Goal: Task Accomplishment & Management: Manage account settings

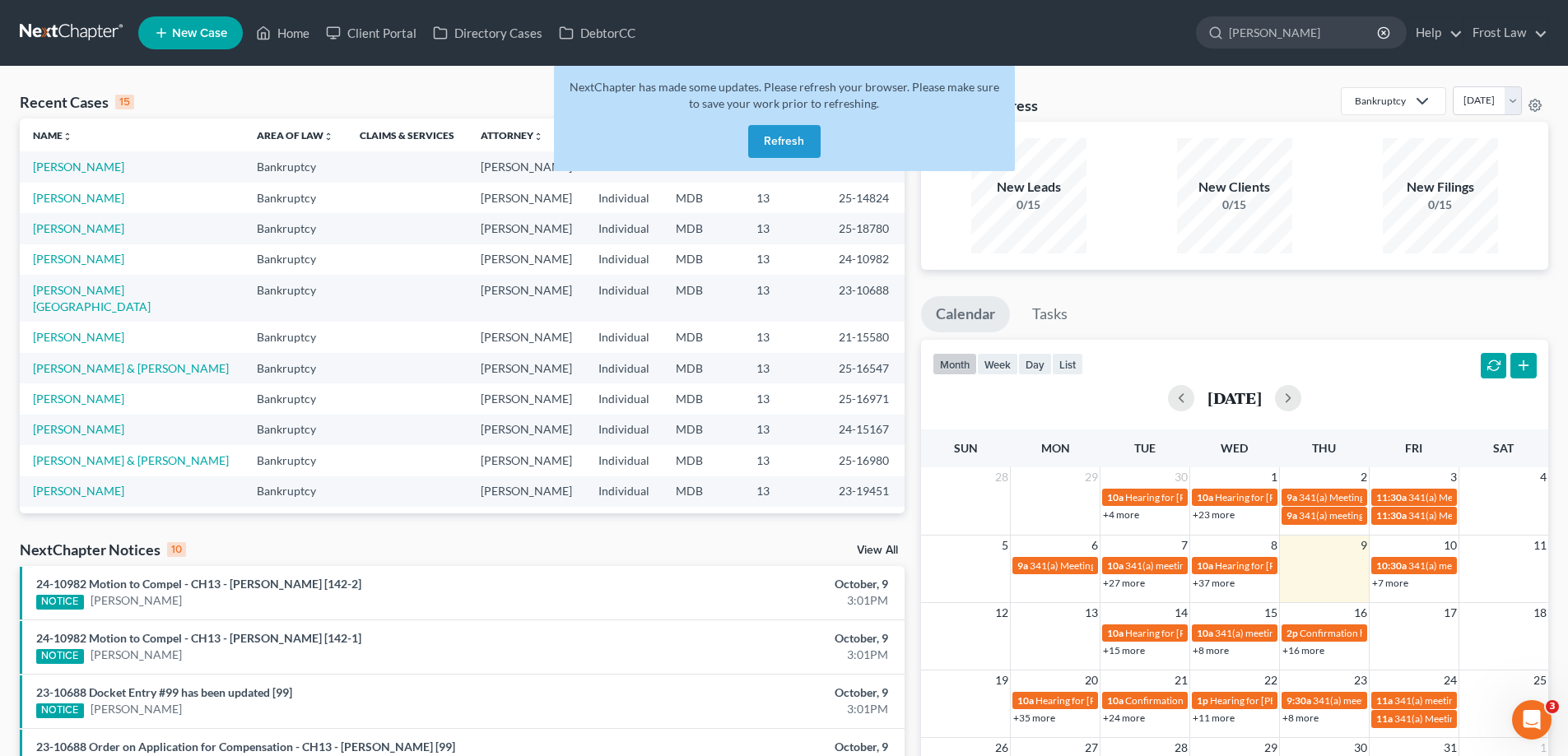
click at [805, 140] on button "Refresh" at bounding box center [784, 141] width 73 height 33
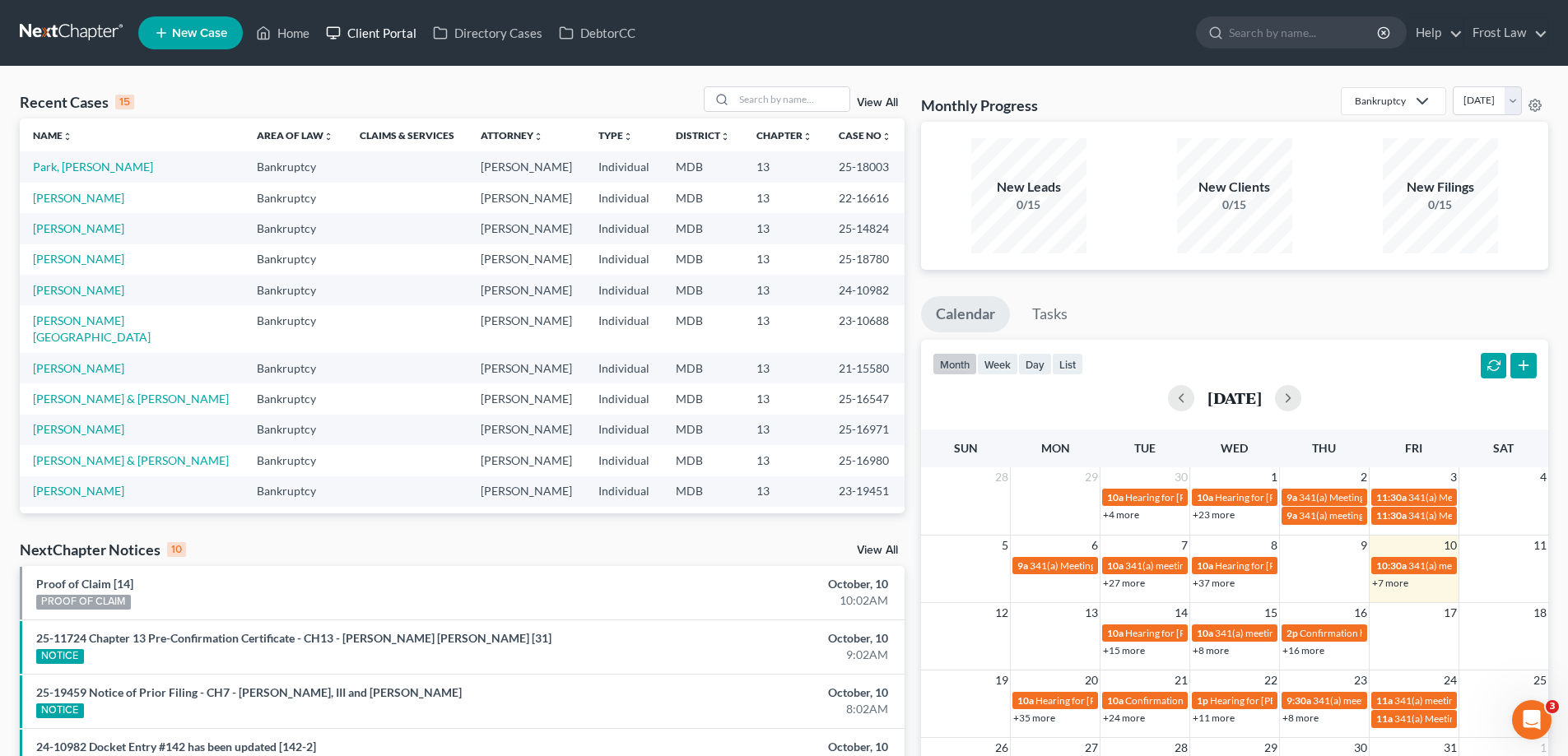
click at [392, 40] on link "Client Portal" at bounding box center [370, 33] width 107 height 30
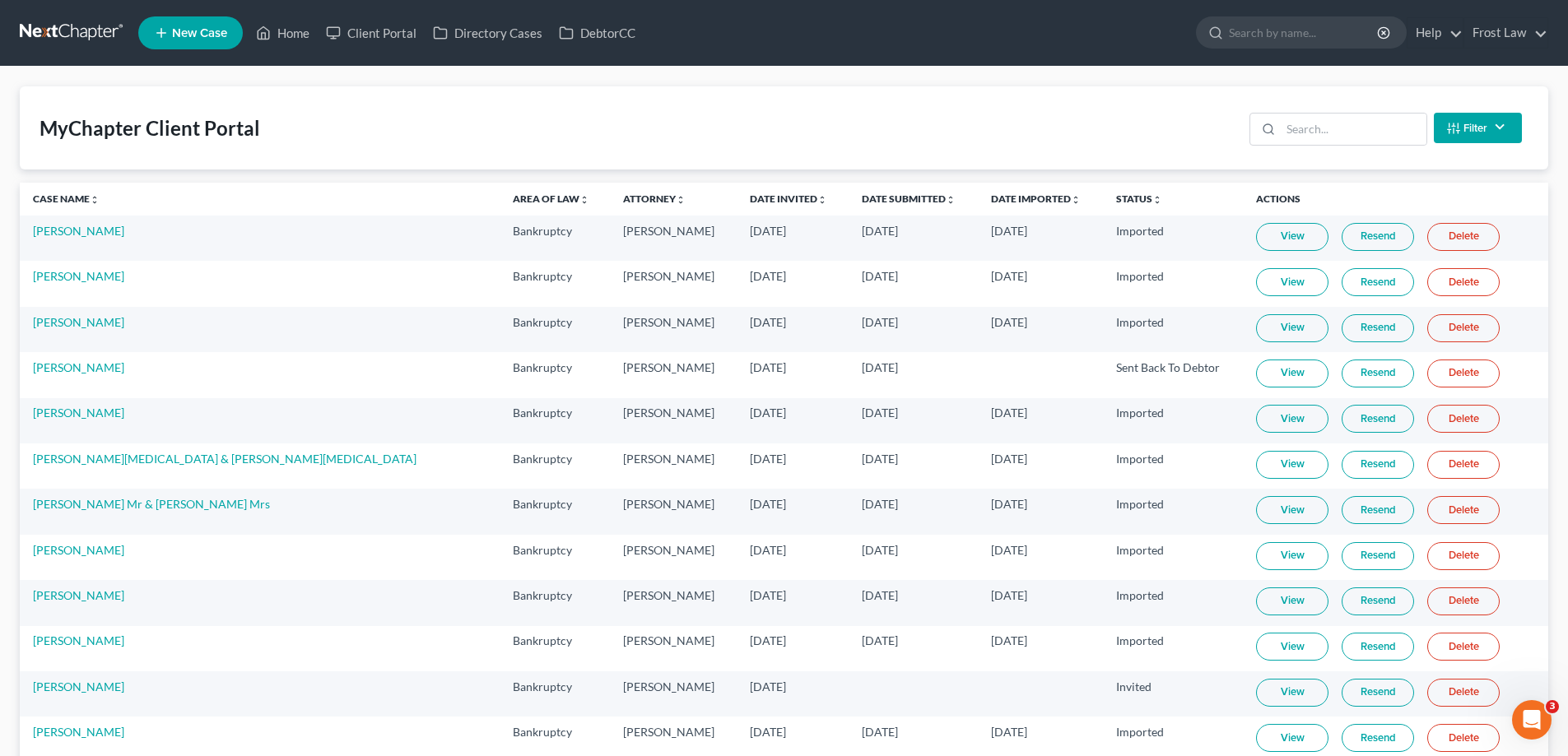
click at [1473, 128] on button "Filter" at bounding box center [1477, 128] width 88 height 30
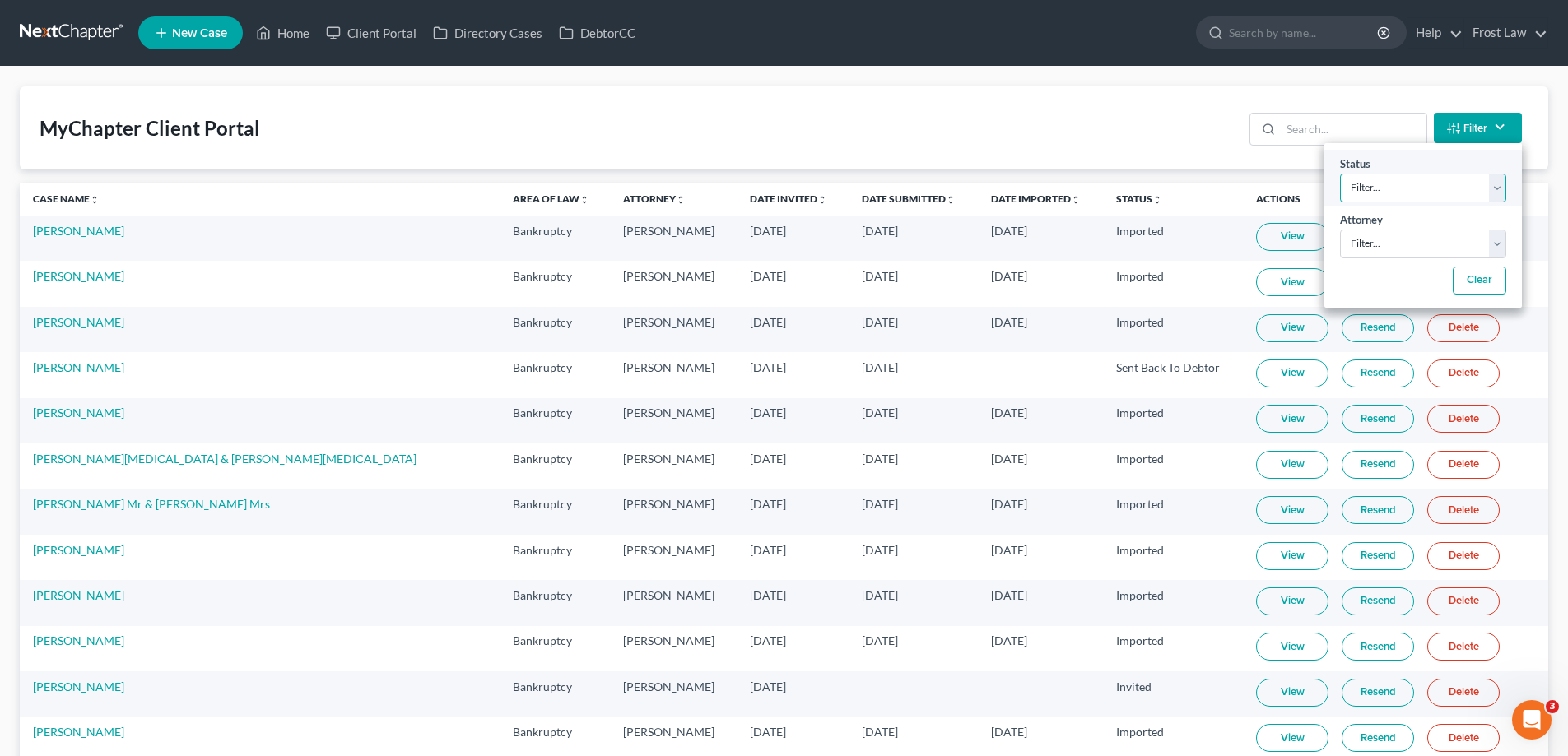
click at [1392, 188] on select "Filter... Invited In Progress Ready To Review Reviewed Imported Sent Back To De…" at bounding box center [1423, 189] width 166 height 29
click at [1391, 188] on select "Filter... Invited In Progress Ready To Review Reviewed Imported Sent Back To De…" at bounding box center [1423, 189] width 166 height 29
click at [1399, 182] on select "Filter... Invited In Progress Ready To Review Reviewed Imported Sent Back To De…" at bounding box center [1423, 189] width 166 height 29
select select "2"
click at [1340, 174] on select "Filter... Invited In Progress Ready To Review Reviewed Imported Sent Back To De…" at bounding box center [1423, 189] width 166 height 29
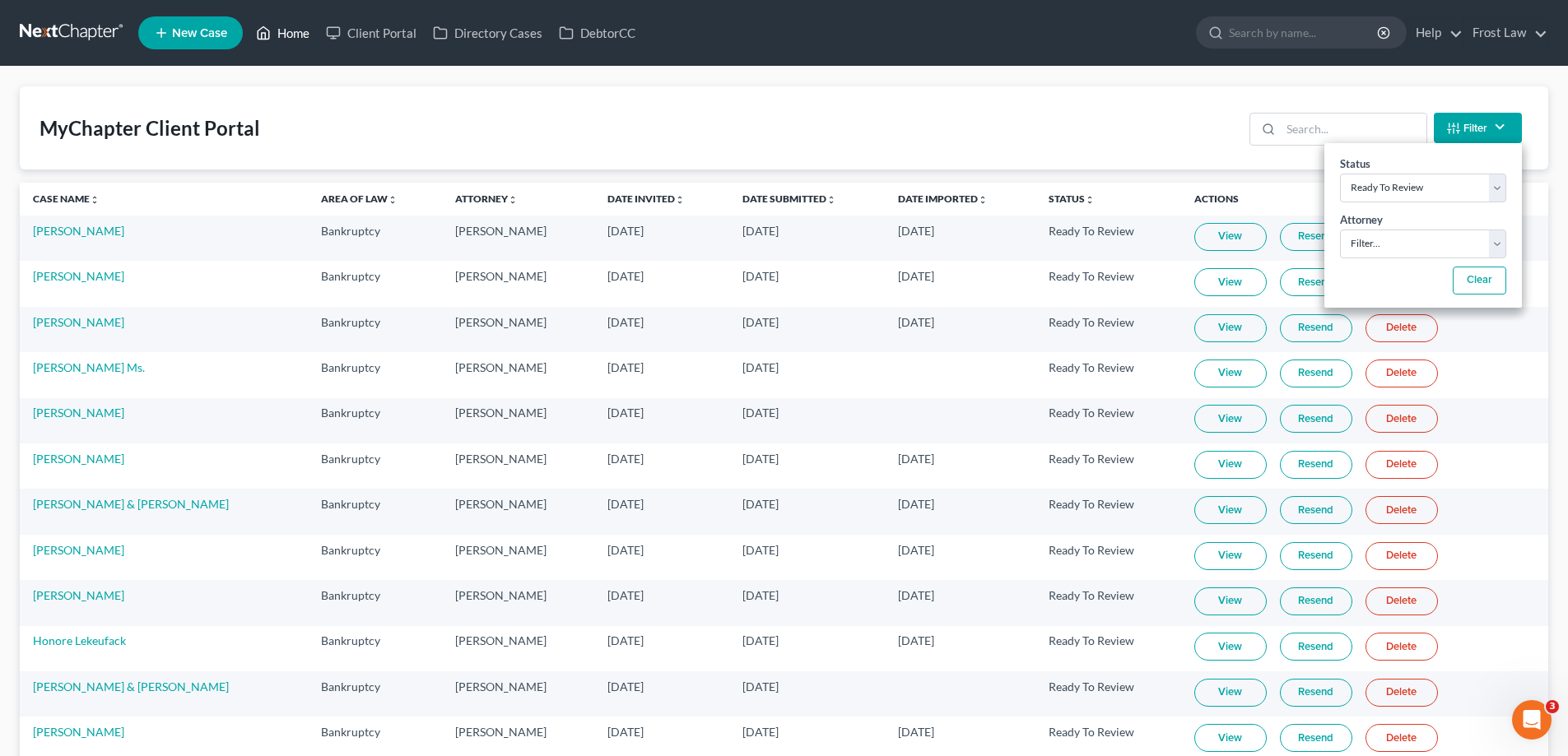
click at [284, 39] on link "Home" at bounding box center [282, 33] width 70 height 30
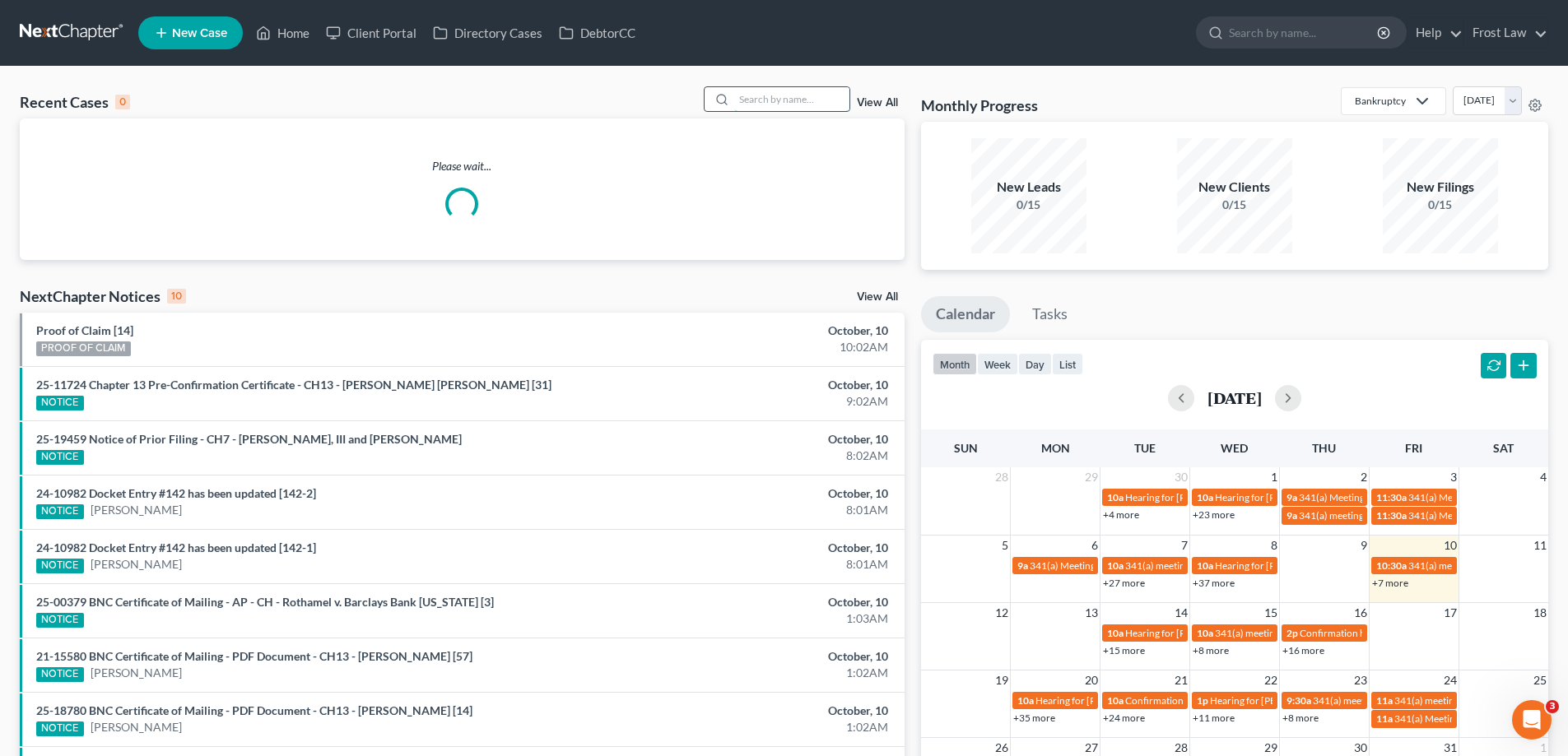
click at [809, 90] on input "search" at bounding box center [791, 99] width 115 height 24
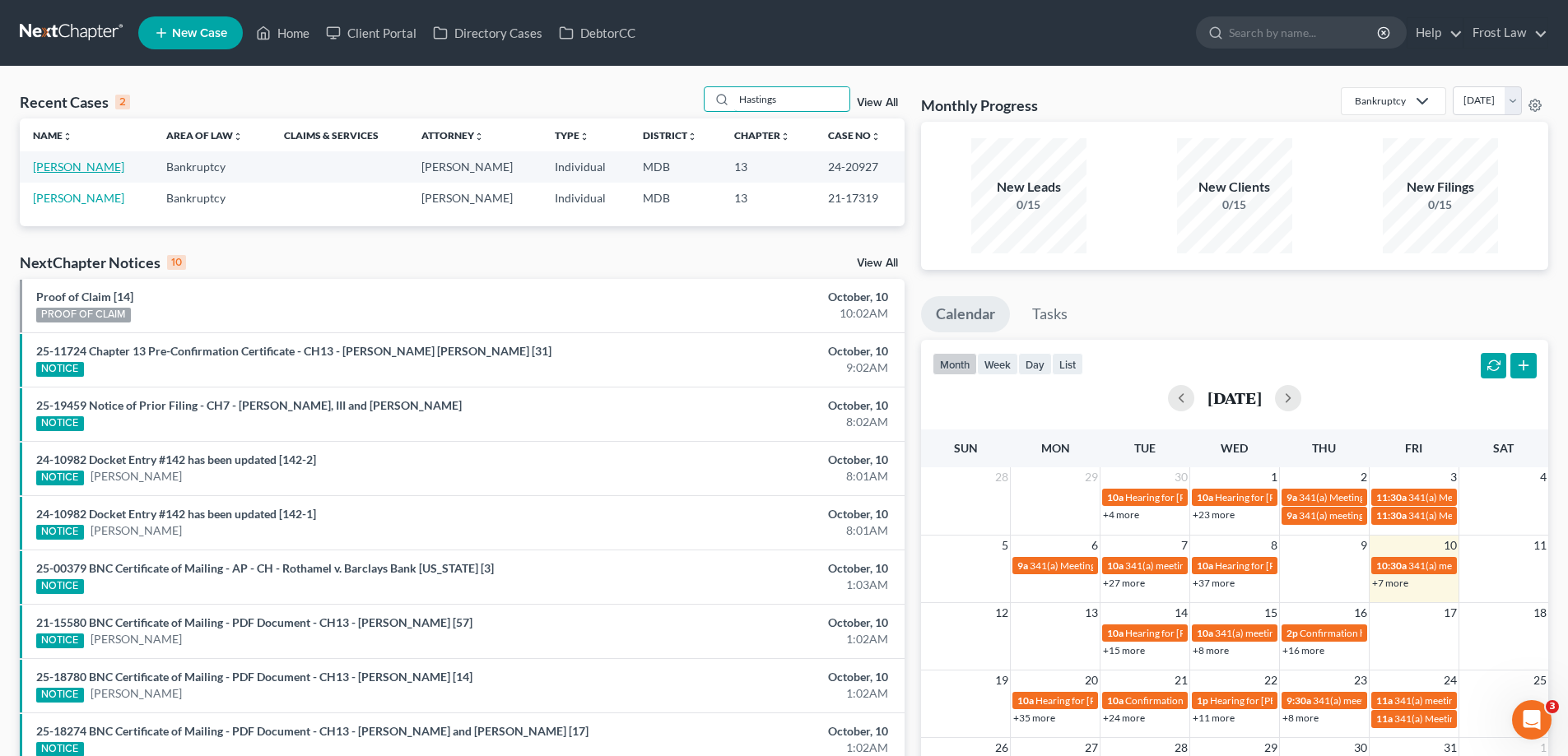
type input "Hastings"
click at [80, 170] on link "[PERSON_NAME]" at bounding box center [78, 166] width 91 height 14
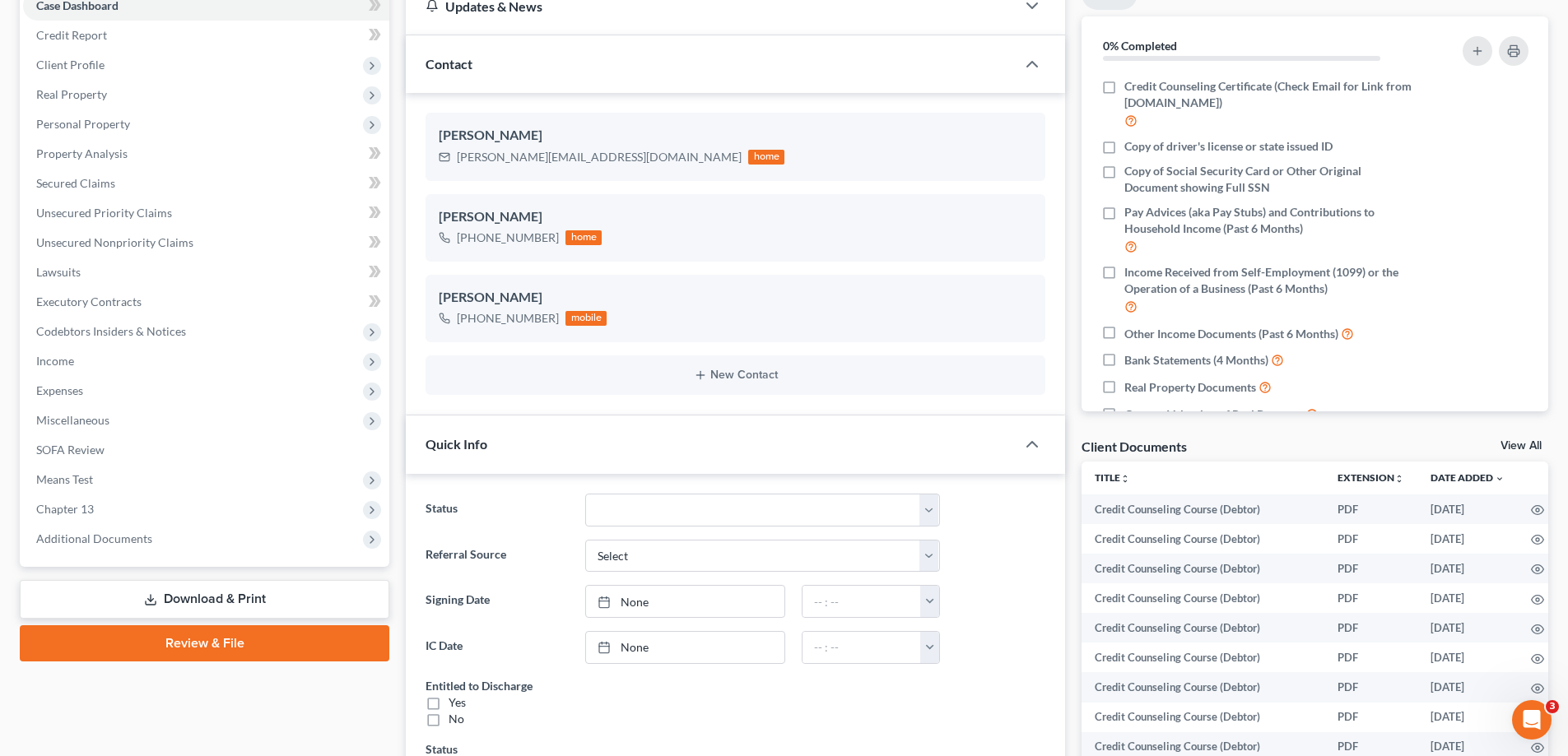
scroll to position [411, 0]
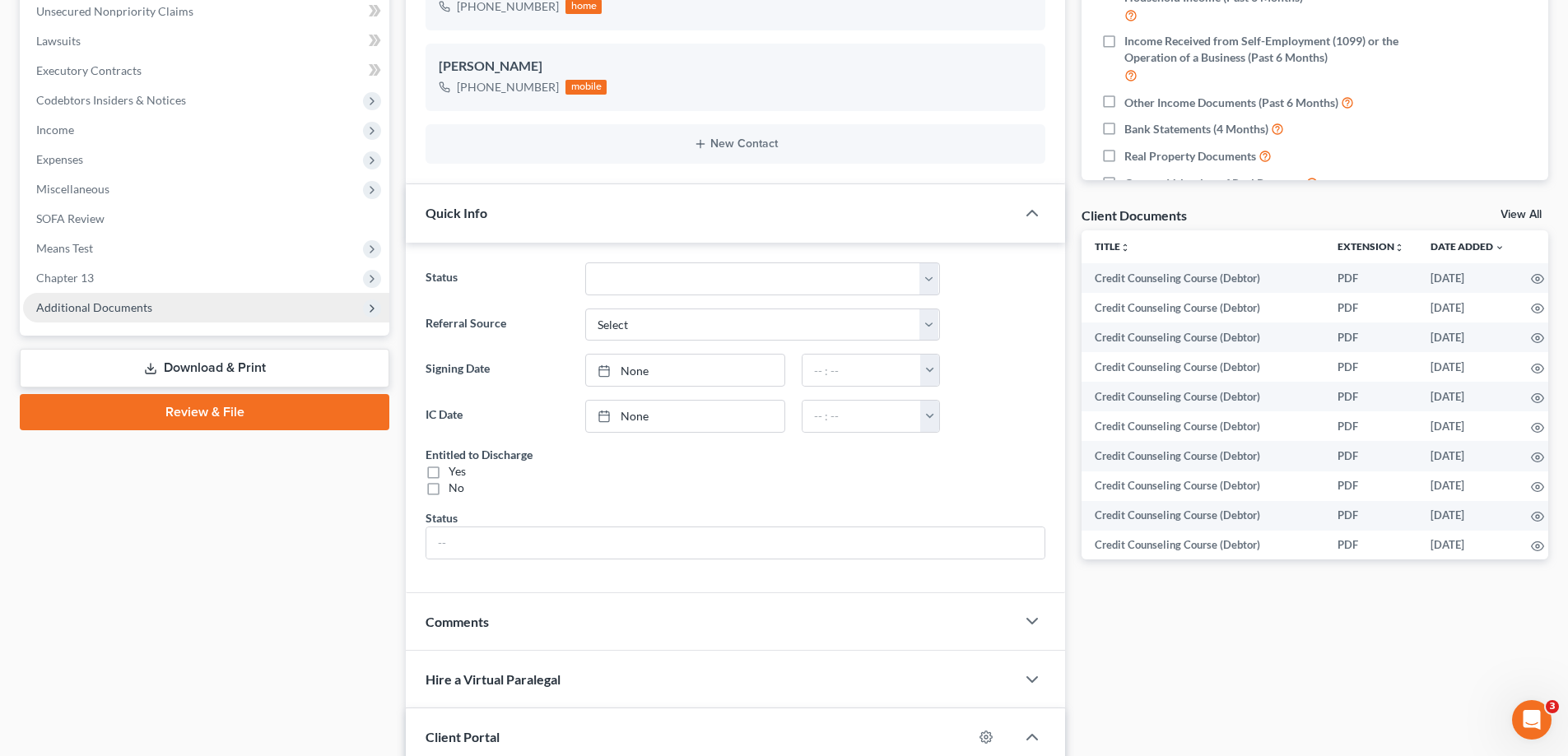
click at [169, 316] on span "Additional Documents" at bounding box center [206, 307] width 367 height 30
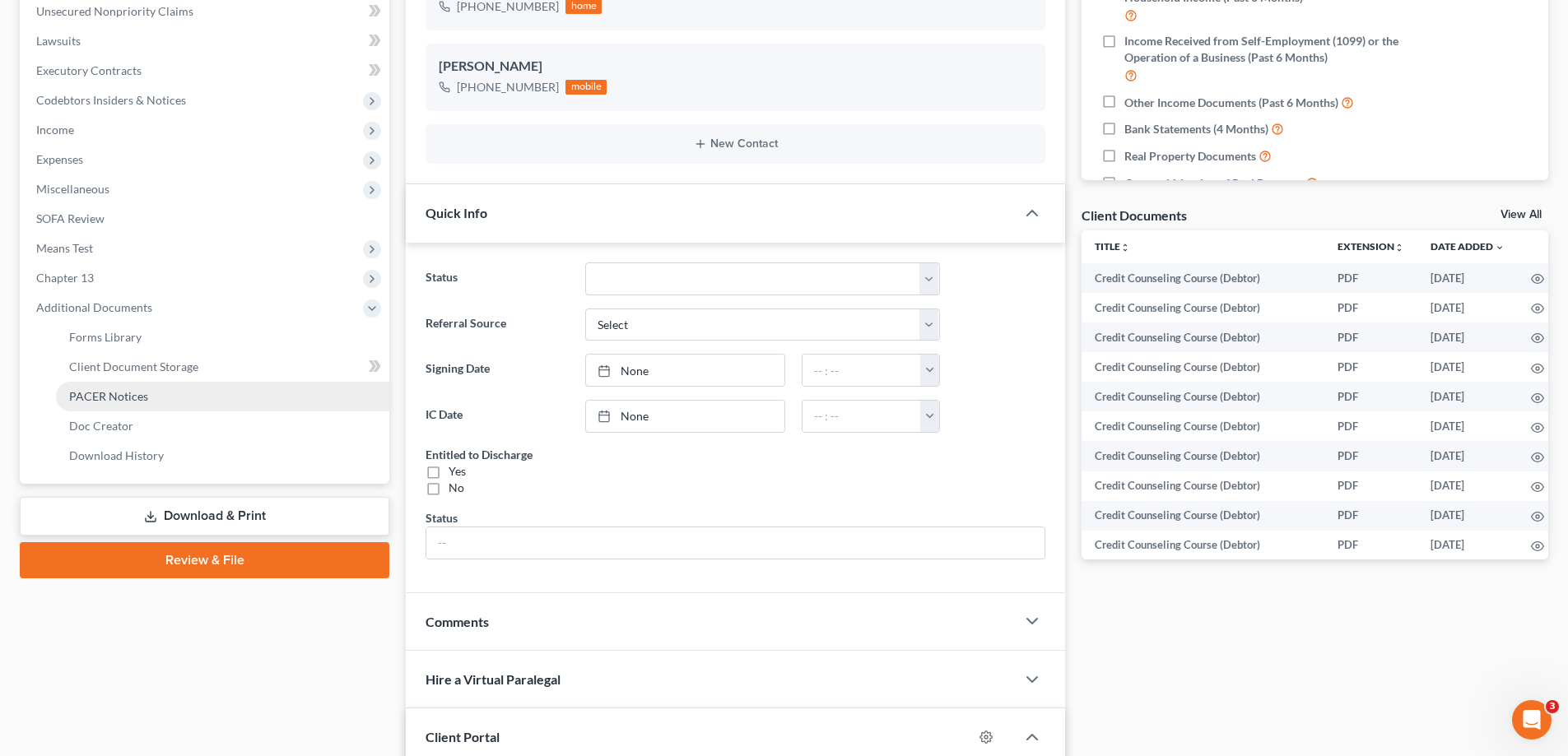
click at [179, 405] on link "PACER Notices" at bounding box center [222, 396] width 334 height 30
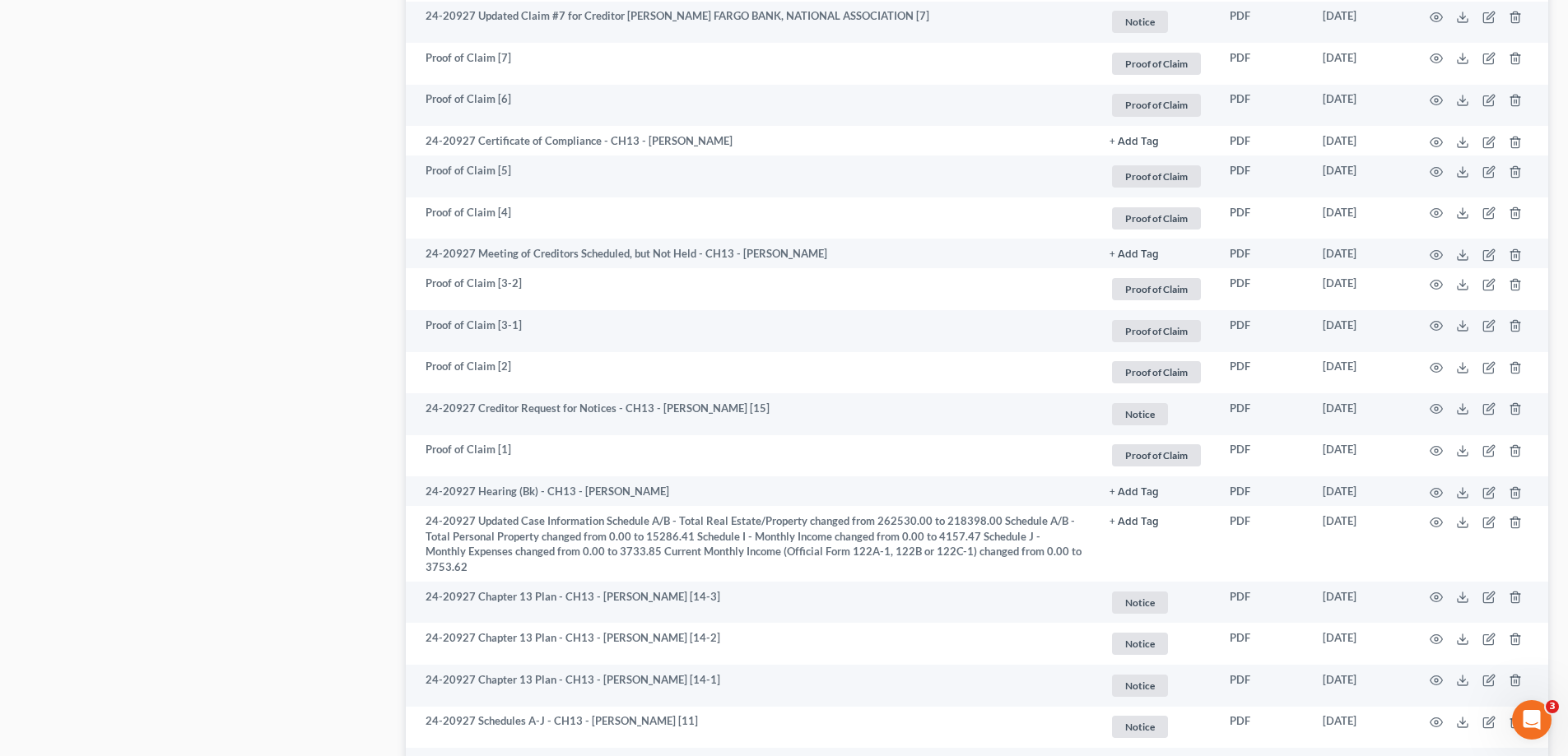
scroll to position [1562, 0]
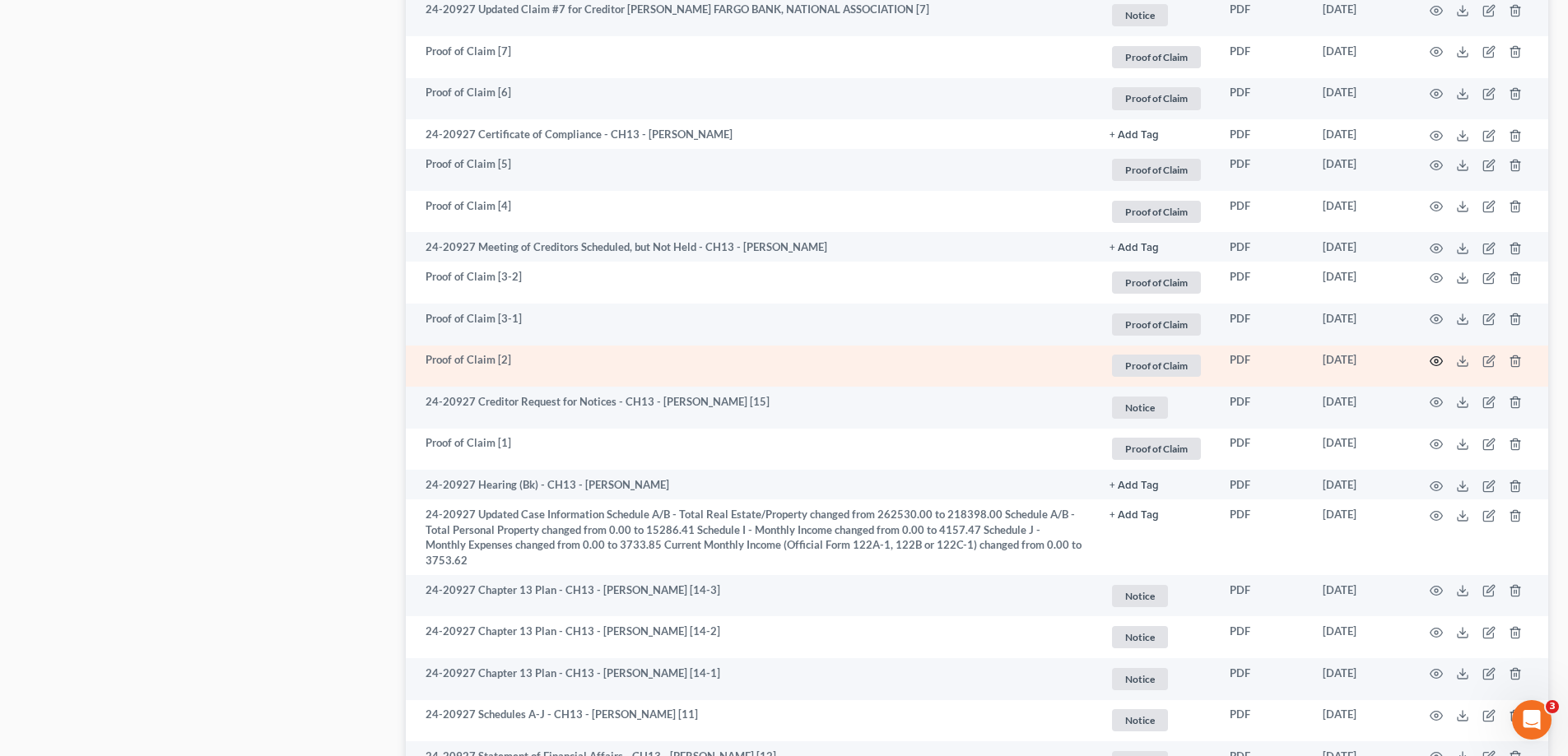
click at [1441, 361] on icon "button" at bounding box center [1436, 362] width 14 height 14
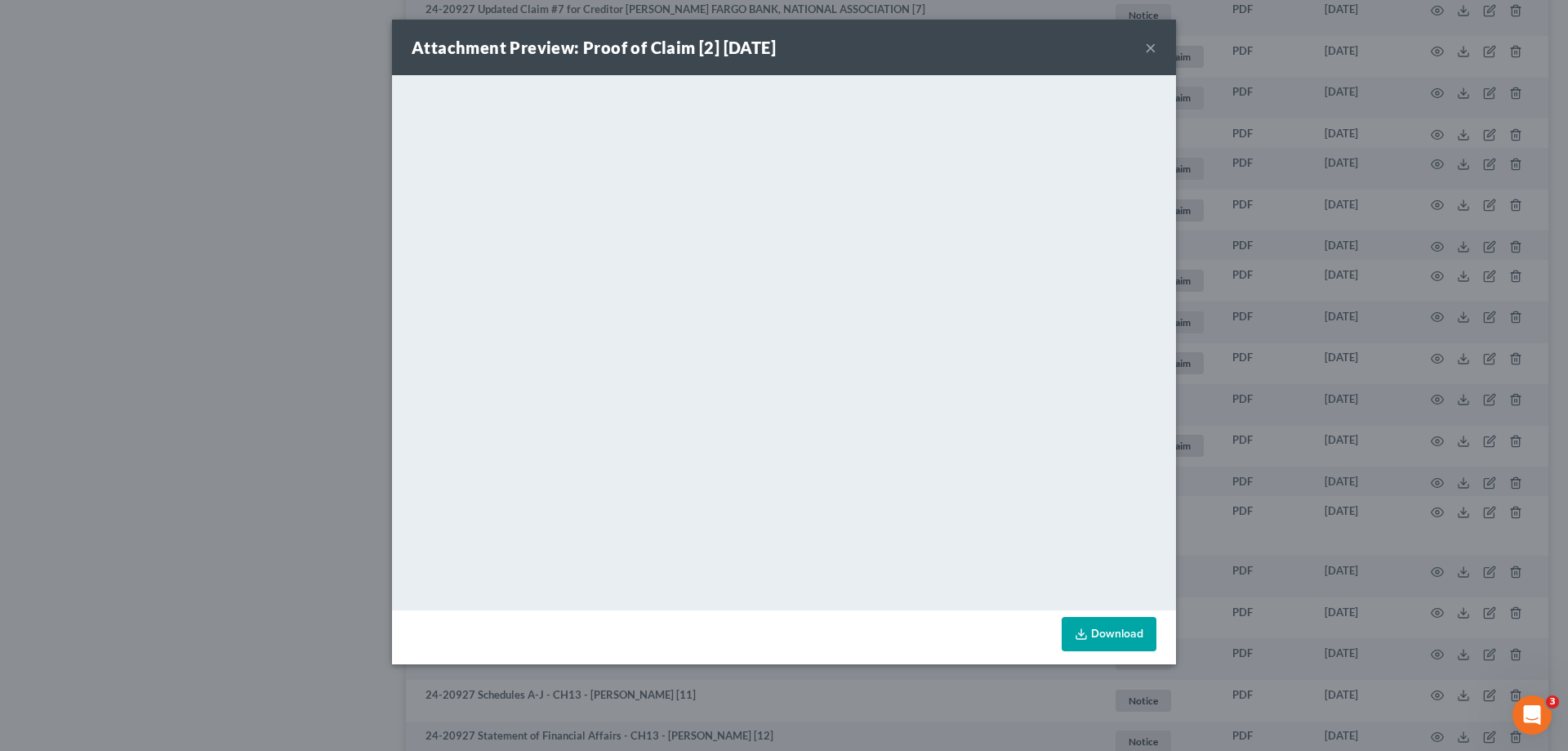
click at [1152, 42] on button "×" at bounding box center [1151, 47] width 12 height 19
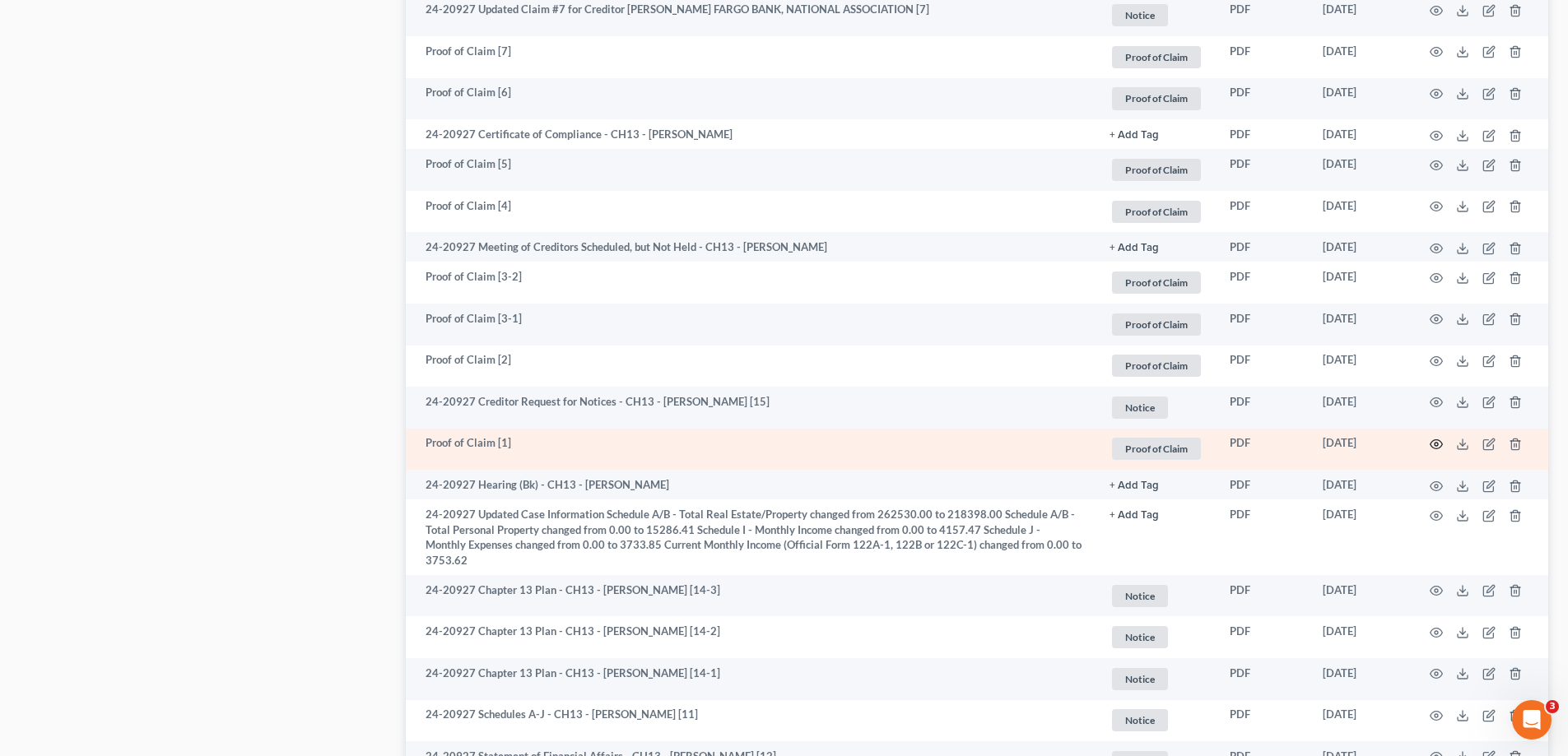
click at [1432, 444] on icon "button" at bounding box center [1436, 444] width 13 height 9
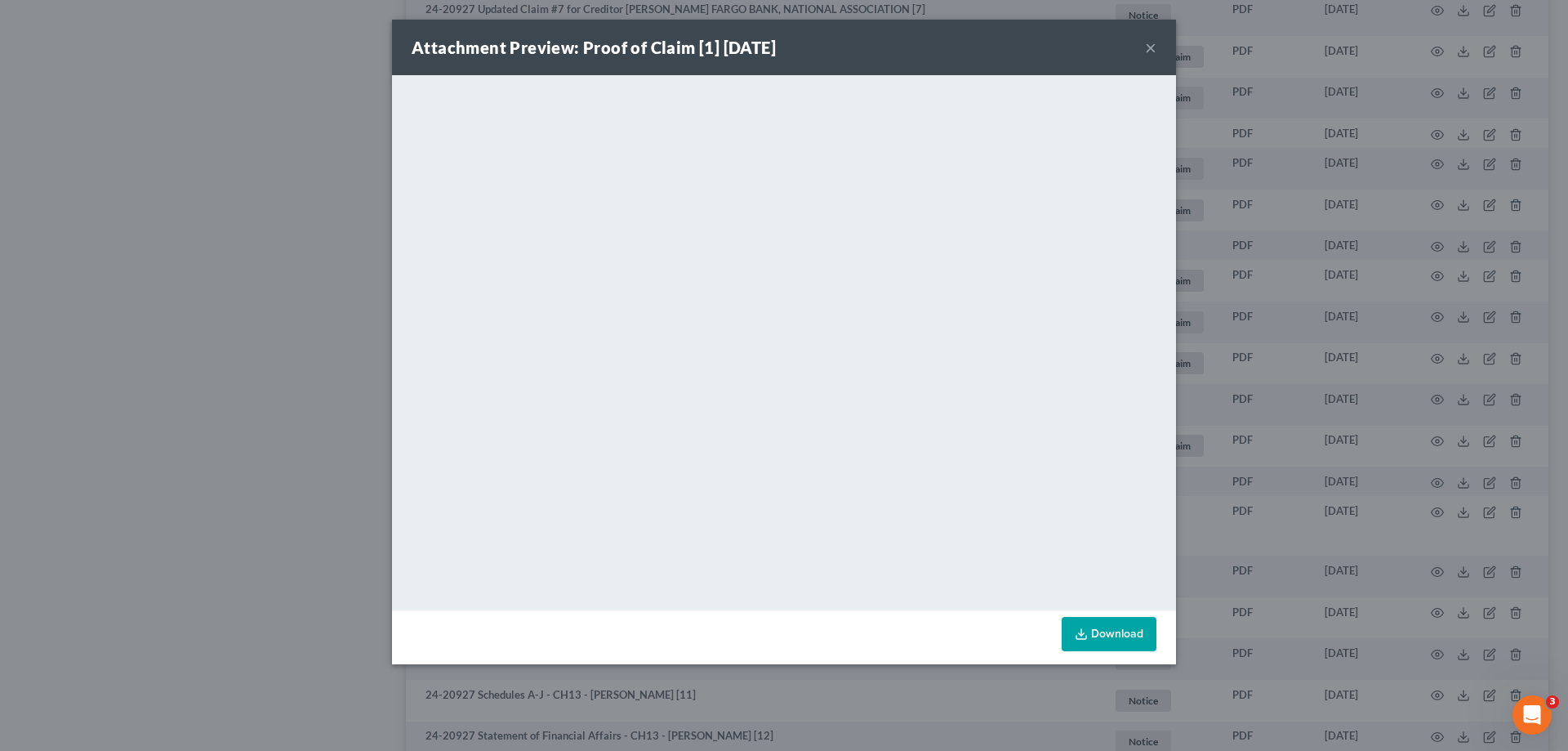
click at [1151, 48] on button "×" at bounding box center [1151, 47] width 12 height 19
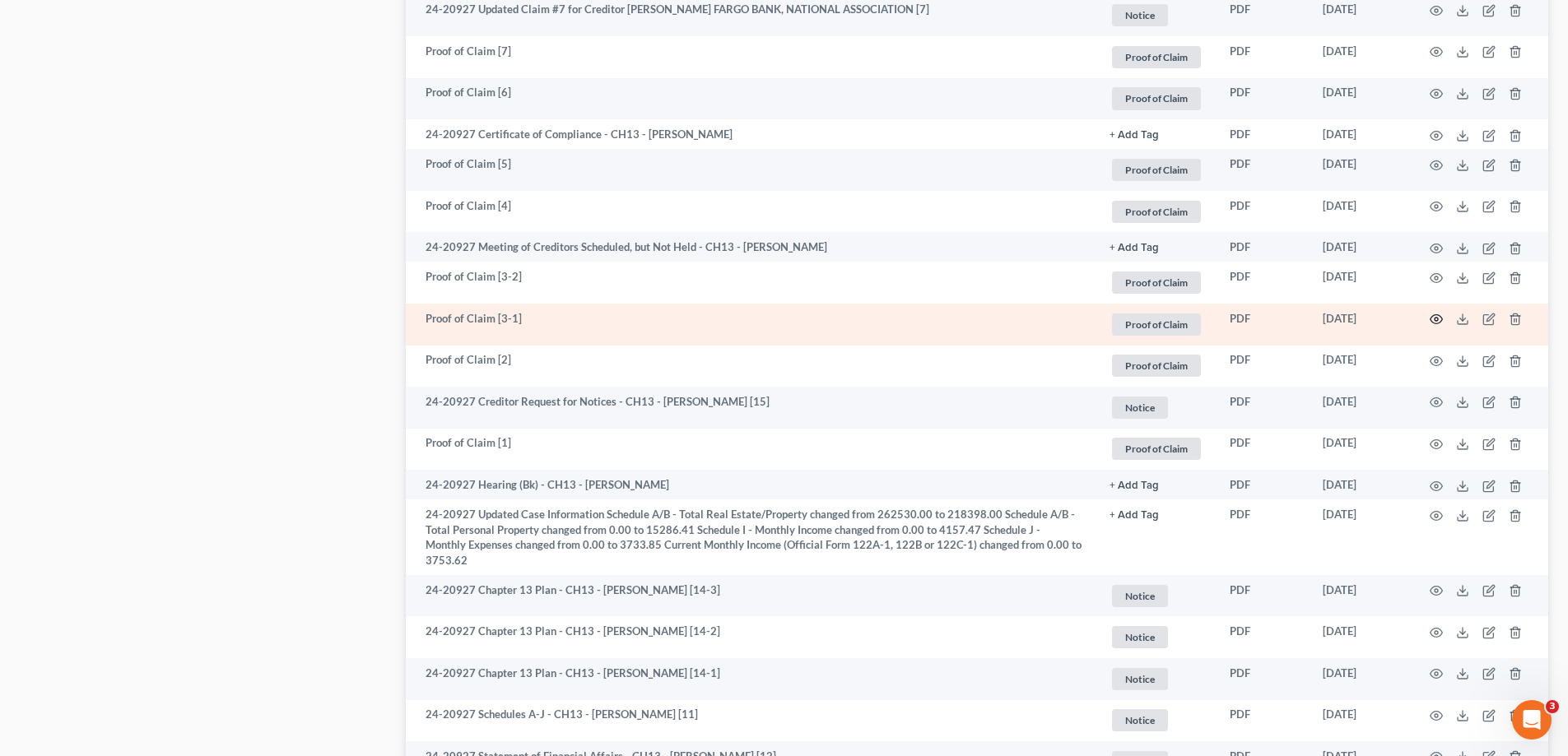
click at [1438, 317] on icon "button" at bounding box center [1436, 319] width 14 height 14
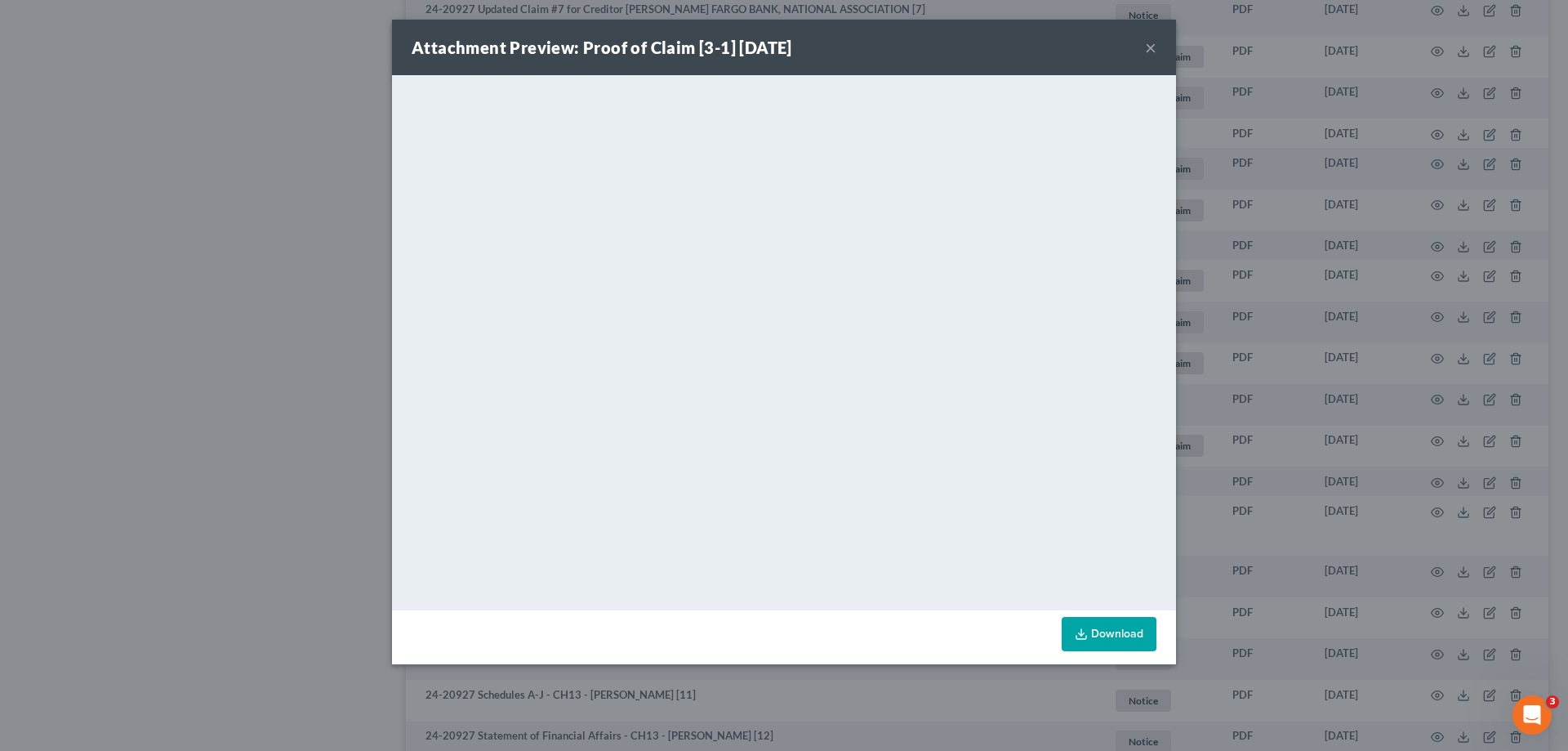
click at [1147, 48] on button "×" at bounding box center [1151, 47] width 12 height 19
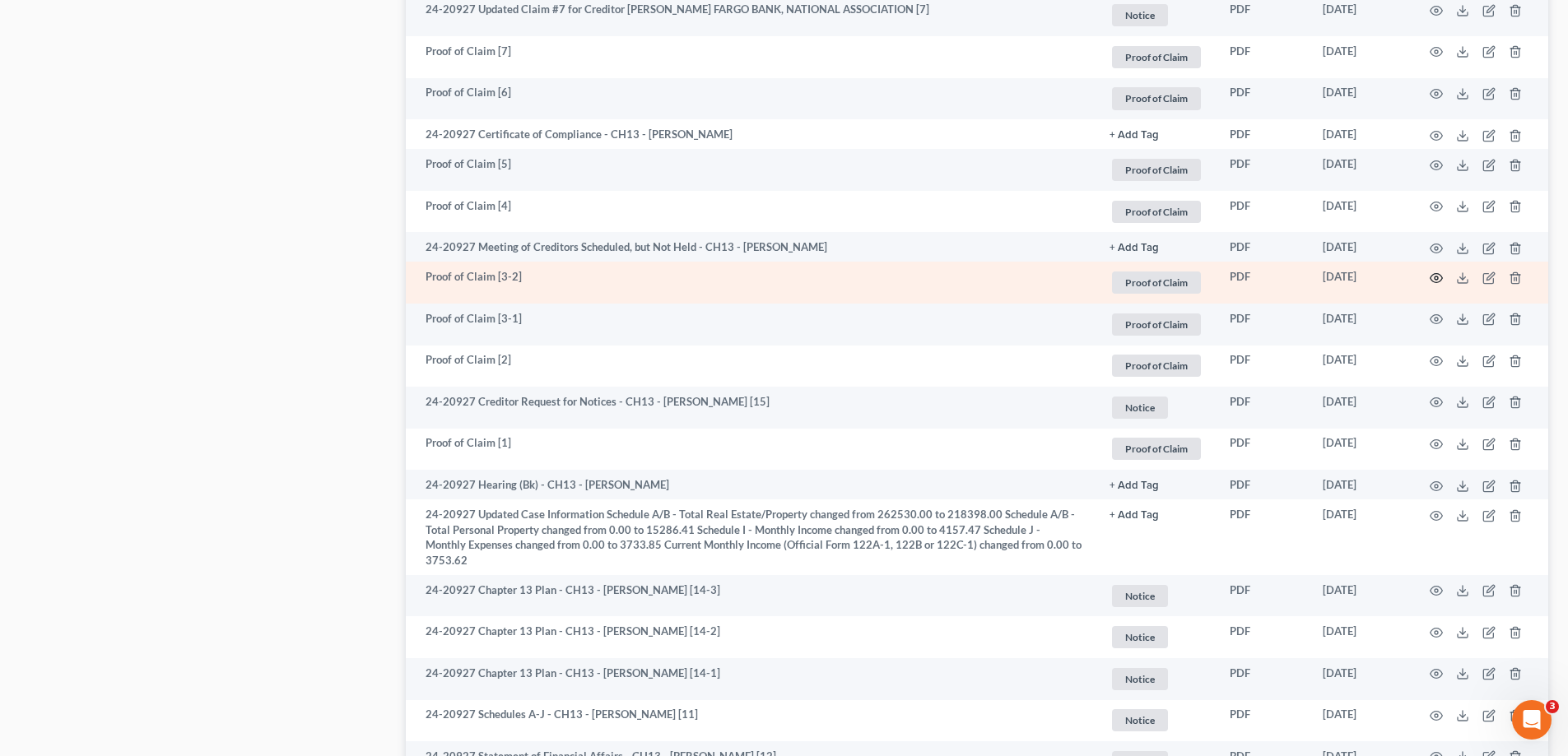
click at [1432, 273] on icon "button" at bounding box center [1436, 278] width 14 height 14
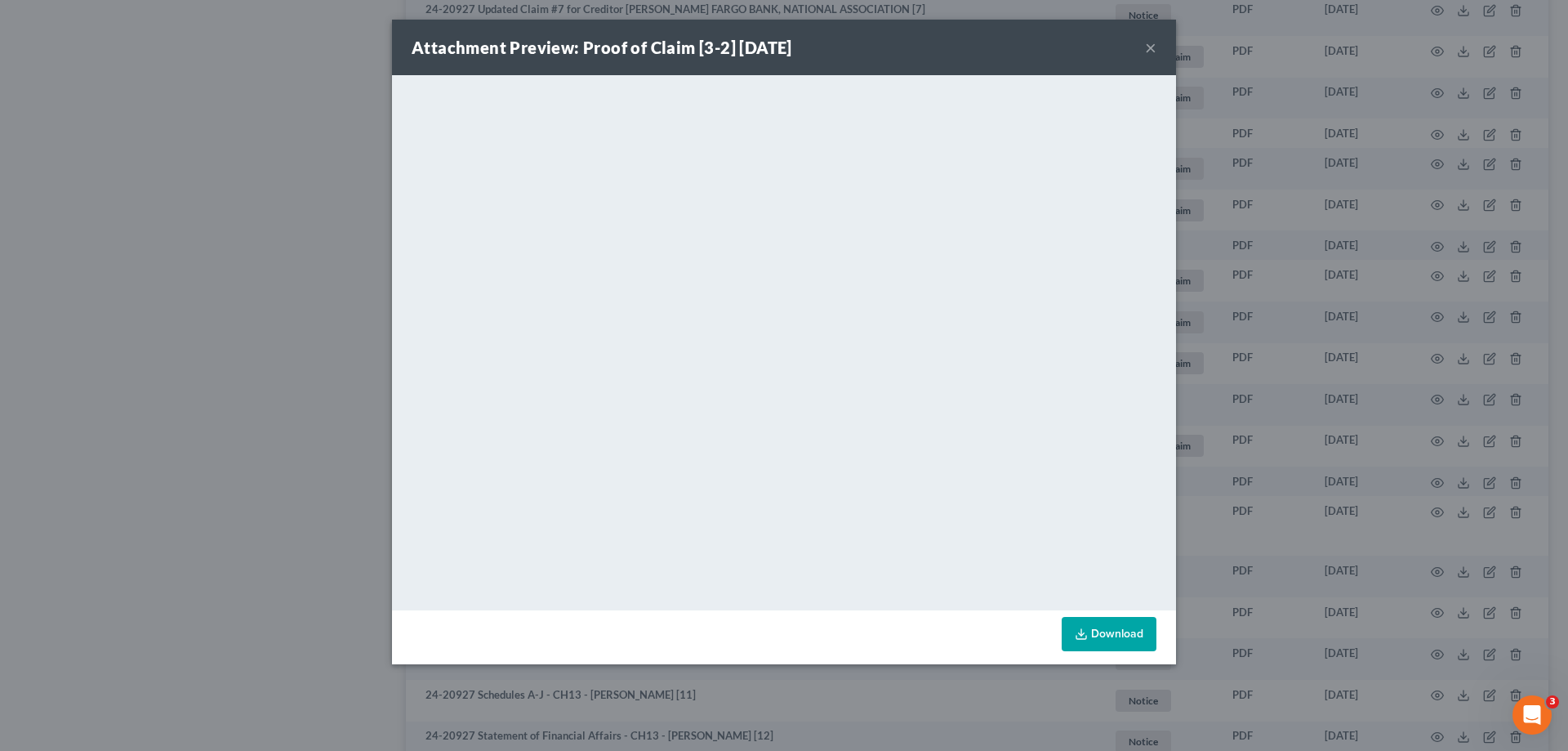
click at [1156, 42] on button "×" at bounding box center [1151, 47] width 12 height 19
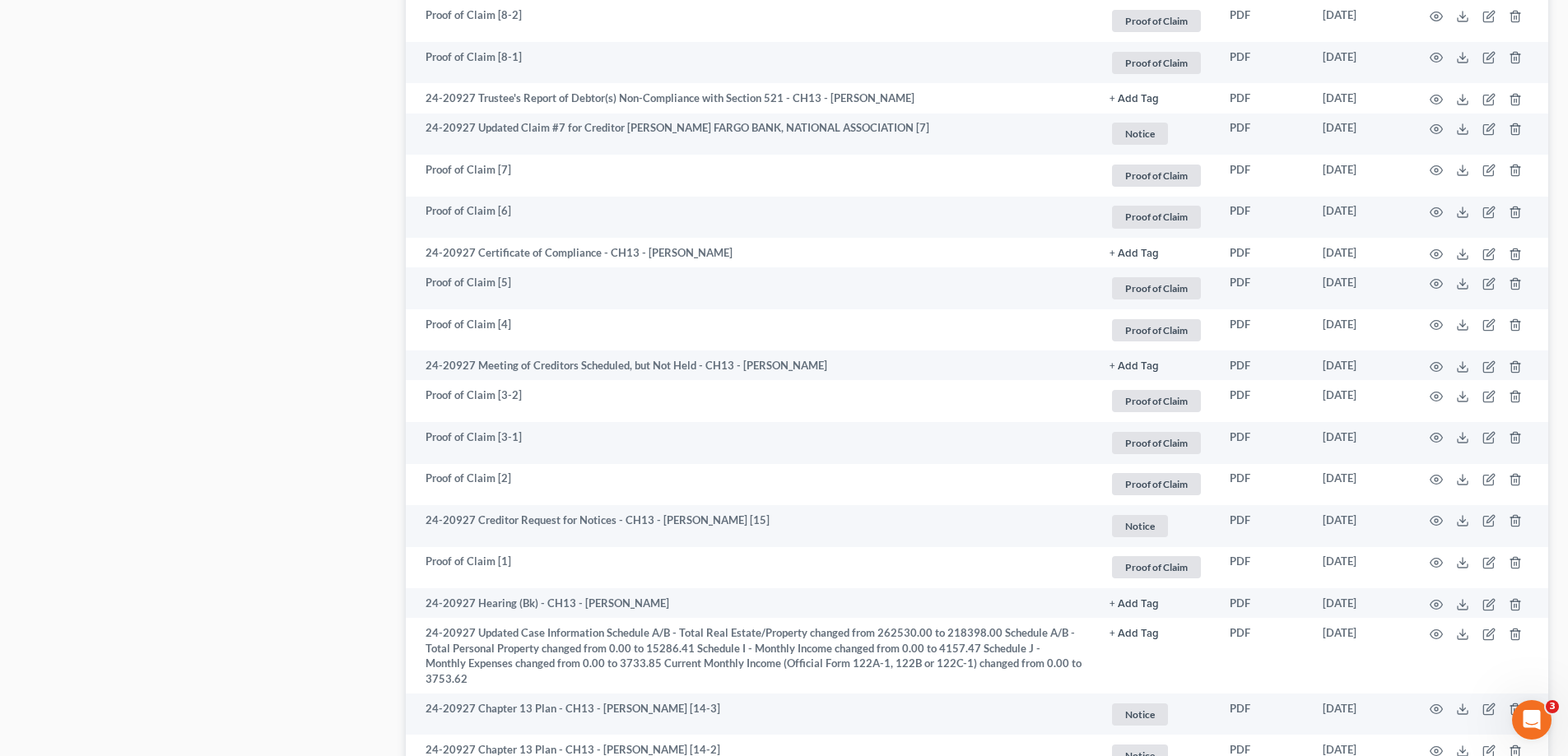
scroll to position [1344, 0]
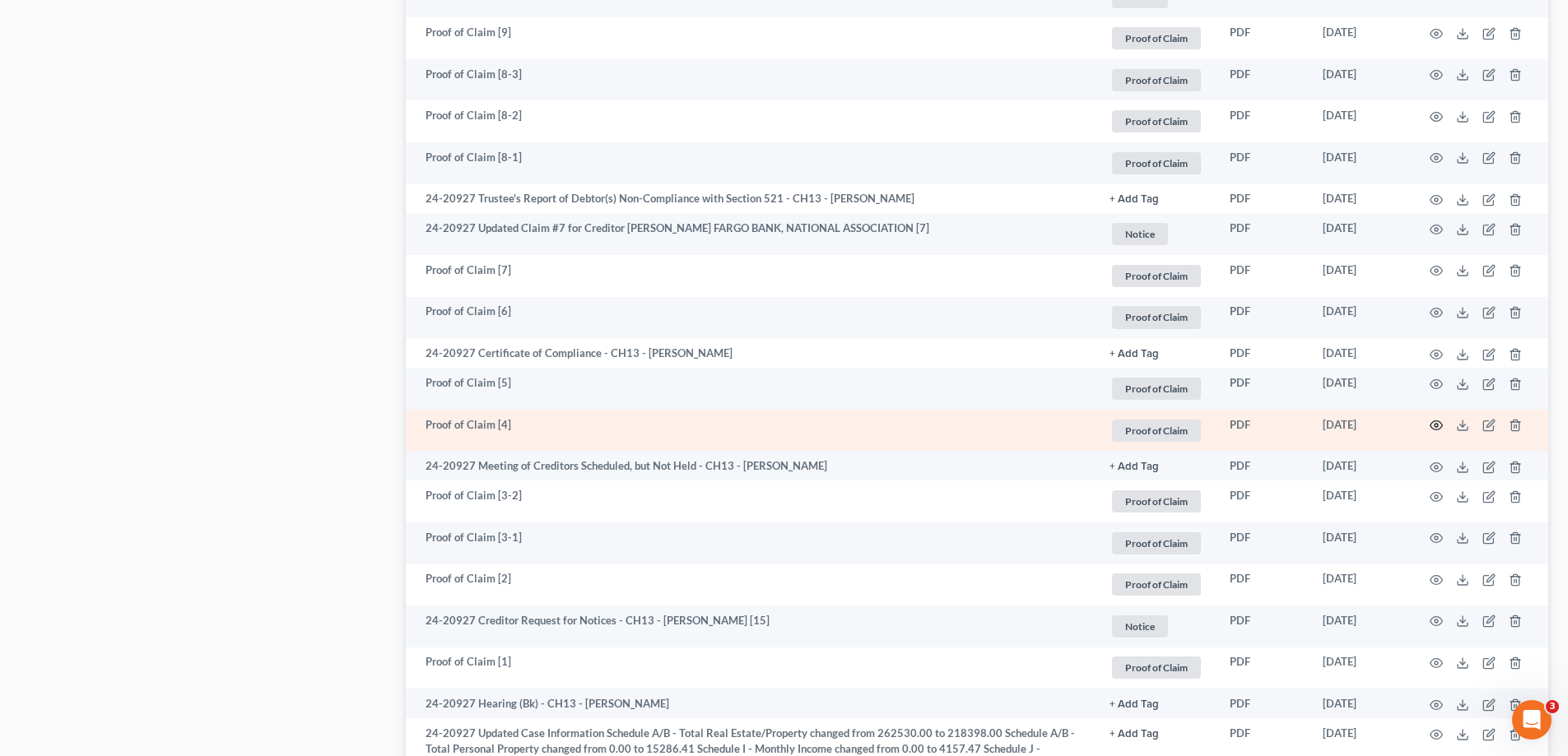
click at [1432, 422] on icon "button" at bounding box center [1436, 425] width 14 height 14
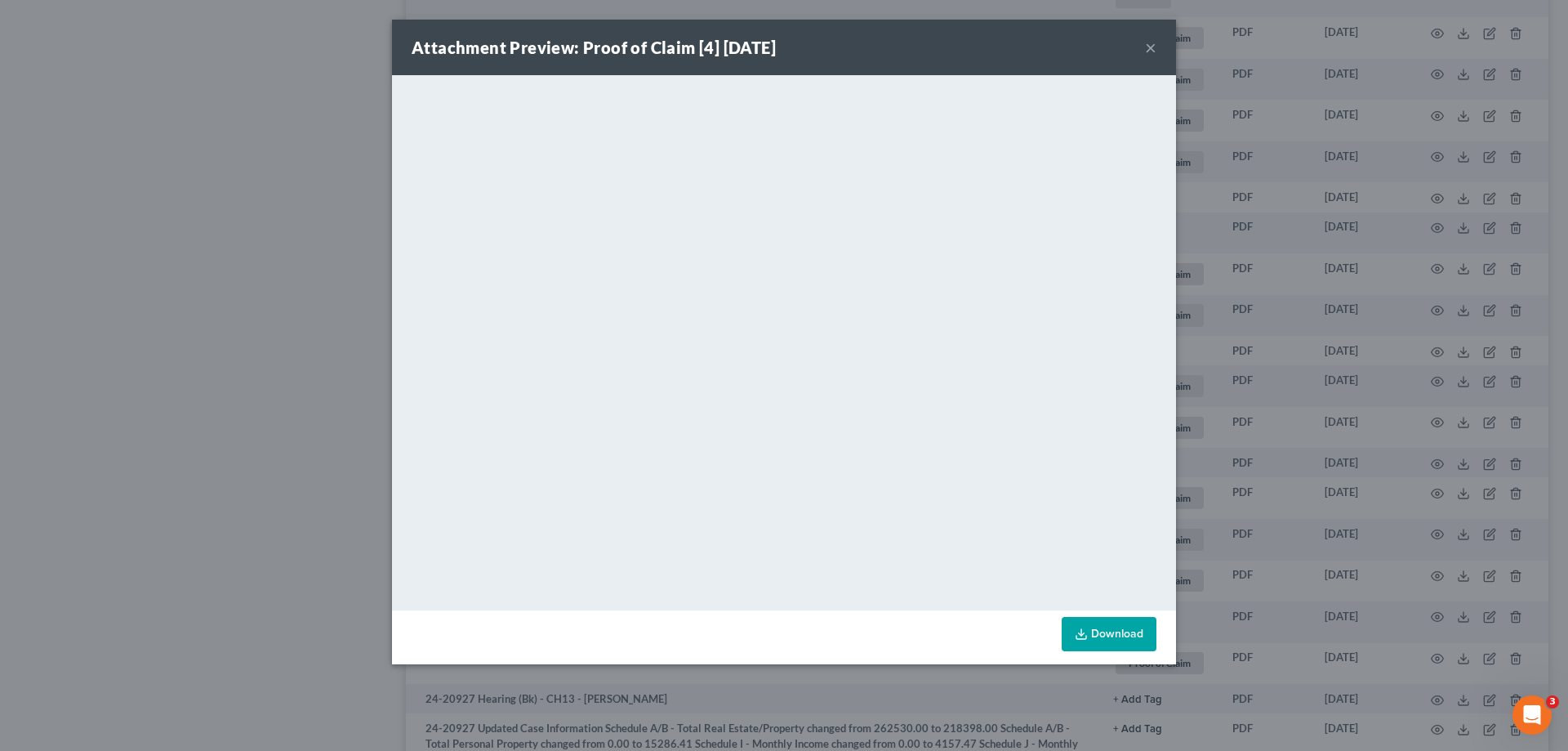
click at [1146, 53] on button "×" at bounding box center [1151, 47] width 12 height 19
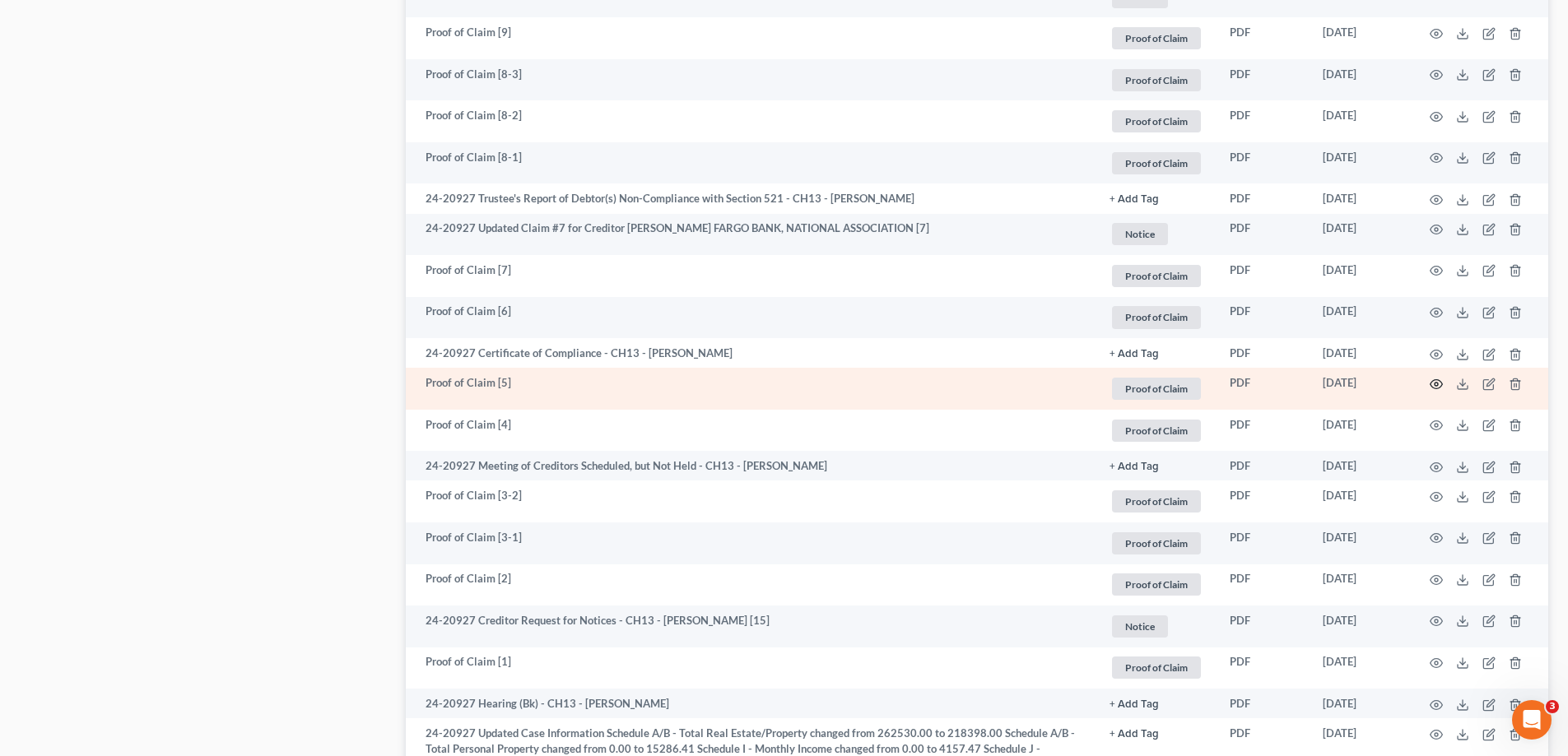
click at [1440, 387] on icon "button" at bounding box center [1436, 383] width 13 height 9
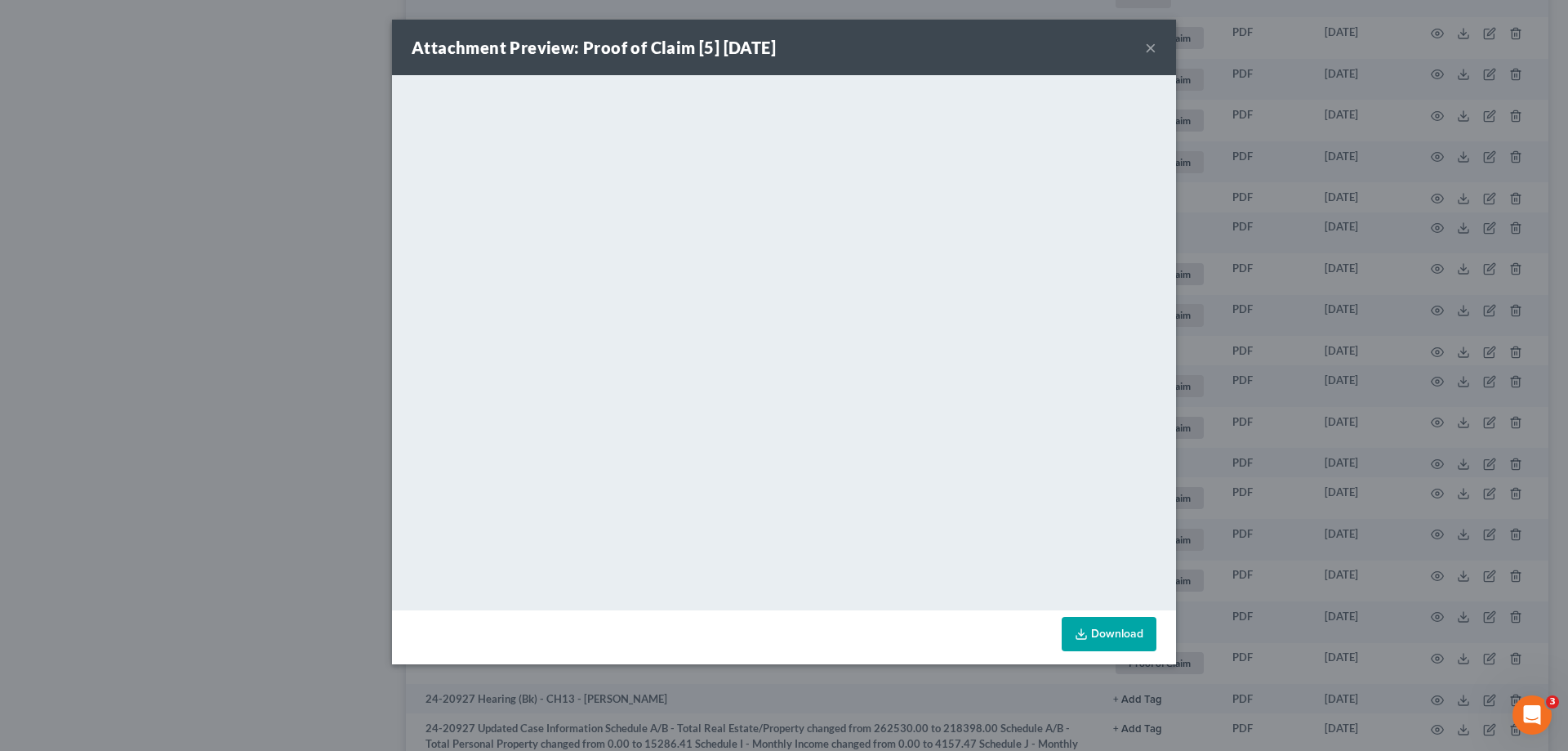
click at [1152, 46] on button "×" at bounding box center [1151, 47] width 12 height 19
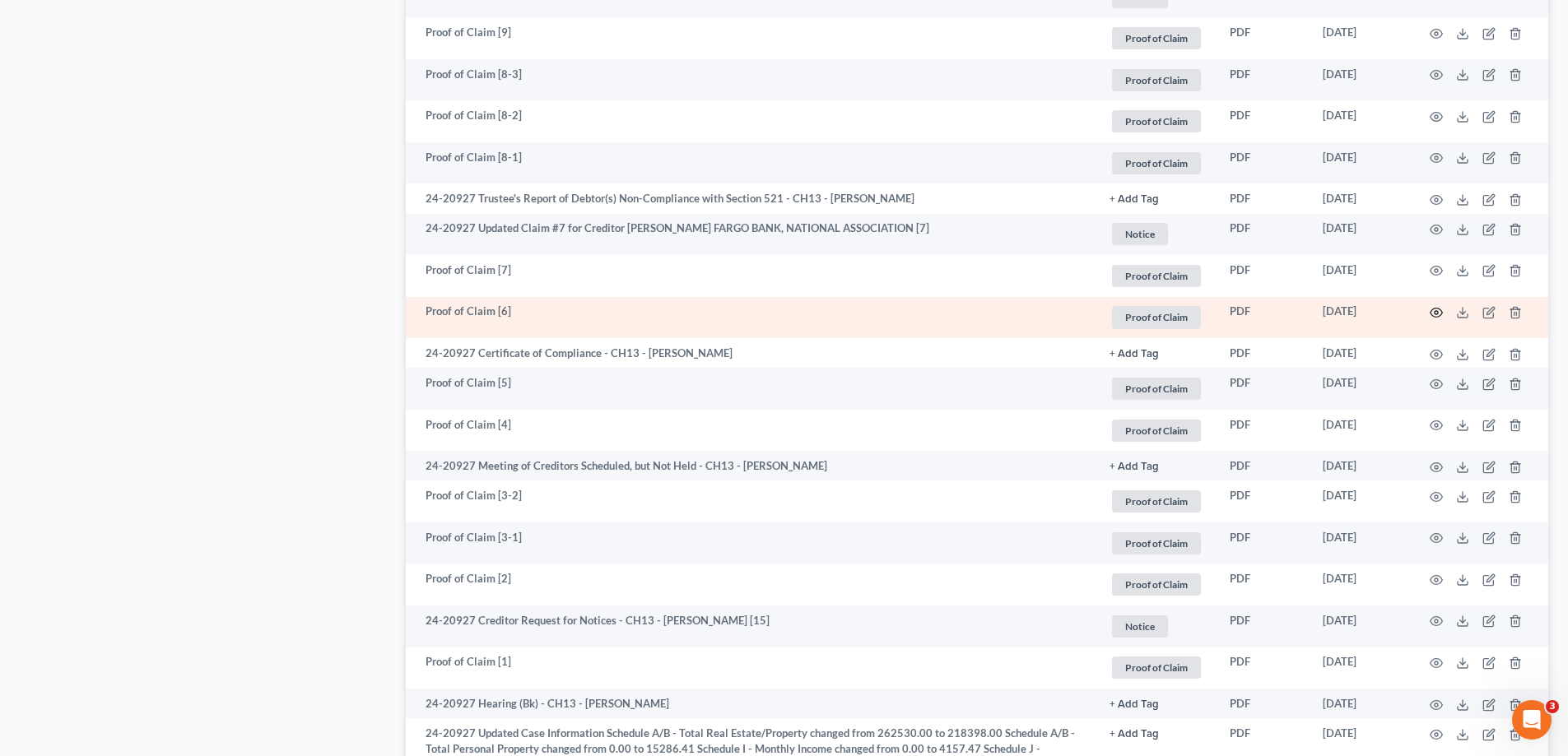
click at [1436, 311] on circle "button" at bounding box center [1435, 312] width 3 height 3
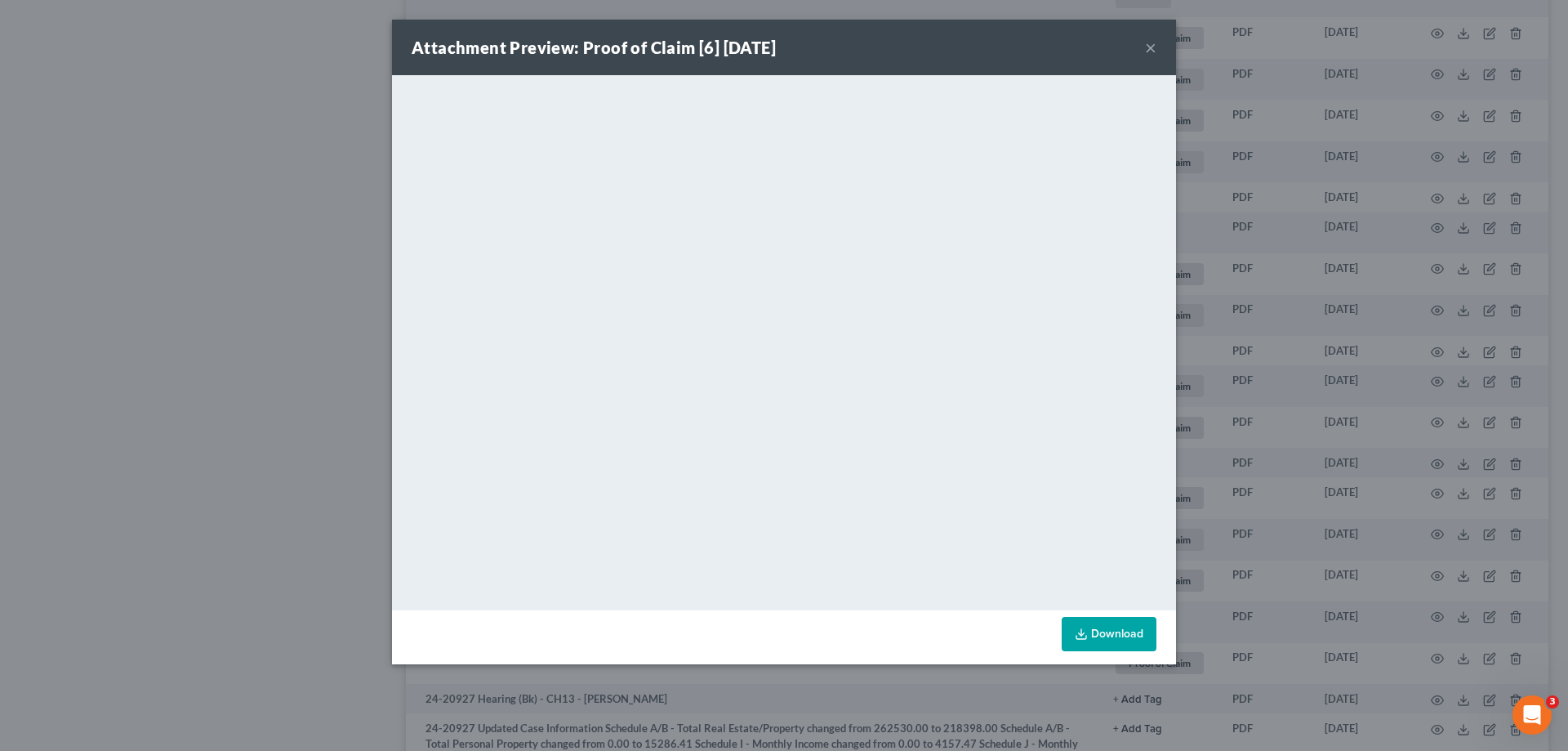
click at [1147, 38] on button "×" at bounding box center [1151, 47] width 12 height 19
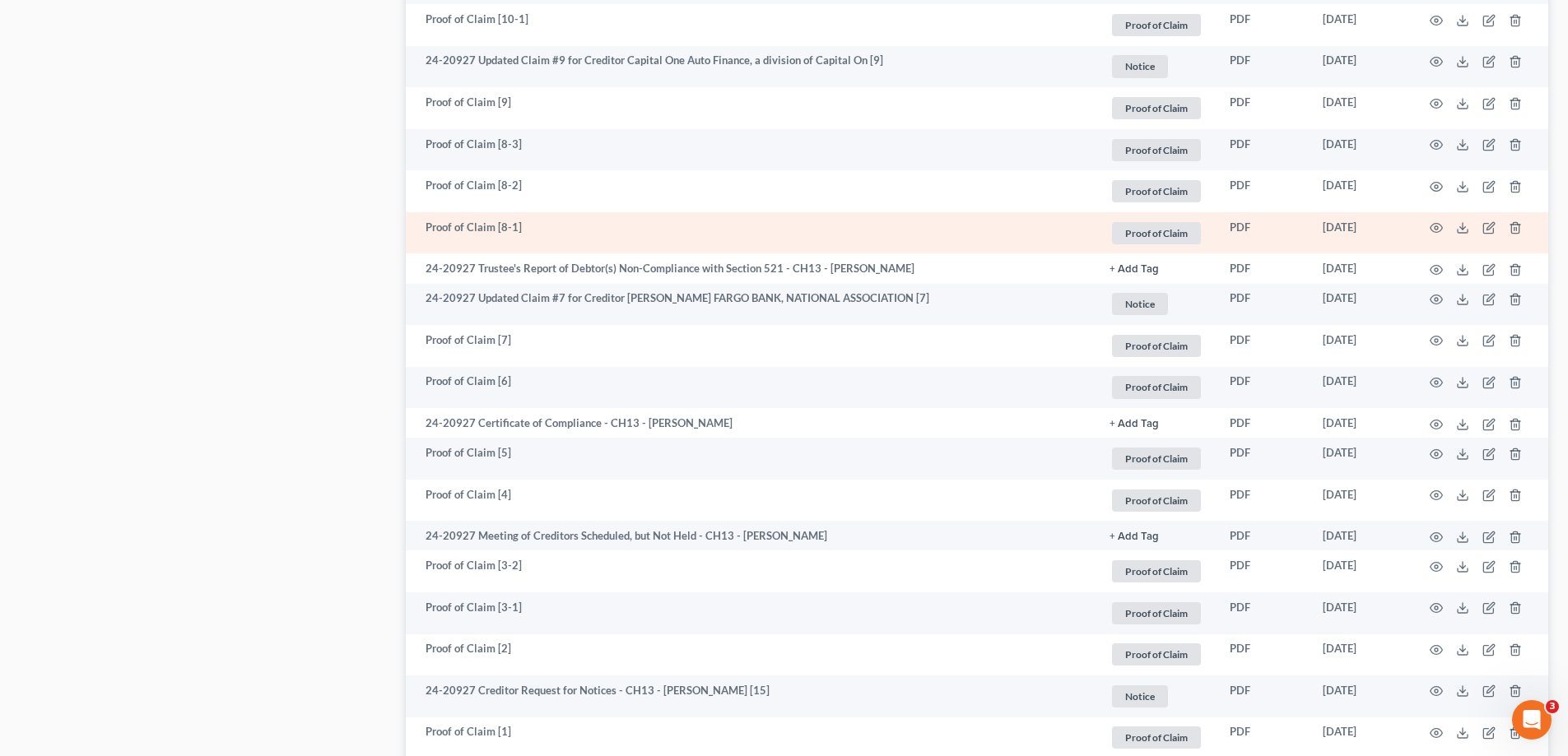
scroll to position [1179, 0]
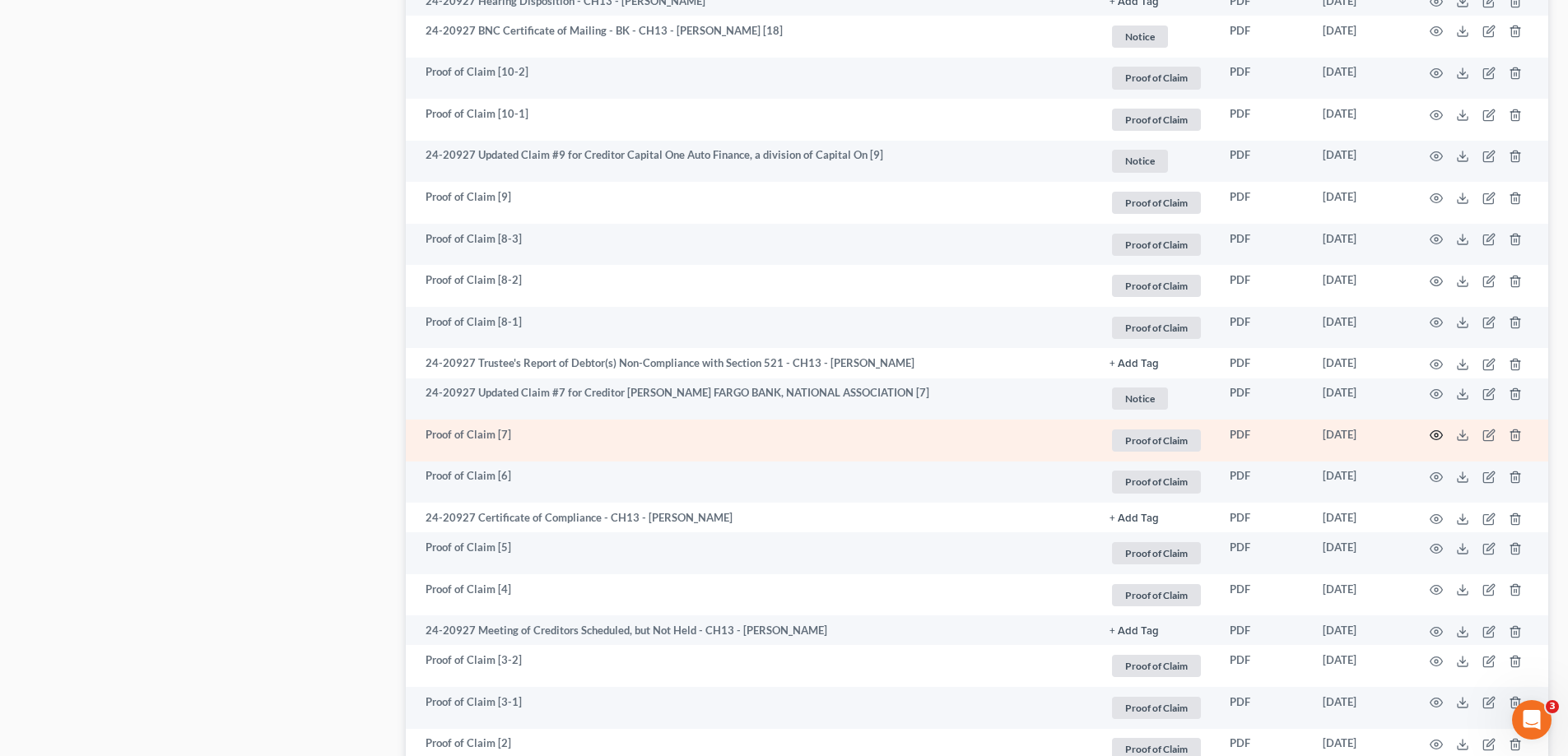
click at [1435, 432] on icon "button" at bounding box center [1436, 435] width 14 height 14
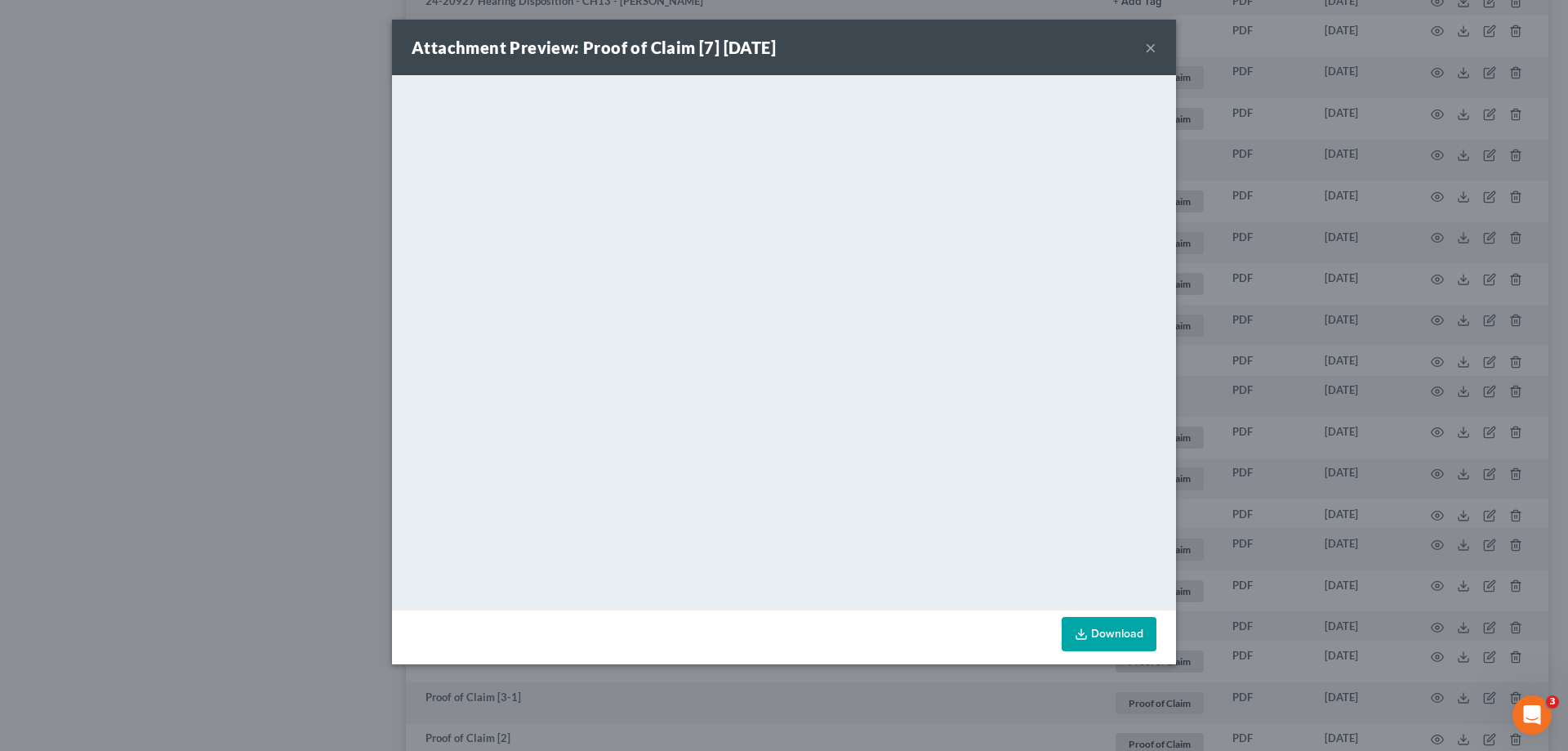
click at [1152, 55] on button "×" at bounding box center [1151, 47] width 12 height 19
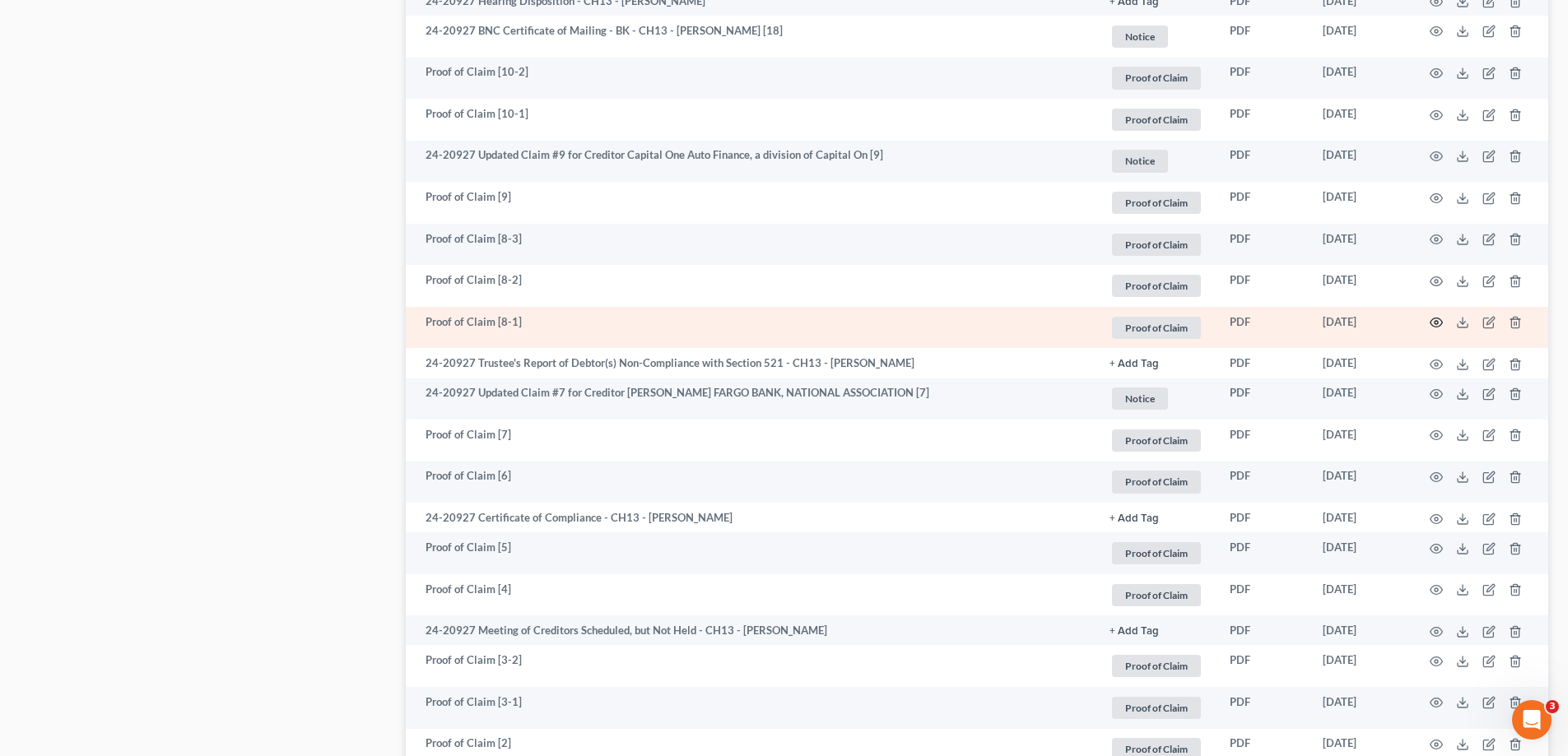
click at [1436, 321] on circle "button" at bounding box center [1435, 322] width 3 height 3
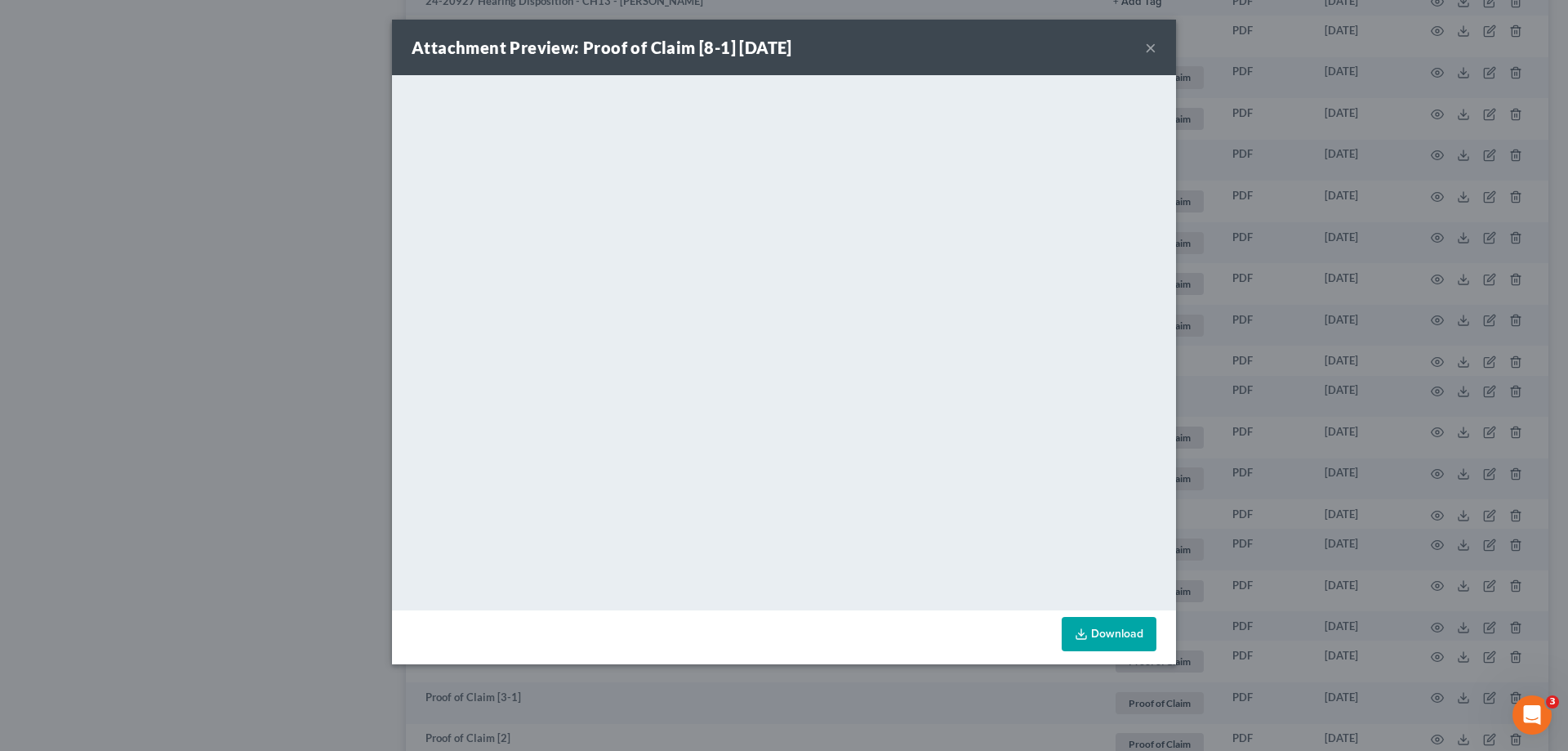
click at [1151, 46] on button "×" at bounding box center [1151, 47] width 12 height 19
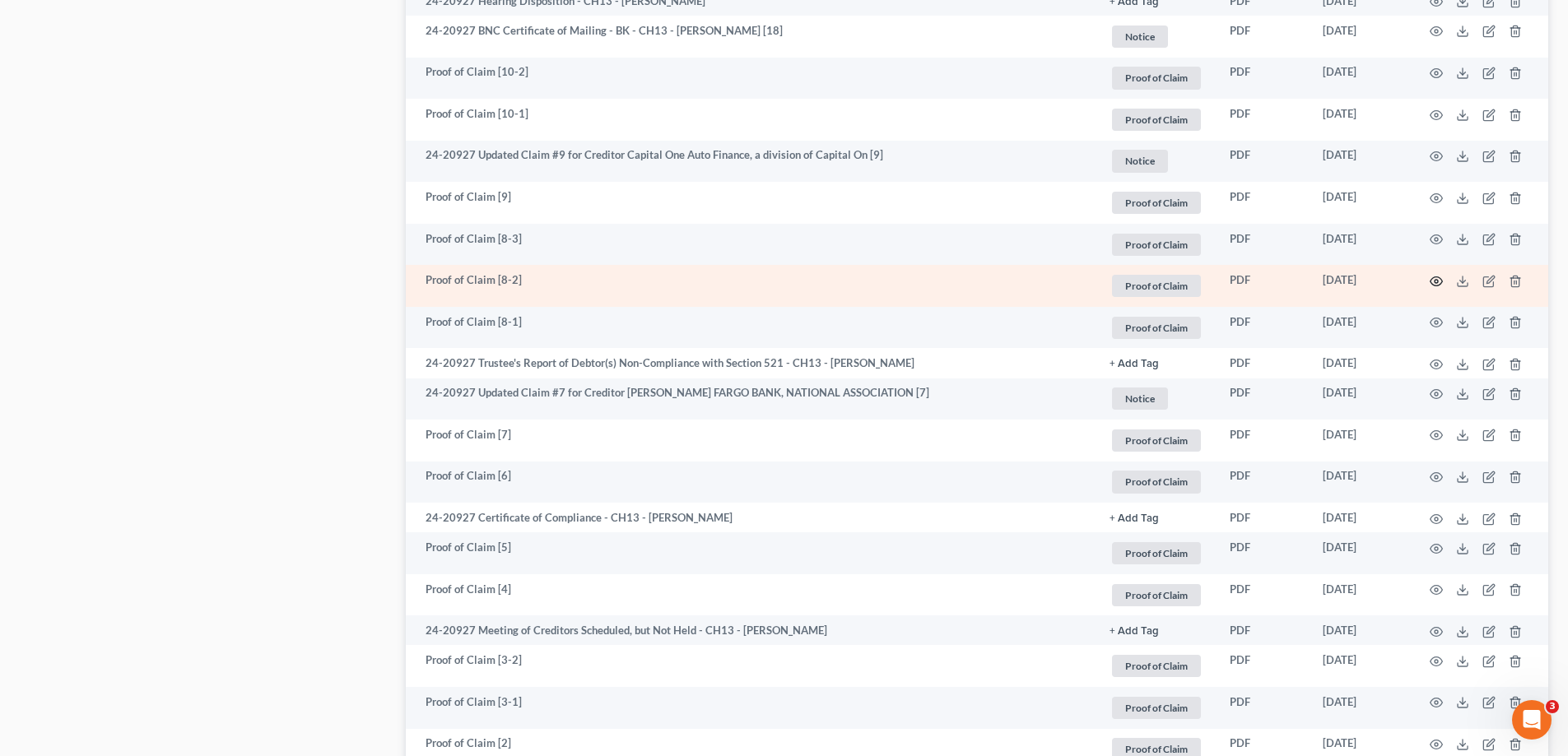
click at [1436, 278] on icon "button" at bounding box center [1436, 281] width 14 height 14
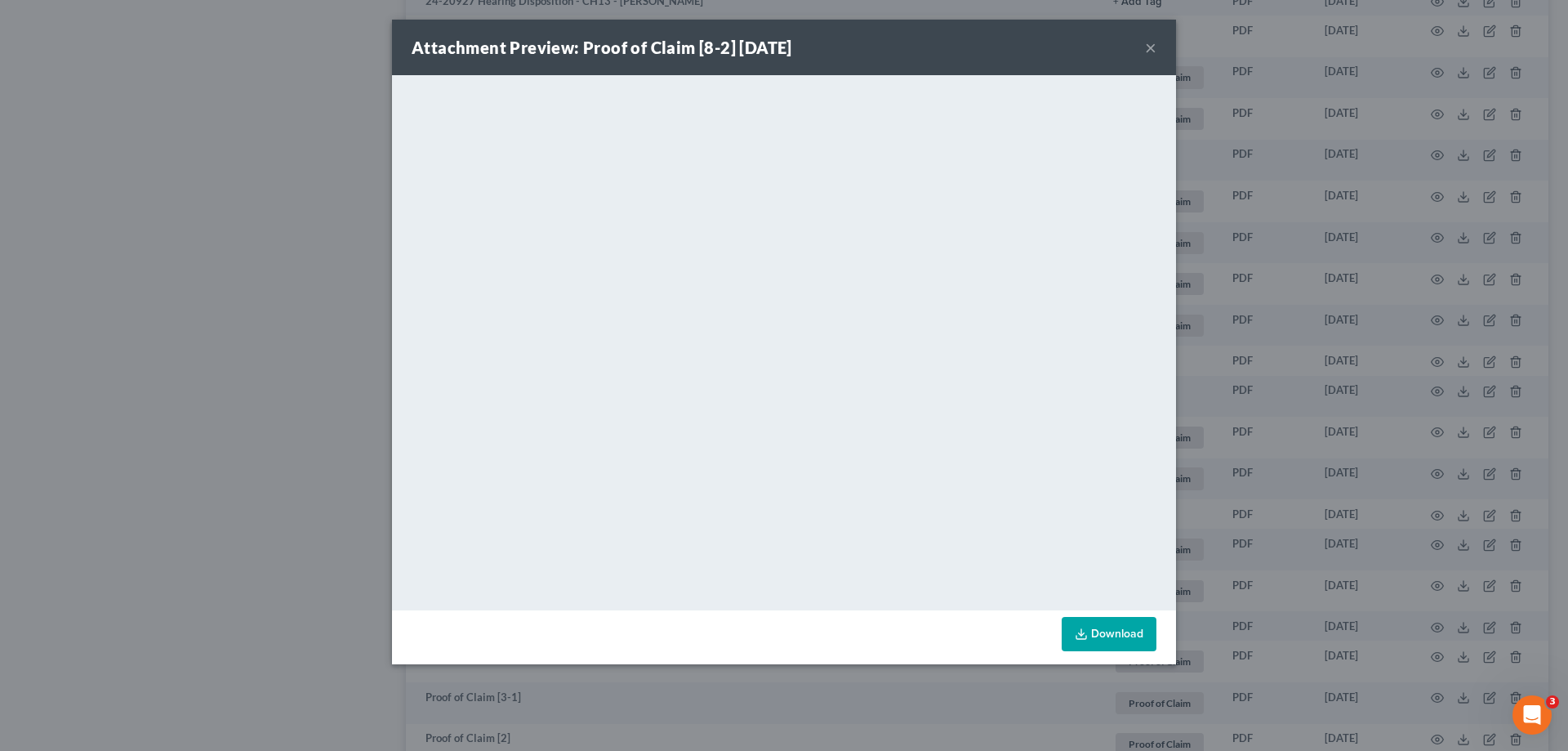
click at [1149, 47] on button "×" at bounding box center [1151, 47] width 12 height 19
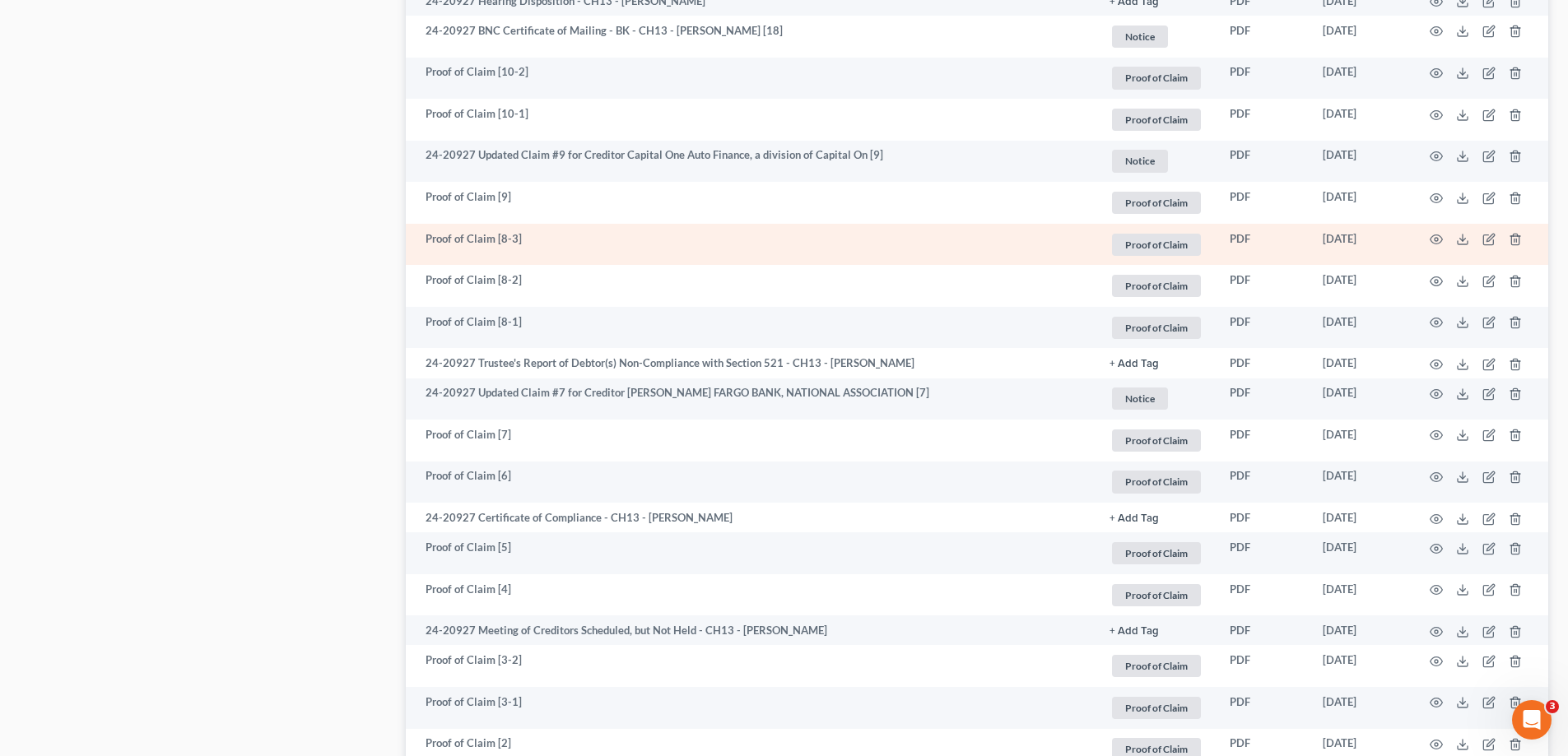
click at [1427, 234] on td at bounding box center [1478, 244] width 138 height 42
click at [1432, 235] on icon "button" at bounding box center [1436, 240] width 14 height 14
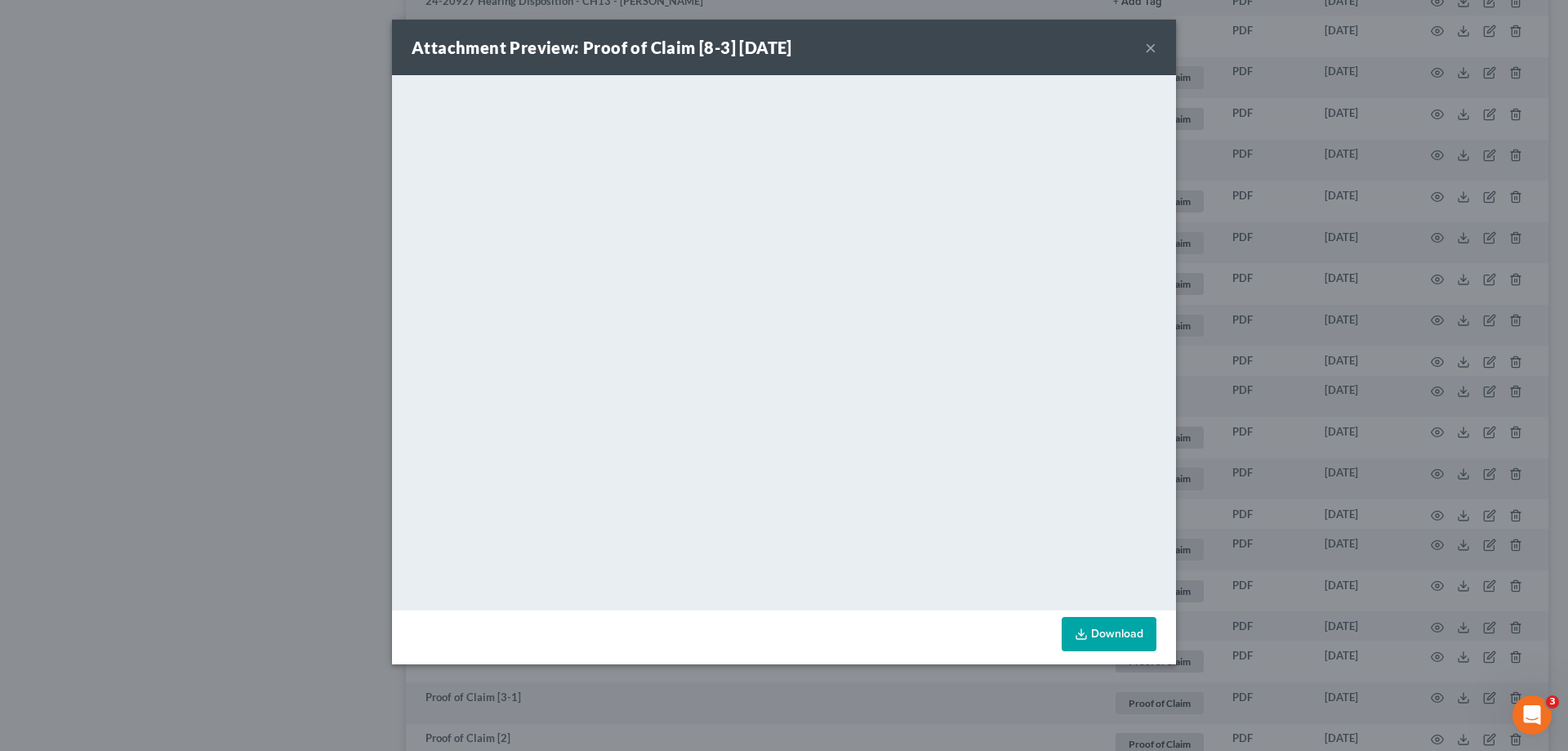
click at [1148, 44] on button "×" at bounding box center [1151, 47] width 12 height 19
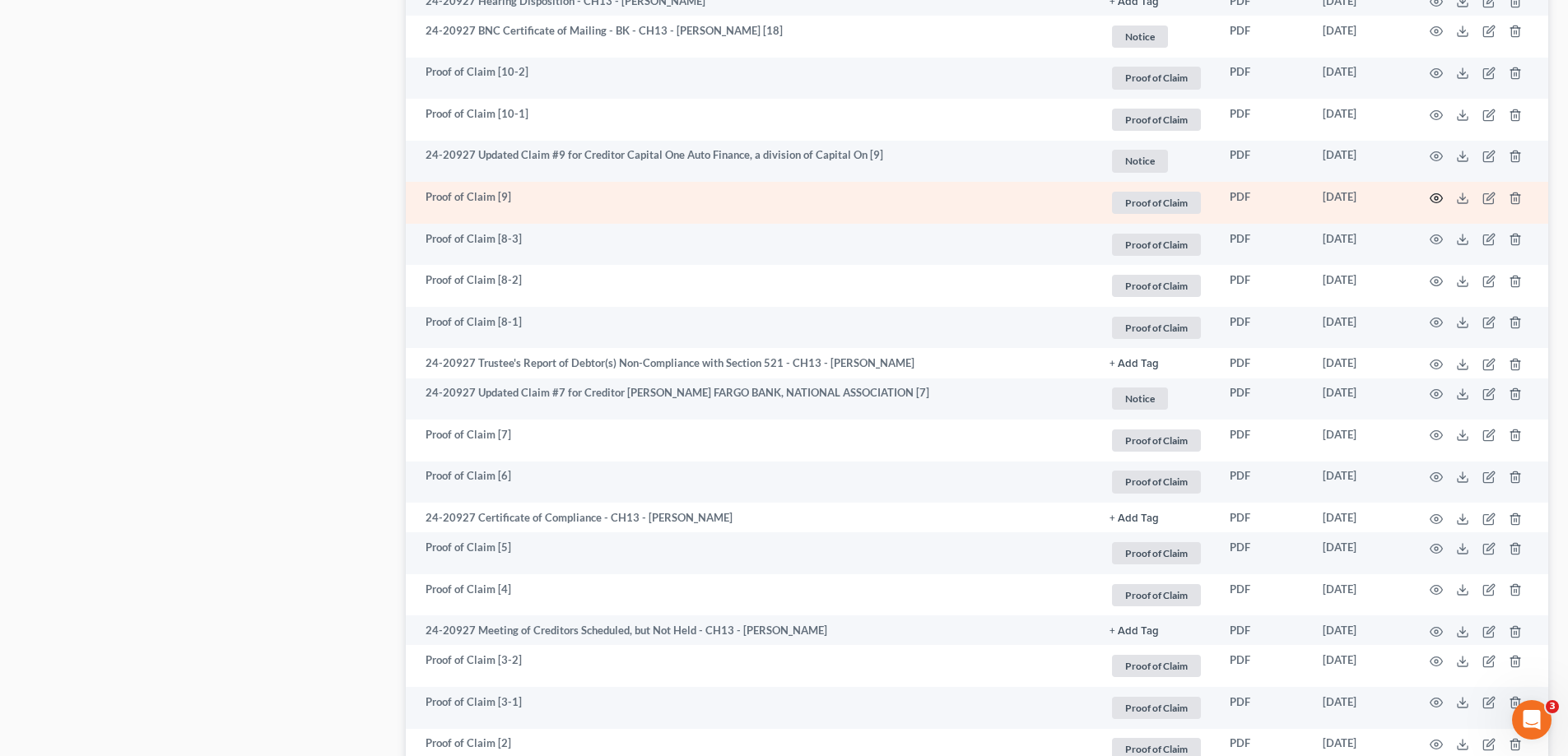
click at [1431, 198] on icon "button" at bounding box center [1436, 197] width 13 height 9
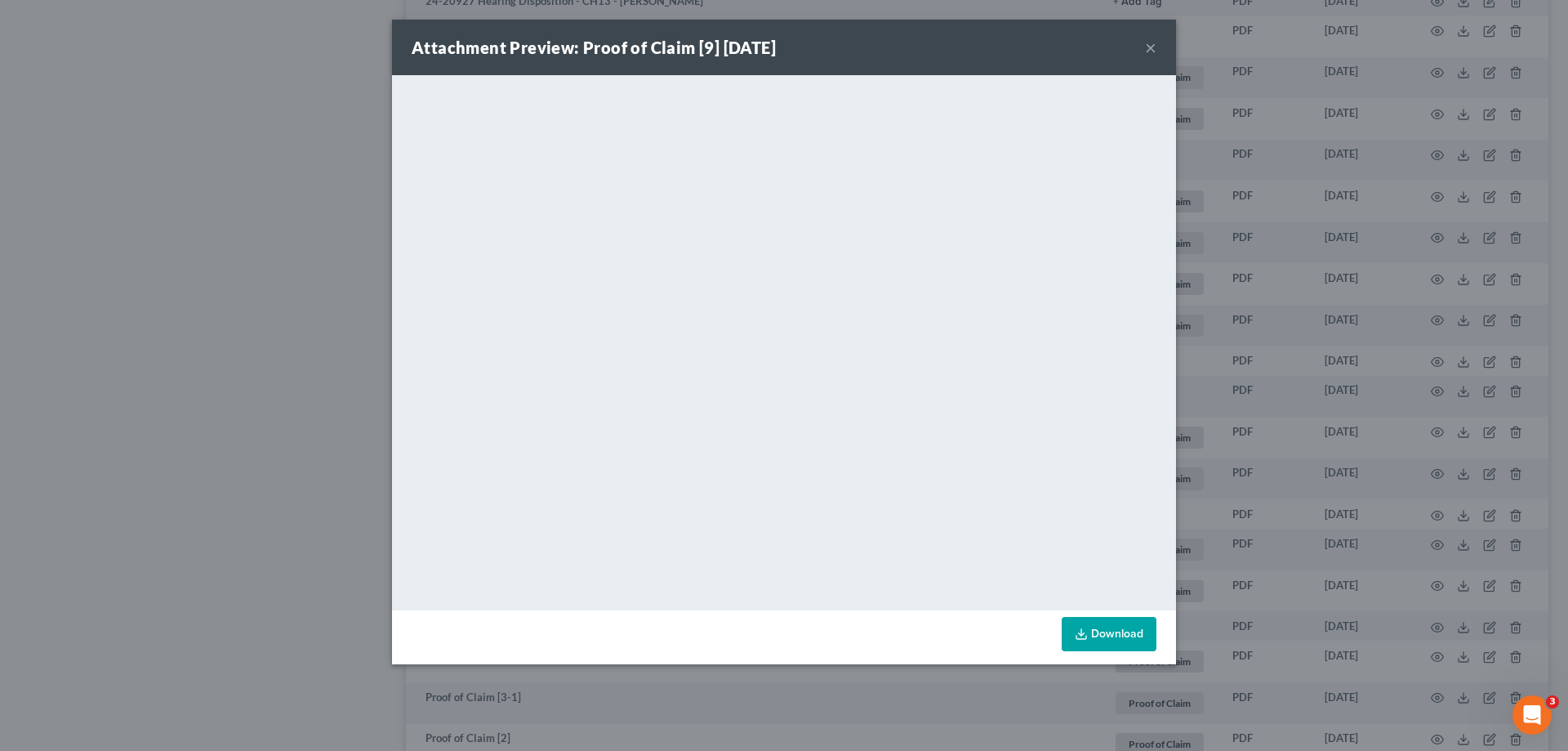
click at [1154, 45] on button "×" at bounding box center [1151, 47] width 12 height 19
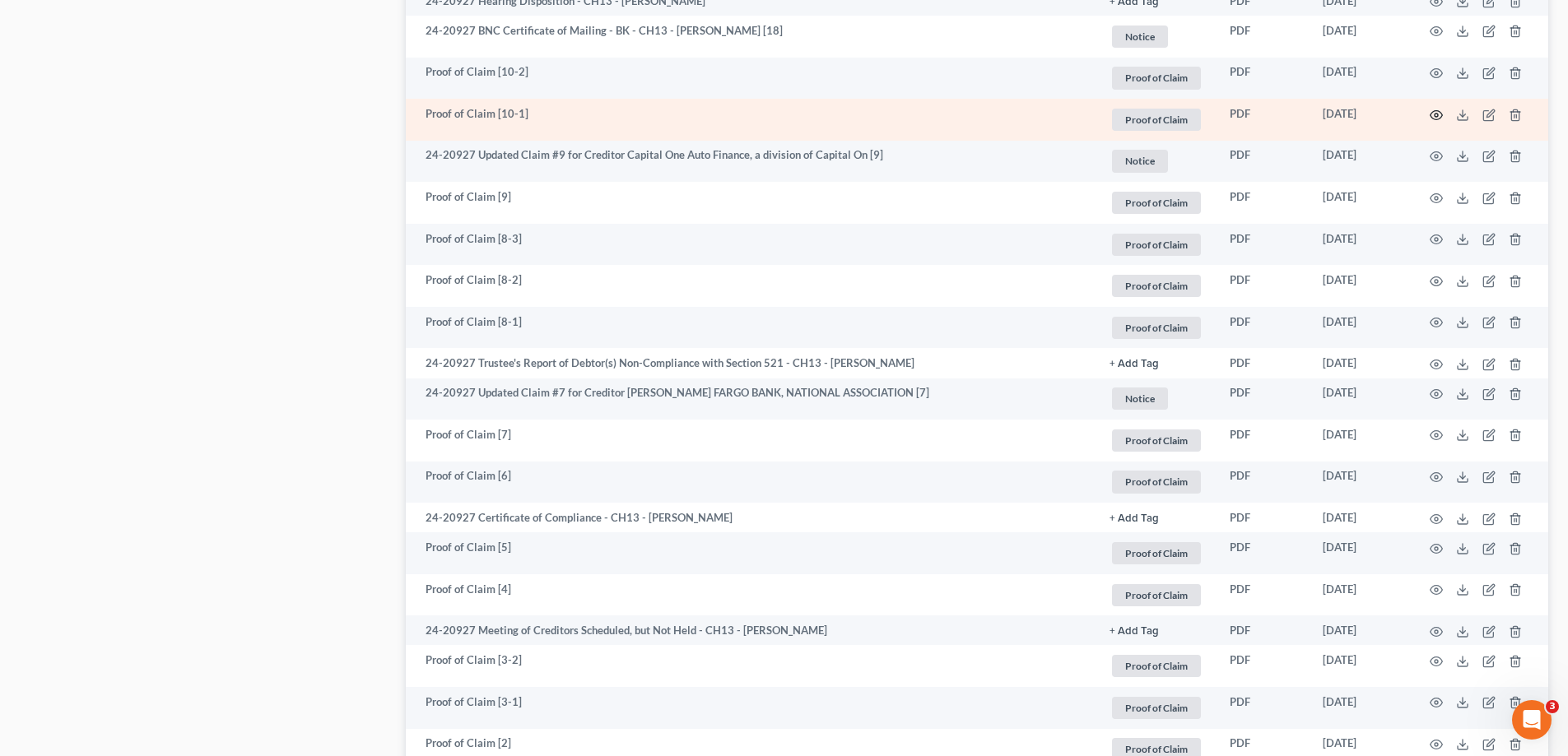
click at [1439, 113] on icon "button" at bounding box center [1436, 115] width 14 height 14
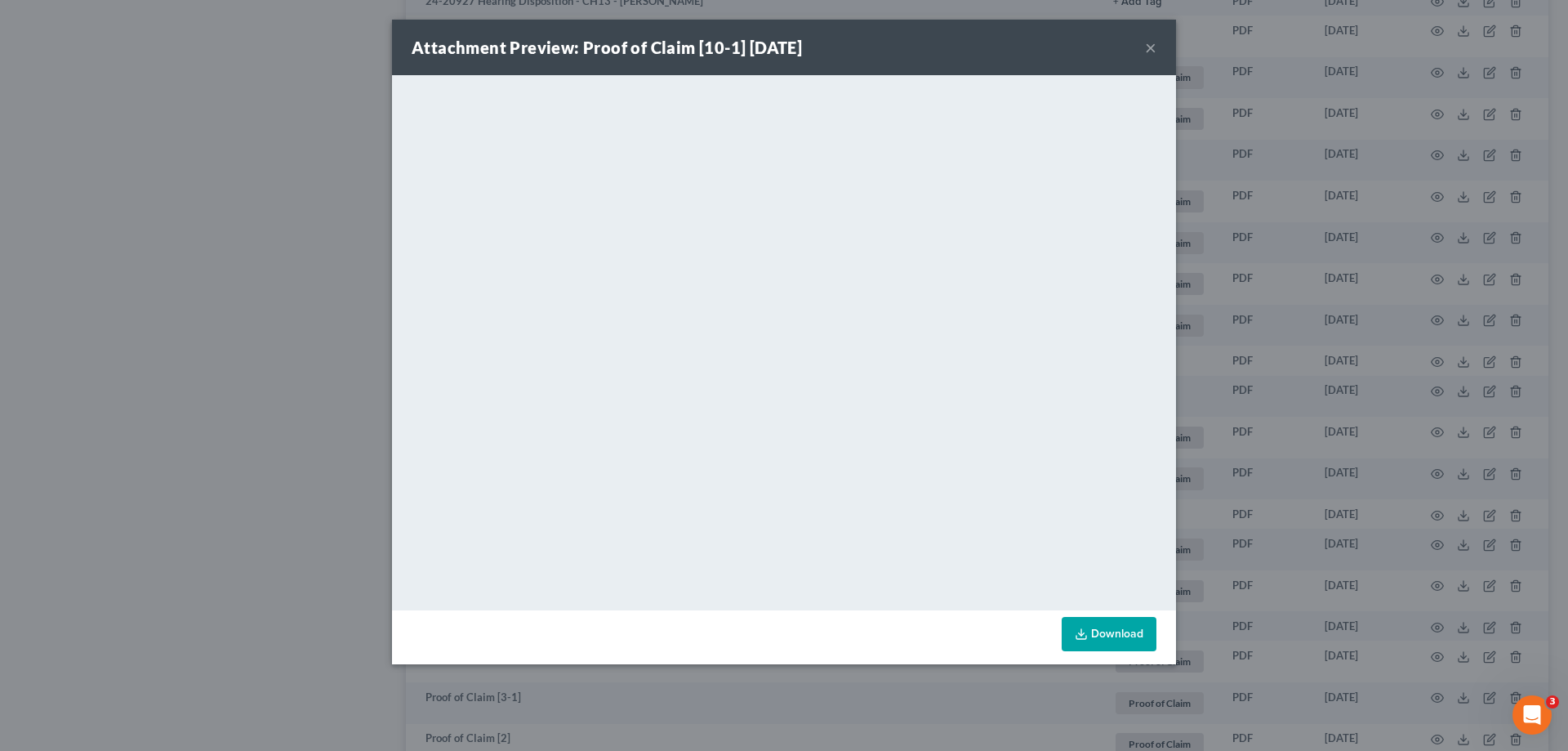
click at [1152, 45] on button "×" at bounding box center [1151, 47] width 12 height 19
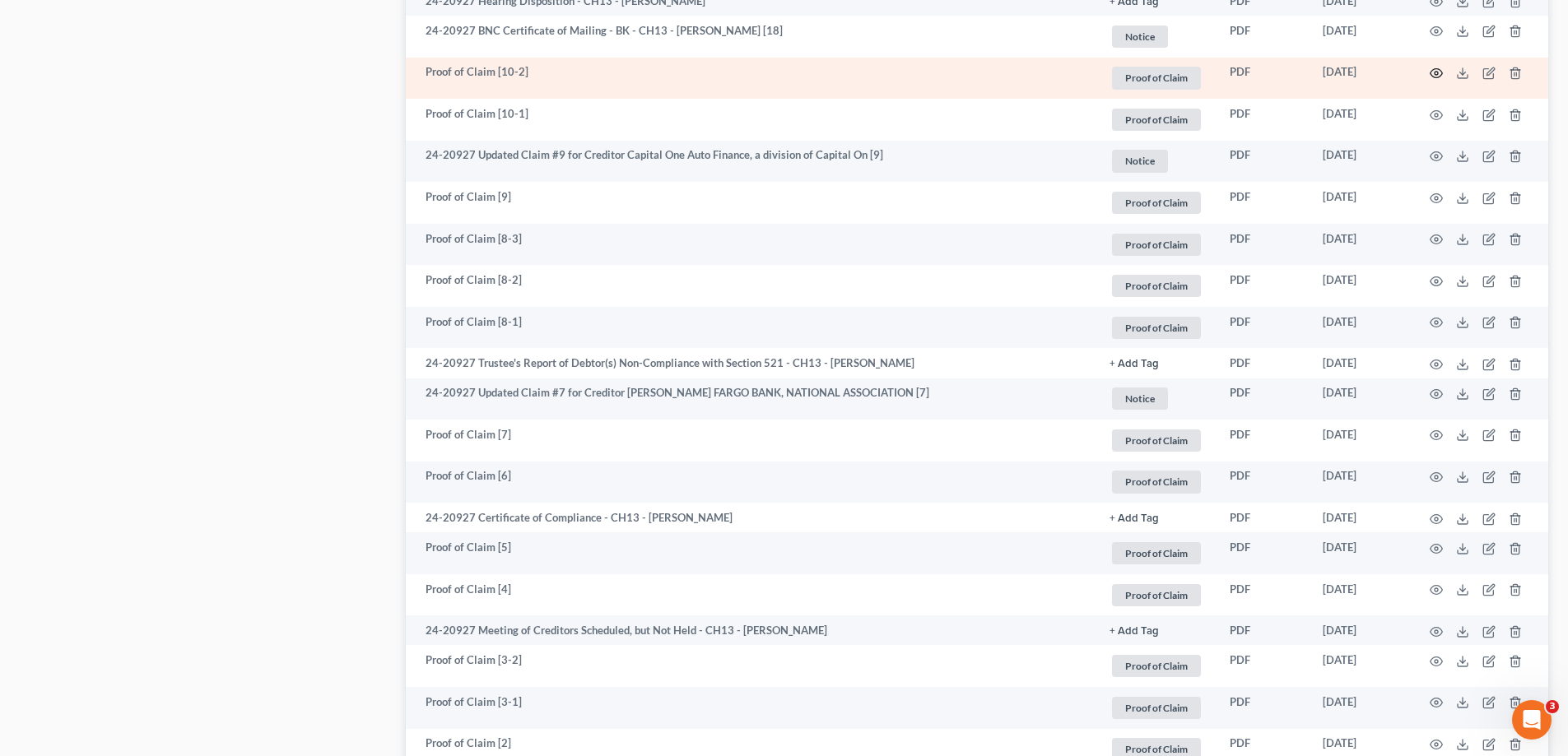
click at [1432, 74] on icon "button" at bounding box center [1436, 73] width 14 height 14
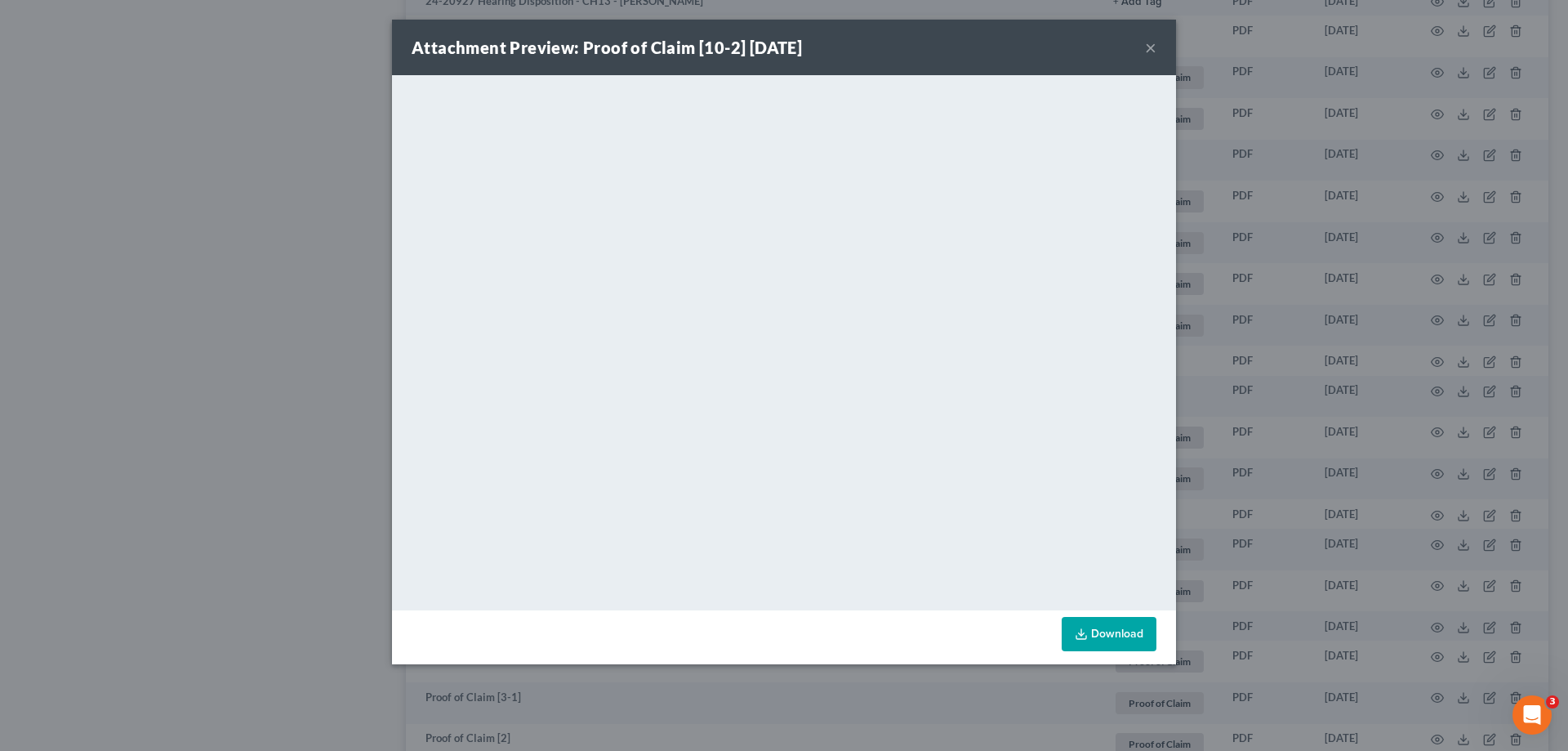
click at [1151, 49] on button "×" at bounding box center [1151, 47] width 12 height 19
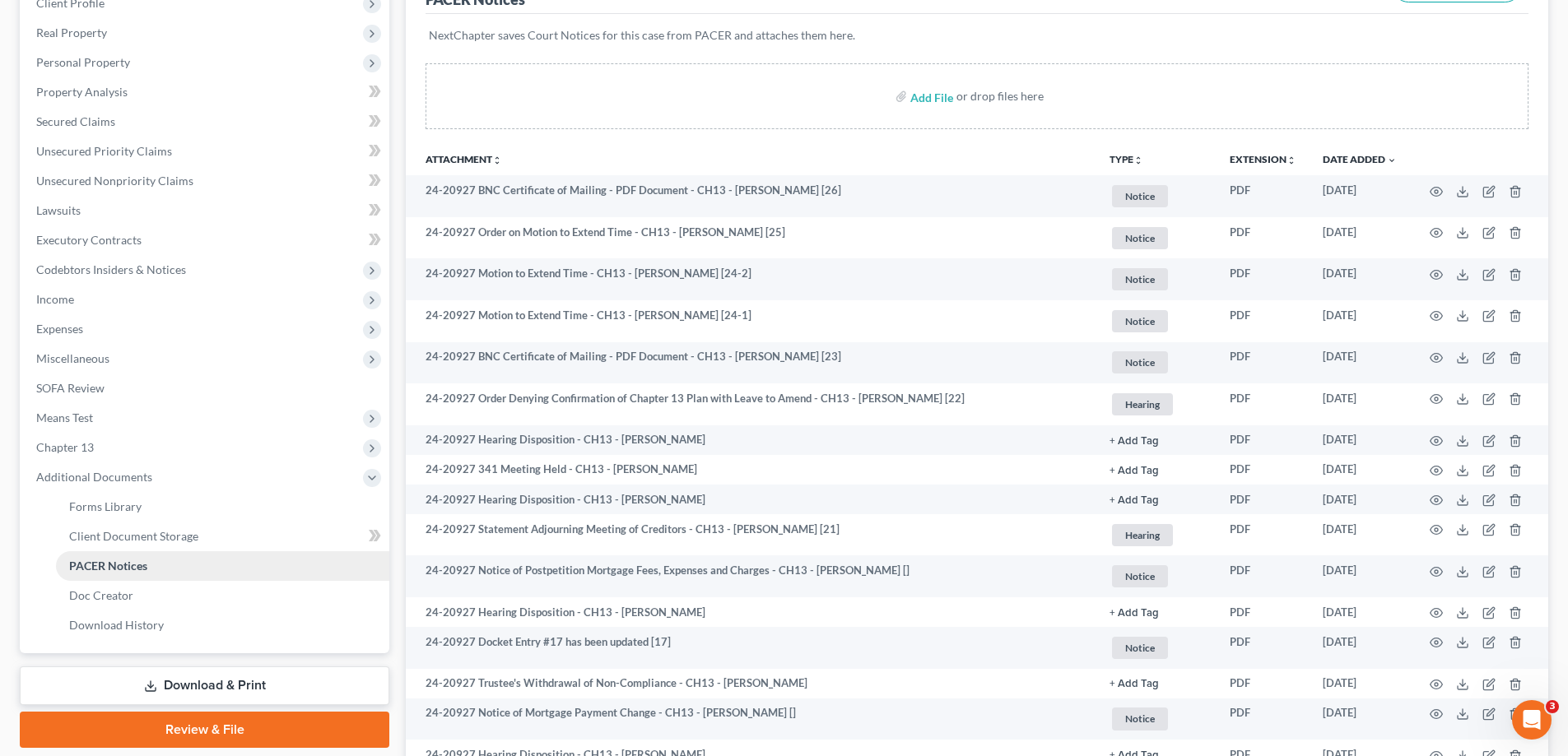
scroll to position [411, 0]
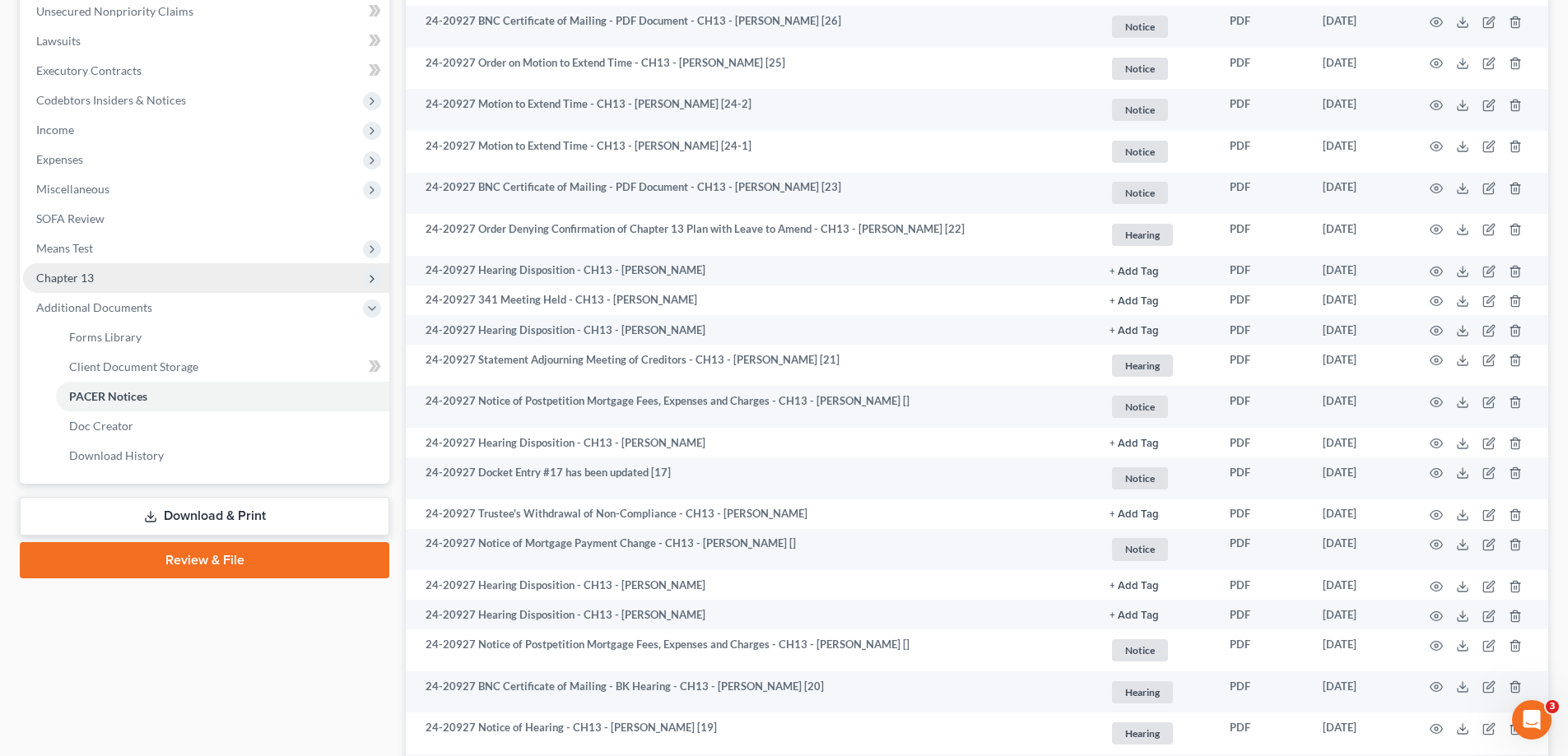
click at [120, 278] on span "Chapter 13" at bounding box center [206, 277] width 367 height 30
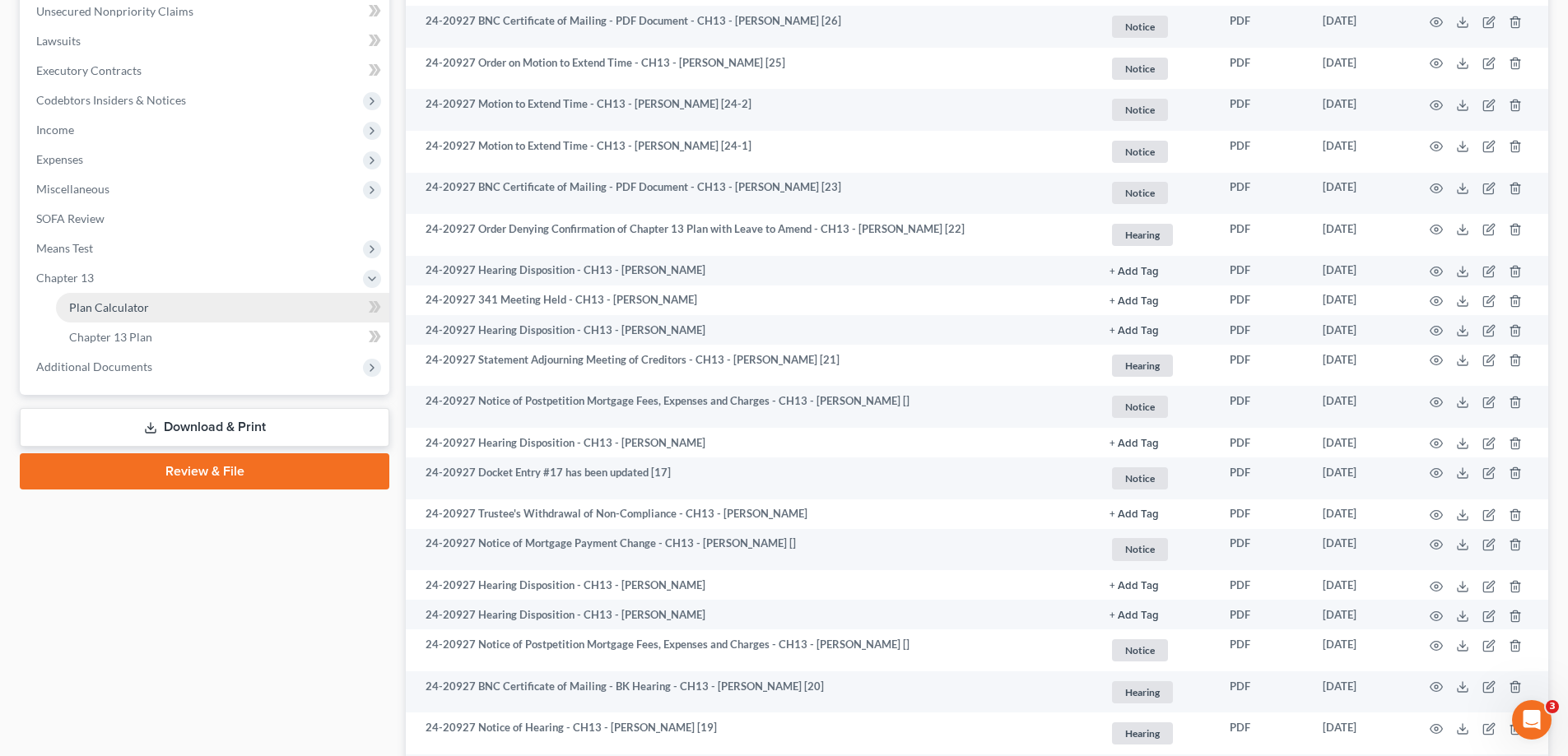
click at [135, 310] on span "Plan Calculator" at bounding box center [108, 307] width 80 height 14
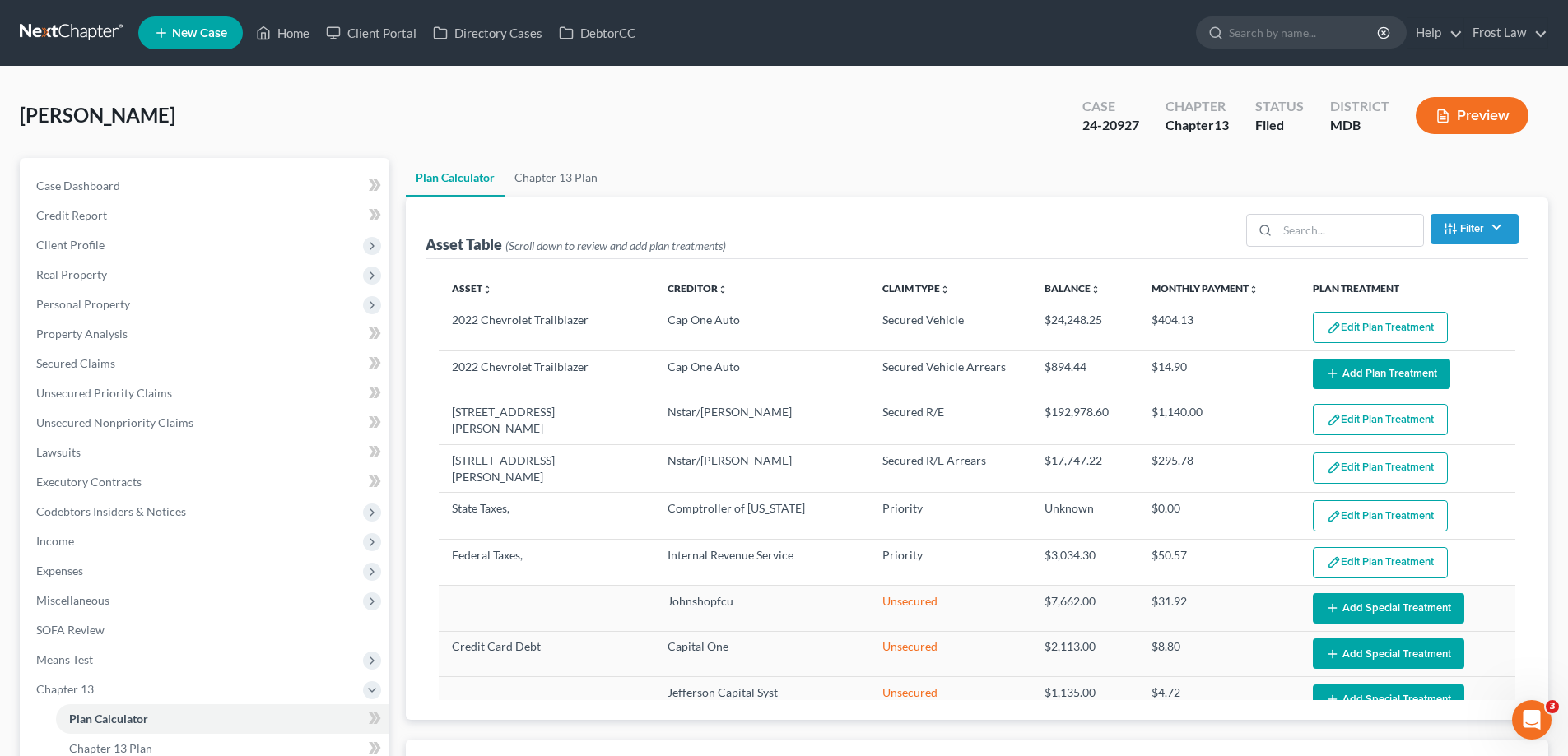
scroll to position [82, 0]
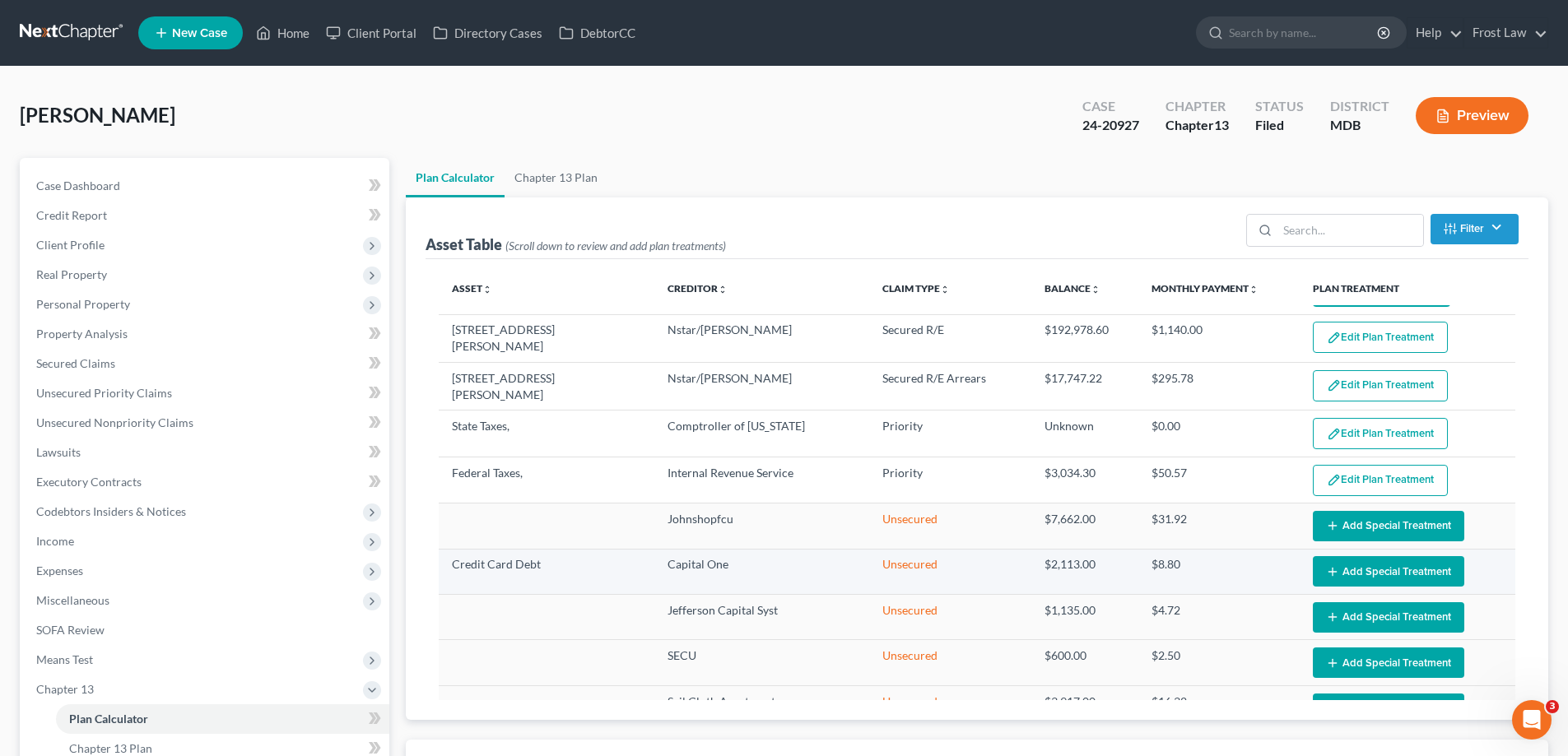
select select "59"
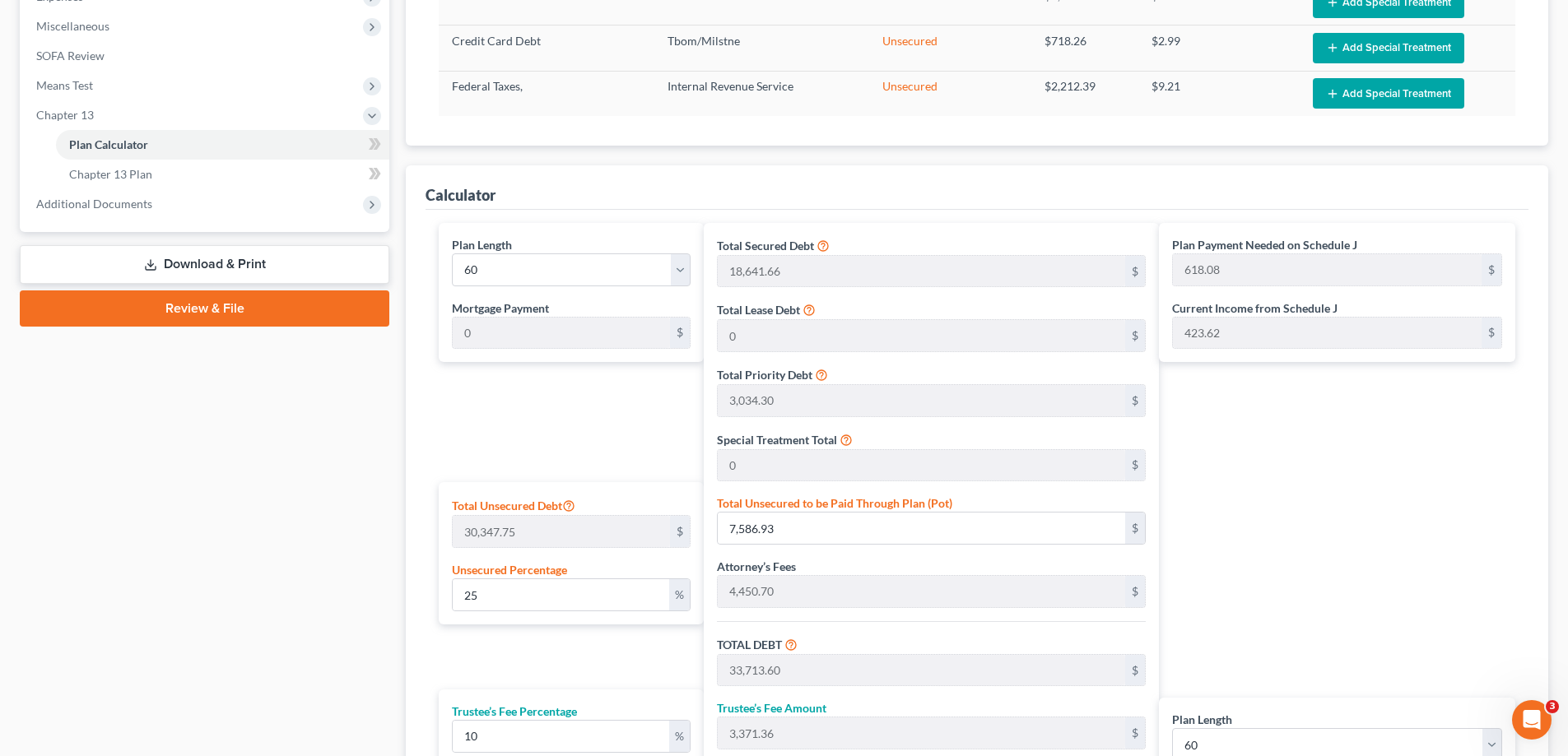
scroll to position [247, 0]
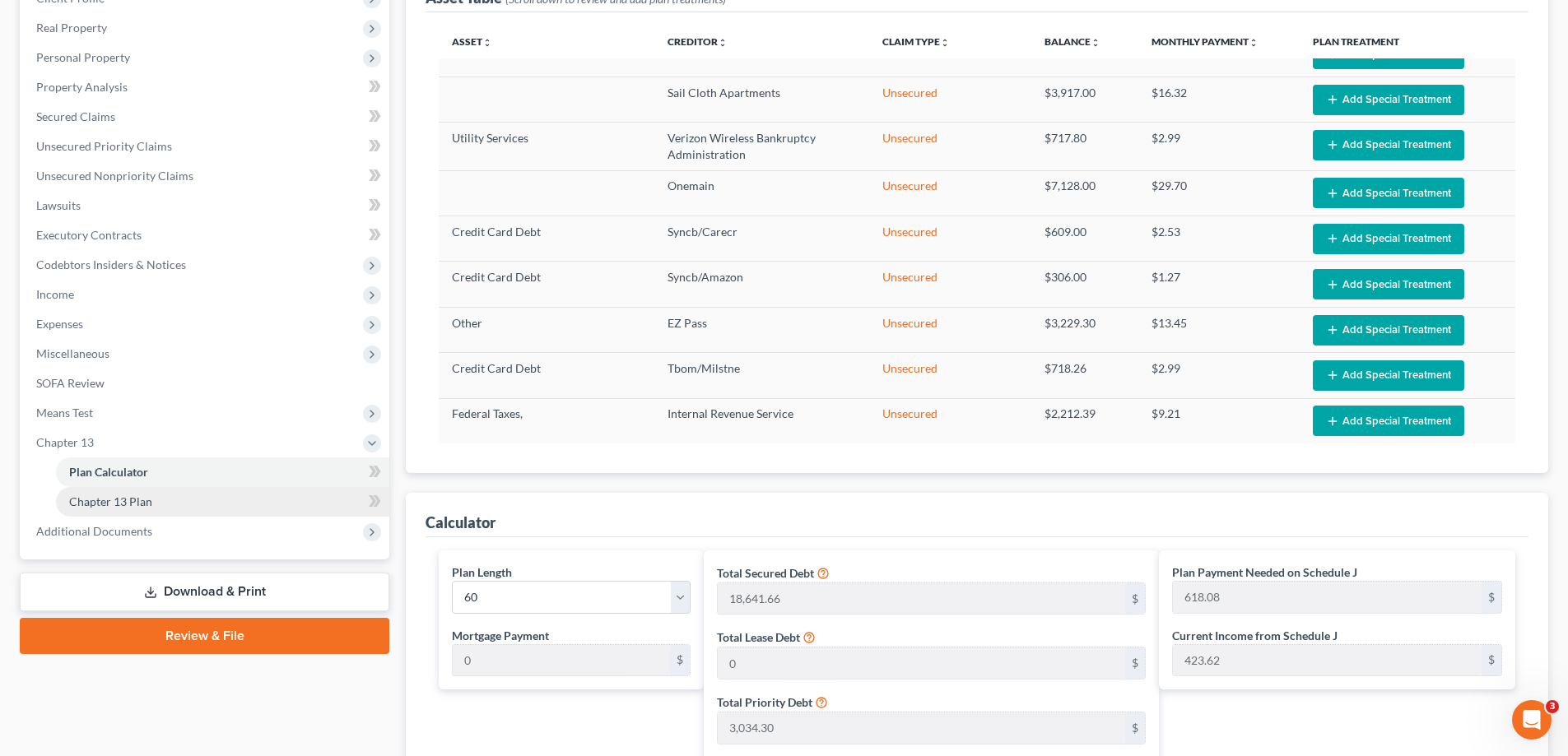
click at [209, 495] on link "Chapter 13 Plan" at bounding box center [222, 502] width 334 height 30
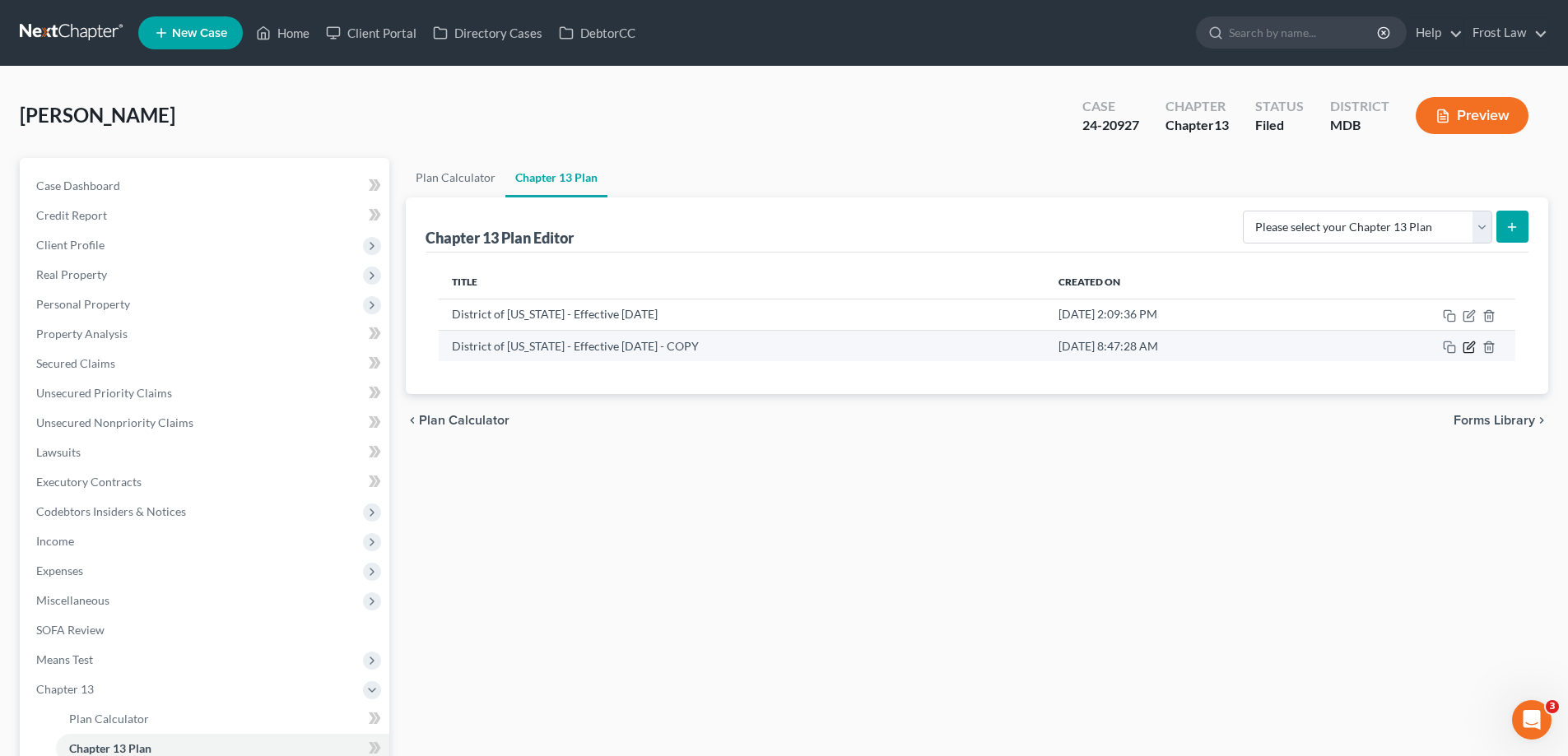
click at [1472, 351] on icon "button" at bounding box center [1469, 347] width 14 height 14
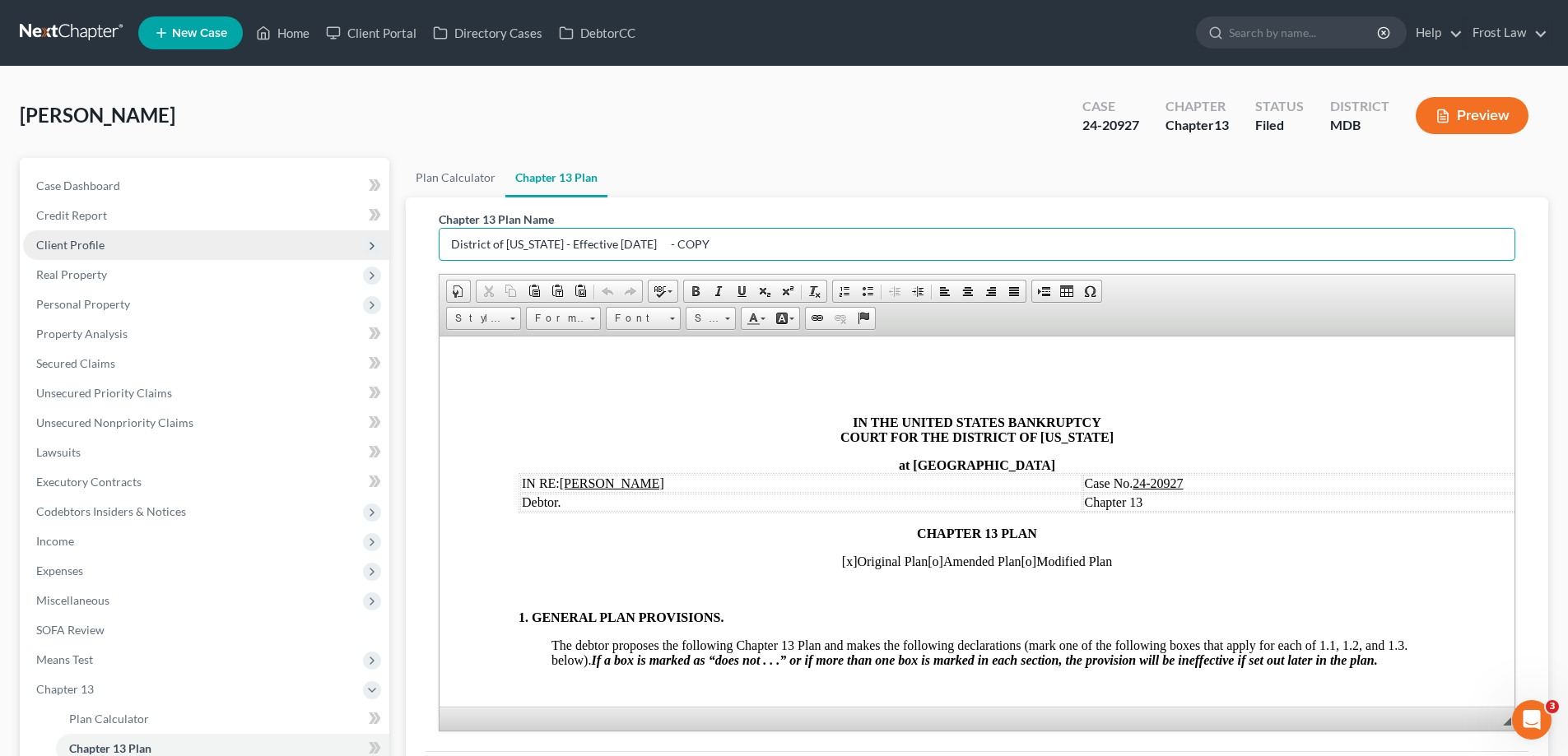
drag, startPoint x: 743, startPoint y: 236, endPoint x: 209, endPoint y: 239, distance: 534.0
click at [209, 240] on div "Petition Navigation Case Dashboard Payments Invoices Payments Payments Credit R…" at bounding box center [784, 529] width 1545 height 742
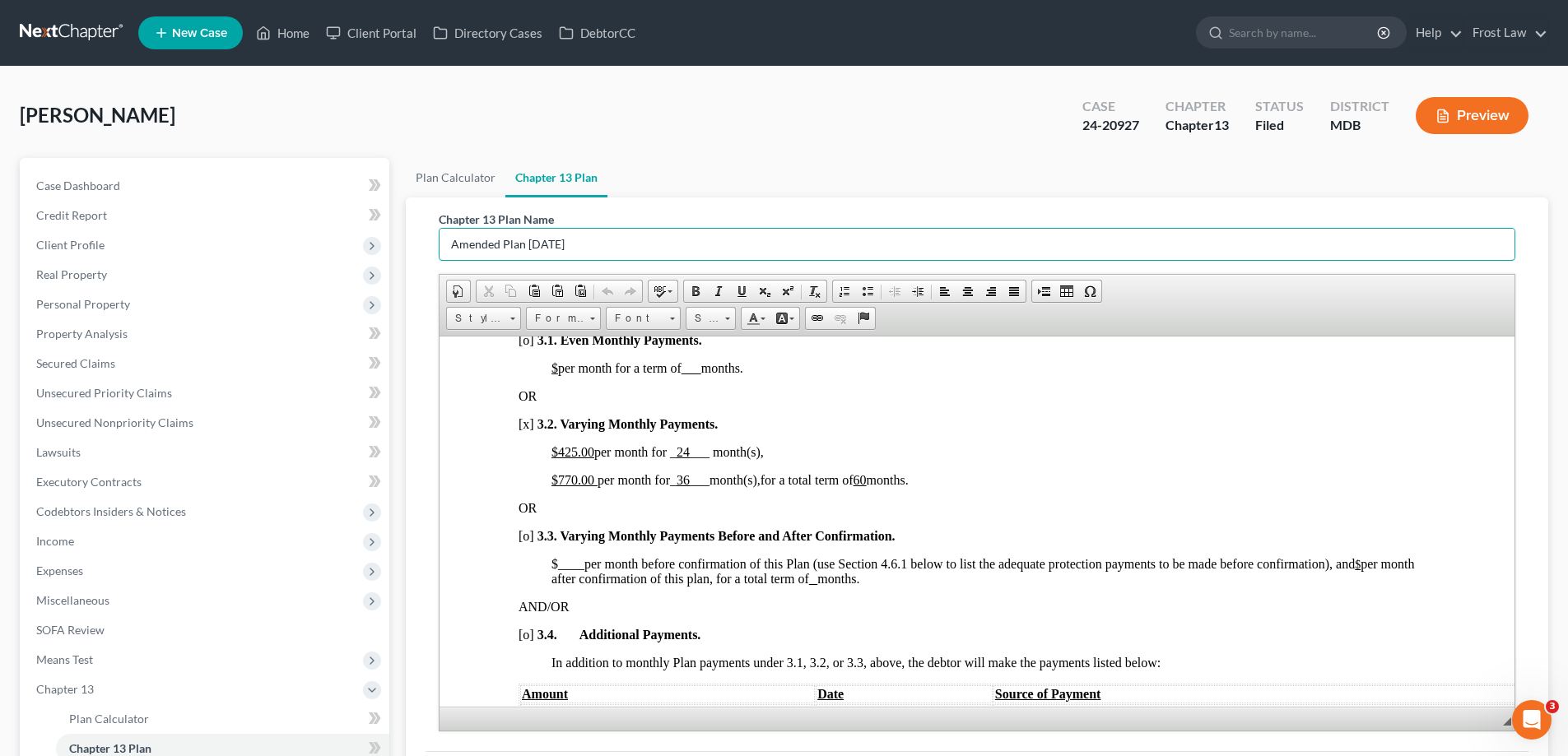
scroll to position [1069, 0]
type input "Amended Plan [DATE]"
click at [552, 451] on u "$425.00" at bounding box center [573, 451] width 43 height 14
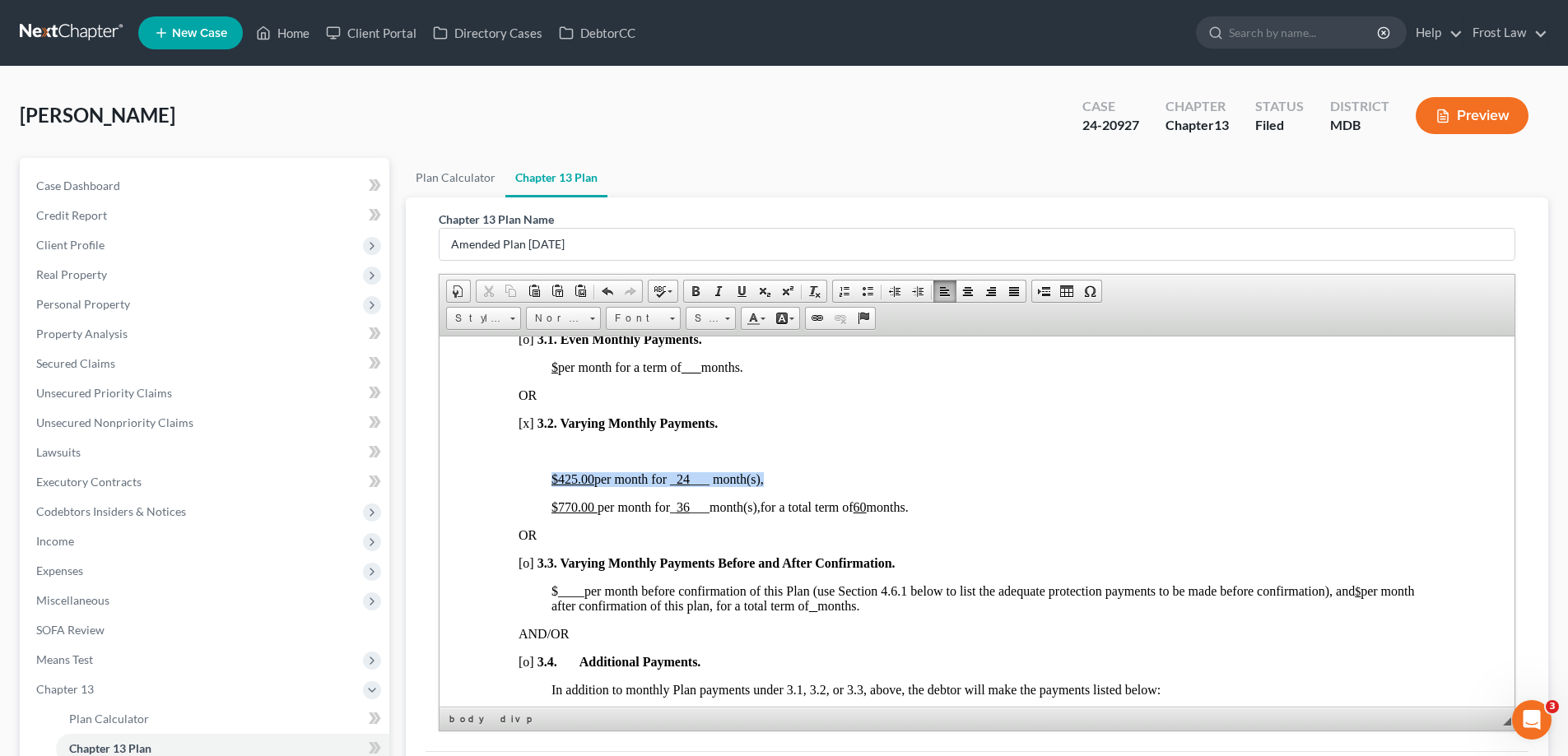
drag, startPoint x: 765, startPoint y: 482, endPoint x: 553, endPoint y: 482, distance: 212.0
click at [553, 482] on span "$425.00 per month for _ 24 ___ month(s)," at bounding box center [658, 478] width 213 height 14
copy span "$425.00 per month for _ 24 ___ month(s),"
click at [565, 449] on p at bounding box center [993, 451] width 884 height 15
drag, startPoint x: 577, startPoint y: 450, endPoint x: 558, endPoint y: 450, distance: 19.0
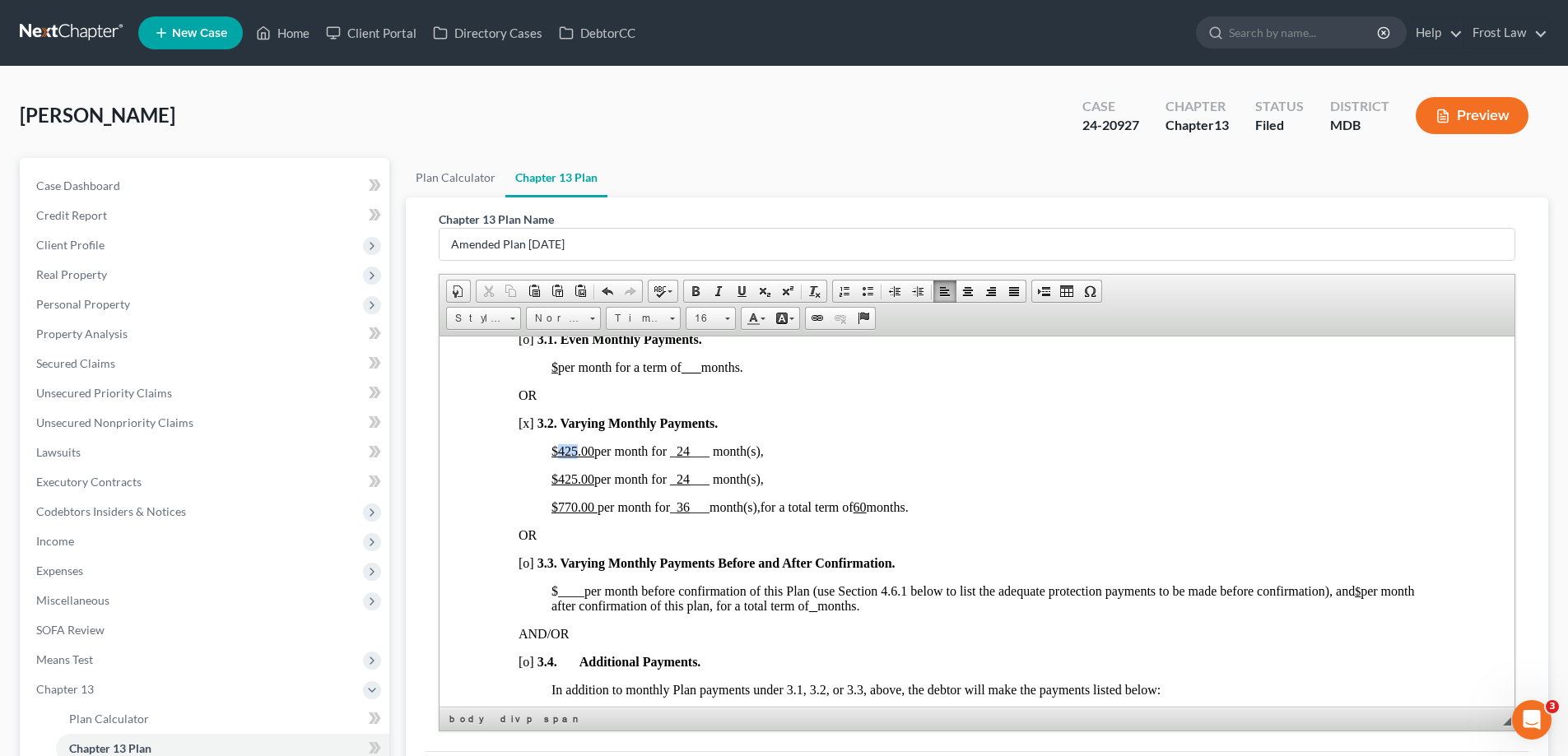
click at [558, 450] on u "$425.00" at bounding box center [573, 451] width 43 height 14
drag, startPoint x: 763, startPoint y: 453, endPoint x: 599, endPoint y: 451, distance: 164.0
click at [599, 451] on p "$200.00 per month for _ 24 ___ month(s)," at bounding box center [993, 451] width 884 height 15
drag, startPoint x: 742, startPoint y: 454, endPoint x: 715, endPoint y: 455, distance: 27.0
click at [715, 455] on span "lump sum for months 1 - 10" at bounding box center [667, 451] width 147 height 14
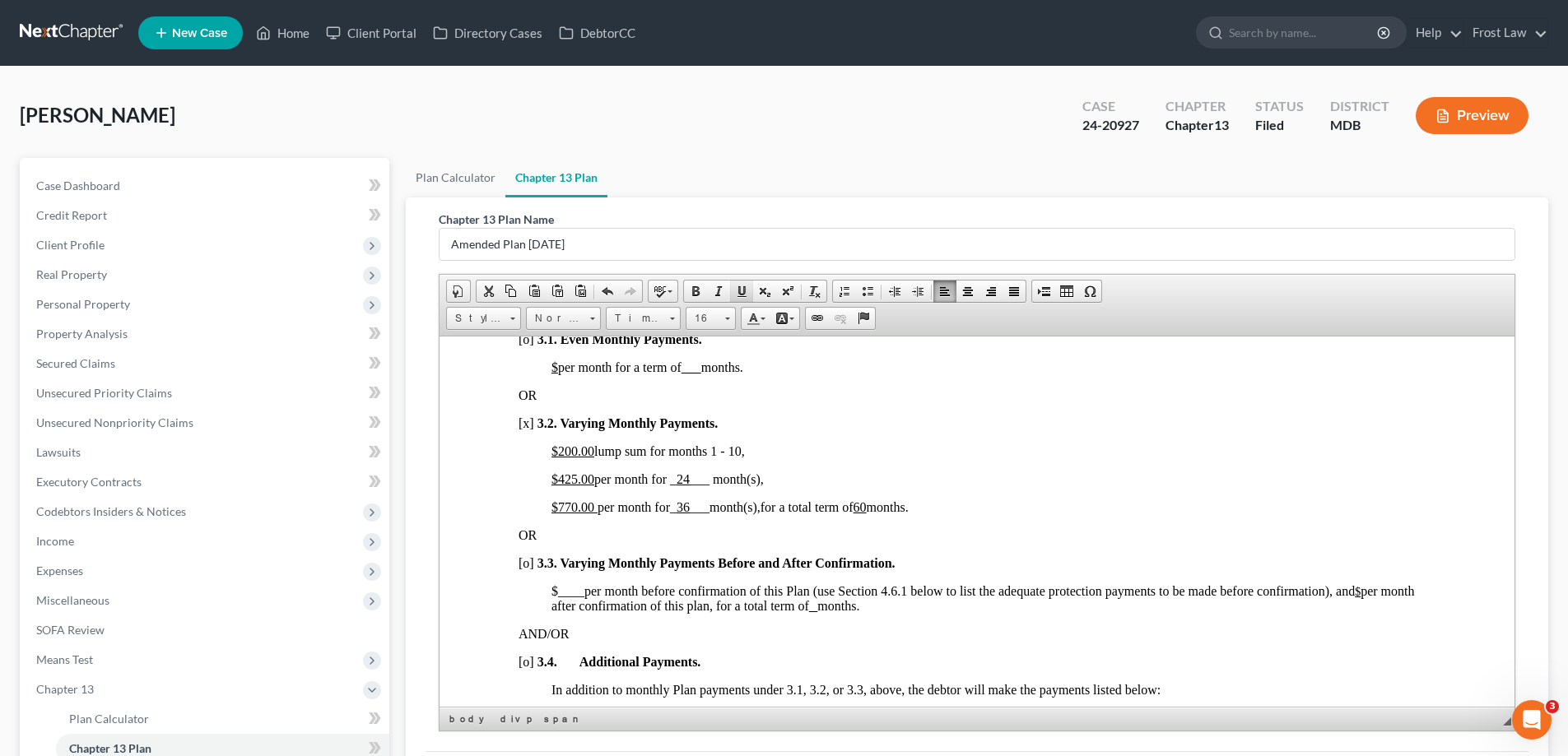
click at [736, 293] on span at bounding box center [742, 291] width 14 height 14
drag, startPoint x: 589, startPoint y: 477, endPoint x: 565, endPoint y: 477, distance: 24.0
click at [565, 477] on u "$425.00" at bounding box center [573, 478] width 43 height 14
drag, startPoint x: 693, startPoint y: 480, endPoint x: 679, endPoint y: 480, distance: 14.0
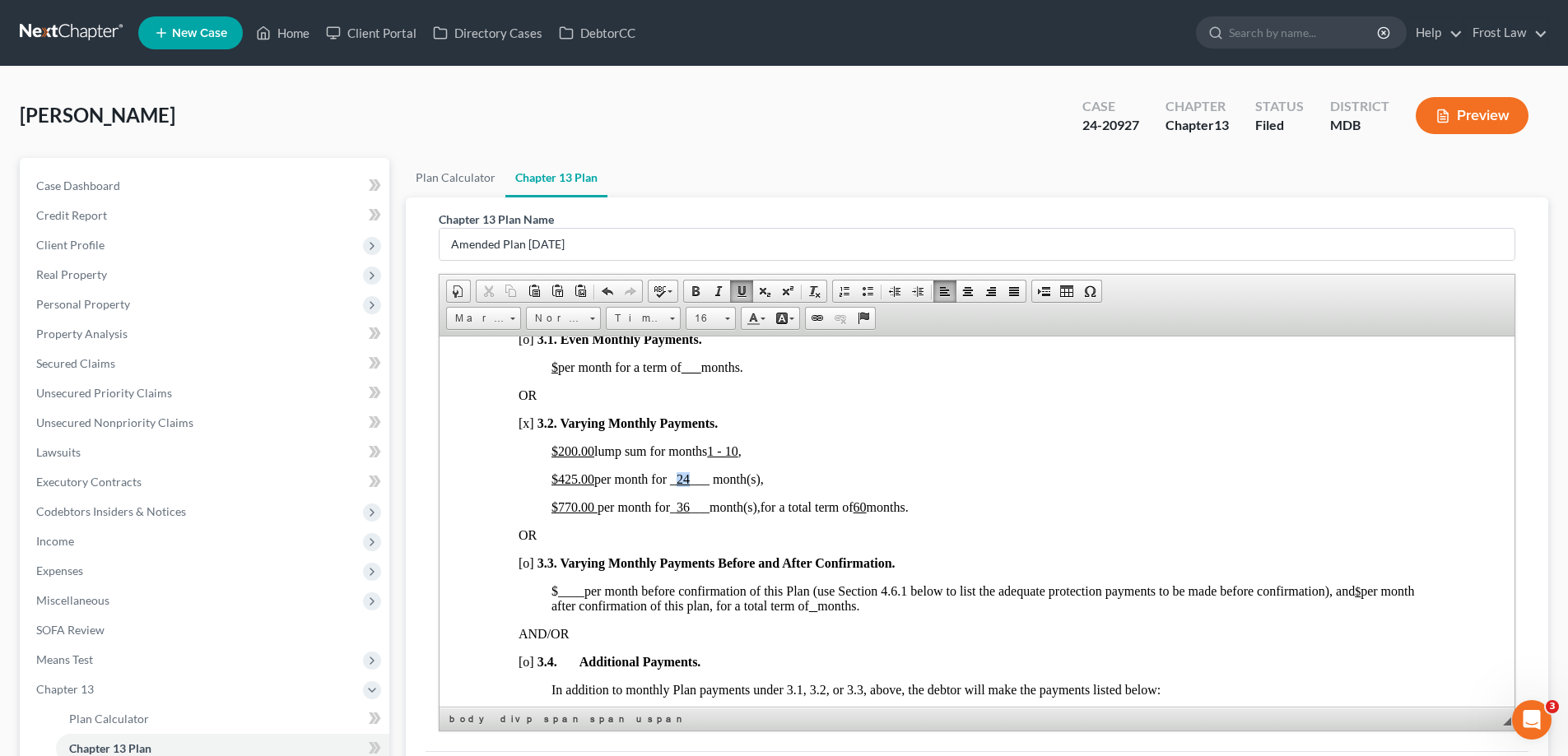
click at [679, 480] on span "$425.00 per month for _ 24 ___ month(s)," at bounding box center [658, 478] width 213 height 14
click at [761, 479] on span "$425.00 per month for _ 14 ___ month(s)," at bounding box center [658, 478] width 213 height 14
drag, startPoint x: 575, startPoint y: 505, endPoint x: 557, endPoint y: 508, distance: 18.2
click at [558, 508] on span "770.00" at bounding box center [576, 506] width 36 height 14
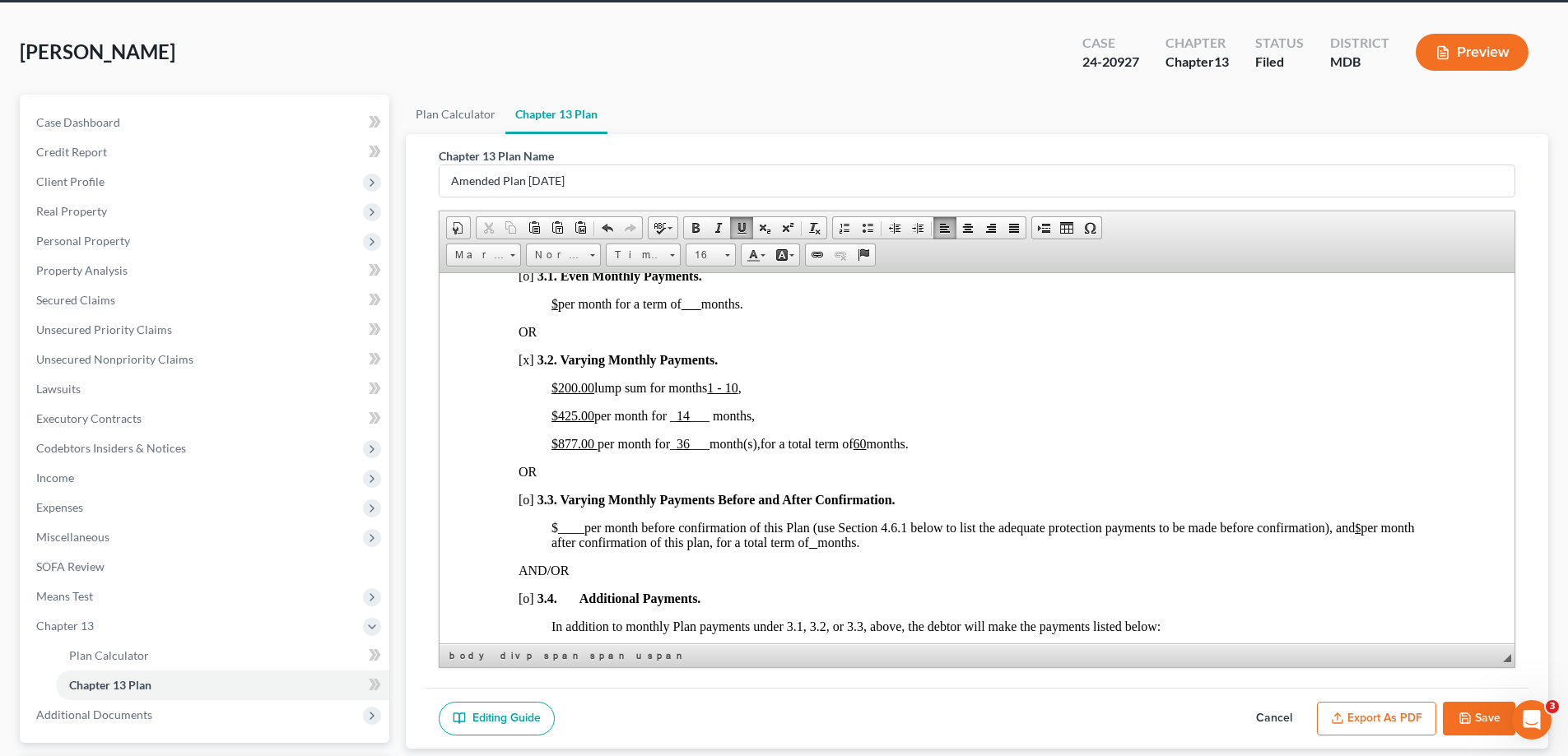
scroll to position [164, 0]
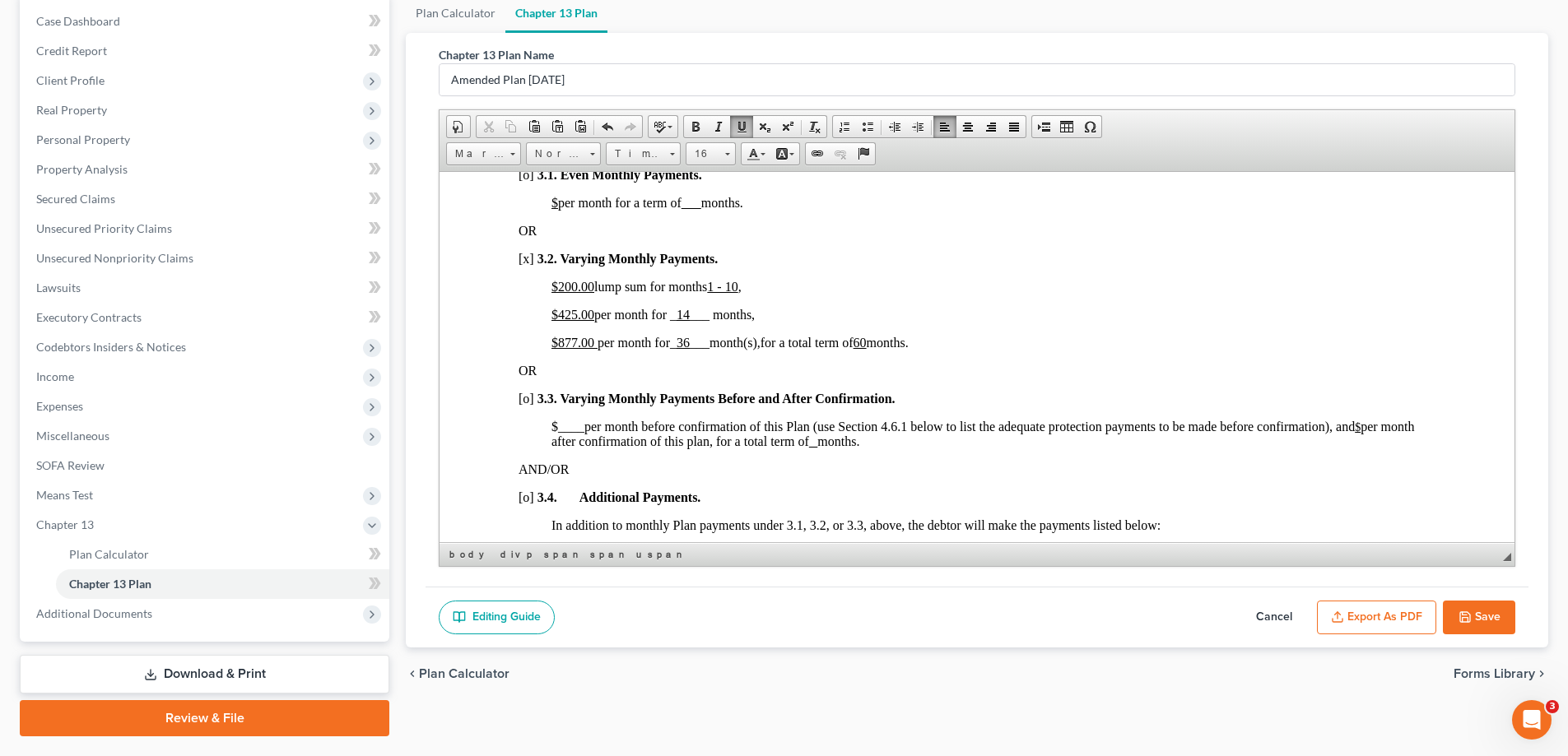
click at [1473, 600] on button "Save" at bounding box center [1478, 618] width 73 height 35
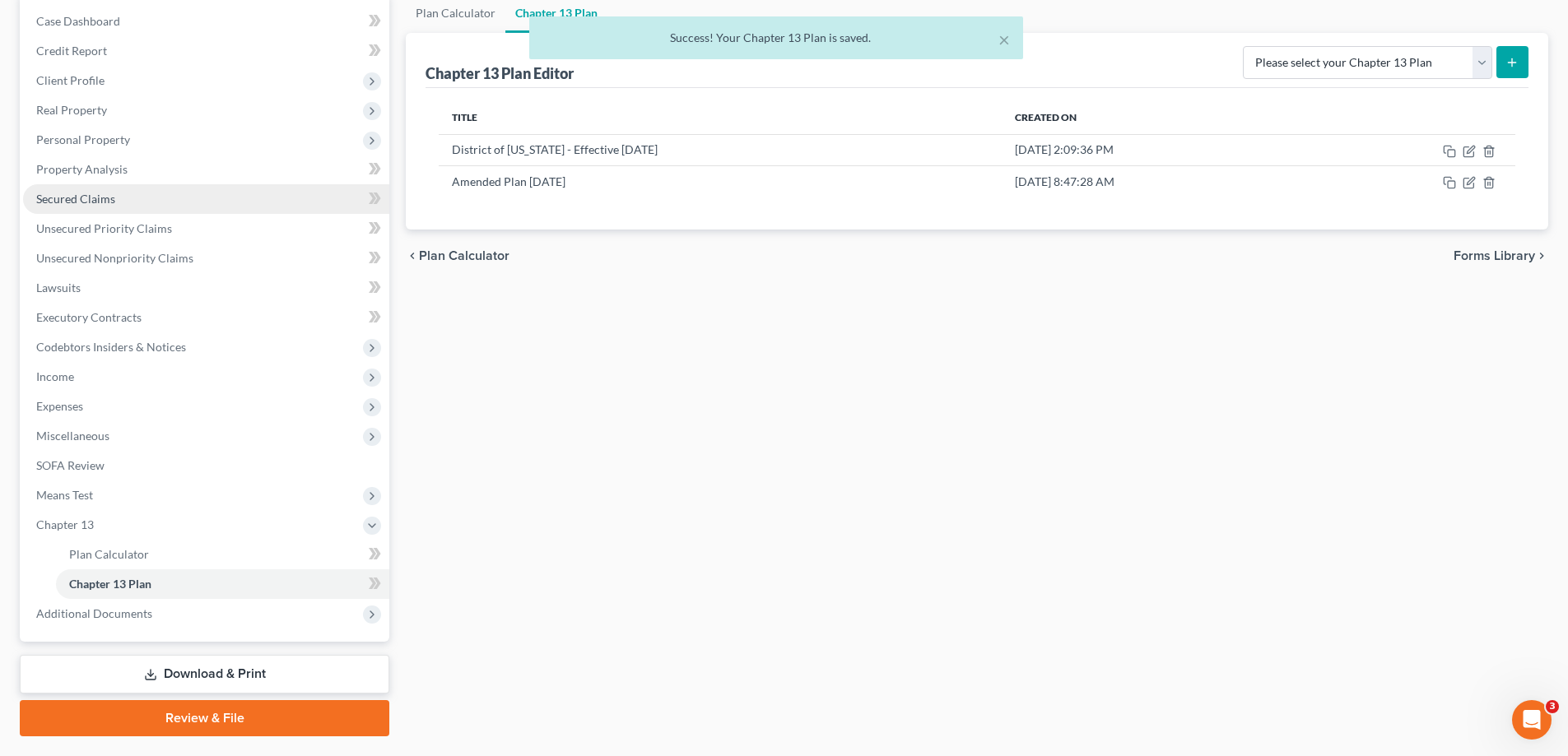
drag, startPoint x: 95, startPoint y: 191, endPoint x: 115, endPoint y: 196, distance: 20.6
click at [95, 191] on span "Secured Claims" at bounding box center [75, 198] width 79 height 14
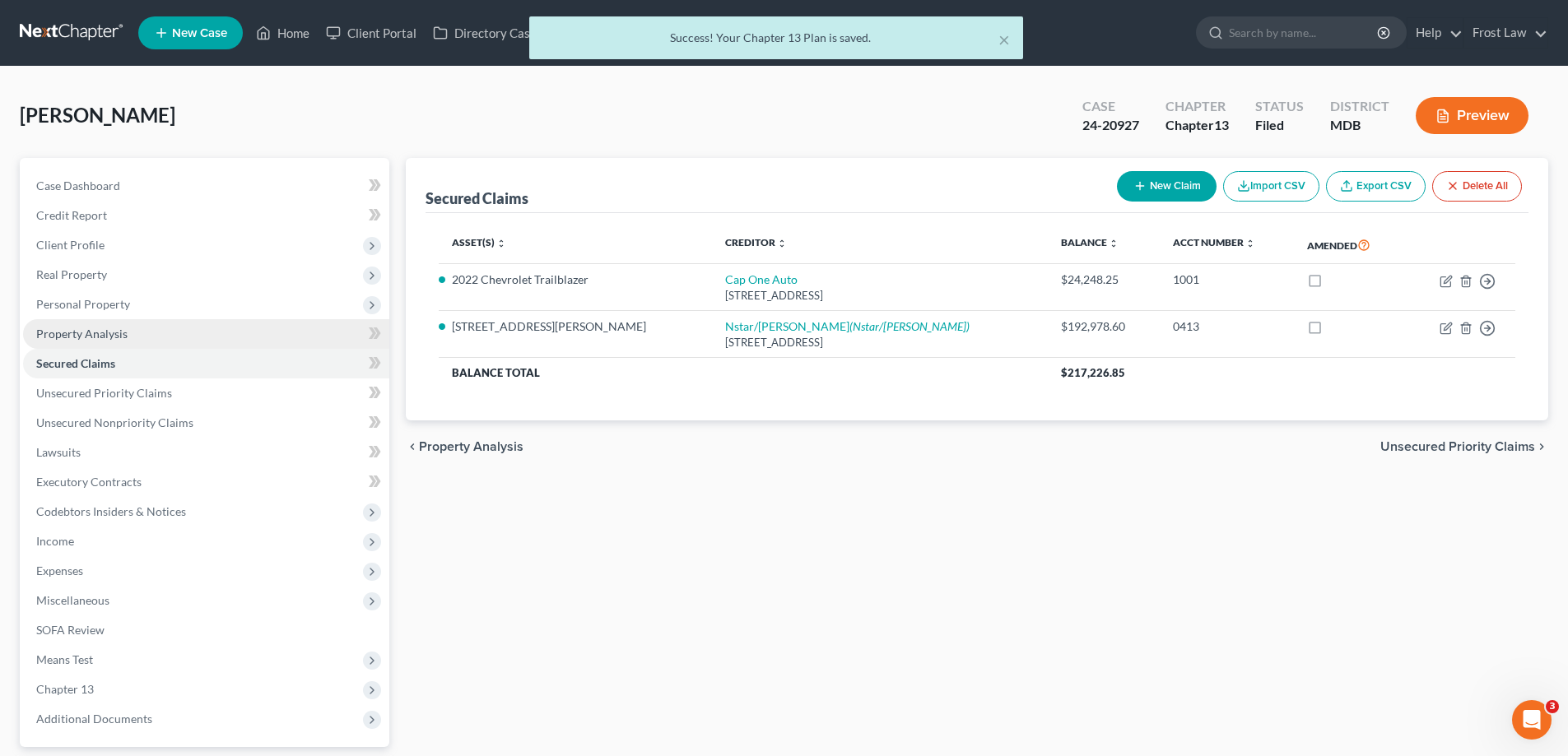
click at [156, 333] on link "Property Analysis" at bounding box center [206, 334] width 367 height 30
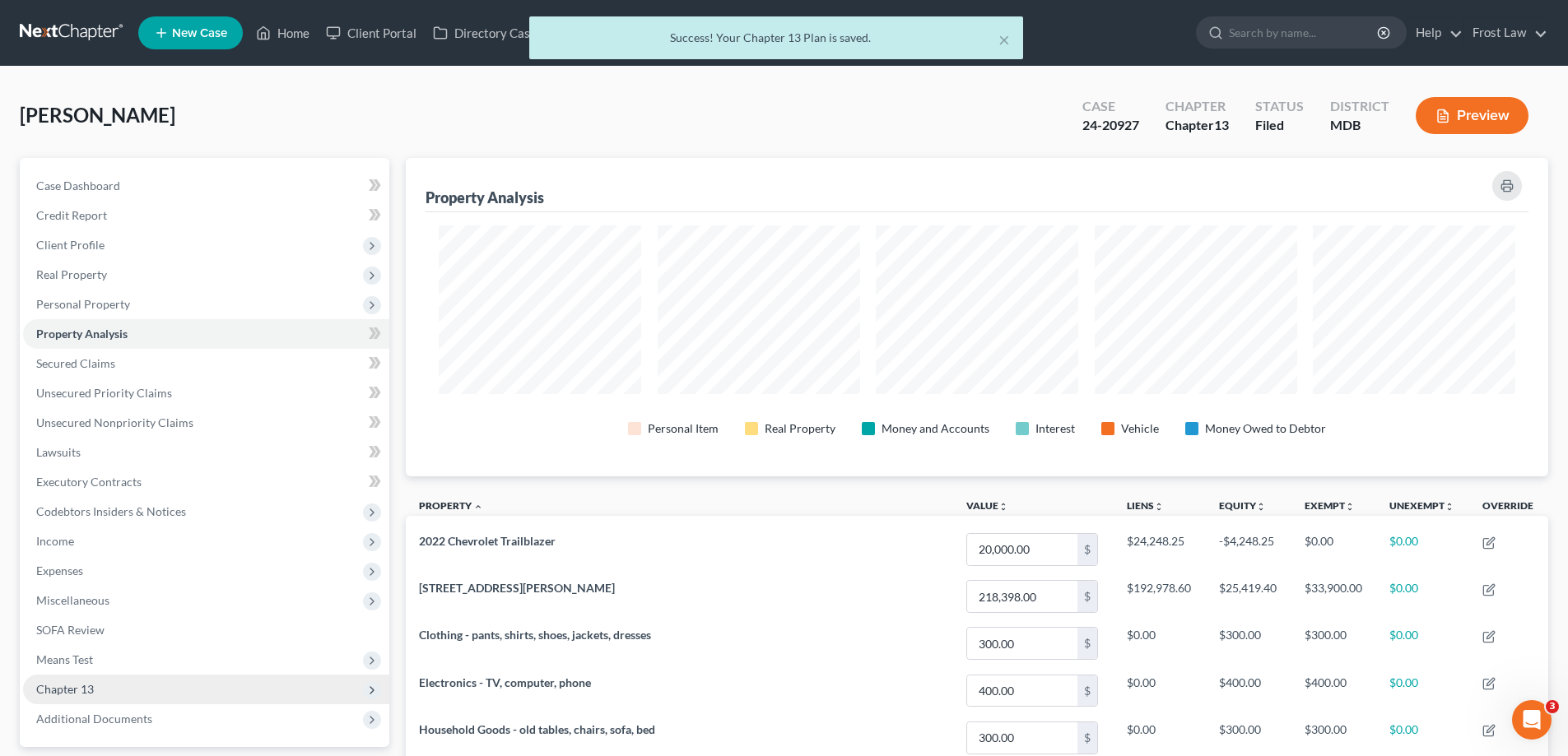
click at [157, 687] on span "Chapter 13" at bounding box center [206, 689] width 367 height 30
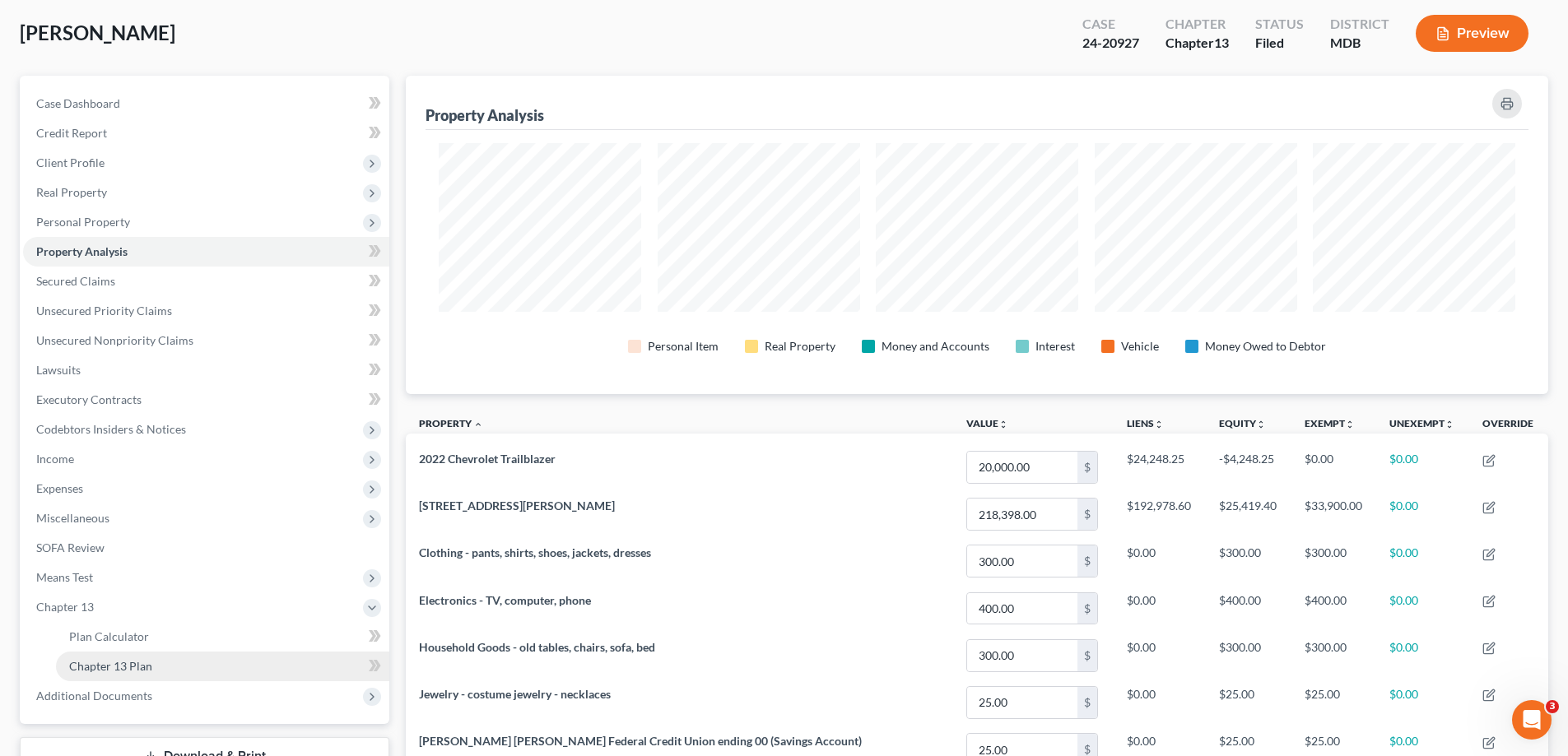
click at [190, 672] on link "Chapter 13 Plan" at bounding box center [222, 666] width 334 height 30
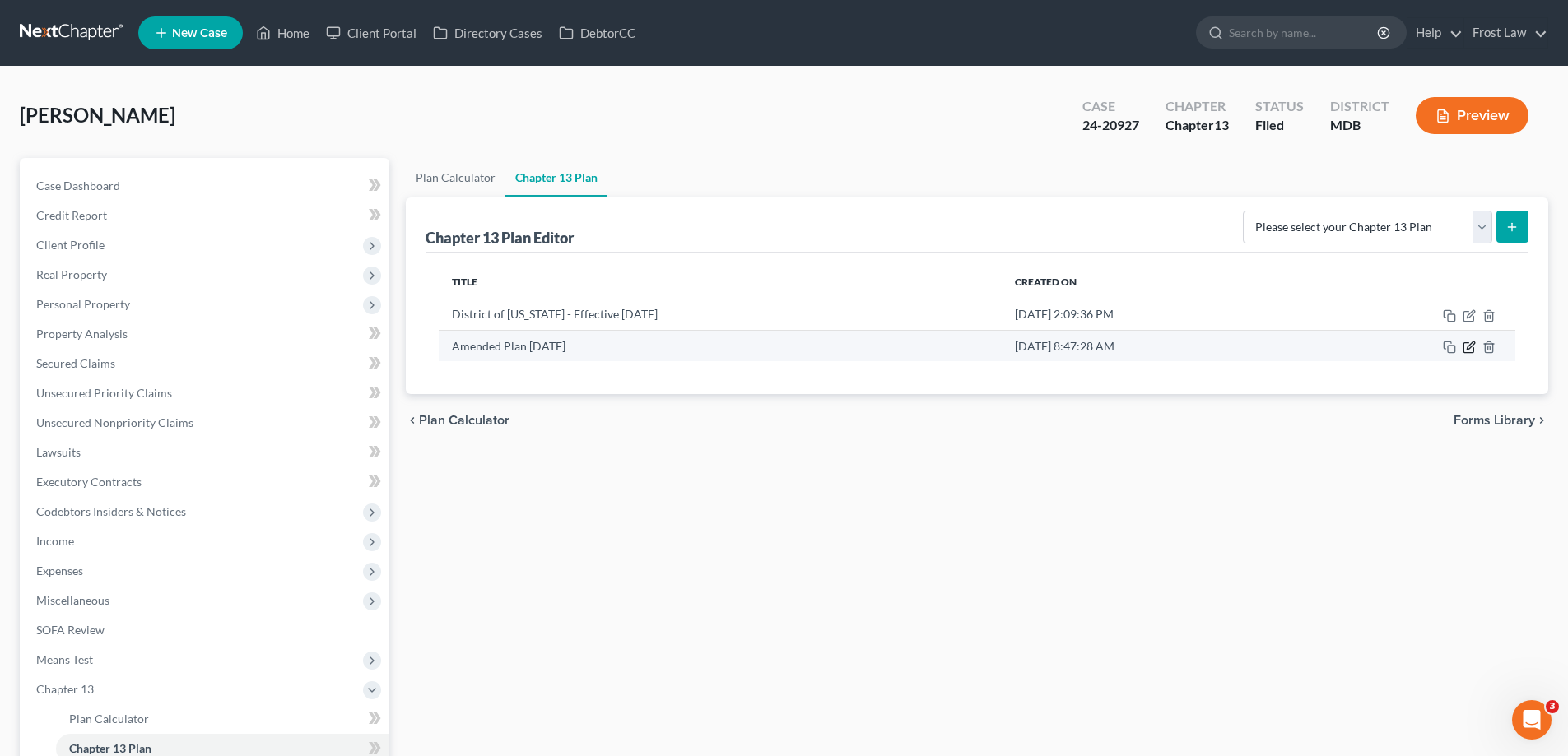
click at [1464, 349] on icon "button" at bounding box center [1468, 348] width 10 height 10
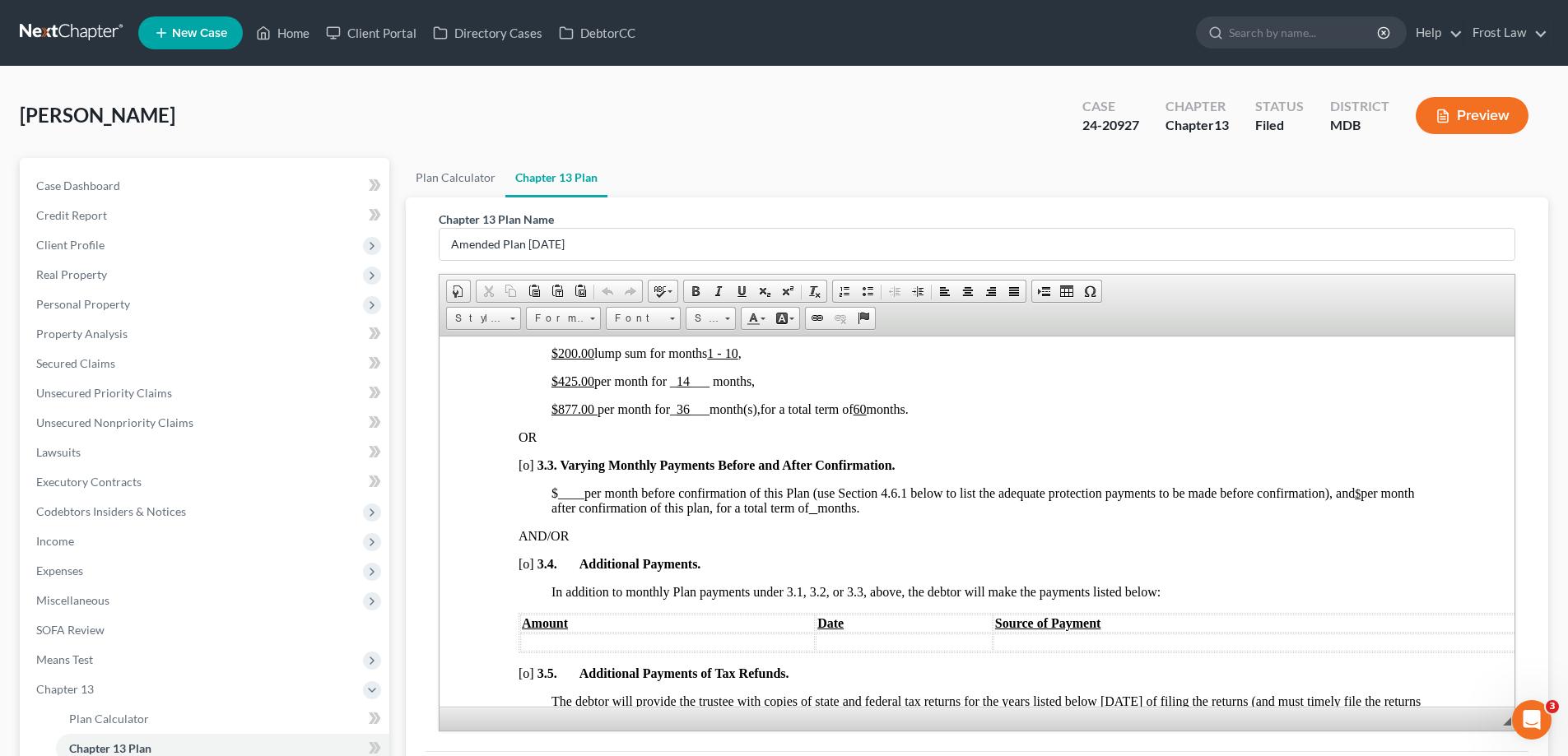
scroll to position [1151, 0]
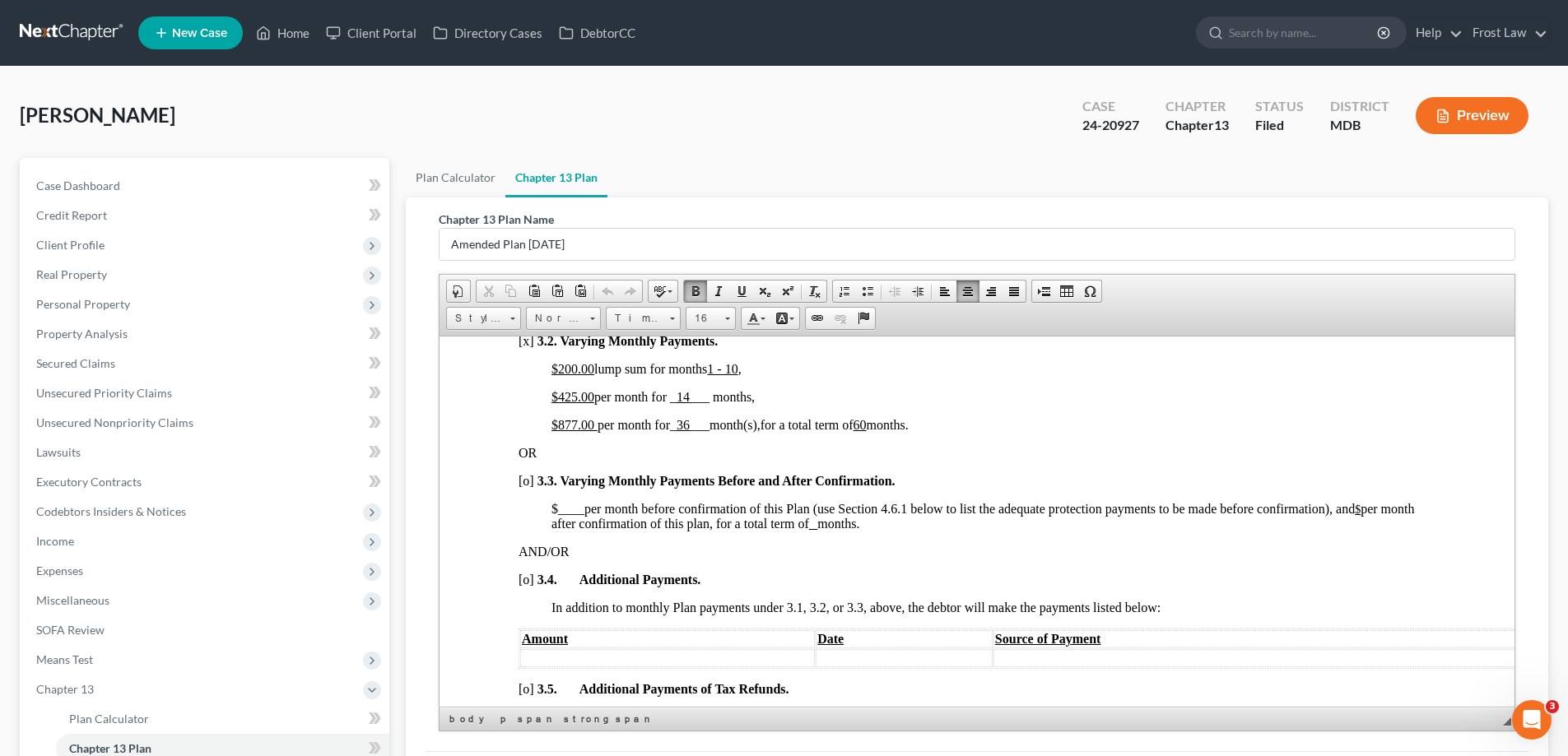
click at [760, 425] on span "$ 877.00 per month for _ 36 ___ month(s)," at bounding box center [656, 423] width 209 height 14
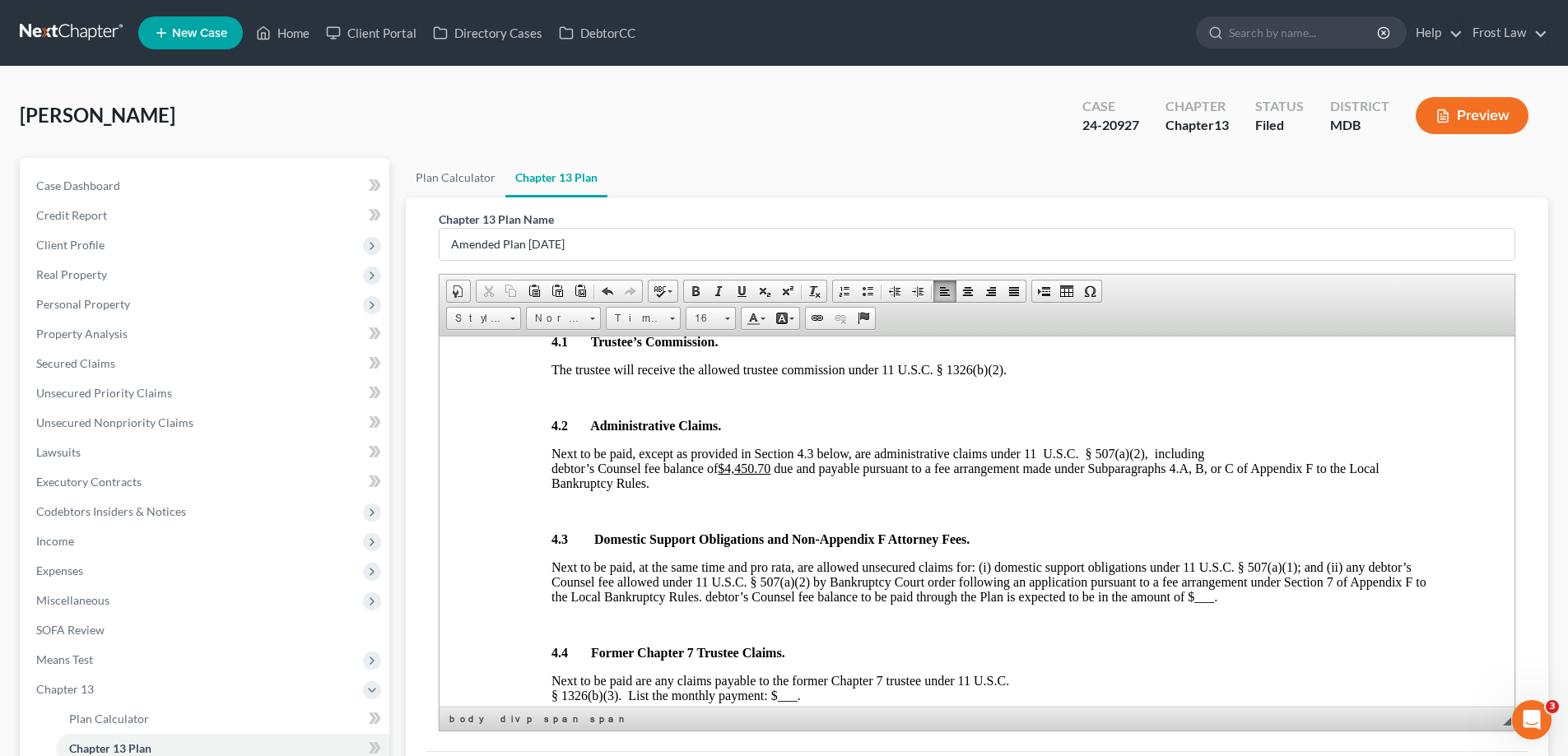
scroll to position [1974, 0]
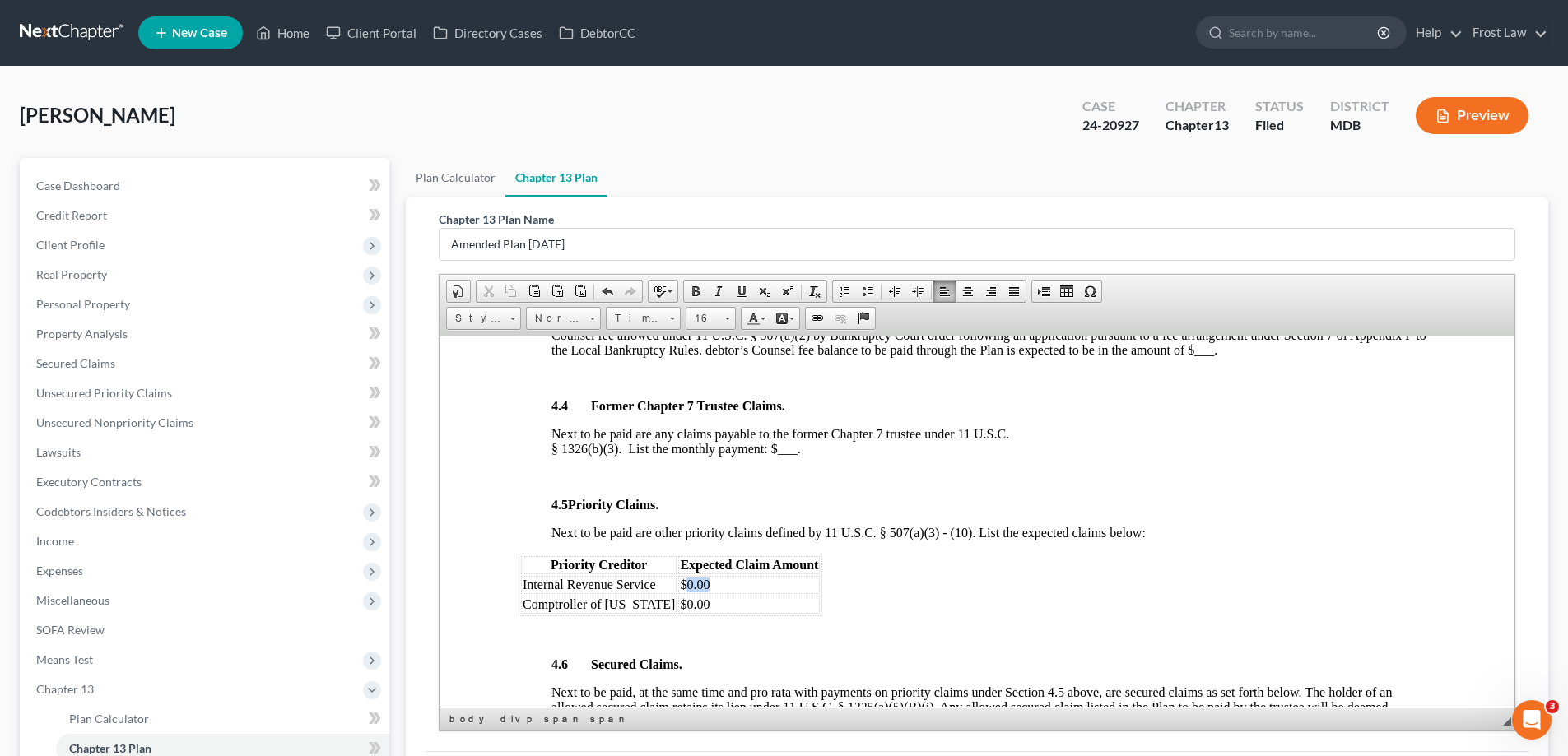
drag, startPoint x: 698, startPoint y: 583, endPoint x: 666, endPoint y: 589, distance: 32.6
click at [678, 589] on td "$0.00" at bounding box center [749, 584] width 141 height 18
drag, startPoint x: 692, startPoint y: 602, endPoint x: 665, endPoint y: 599, distance: 27.2
click at [678, 599] on td "$0.00" at bounding box center [749, 603] width 141 height 18
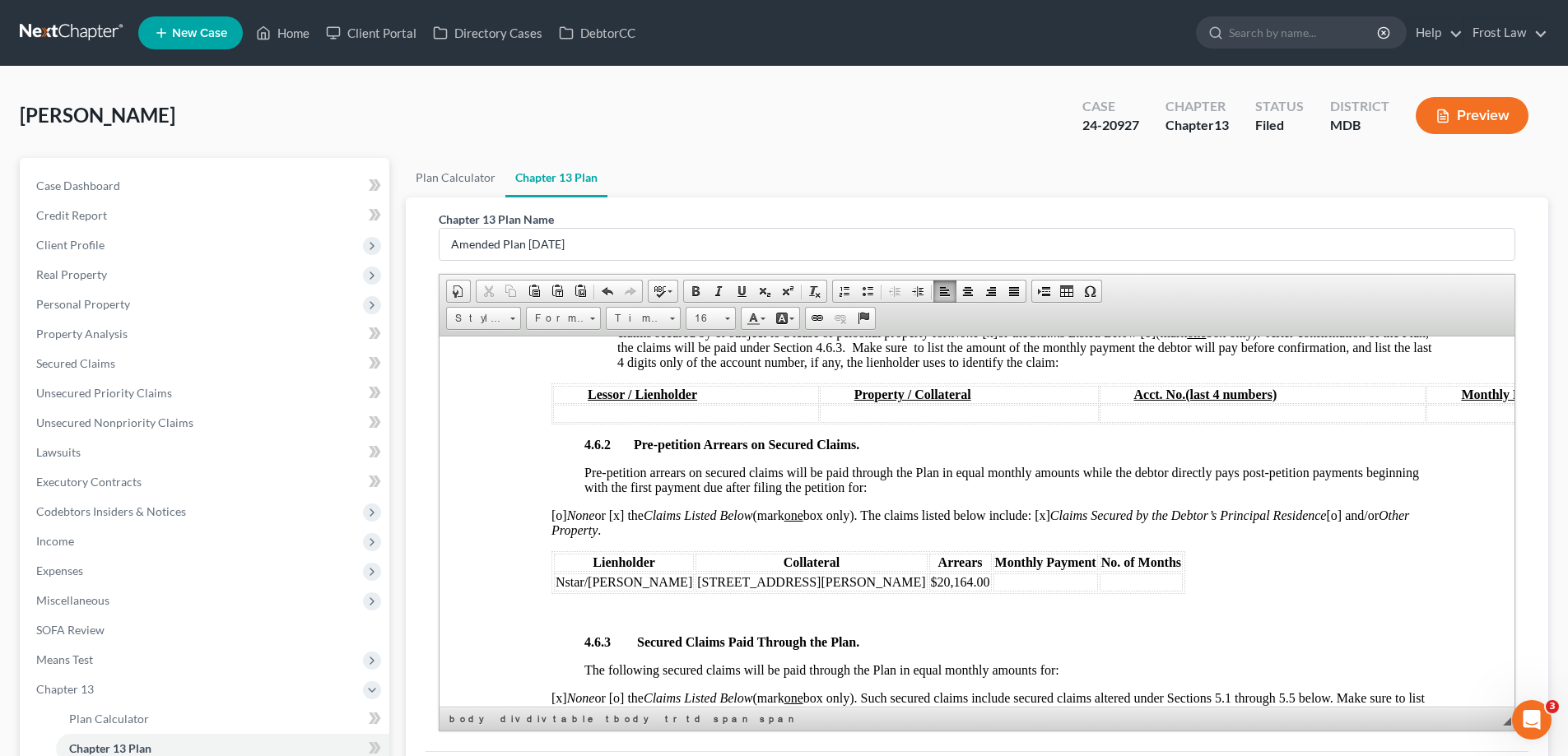
scroll to position [2549, 0]
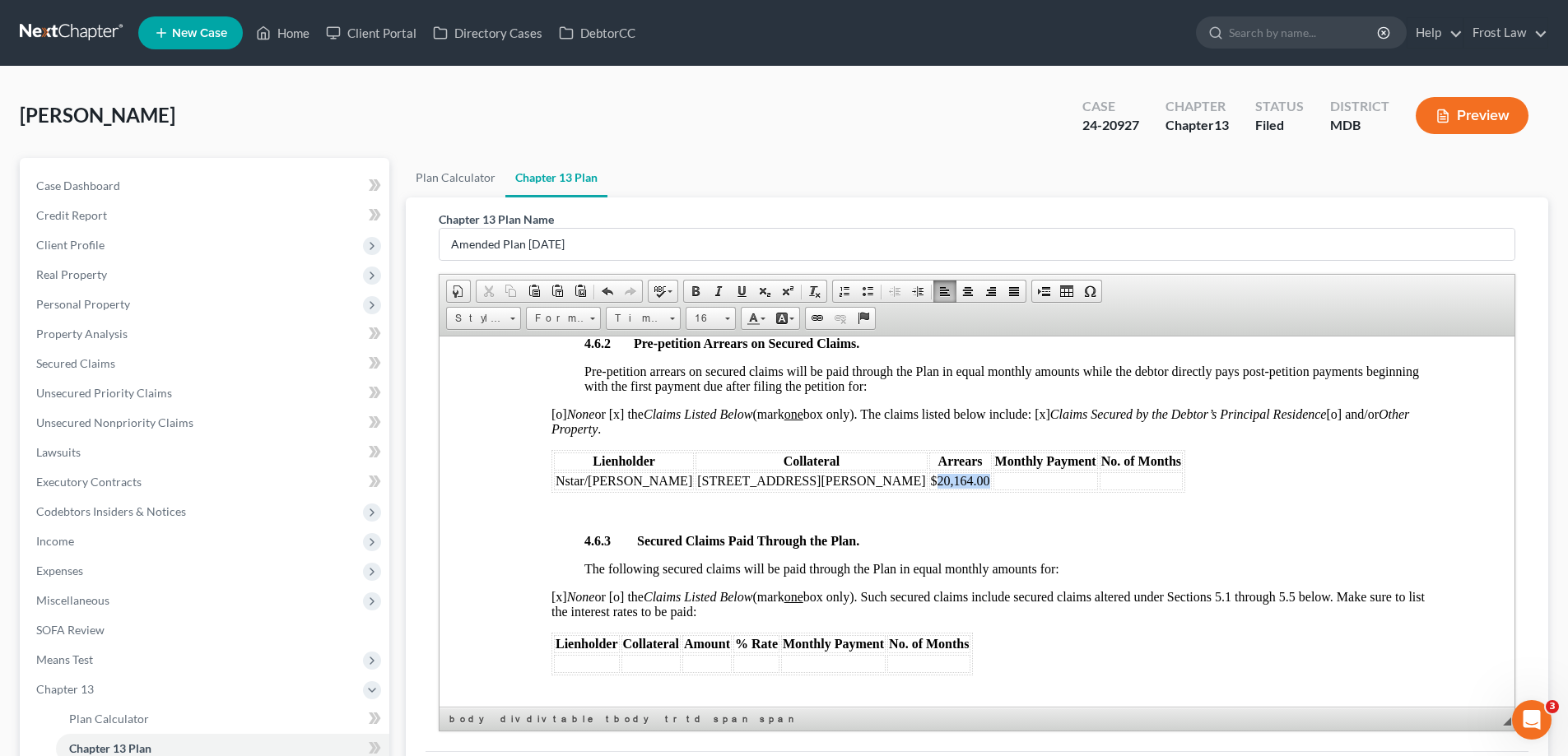
drag, startPoint x: 824, startPoint y: 475, endPoint x: 774, endPoint y: 484, distance: 50.8
click at [930, 484] on td "$20,164.00" at bounding box center [961, 480] width 63 height 18
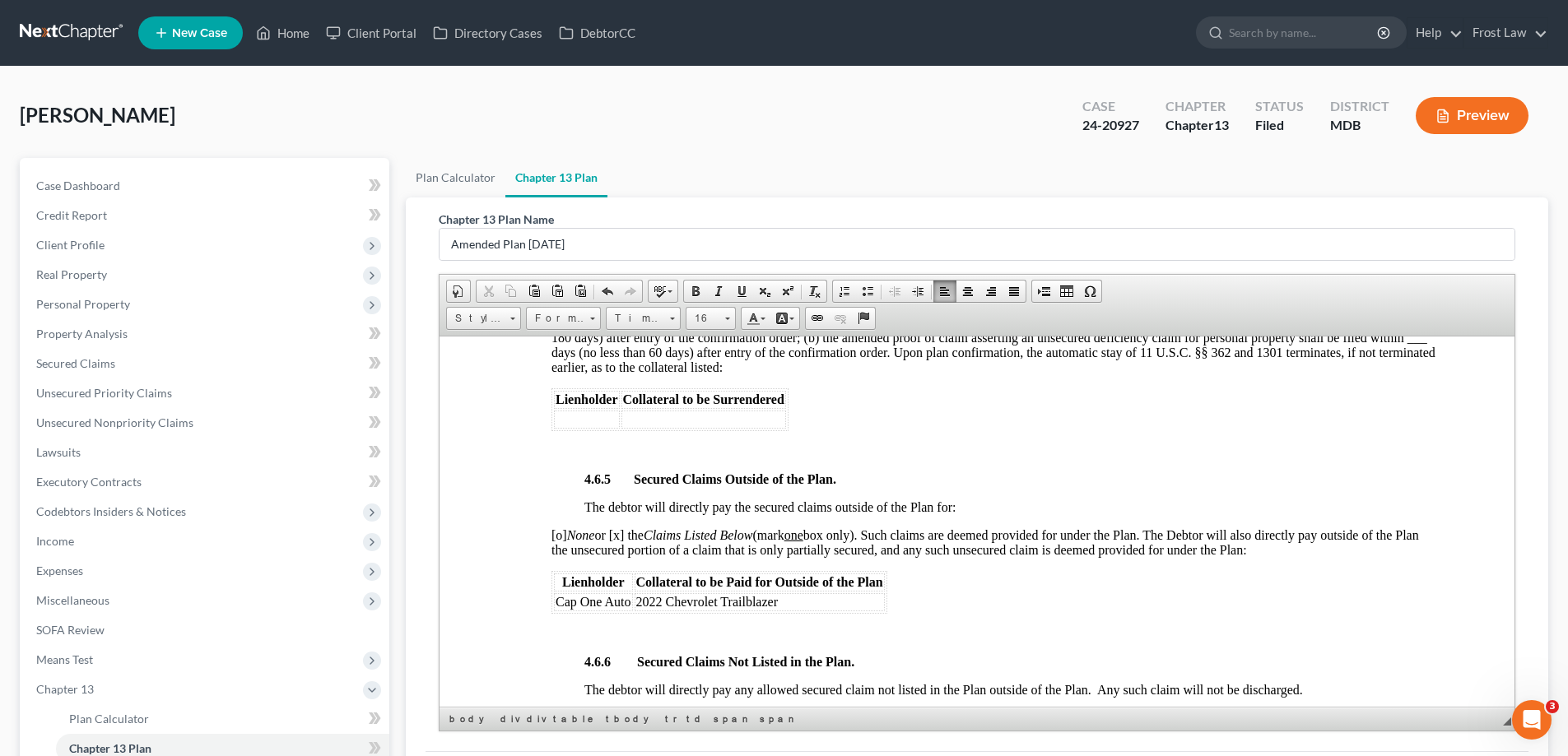
scroll to position [3043, 0]
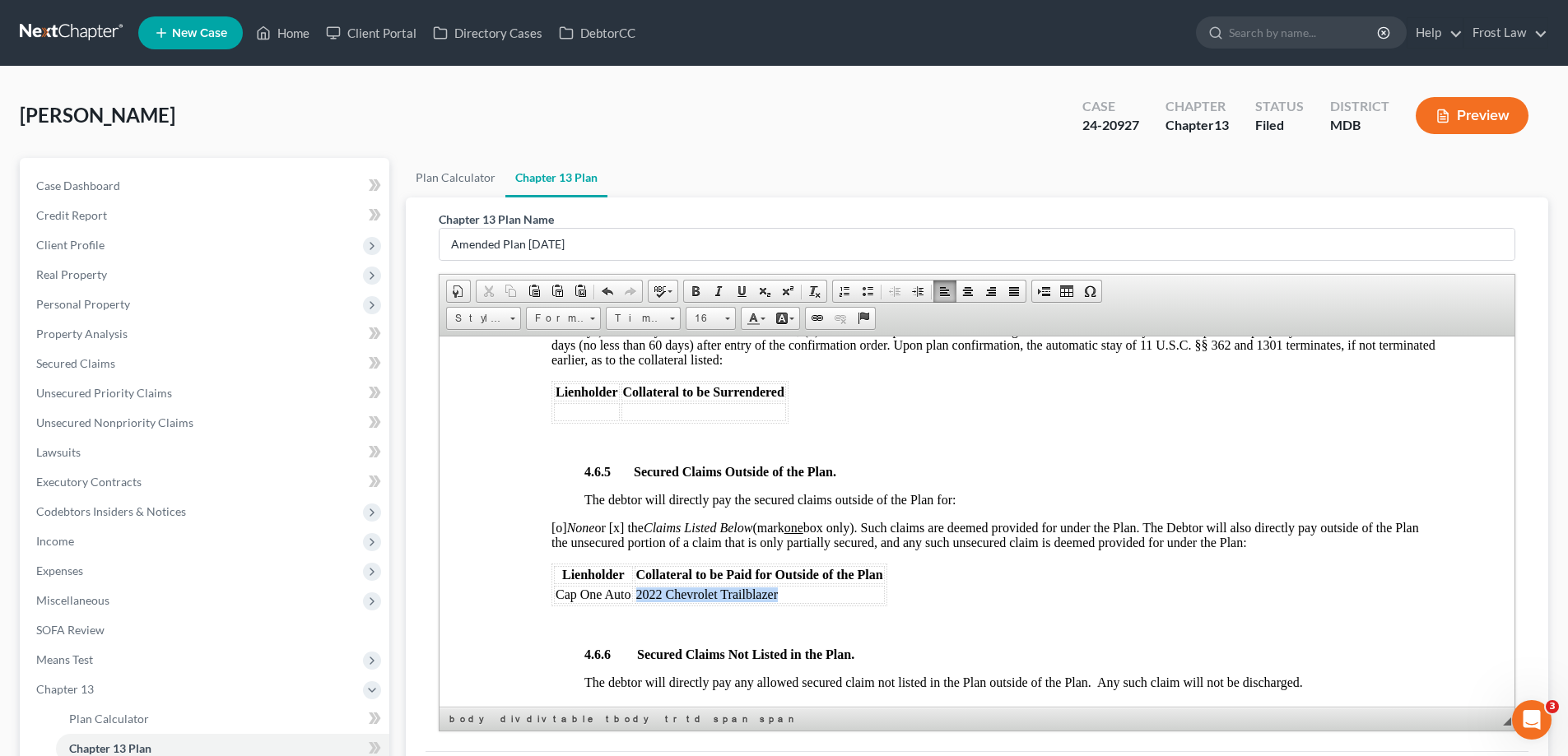
drag, startPoint x: 784, startPoint y: 596, endPoint x: 636, endPoint y: 598, distance: 148.0
click at [636, 598] on td "2022 Chevrolet Trailblazer" at bounding box center [759, 594] width 251 height 18
copy span "2022 Chevrolet Trailblazer"
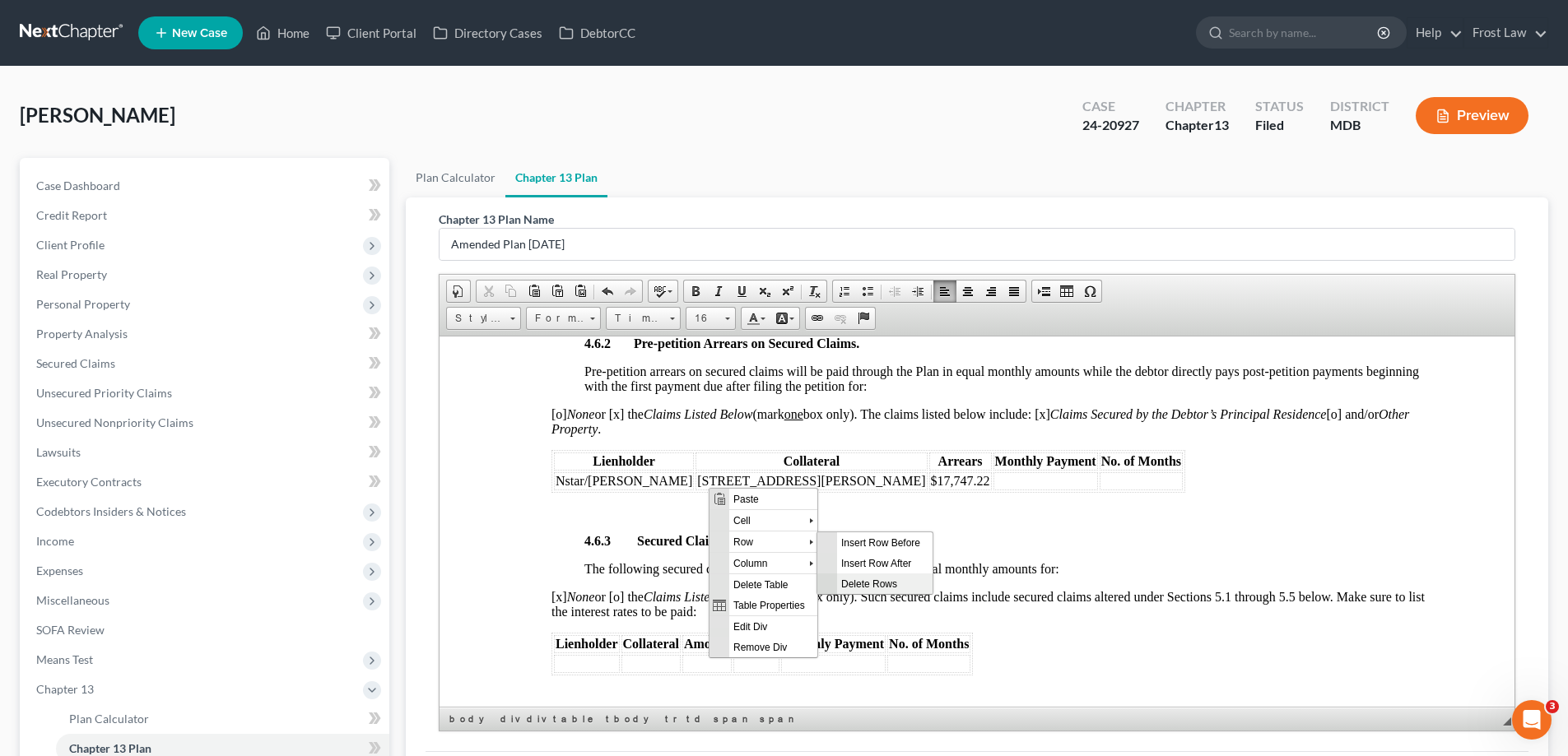
scroll to position [0, 0]
click at [878, 567] on span "Insert Row After" at bounding box center [884, 562] width 96 height 20
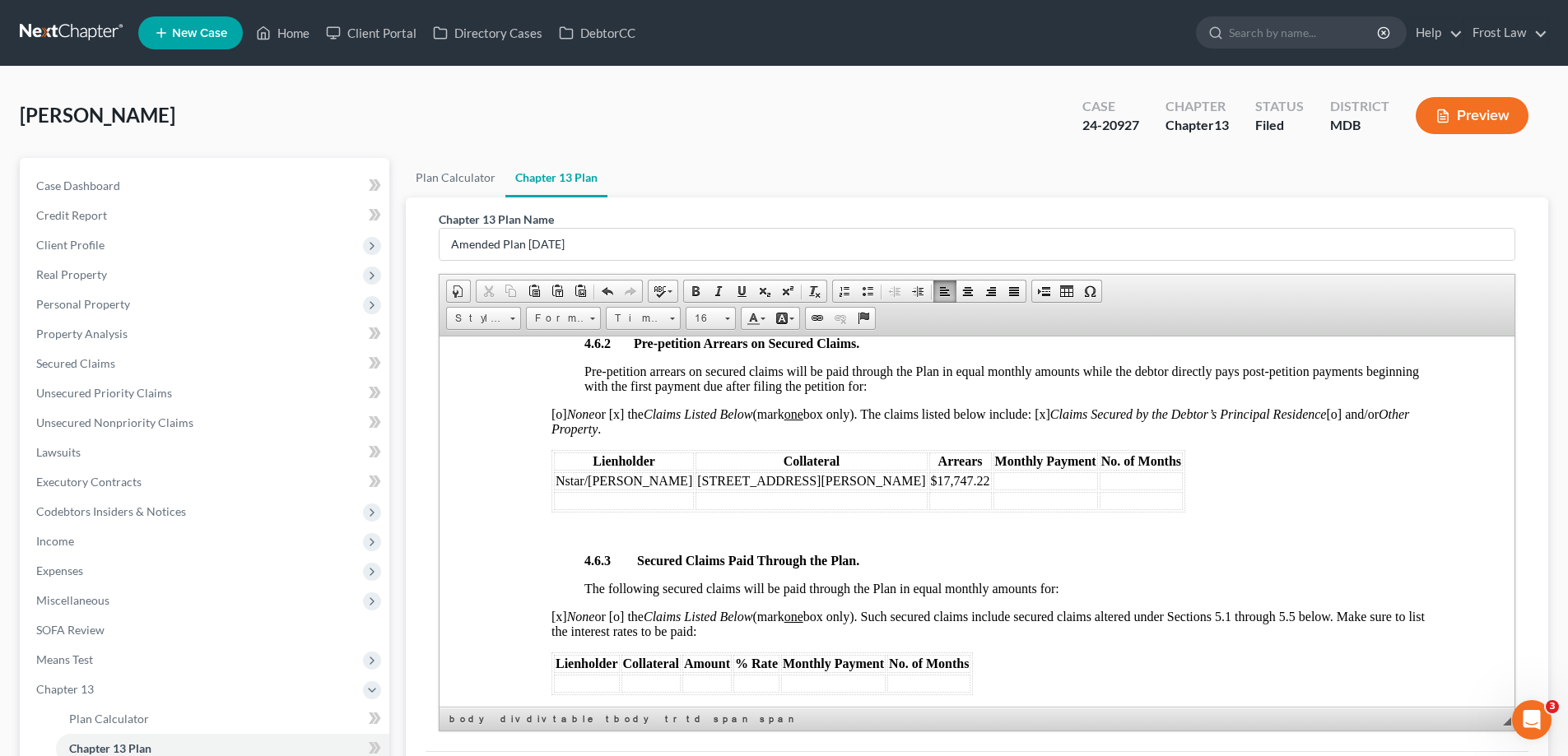
click at [695, 499] on td at bounding box center [811, 500] width 231 height 18
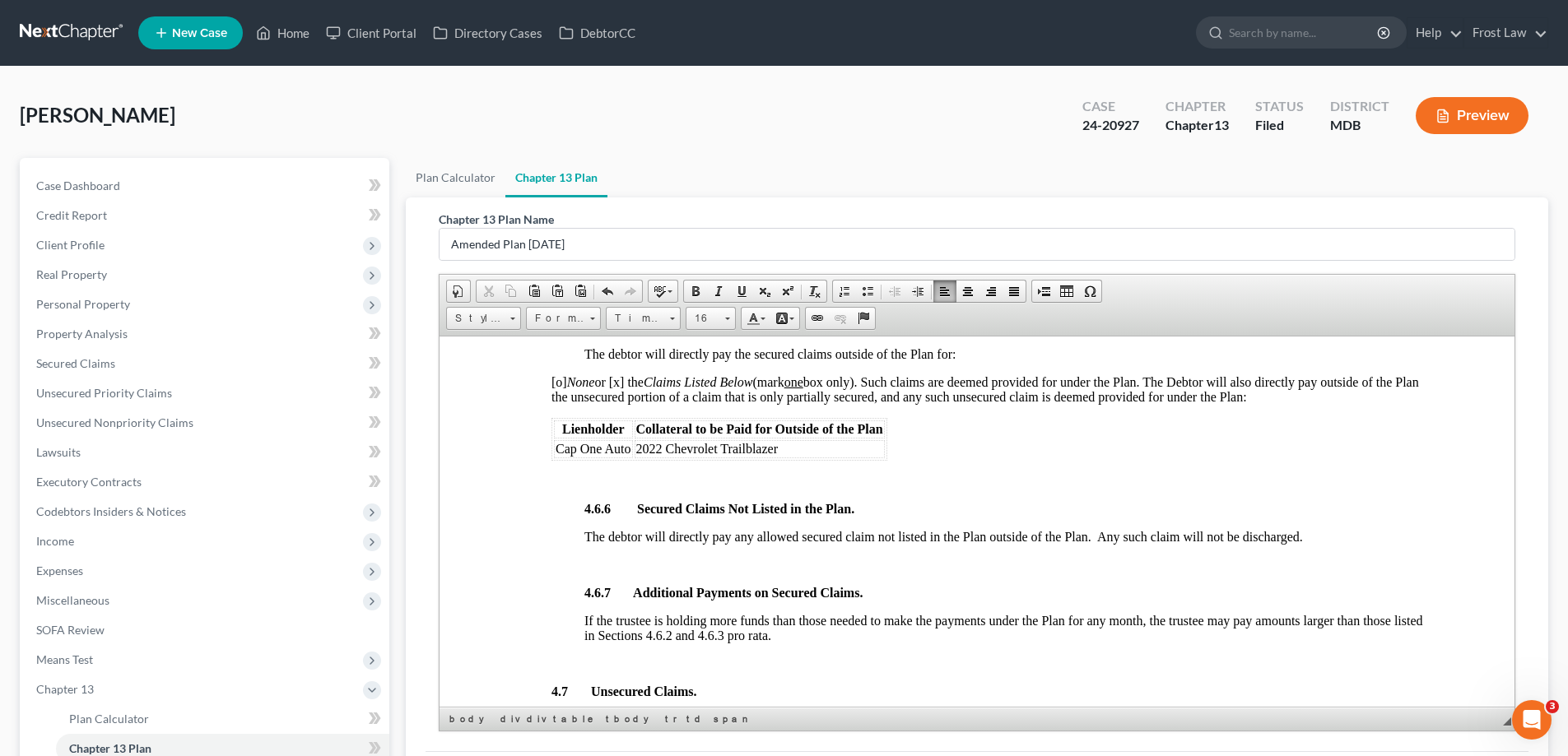
scroll to position [3208, 0]
drag, startPoint x: 628, startPoint y: 451, endPoint x: 557, endPoint y: 445, distance: 71.3
click at [557, 445] on span "Cap One Auto" at bounding box center [593, 449] width 75 height 14
copy span "Cap One Auto"
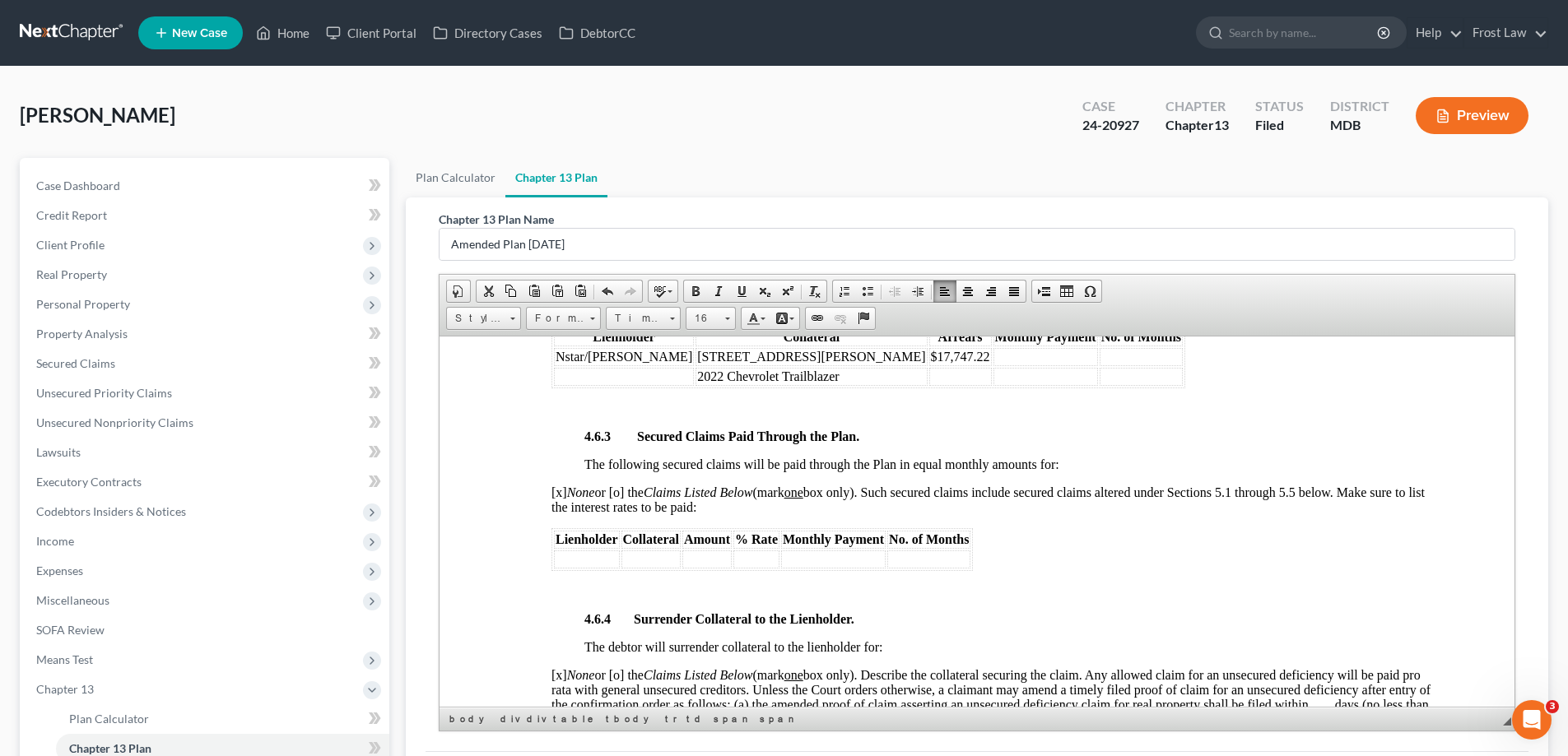
scroll to position [2549, 0]
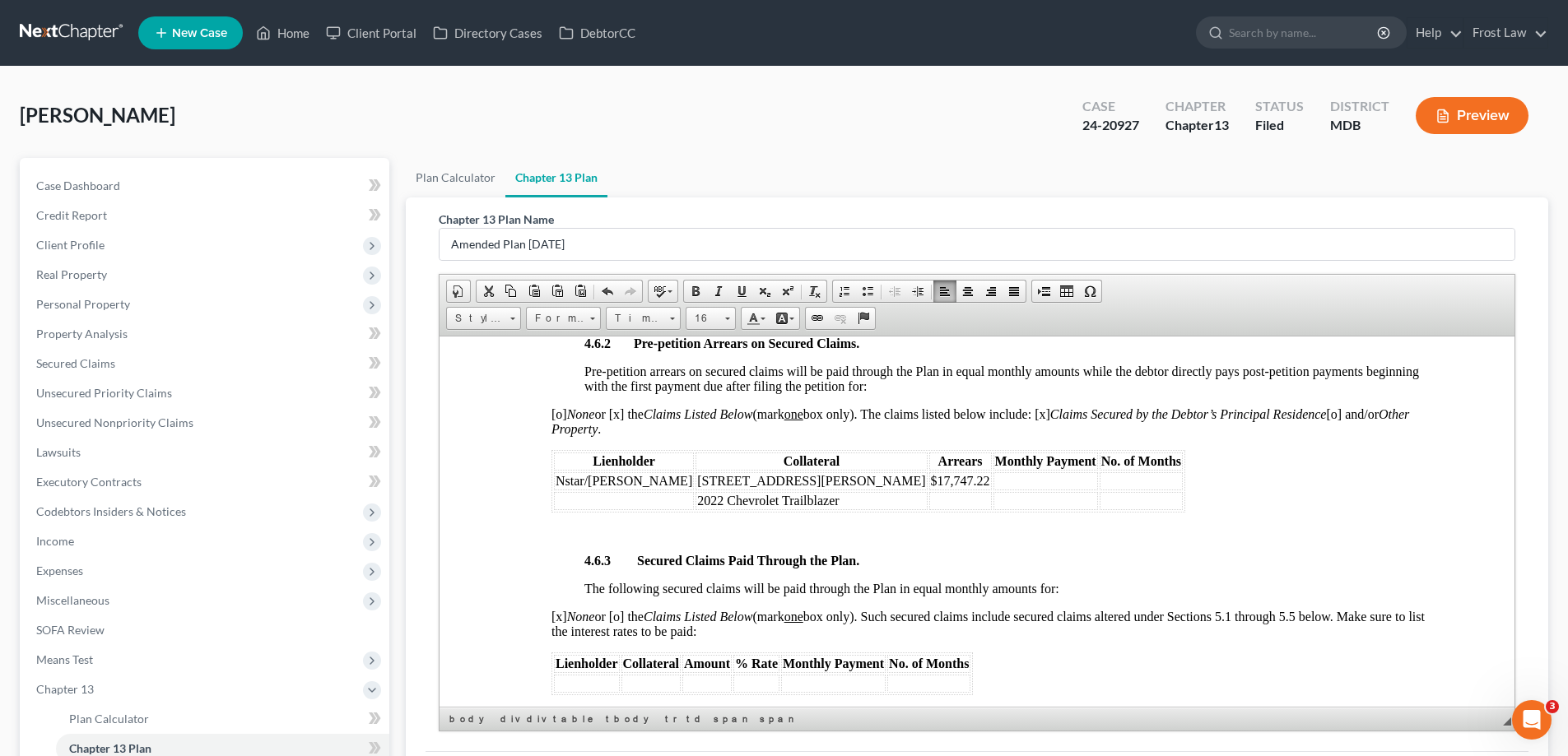
click at [594, 503] on td at bounding box center [624, 500] width 140 height 18
click at [930, 502] on td at bounding box center [961, 500] width 63 height 18
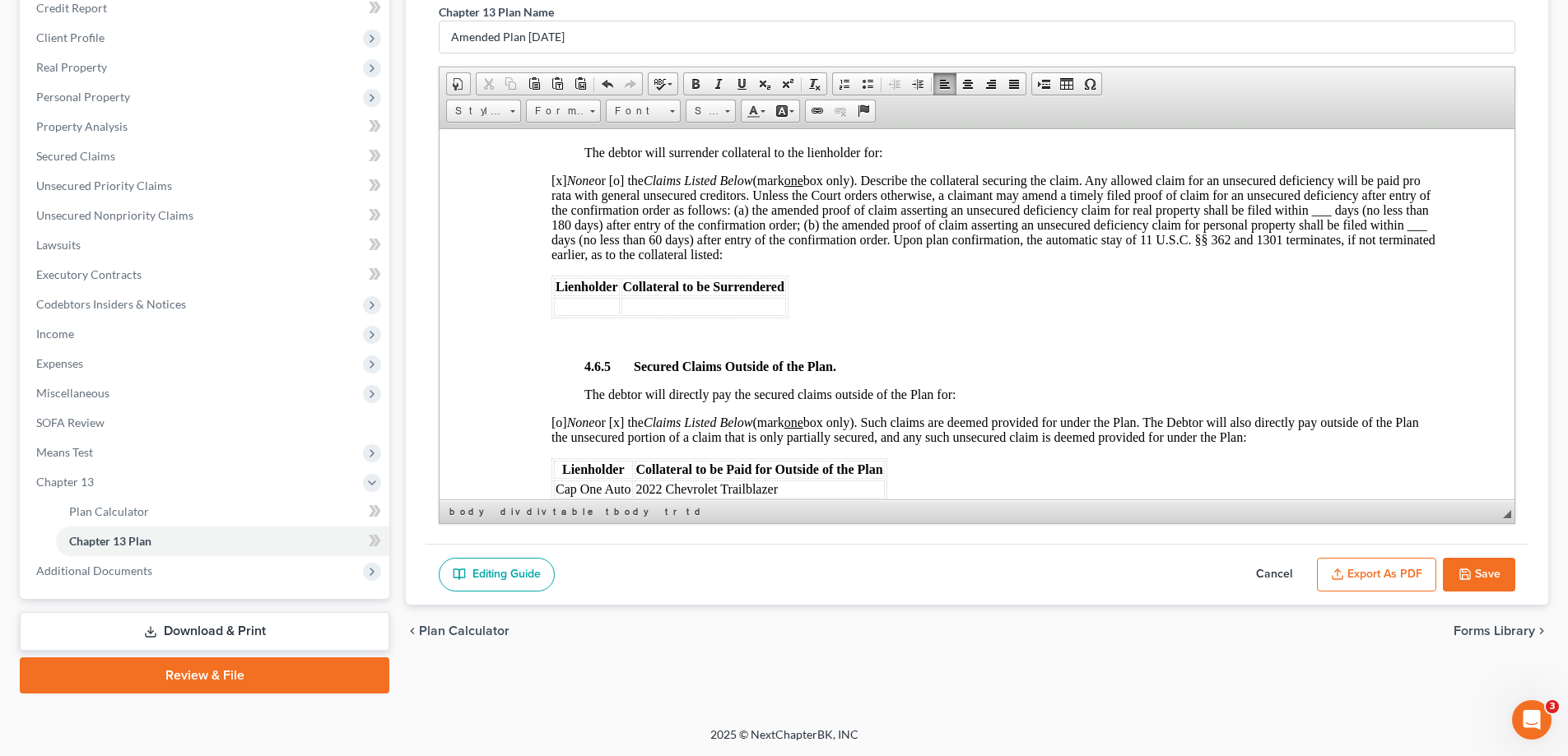
scroll to position [3126, 0]
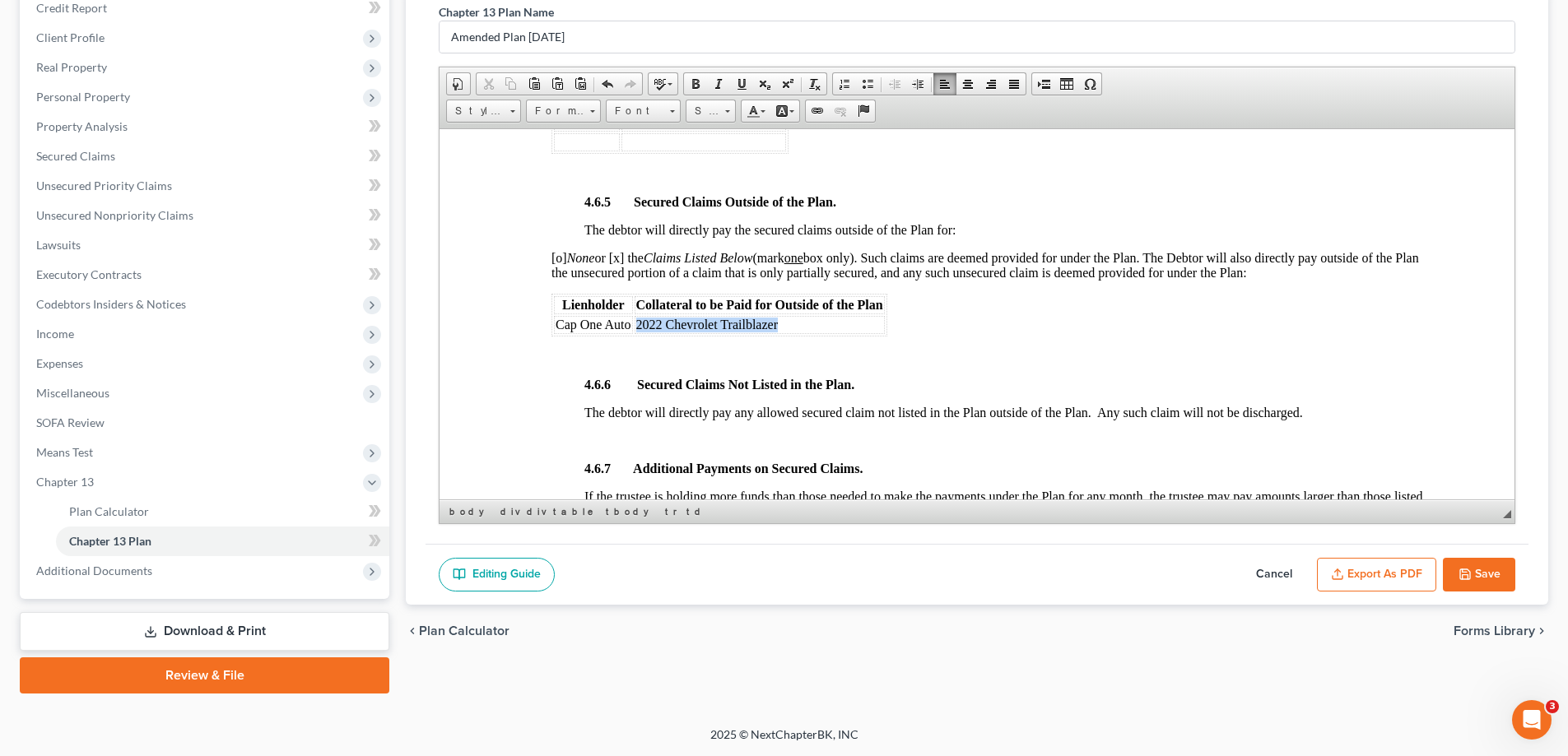
drag, startPoint x: 785, startPoint y: 323, endPoint x: 637, endPoint y: 325, distance: 148.0
click at [637, 325] on td "2022 Chevrolet Trailblazer" at bounding box center [759, 324] width 251 height 18
drag, startPoint x: 630, startPoint y: 323, endPoint x: 556, endPoint y: 327, distance: 74.1
click at [556, 326] on span "Cap One Auto" at bounding box center [593, 324] width 75 height 14
click at [623, 261] on span "[o] None or [x] the Claims Listed Below (mark one box only). Such claims are de…" at bounding box center [985, 265] width 868 height 29
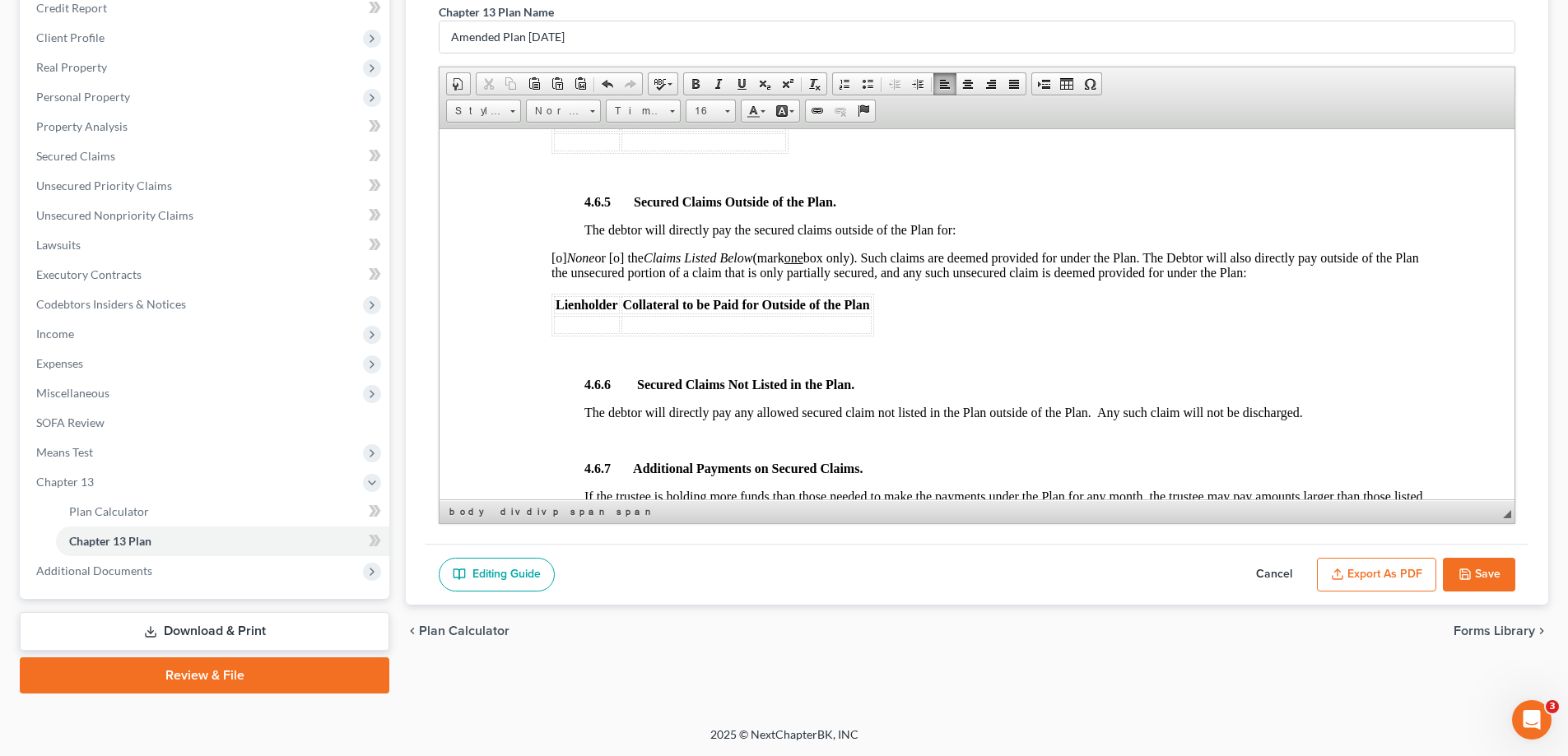
click at [562, 260] on span "[o] None or [o] the Claims Listed Below (mark one box only). Such claims are de…" at bounding box center [985, 265] width 868 height 29
click at [1492, 570] on button "Save" at bounding box center [1478, 575] width 73 height 35
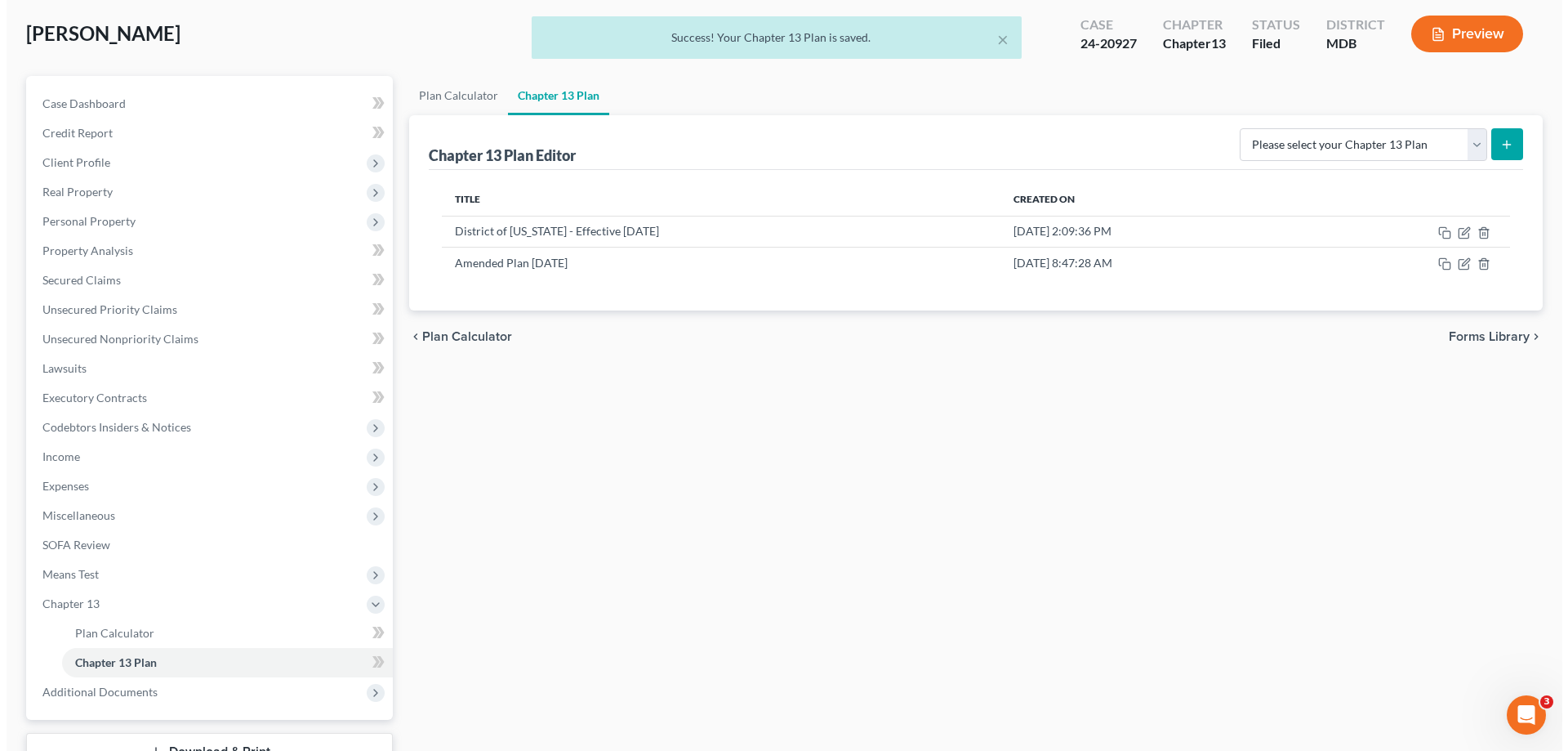
scroll to position [0, 0]
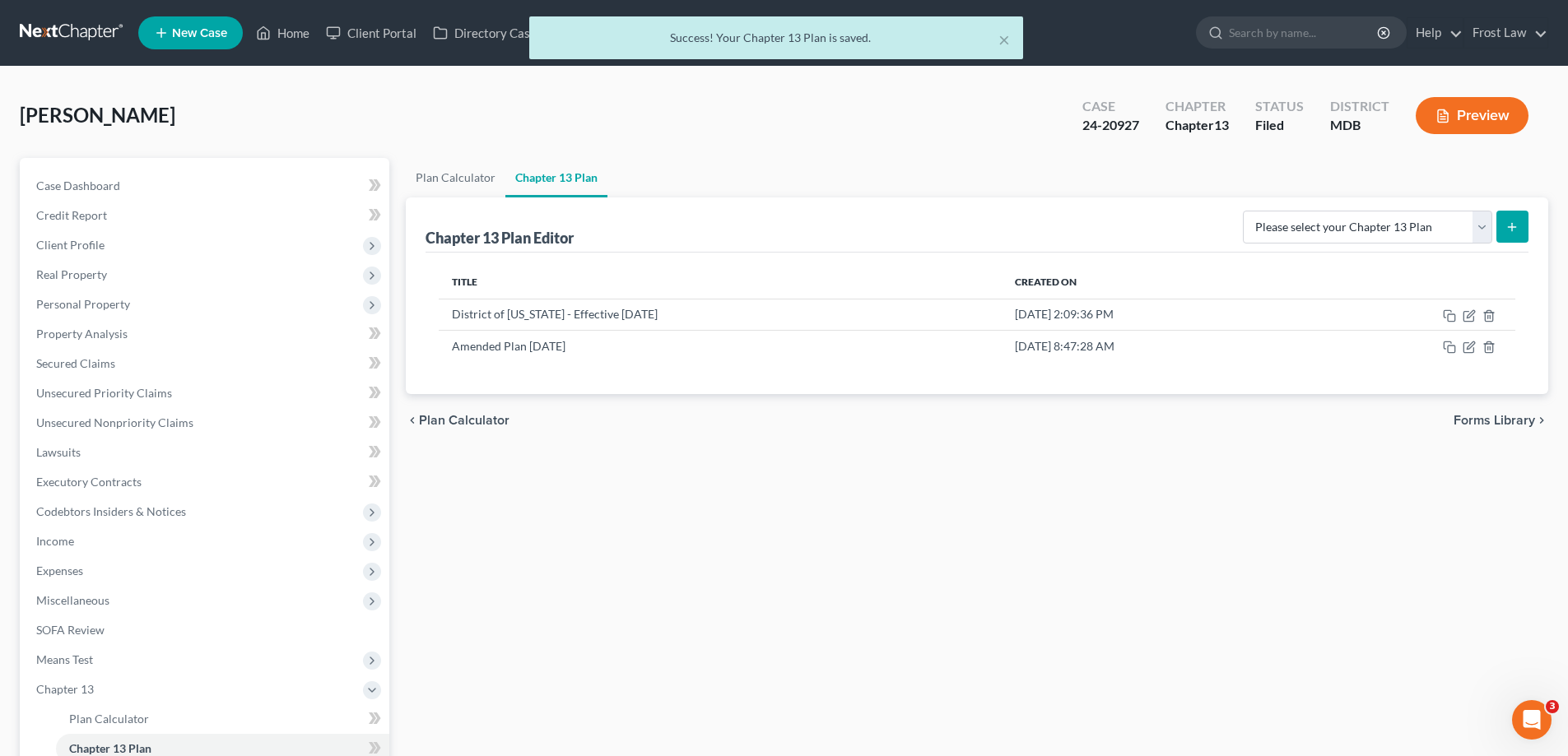
click at [291, 31] on div "× Success! Your Chapter 13 Plan is saved." at bounding box center [775, 42] width 1568 height 51
click at [1003, 39] on button "×" at bounding box center [1004, 40] width 12 height 19
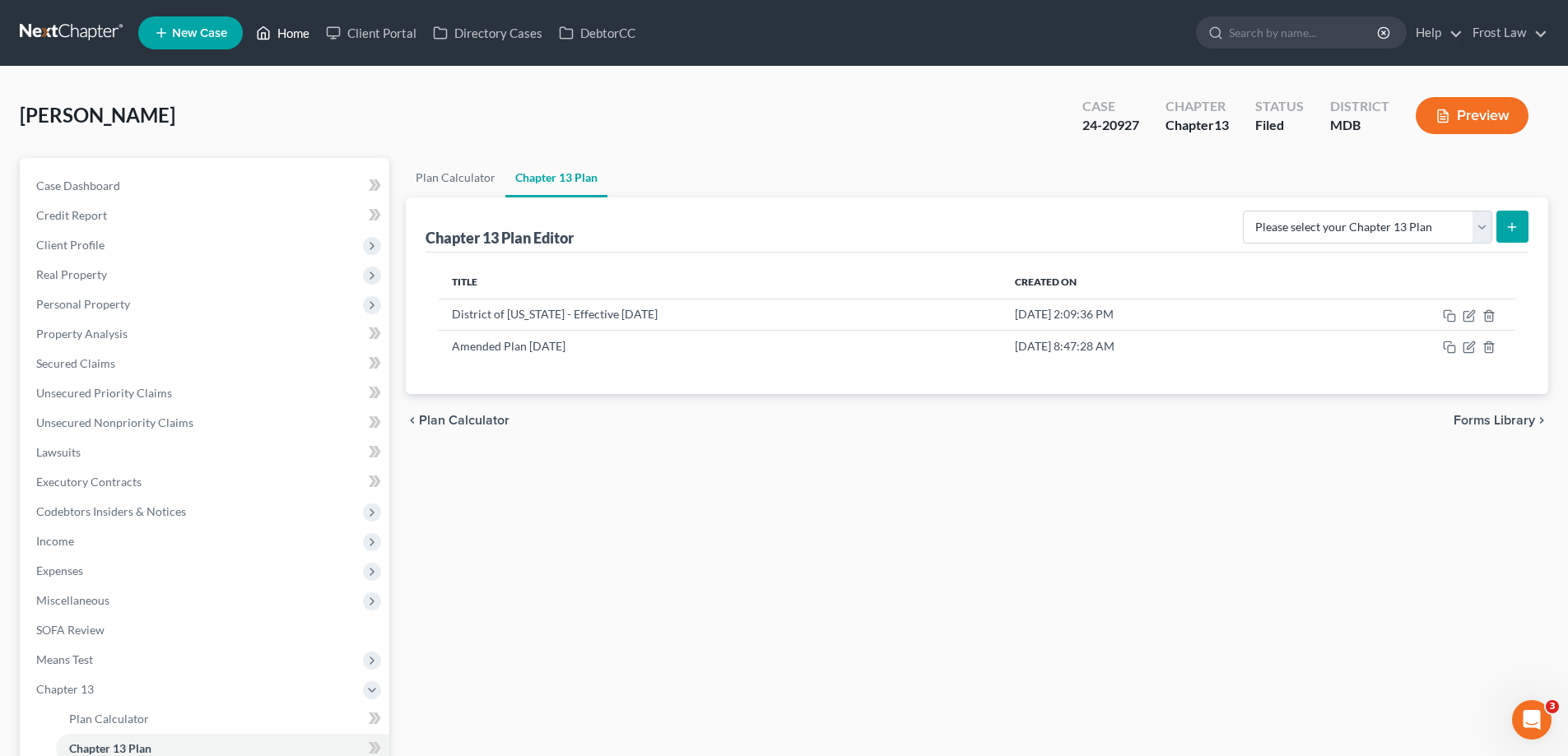
click at [287, 39] on link "Home" at bounding box center [282, 33] width 70 height 30
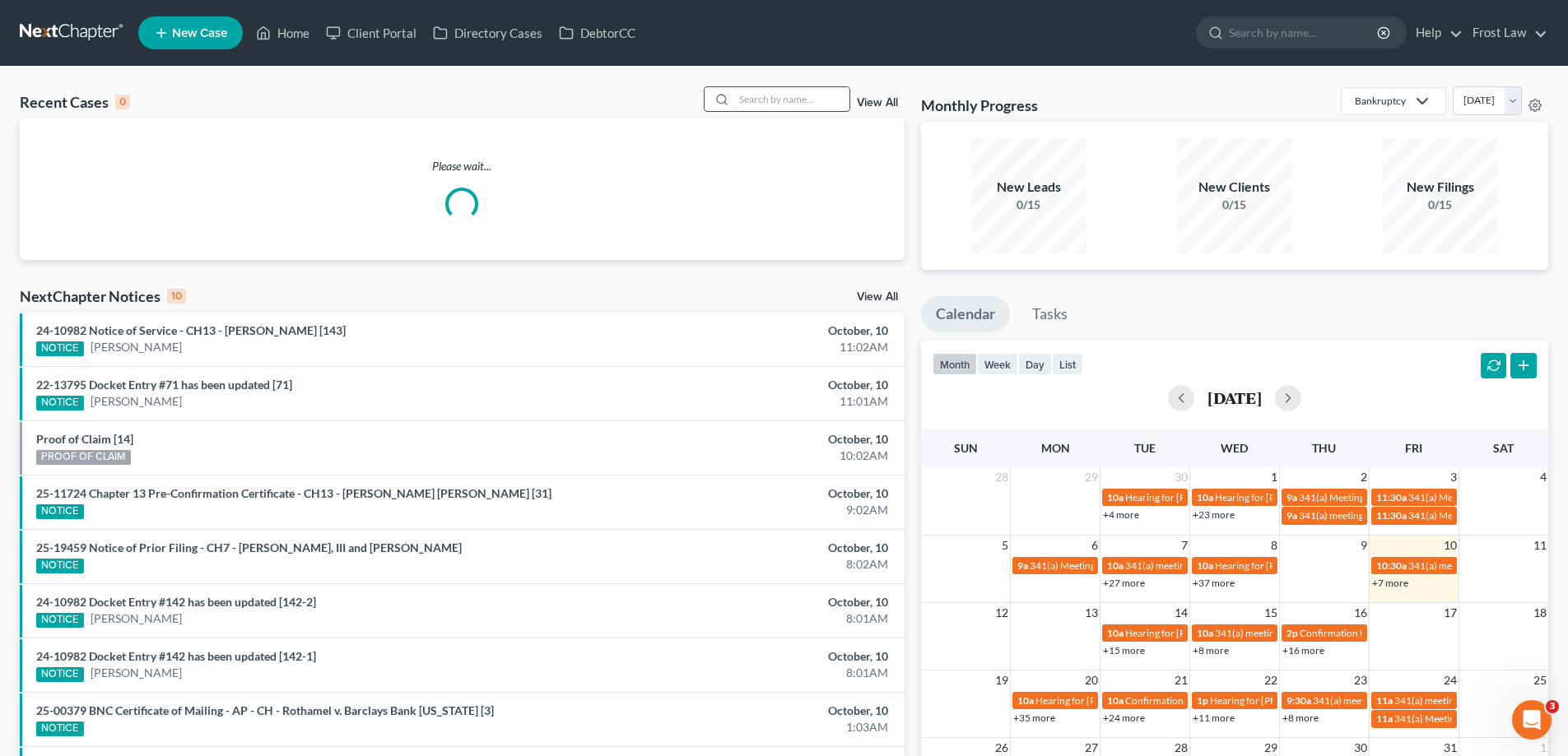
click at [756, 104] on input "search" at bounding box center [791, 99] width 115 height 24
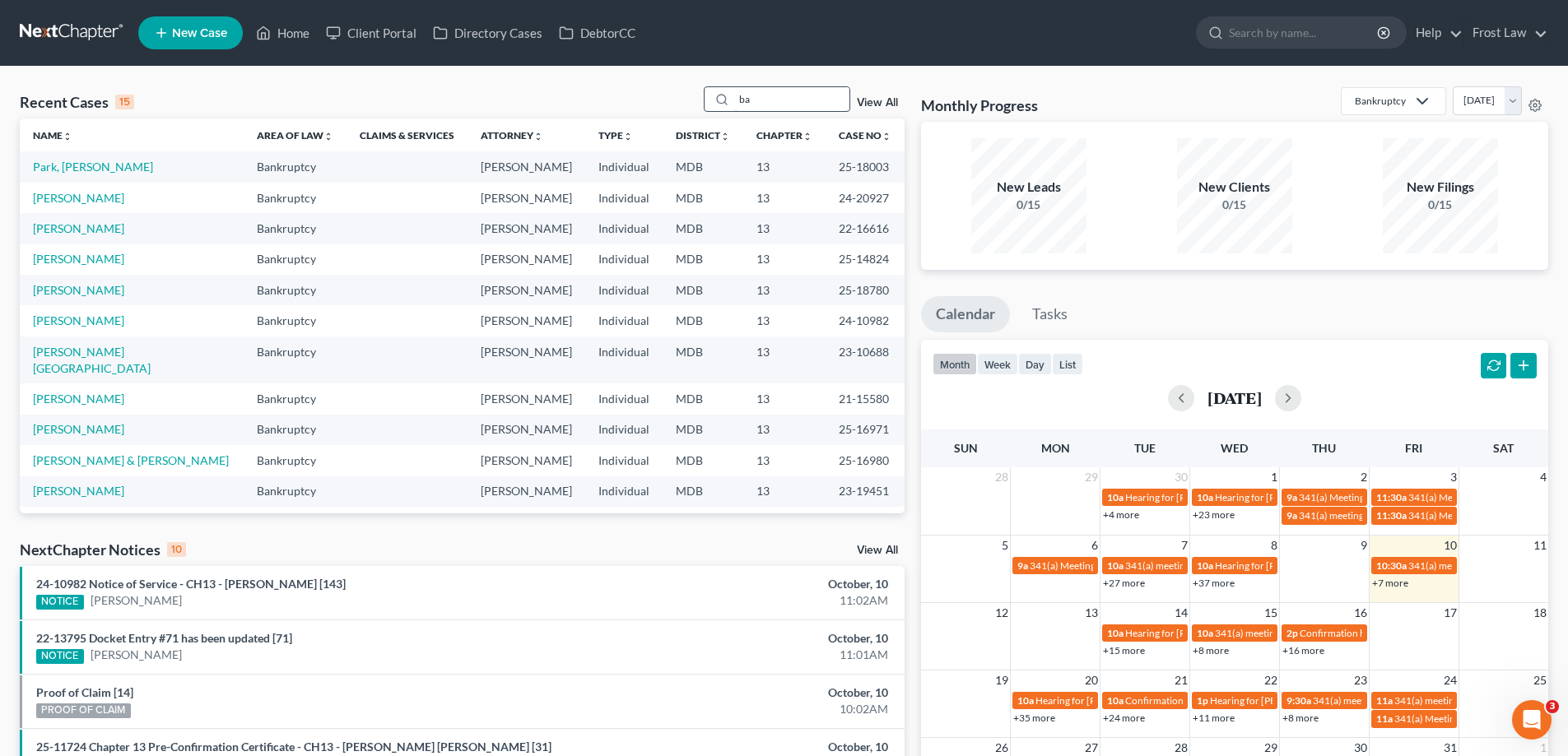
type input "b"
click at [1257, 30] on input "search" at bounding box center [1304, 32] width 151 height 30
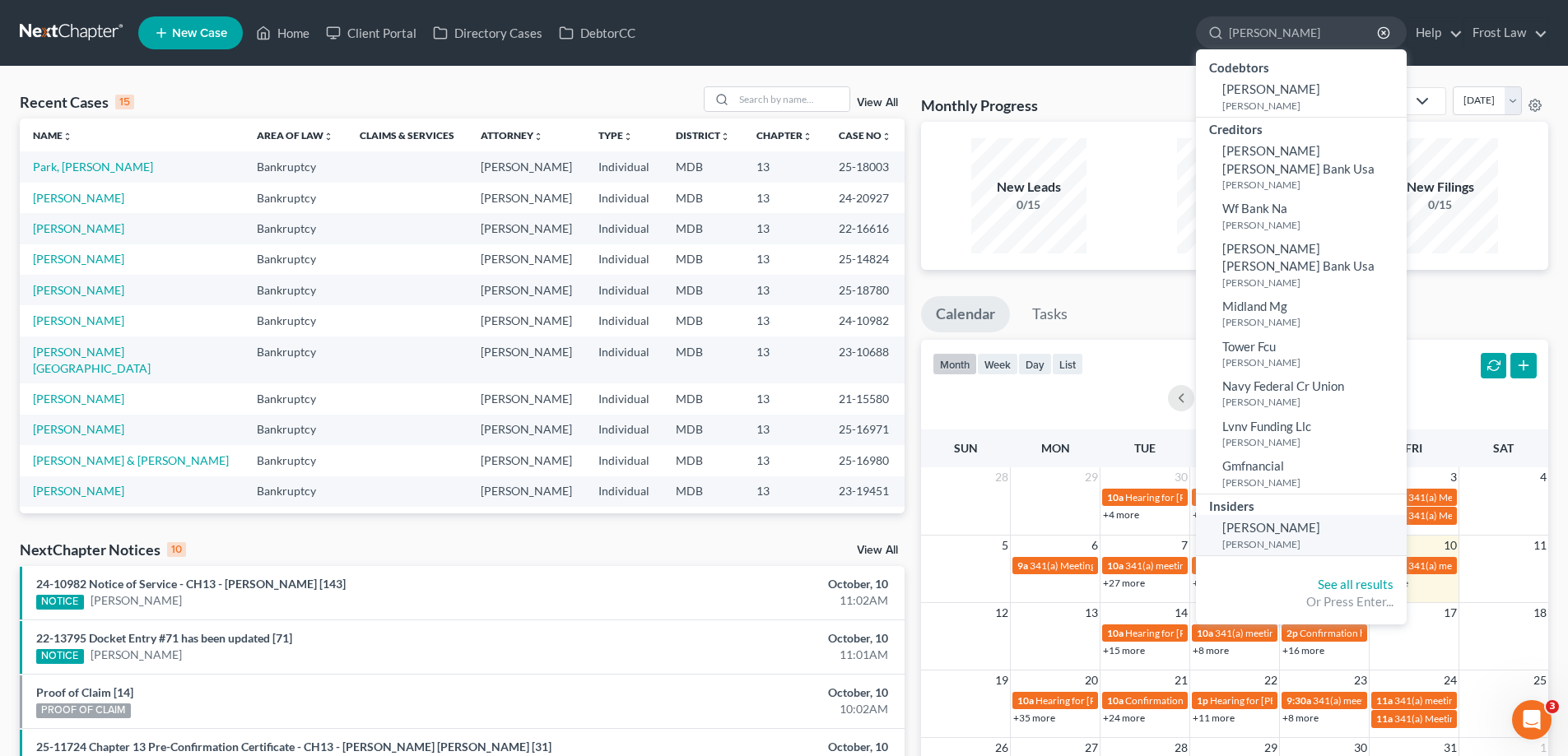
type input "[PERSON_NAME]"
click at [1330, 538] on small "[PERSON_NAME]" at bounding box center [1312, 544] width 180 height 14
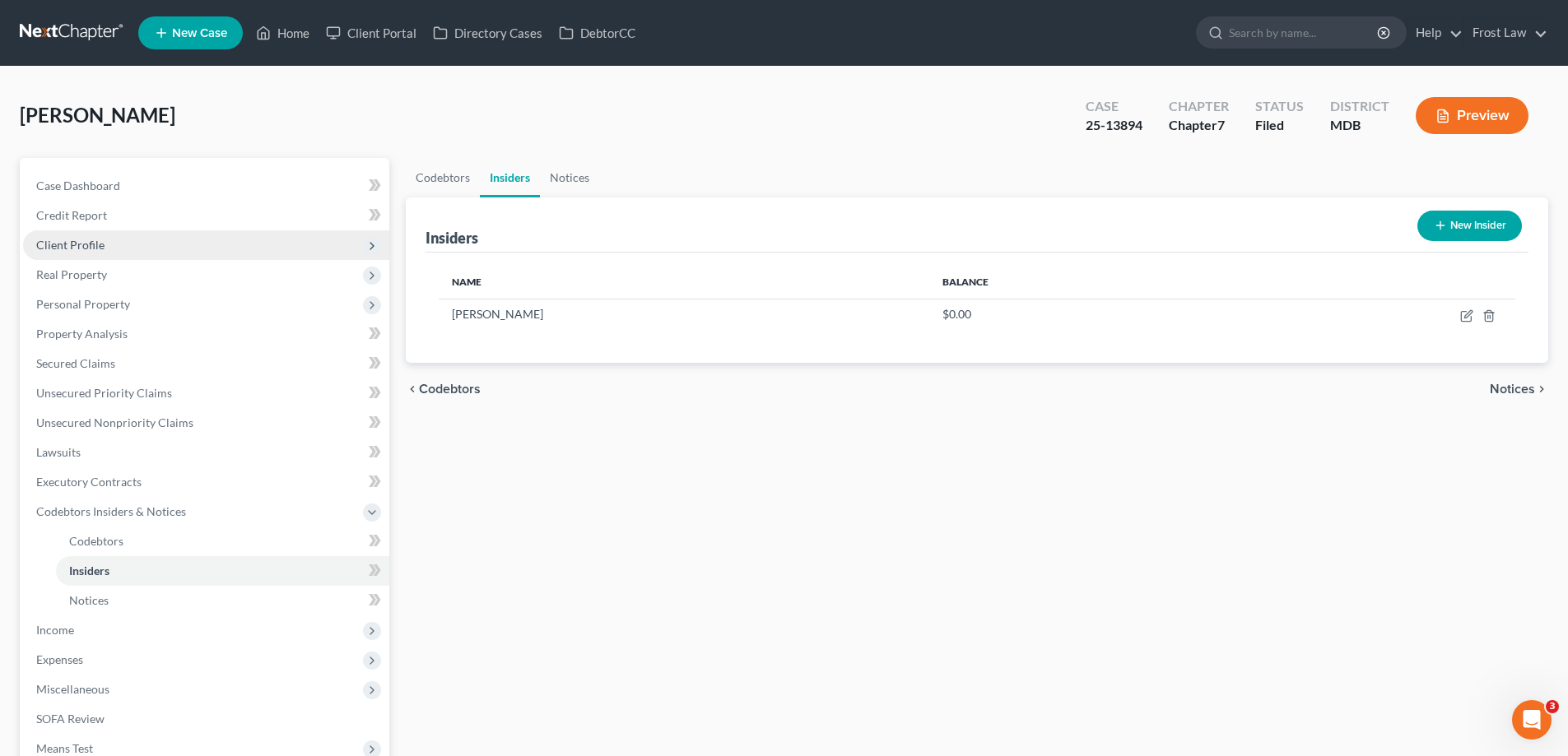
click at [113, 247] on span "Client Profile" at bounding box center [206, 245] width 367 height 30
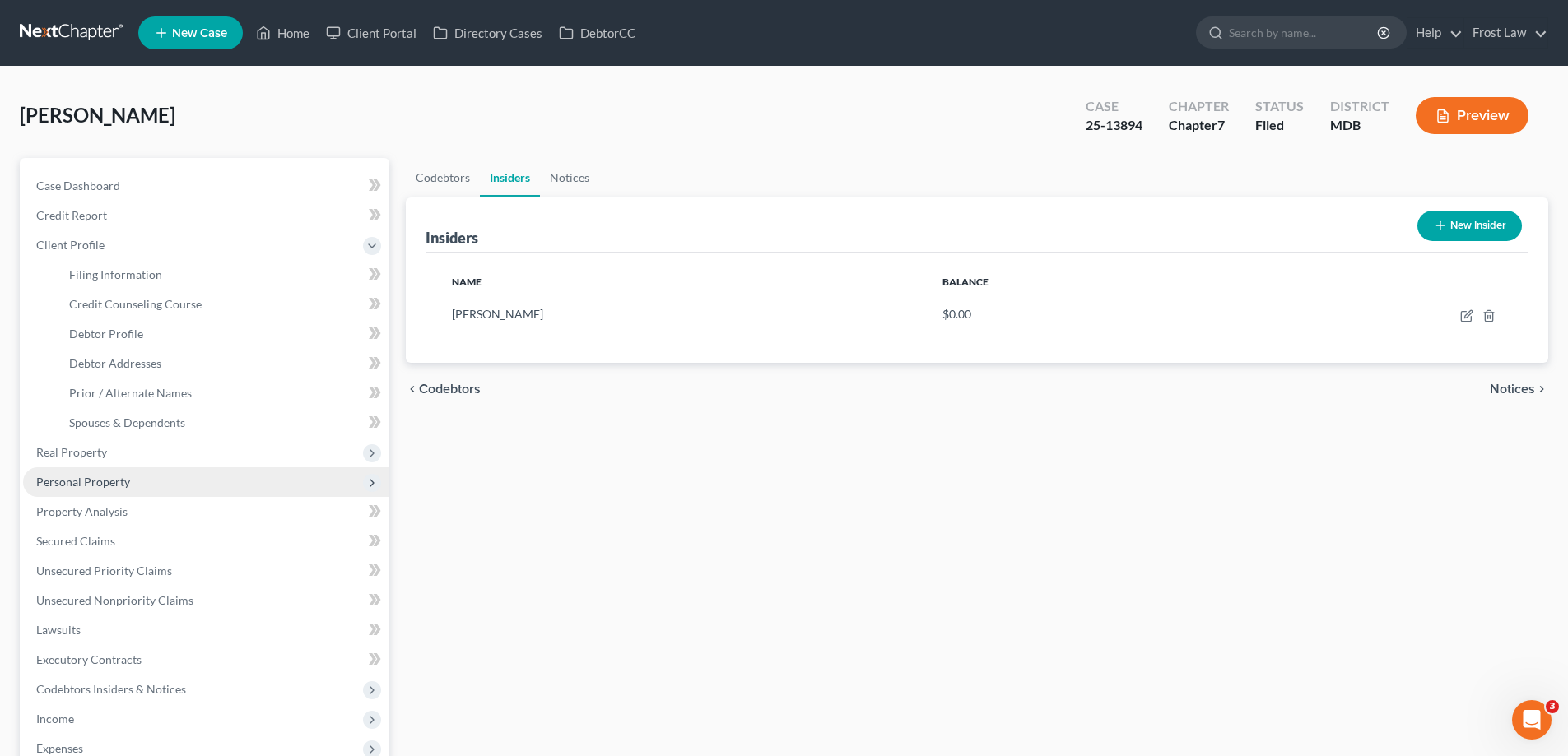
click at [142, 488] on span "Personal Property" at bounding box center [206, 481] width 367 height 30
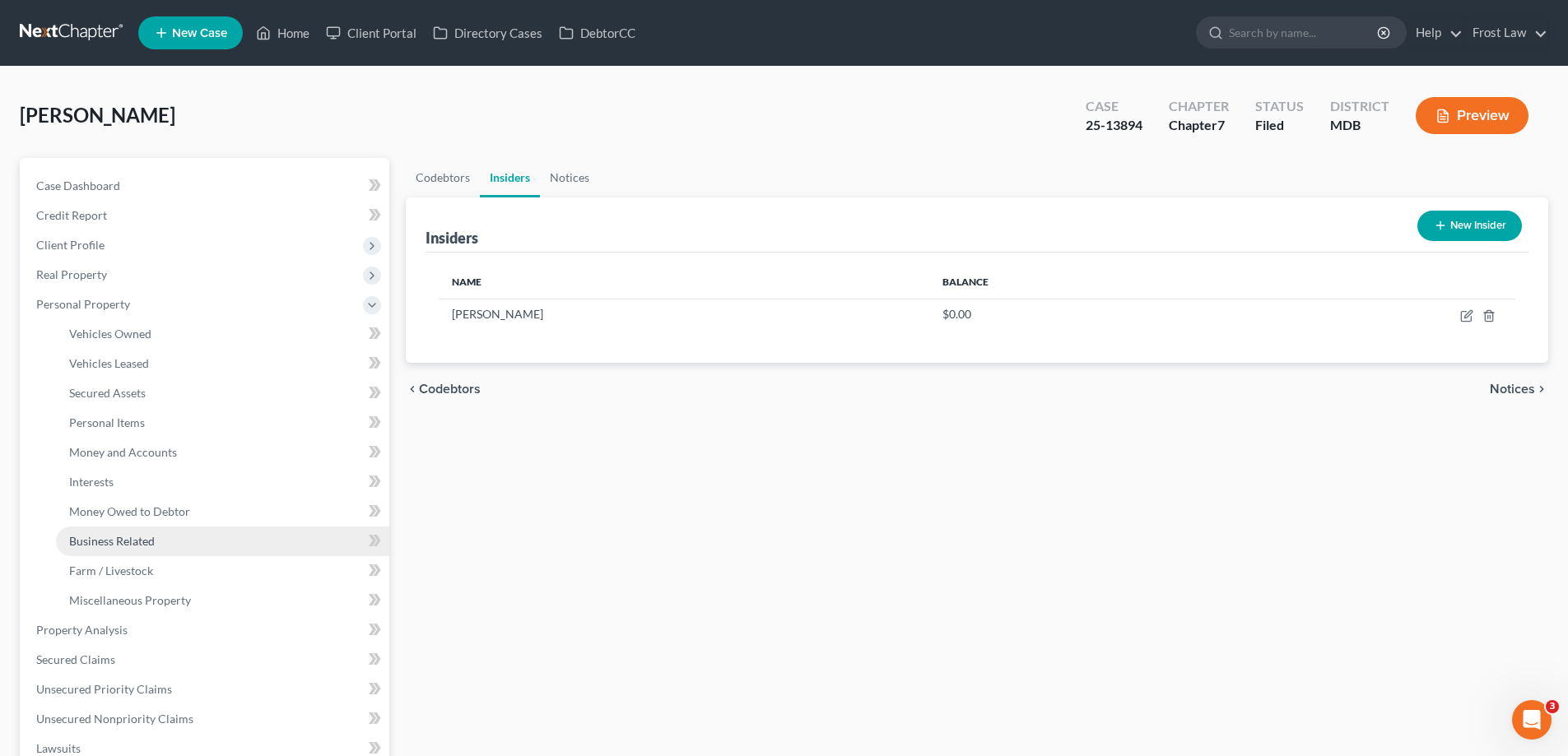
click at [135, 538] on span "Business Related" at bounding box center [111, 540] width 85 height 14
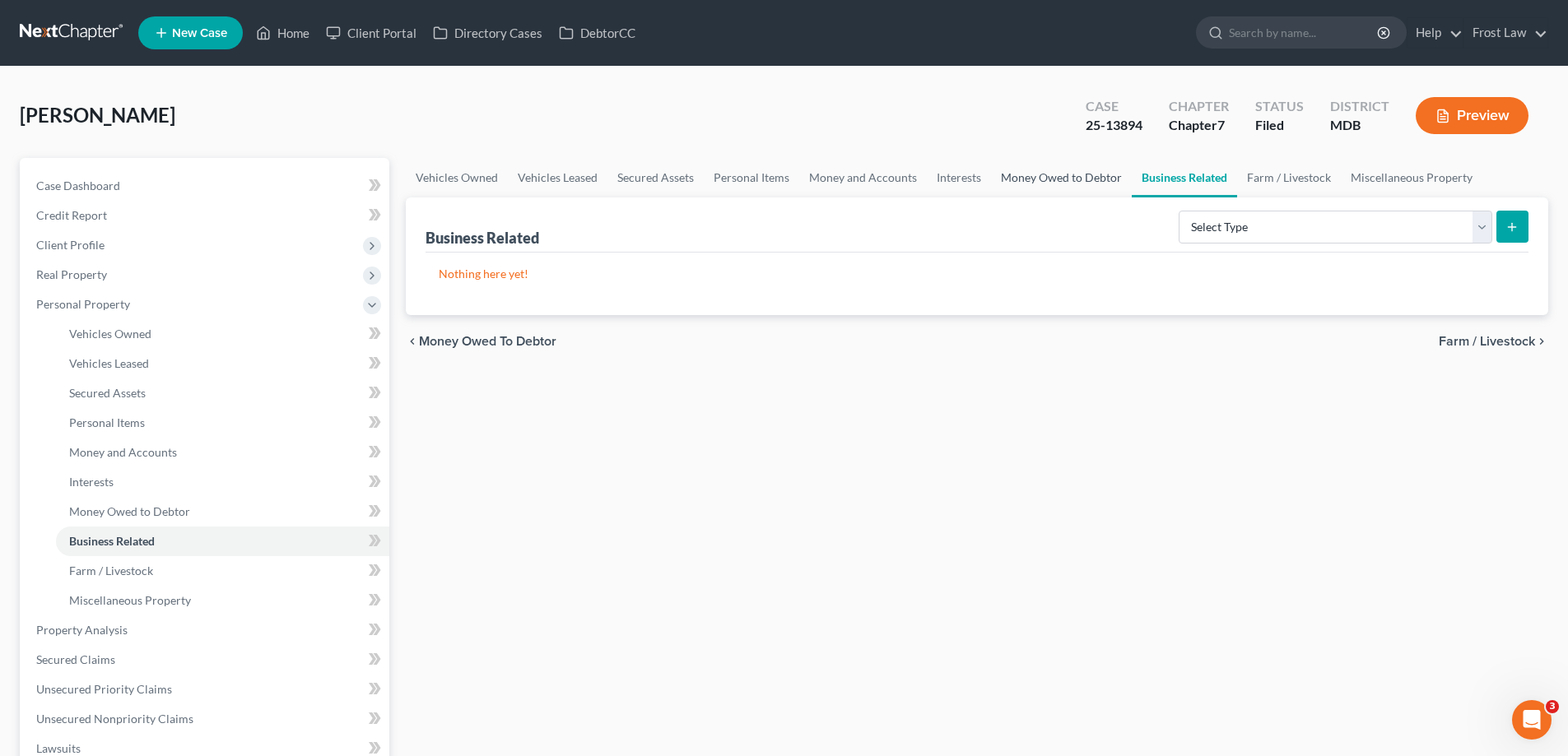
click at [1062, 179] on link "Money Owed to Debtor" at bounding box center [1060, 177] width 140 height 40
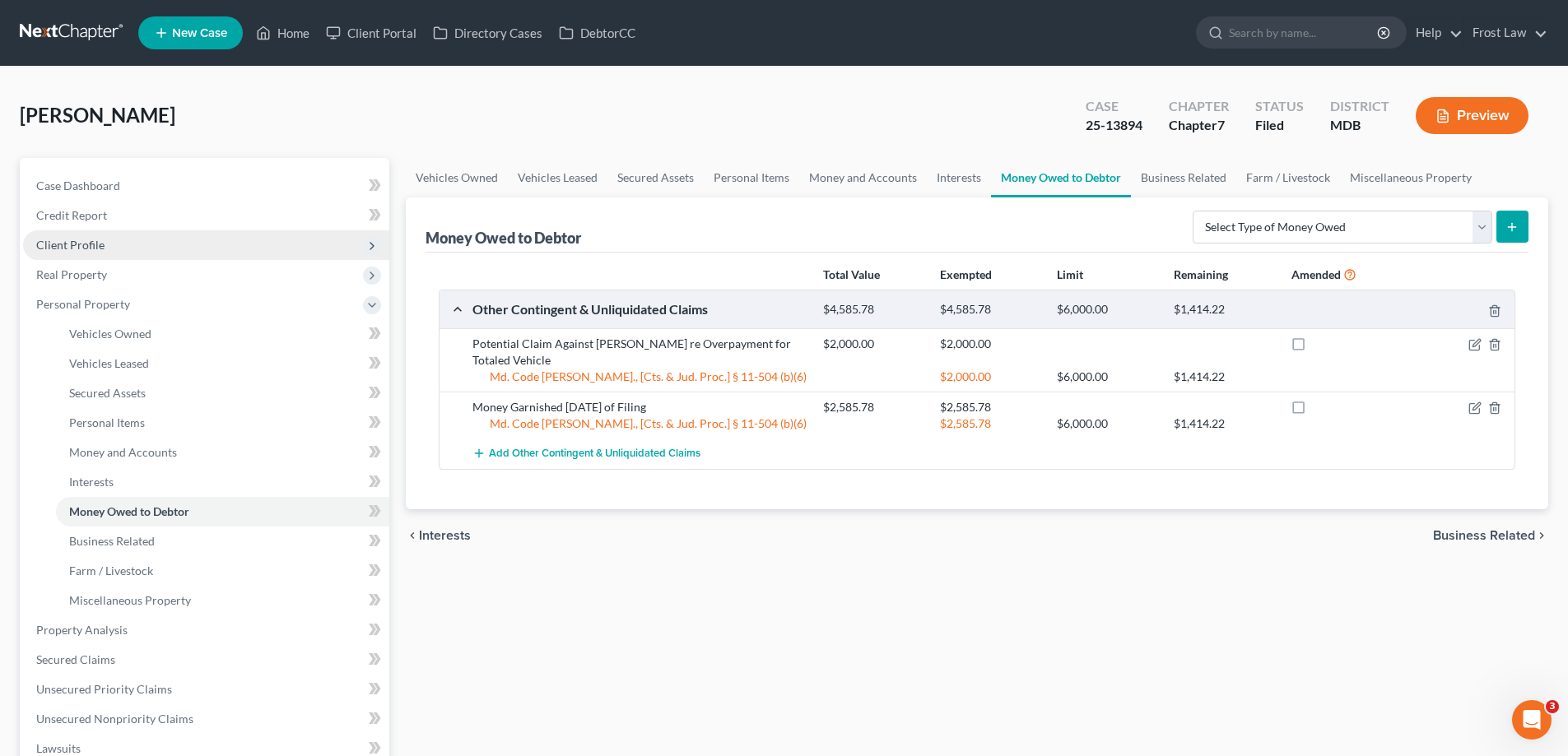
click at [91, 253] on span "Client Profile" at bounding box center [206, 245] width 367 height 30
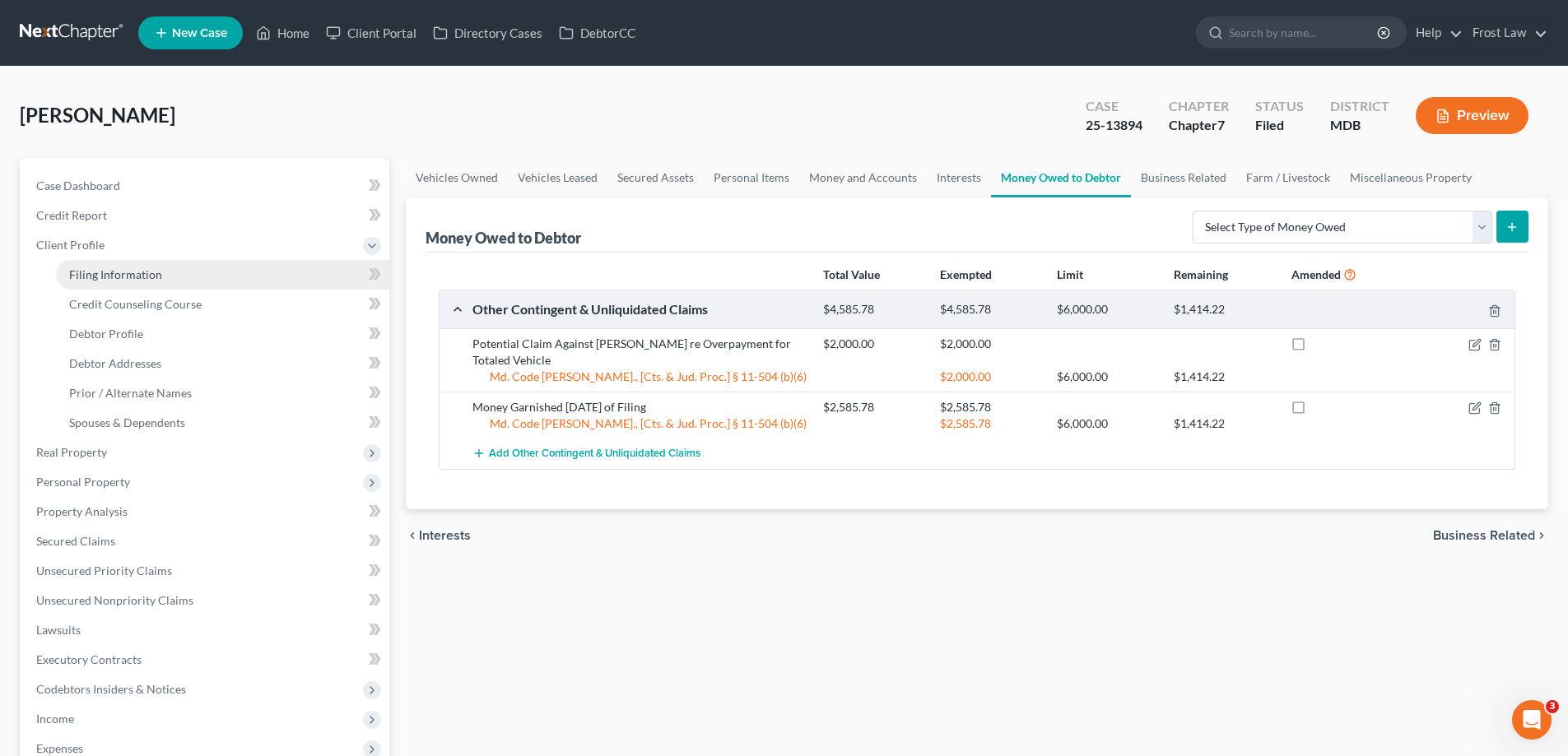
click at [155, 269] on span "Filing Information" at bounding box center [115, 275] width 93 height 14
select select "1"
select select "0"
select select "38"
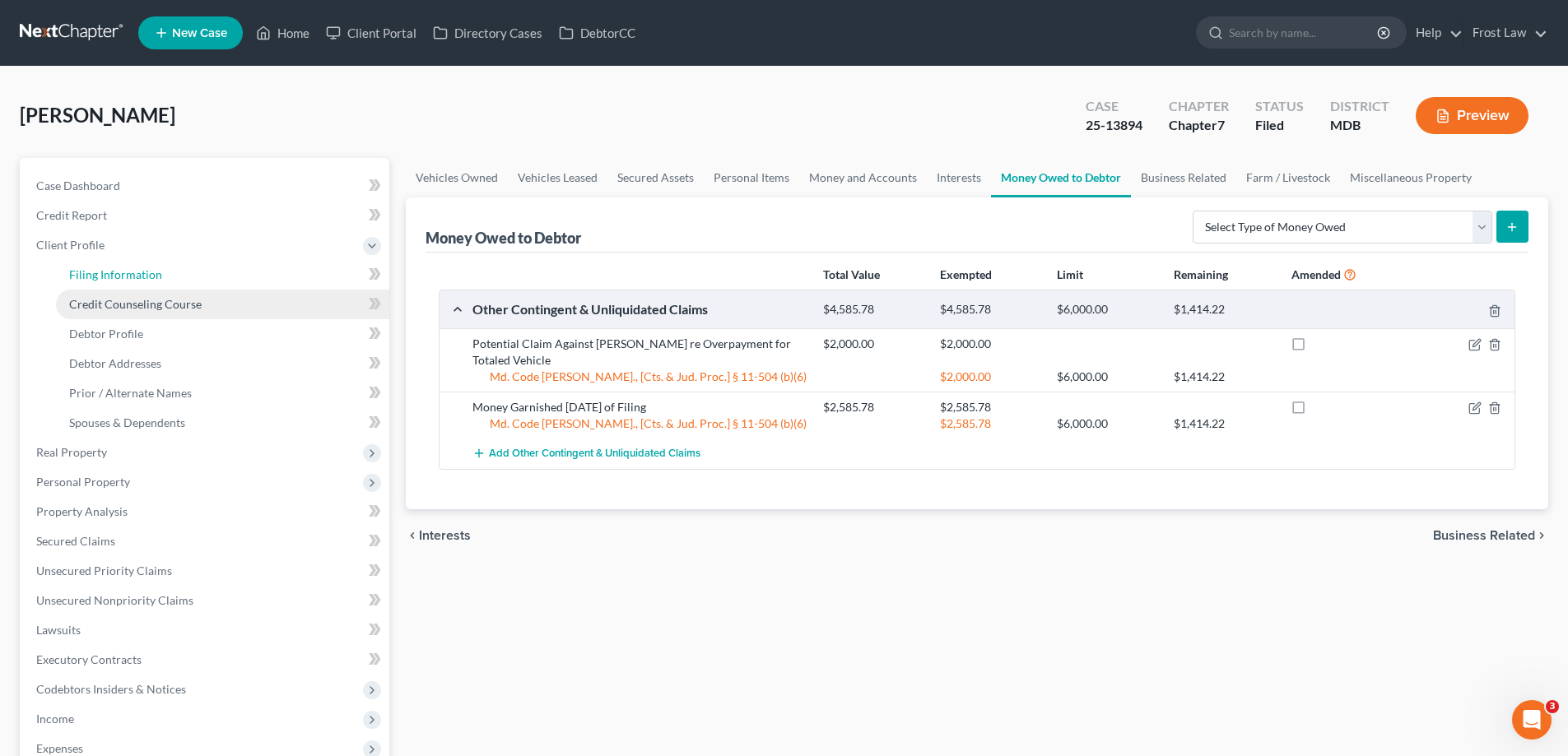
select select "21"
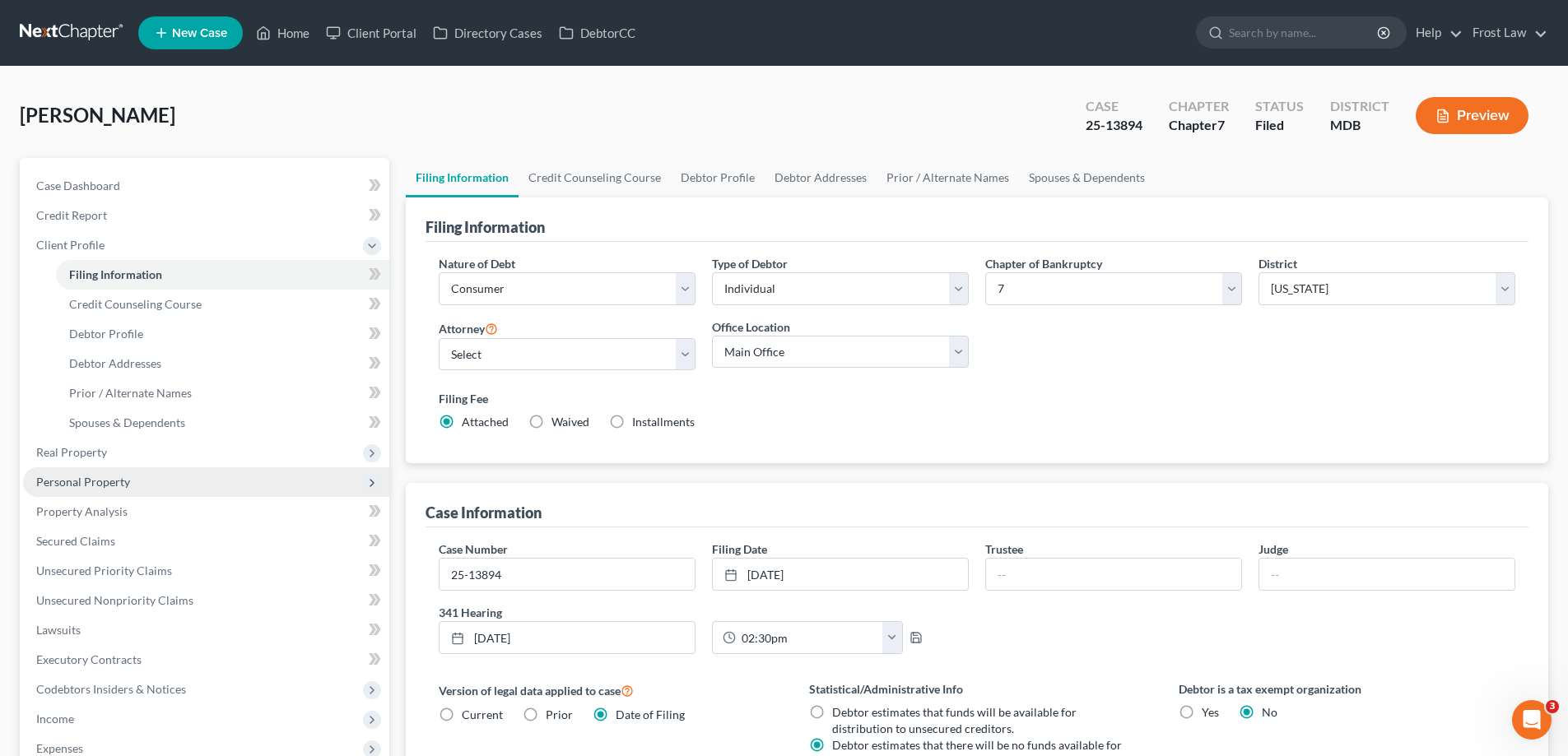
click at [140, 478] on span "Personal Property" at bounding box center [206, 481] width 367 height 30
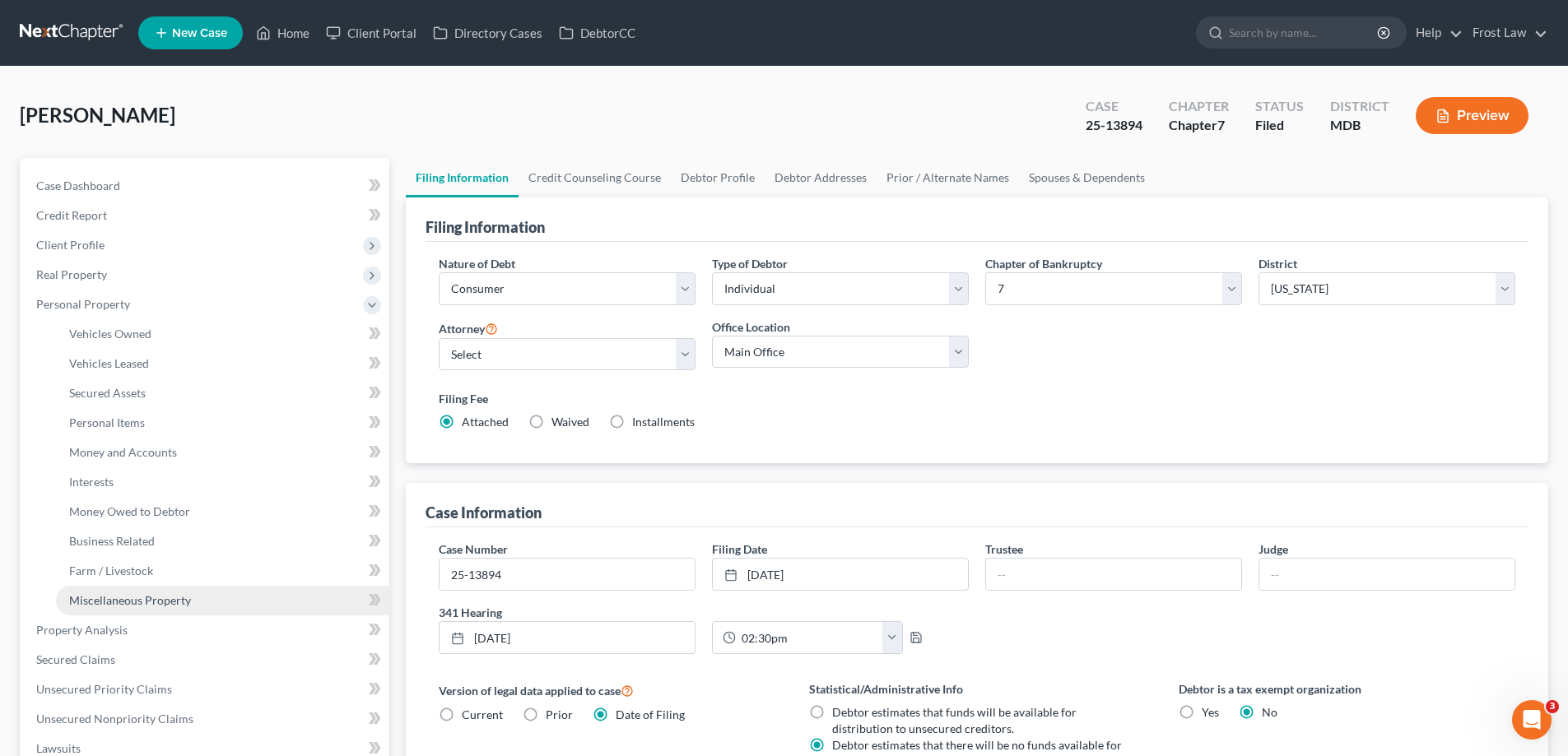
click at [122, 608] on link "Miscellaneous Property" at bounding box center [222, 600] width 334 height 30
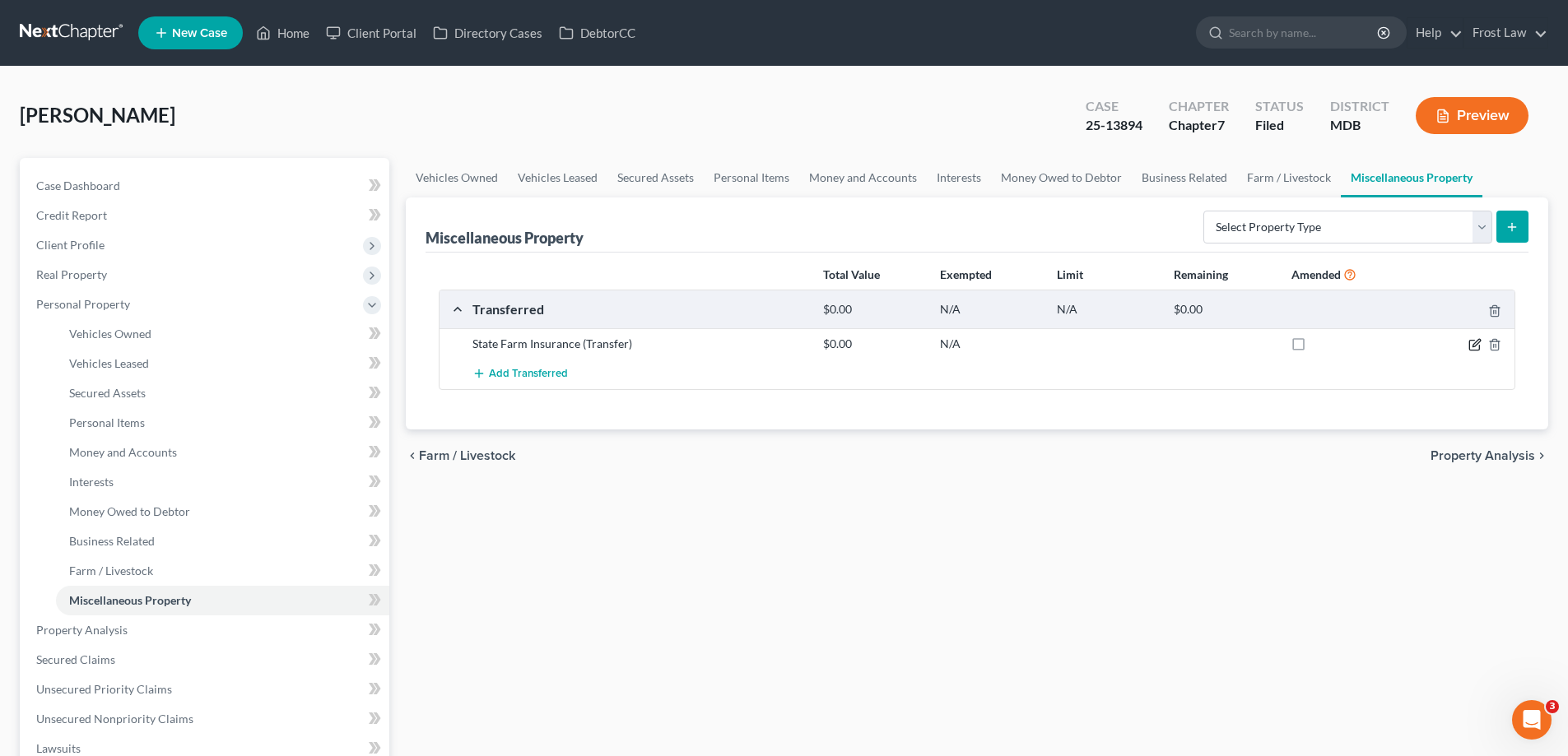
click at [1478, 345] on icon "button" at bounding box center [1475, 345] width 14 height 14
select select "Ordinary ([DATE])"
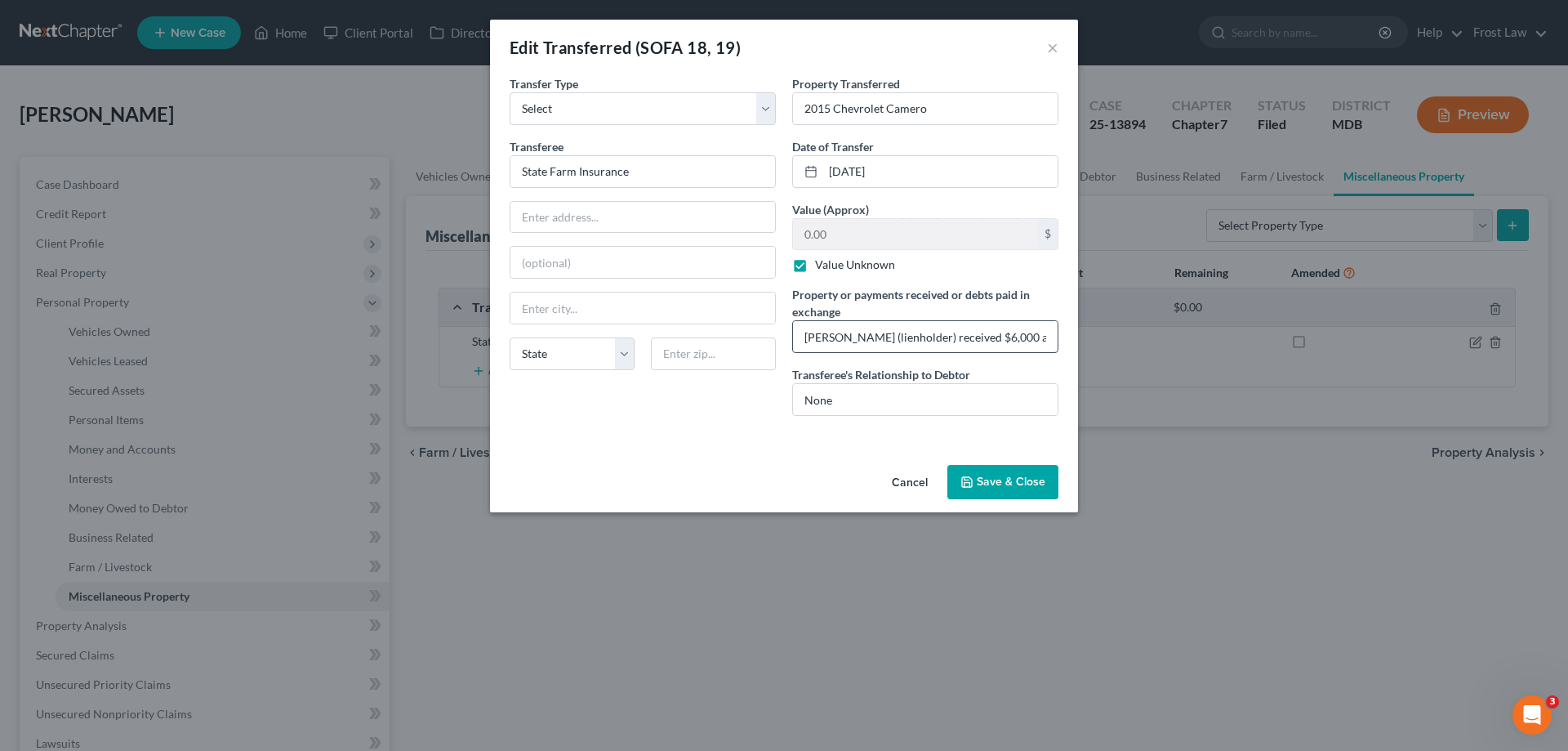
click at [1010, 336] on input "[PERSON_NAME] (lienholder) received $6,000 and Debtor received $10,000 ( Debtor…" at bounding box center [926, 336] width 265 height 31
click at [982, 479] on button "Save & Close" at bounding box center [1003, 482] width 111 height 35
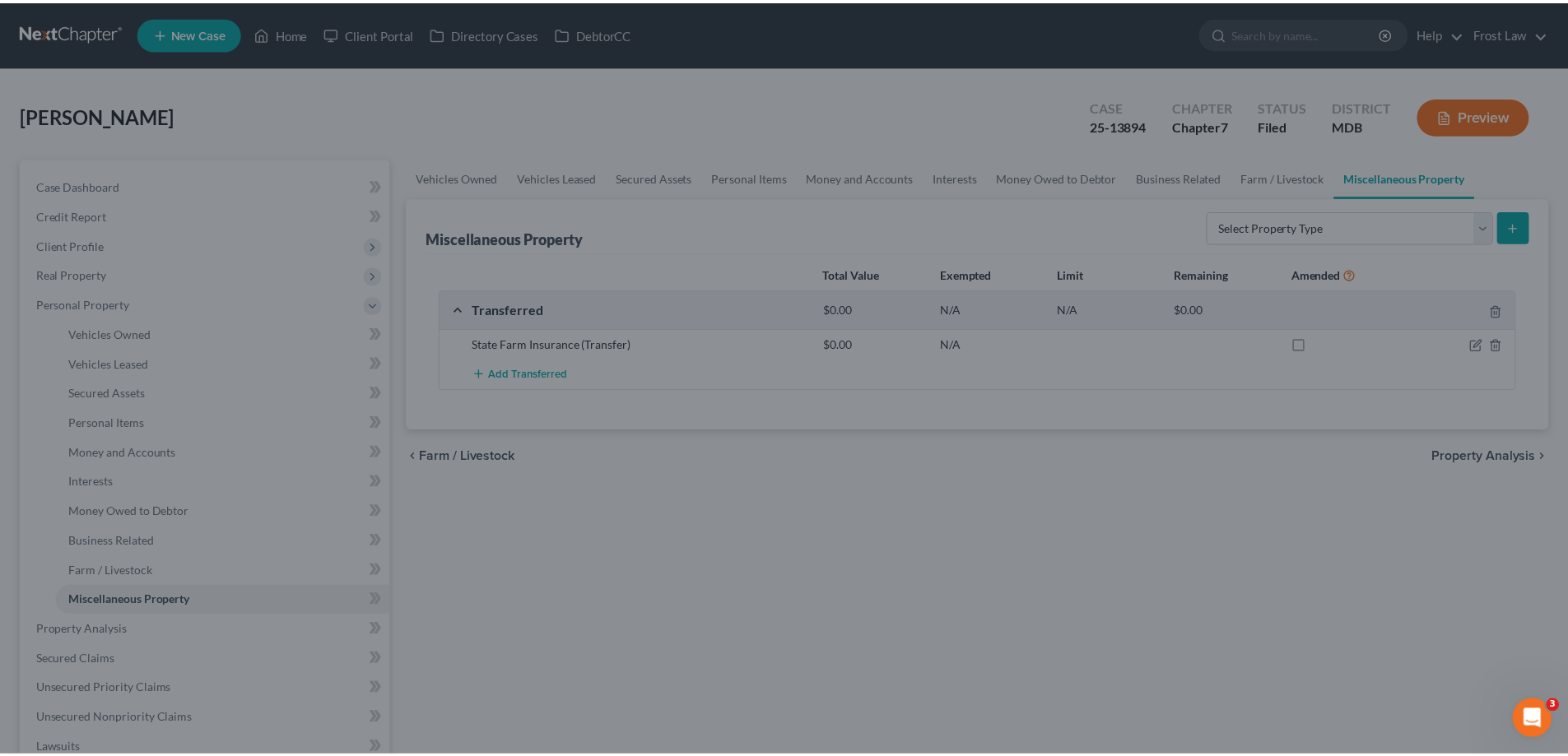
scroll to position [0, 0]
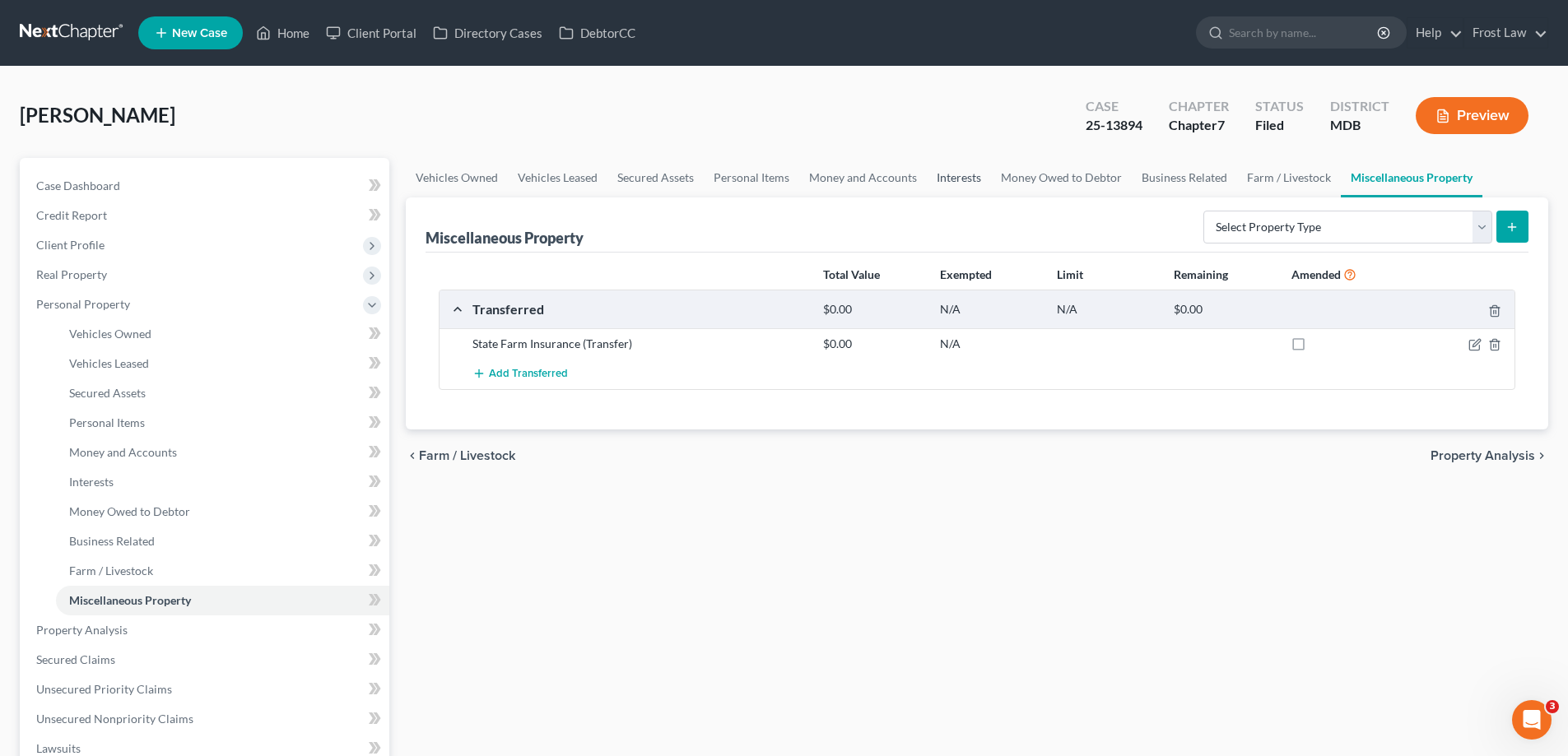
click at [945, 174] on link "Interests" at bounding box center [959, 177] width 64 height 40
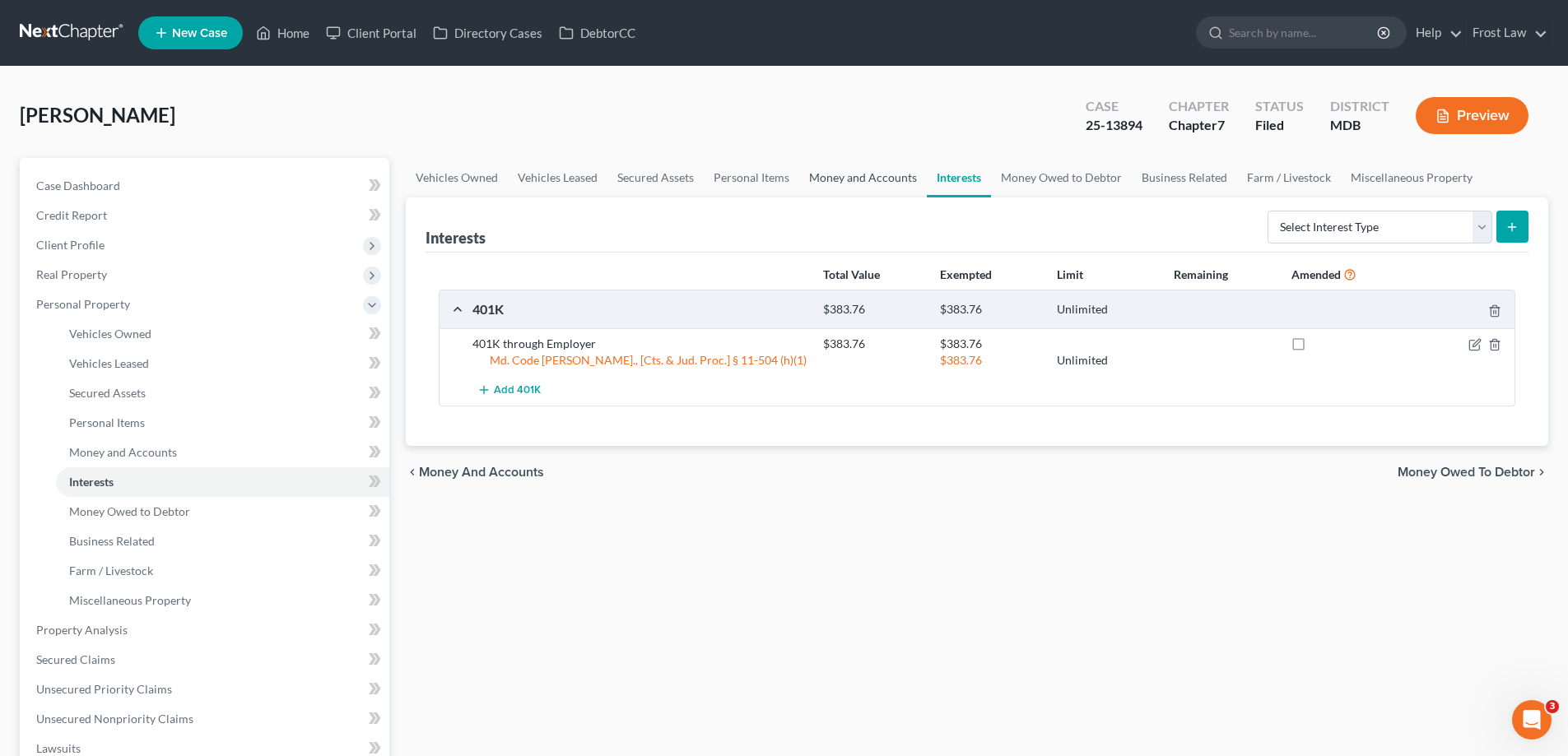
click at [908, 188] on link "Money and Accounts" at bounding box center [863, 177] width 128 height 40
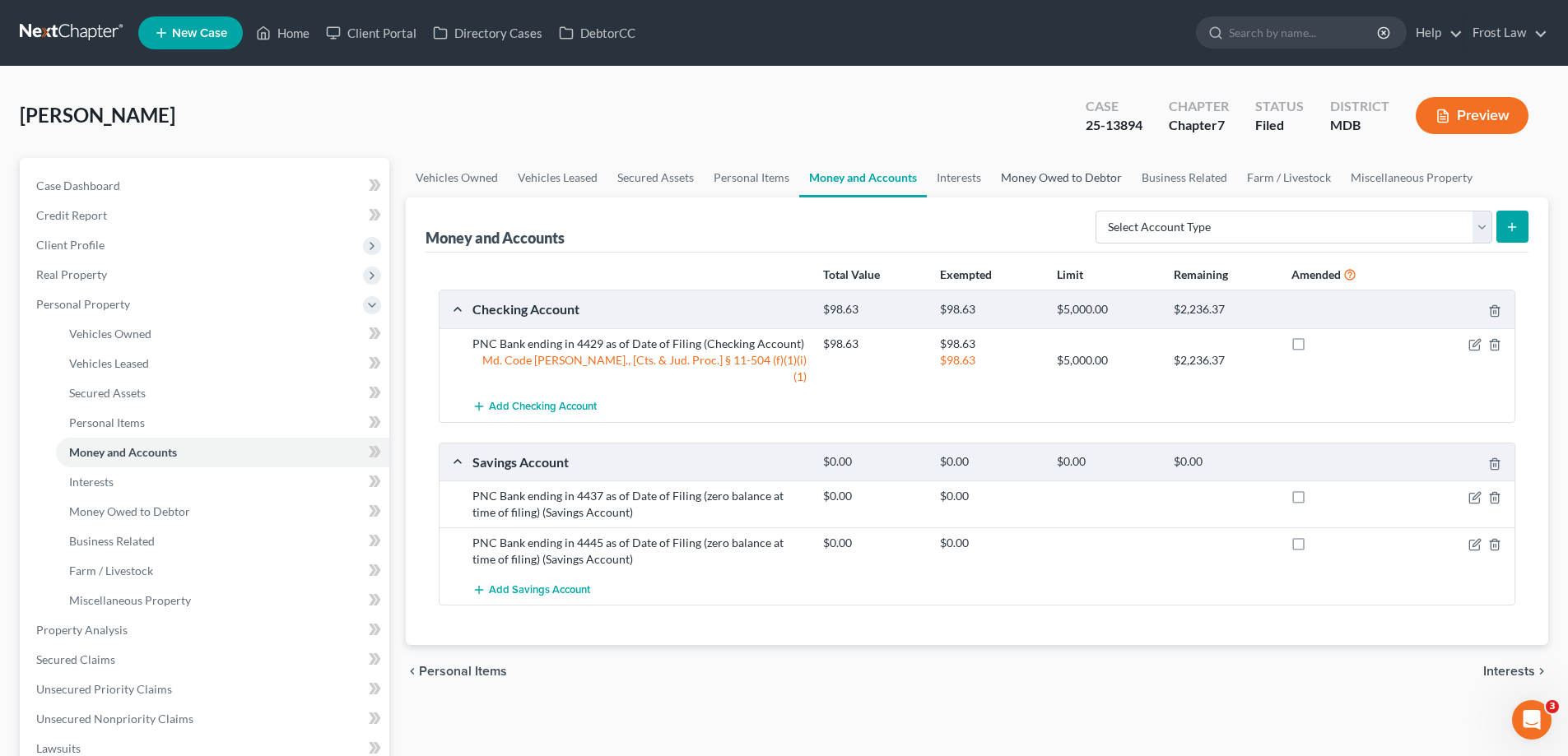
click at [1044, 192] on link "Money Owed to Debtor" at bounding box center [1060, 177] width 140 height 40
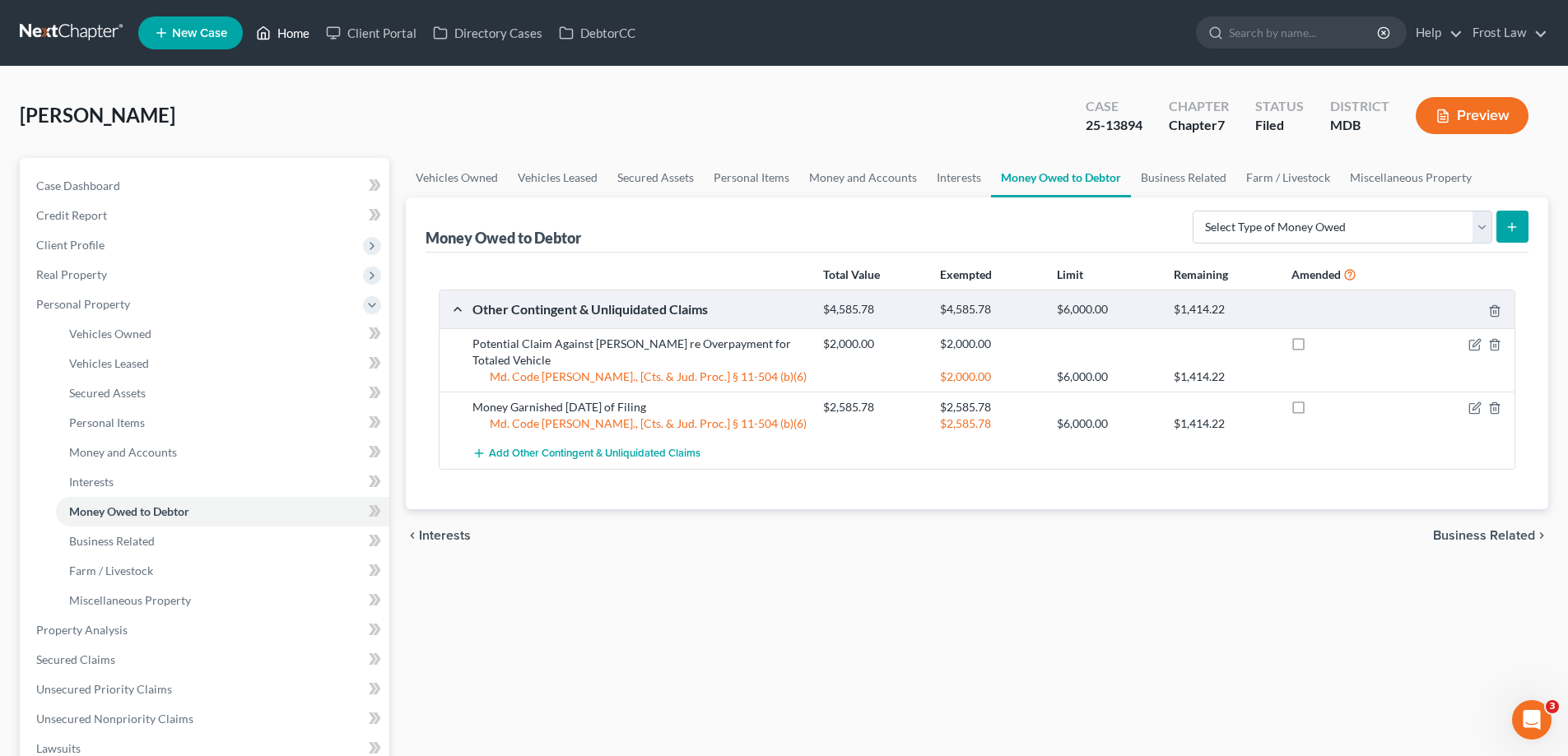
click at [281, 33] on link "Home" at bounding box center [282, 33] width 70 height 30
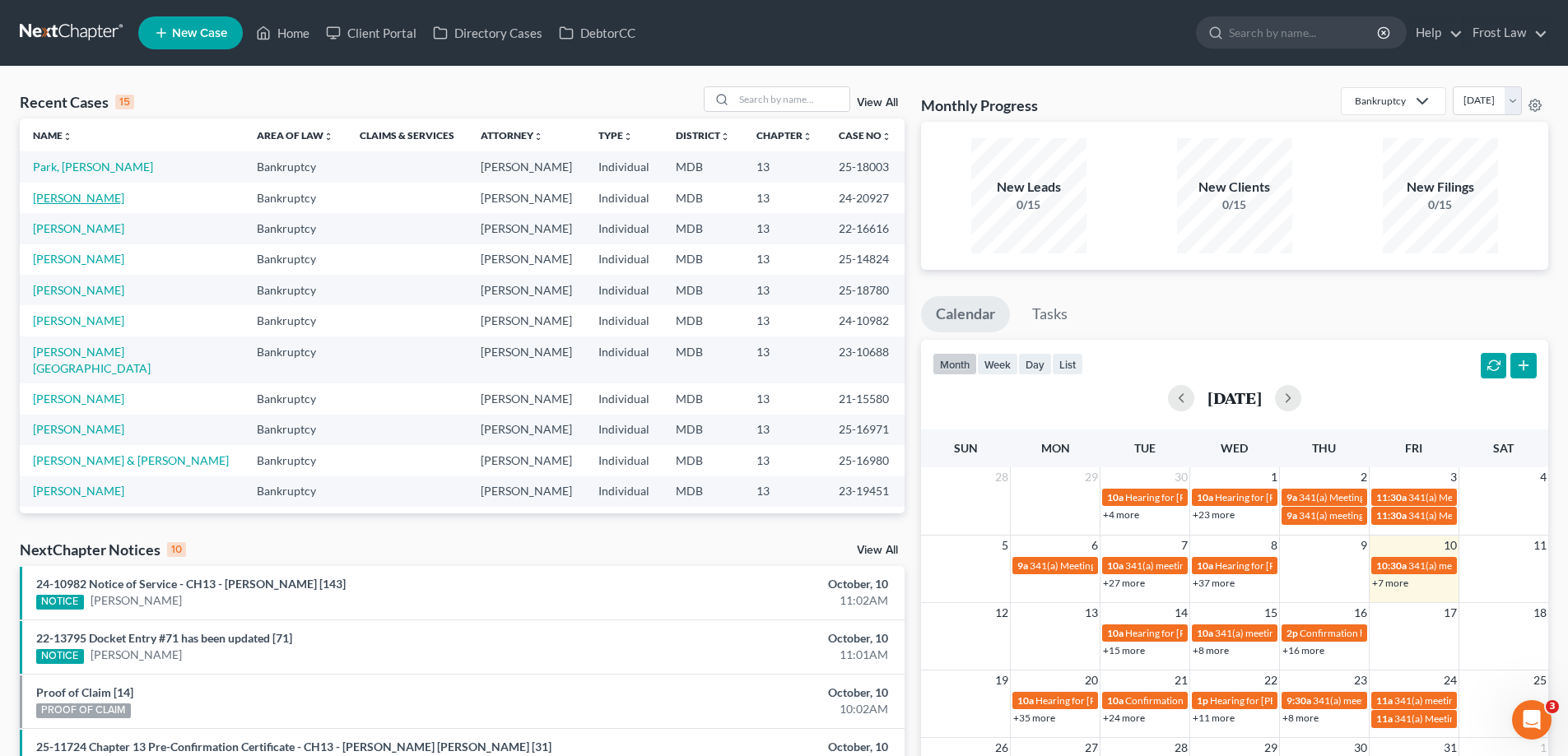
click at [93, 200] on link "[PERSON_NAME]" at bounding box center [78, 197] width 91 height 14
select select "2"
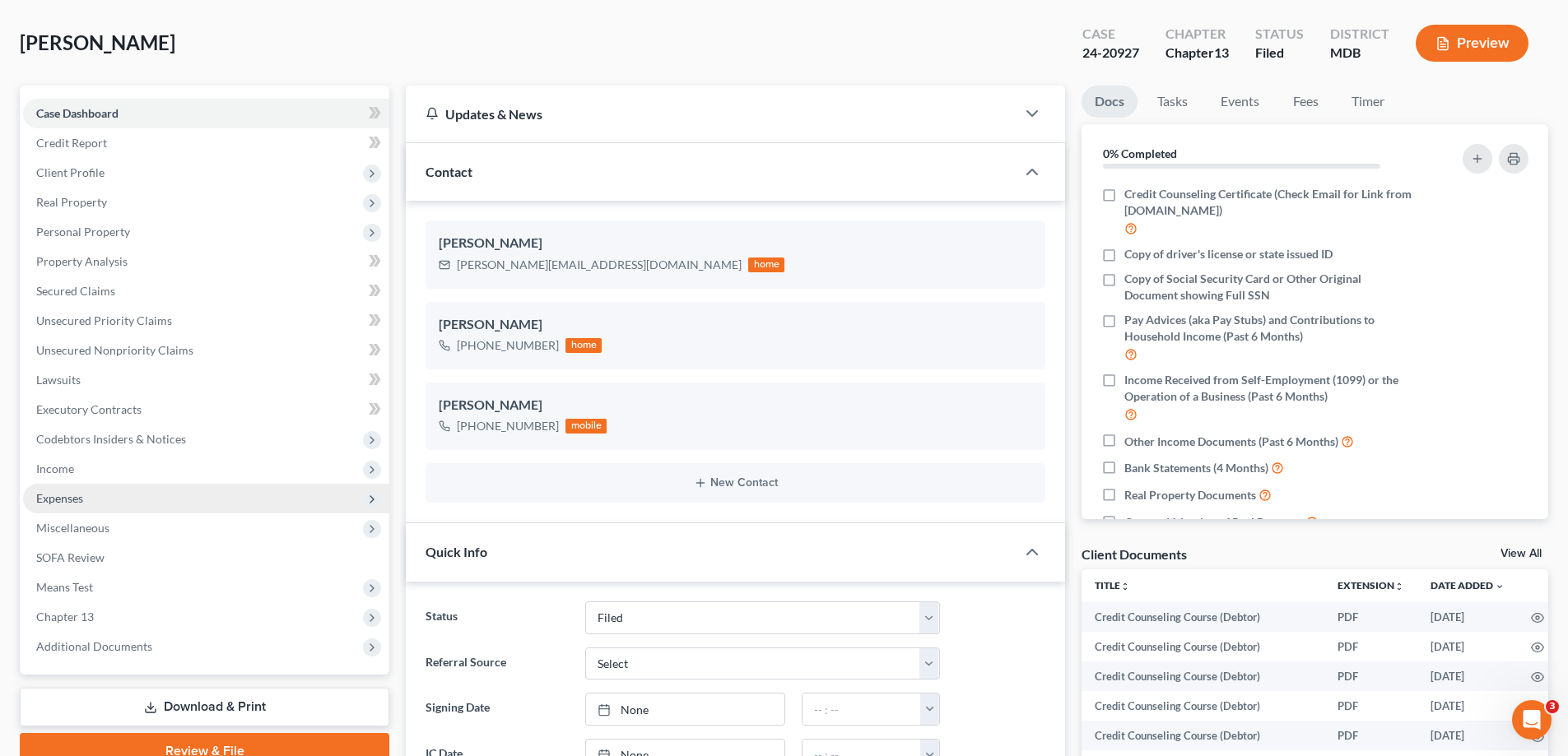
scroll to position [164, 0]
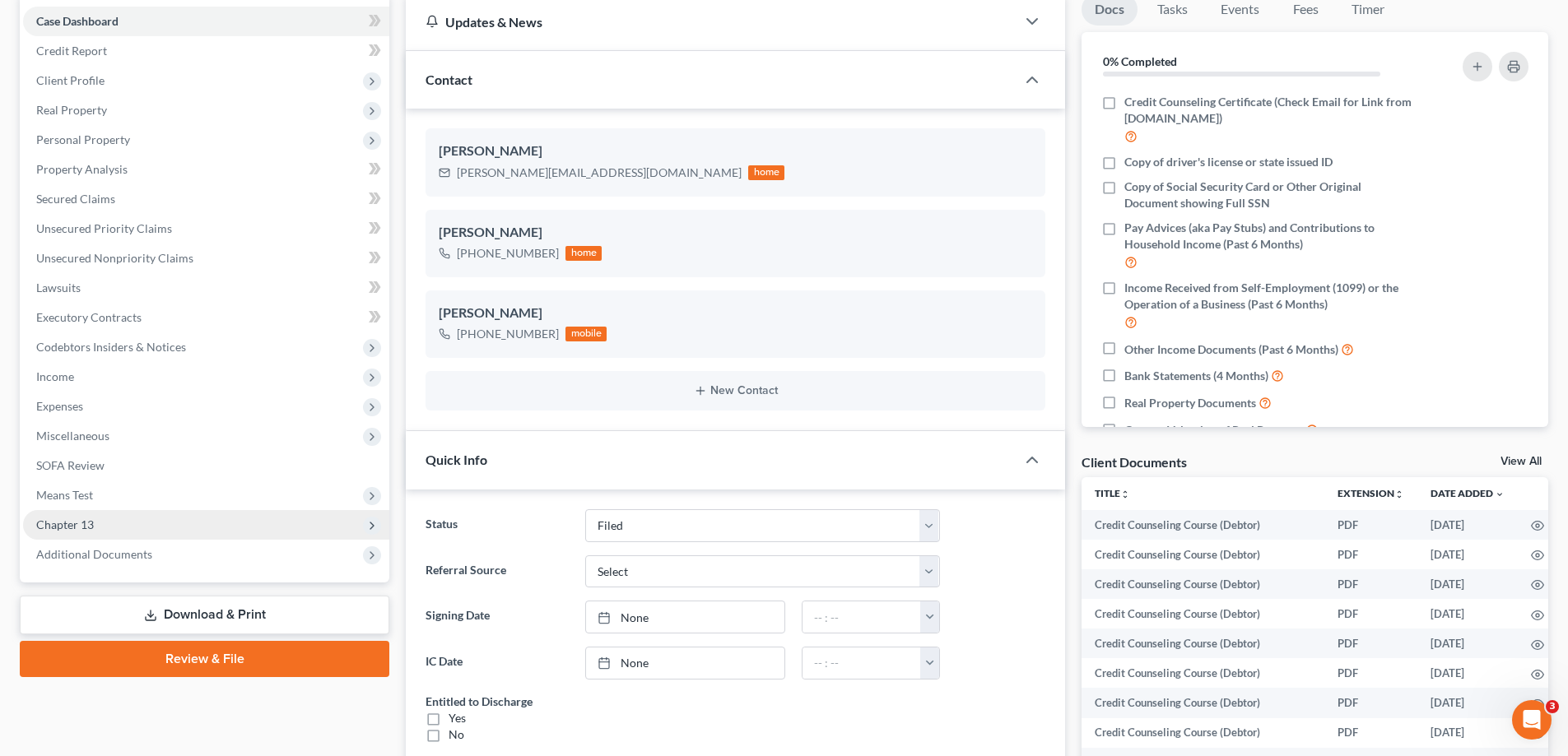
click at [114, 525] on span "Chapter 13" at bounding box center [206, 524] width 367 height 30
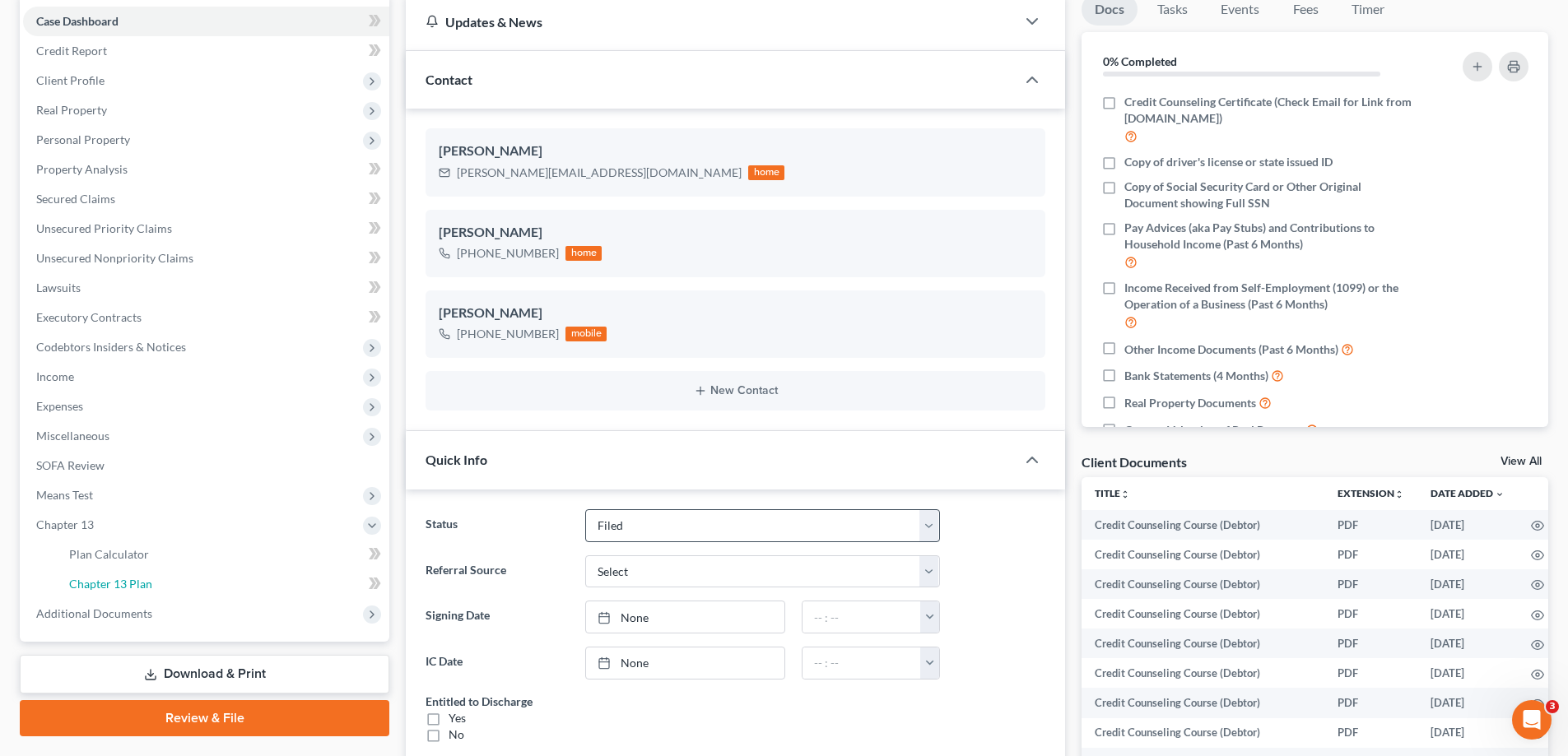
click at [158, 570] on link "Chapter 13 Plan" at bounding box center [222, 584] width 334 height 30
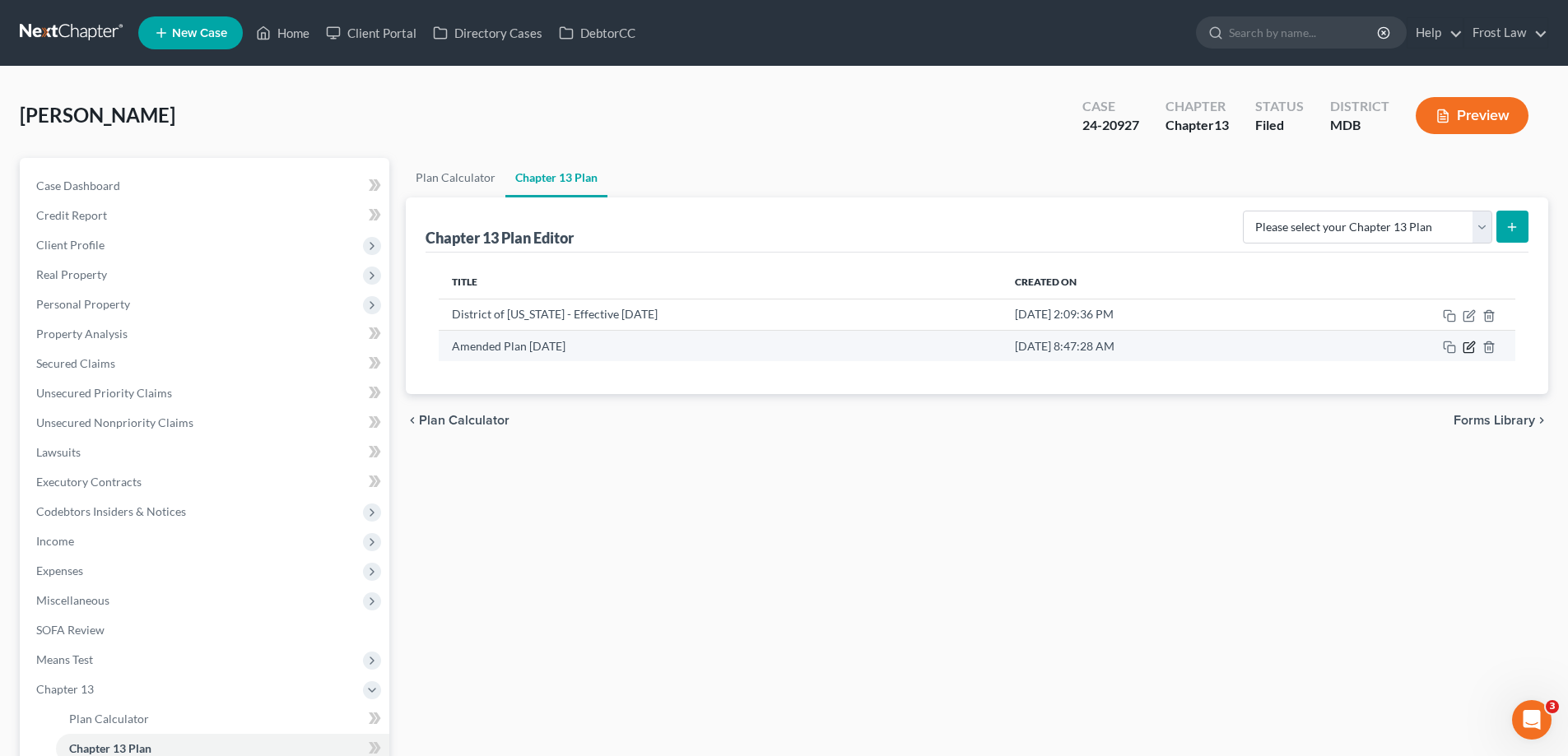
click at [1469, 344] on icon "button" at bounding box center [1470, 345] width 8 height 8
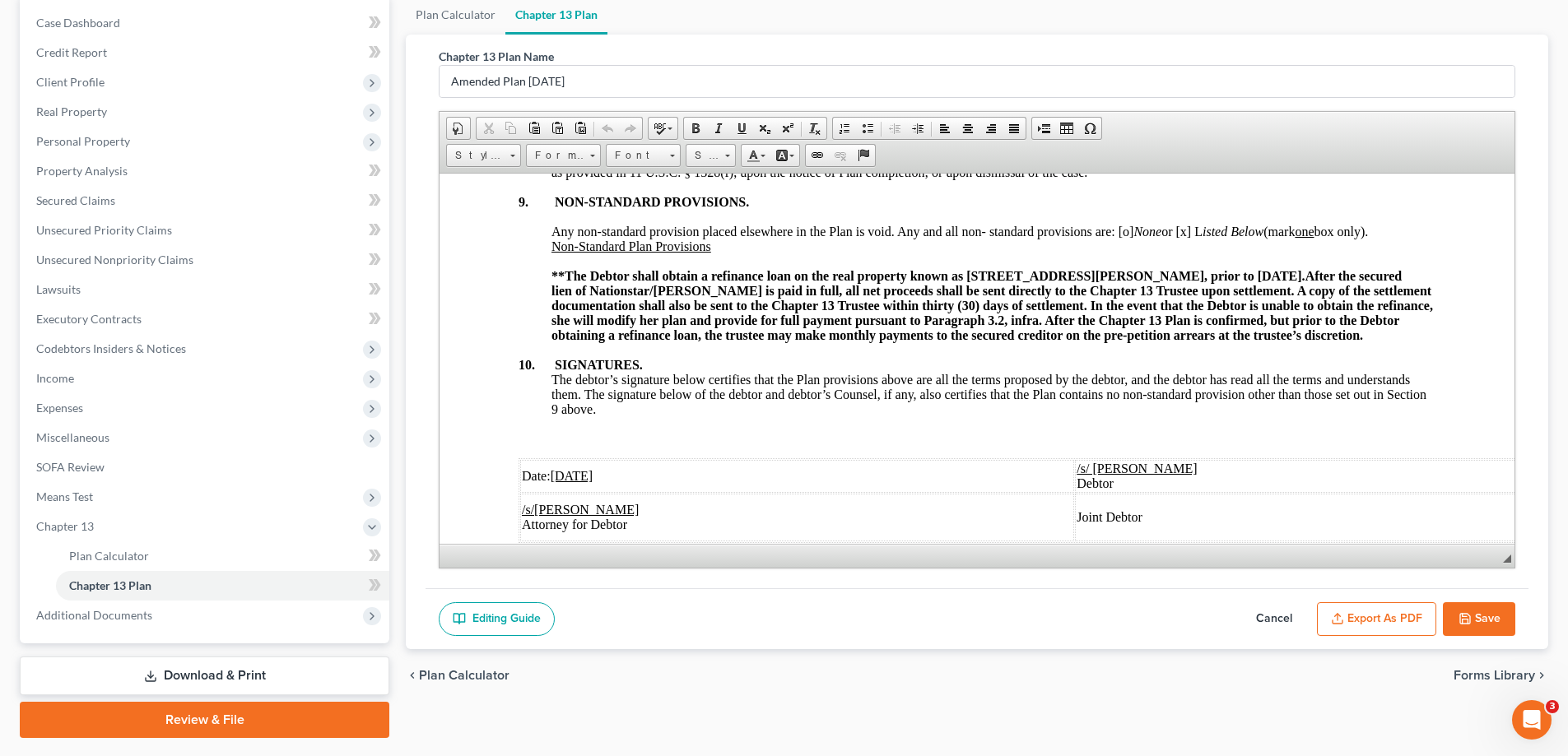
scroll to position [164, 0]
click at [1473, 610] on button "Save" at bounding box center [1478, 618] width 73 height 35
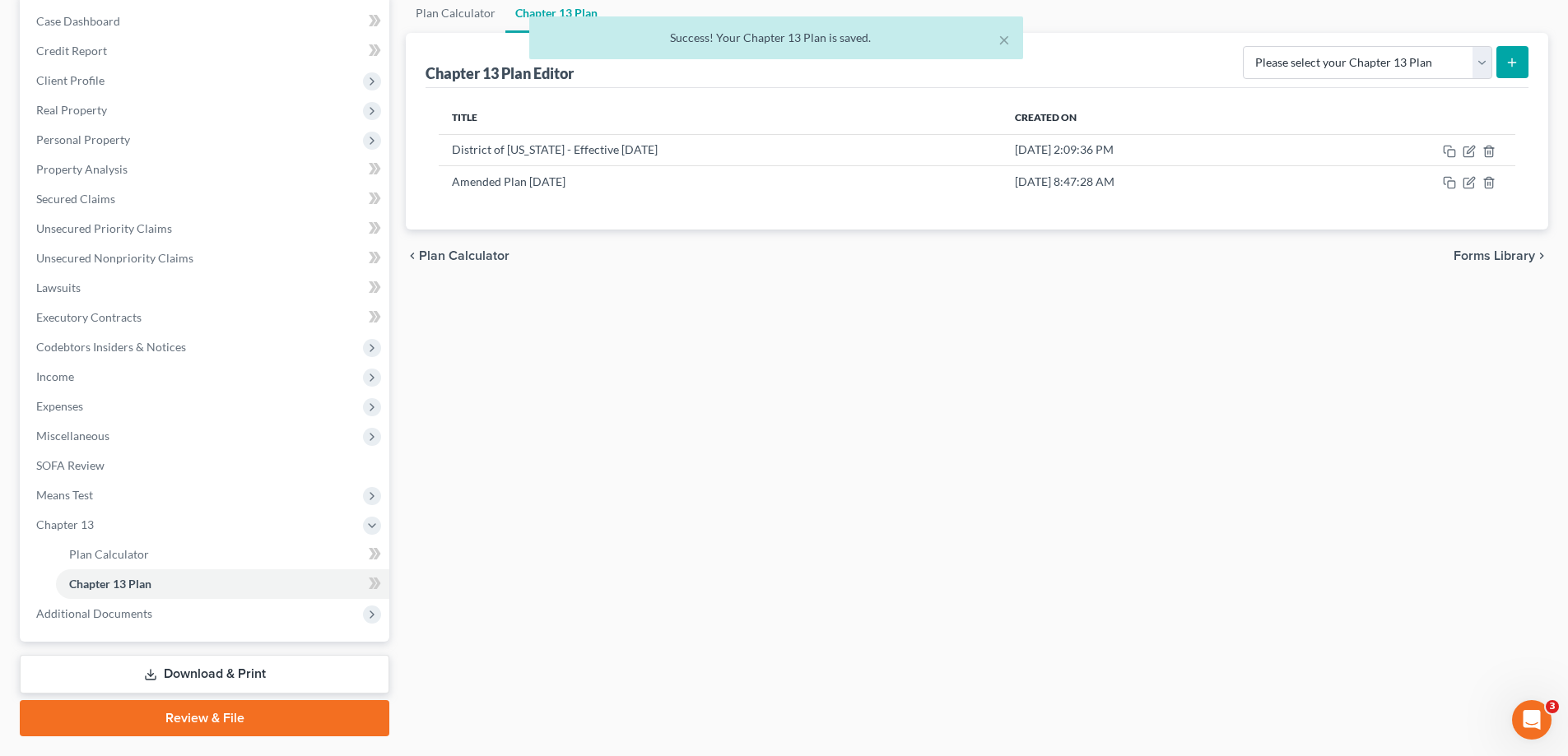
click at [96, 52] on div "× Success! Your Chapter 13 Plan is saved." at bounding box center [775, 42] width 1568 height 51
click at [100, 114] on span "Real Property" at bounding box center [71, 109] width 71 height 14
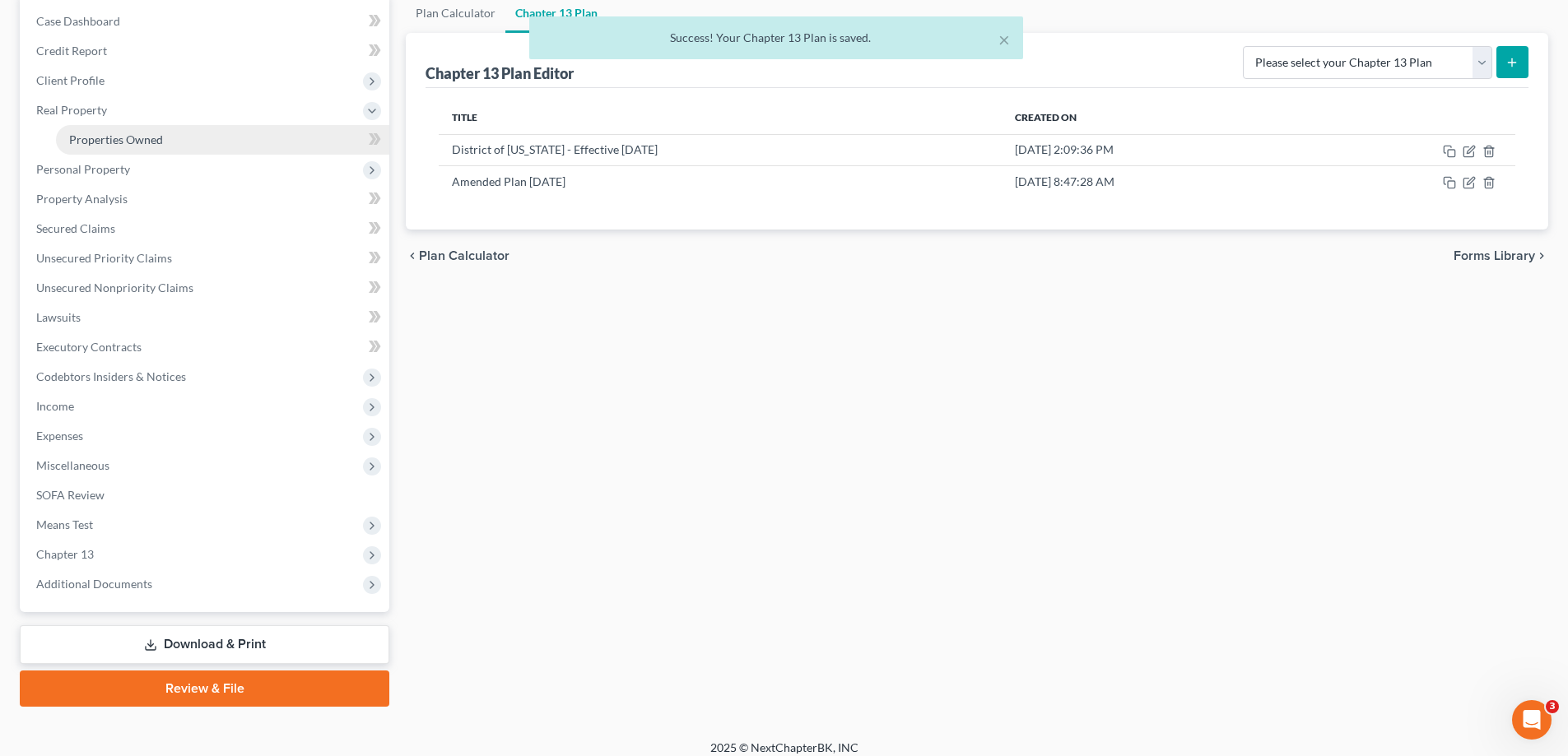
click at [130, 138] on span "Properties Owned" at bounding box center [115, 139] width 94 height 14
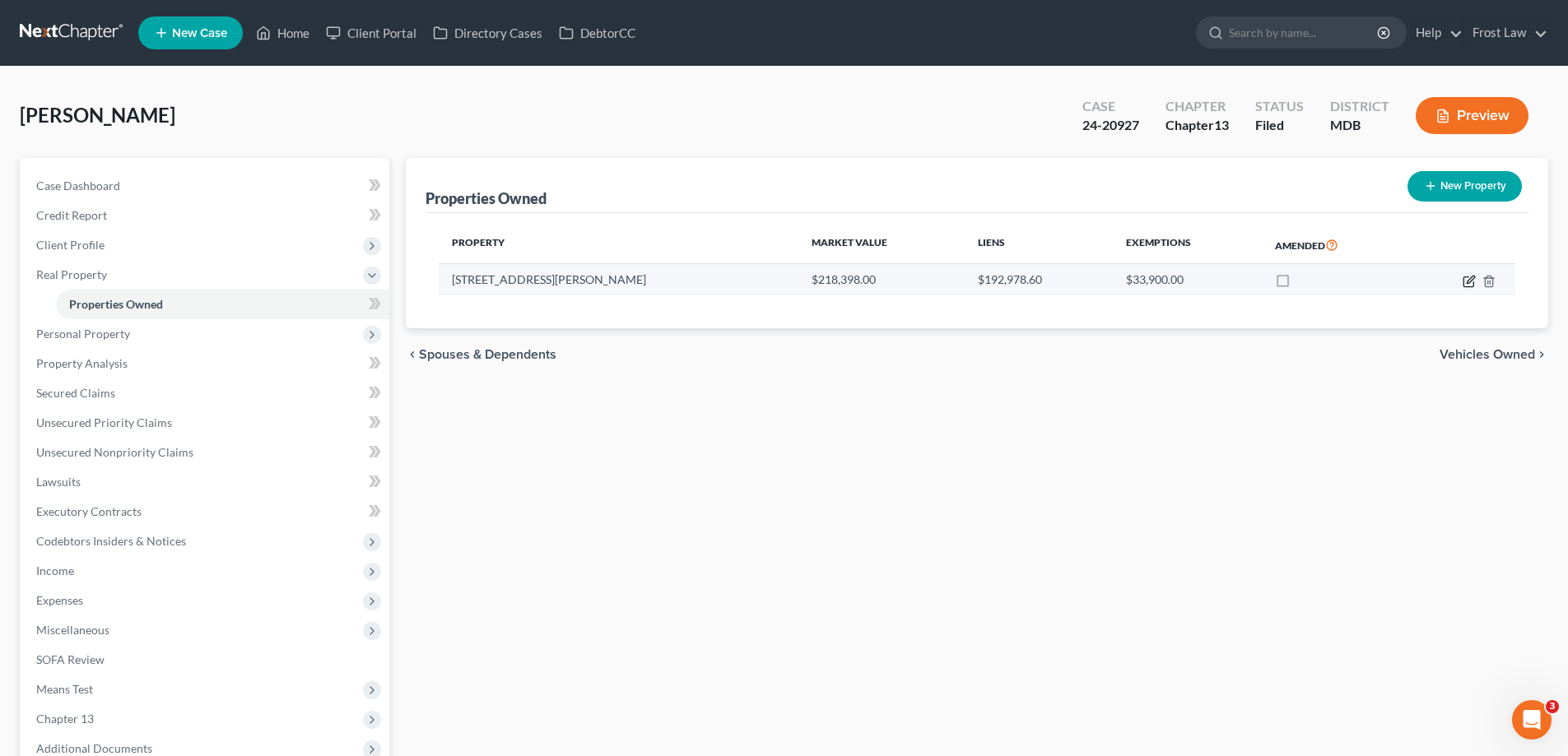
click at [1468, 282] on icon "button" at bounding box center [1469, 281] width 14 height 14
select select "21"
select select "13"
select select "0"
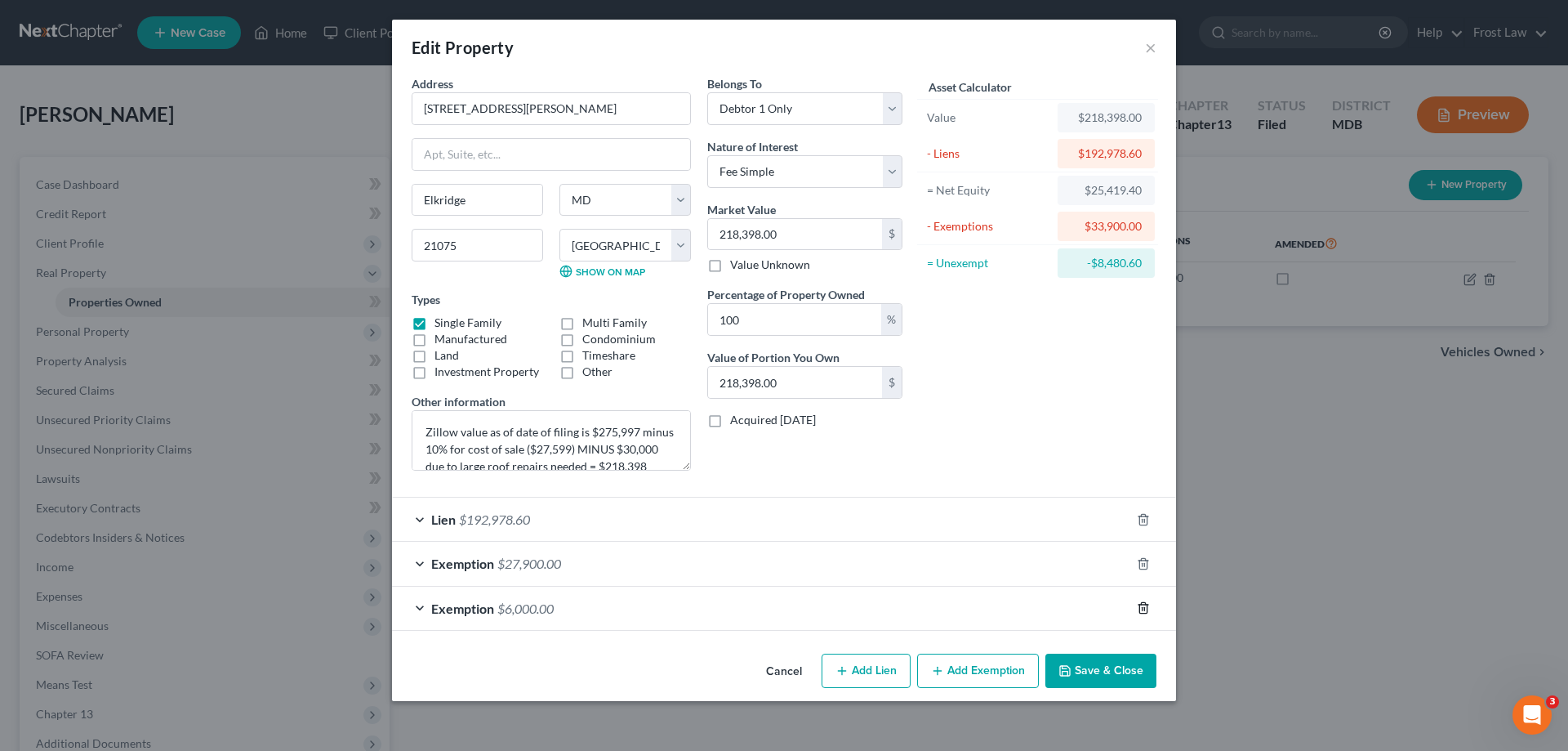
click at [1139, 605] on polyline "button" at bounding box center [1144, 605] width 10 height 0
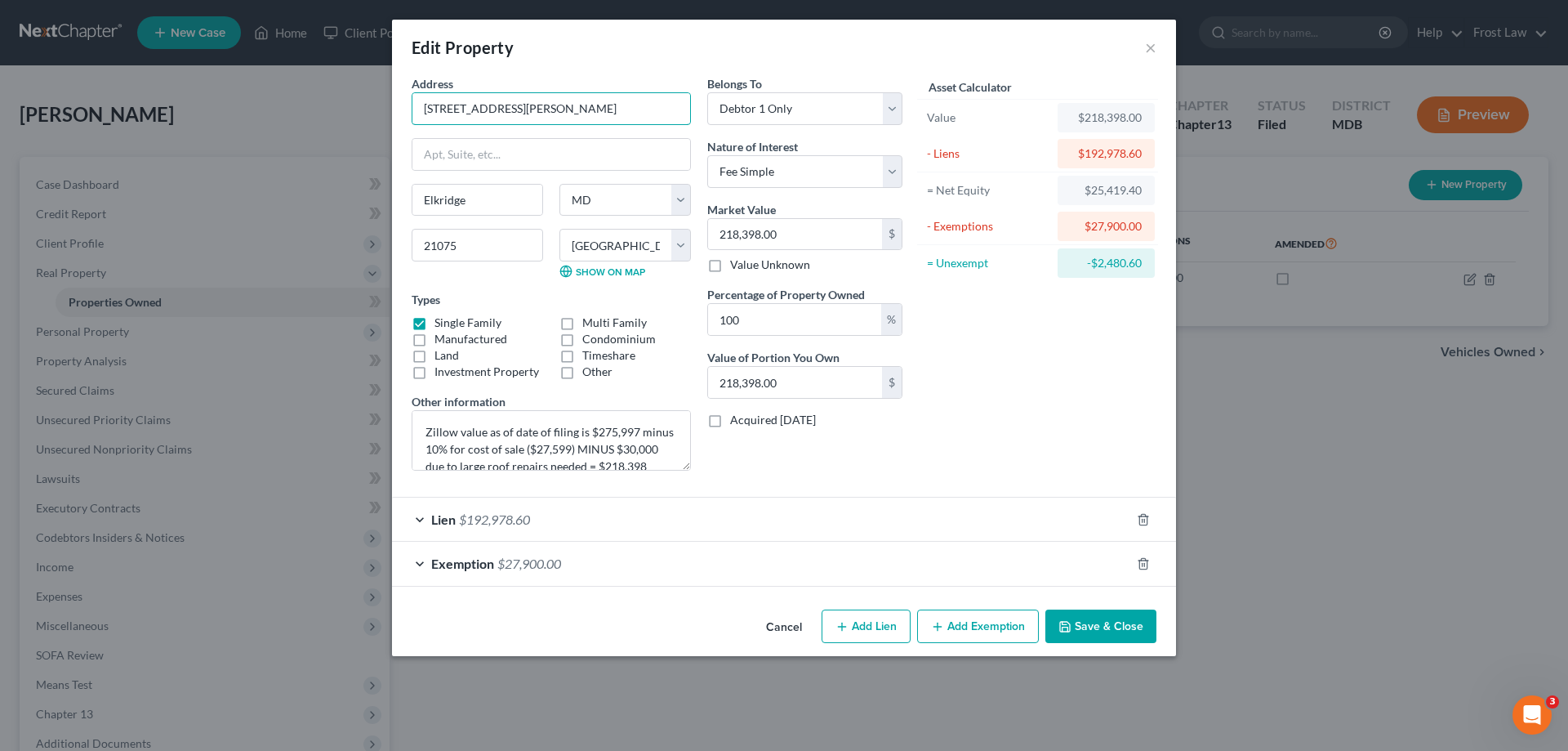
drag, startPoint x: 607, startPoint y: 109, endPoint x: 360, endPoint y: 93, distance: 247.5
click at [364, 95] on div "Edit Property × Address * [GEOGRAPHIC_DATA][PERSON_NAME] [GEOGRAPHIC_DATA] [US_…" at bounding box center [784, 376] width 1568 height 751
click at [1087, 634] on button "Save & Close" at bounding box center [1101, 627] width 111 height 35
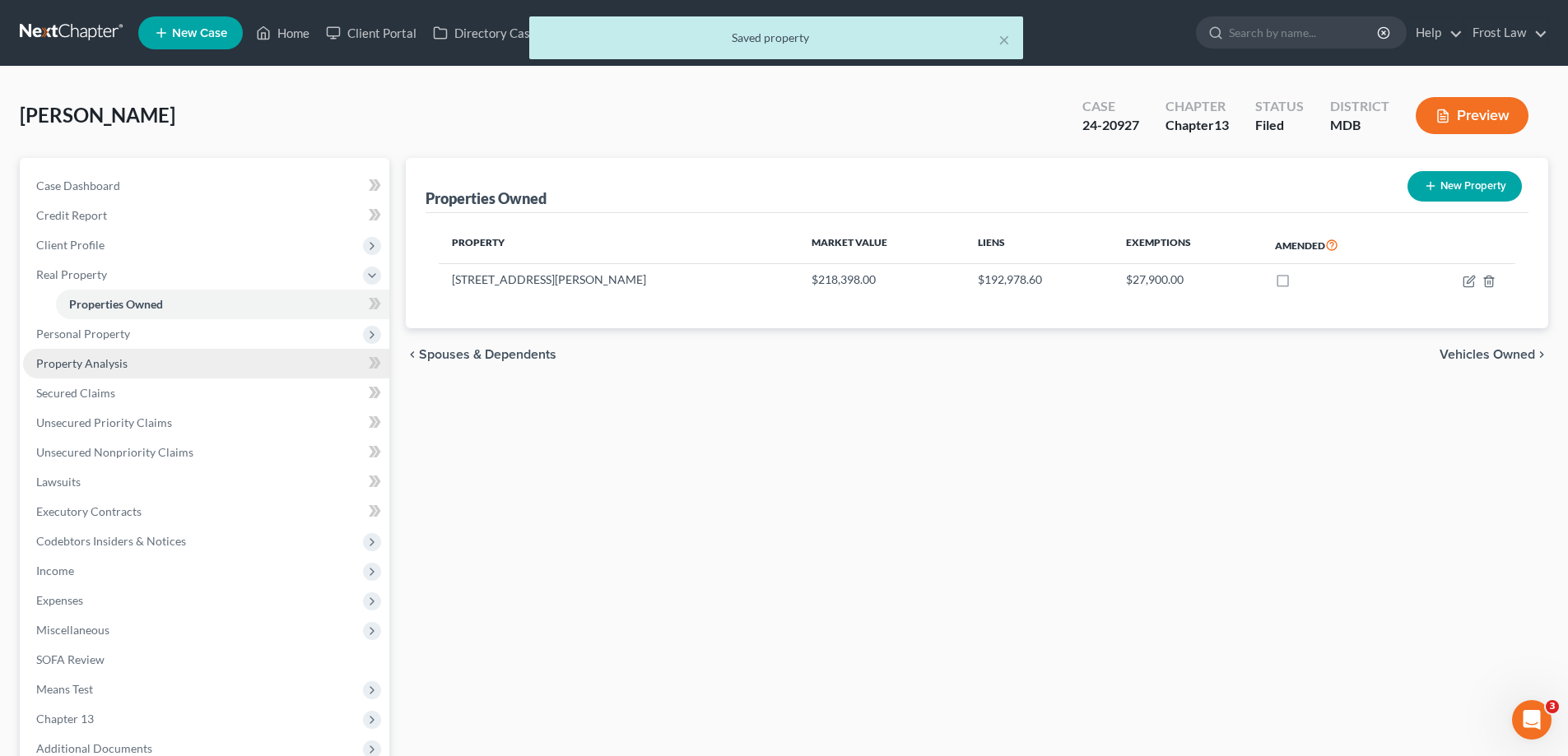
click at [188, 363] on link "Property Analysis" at bounding box center [206, 363] width 367 height 30
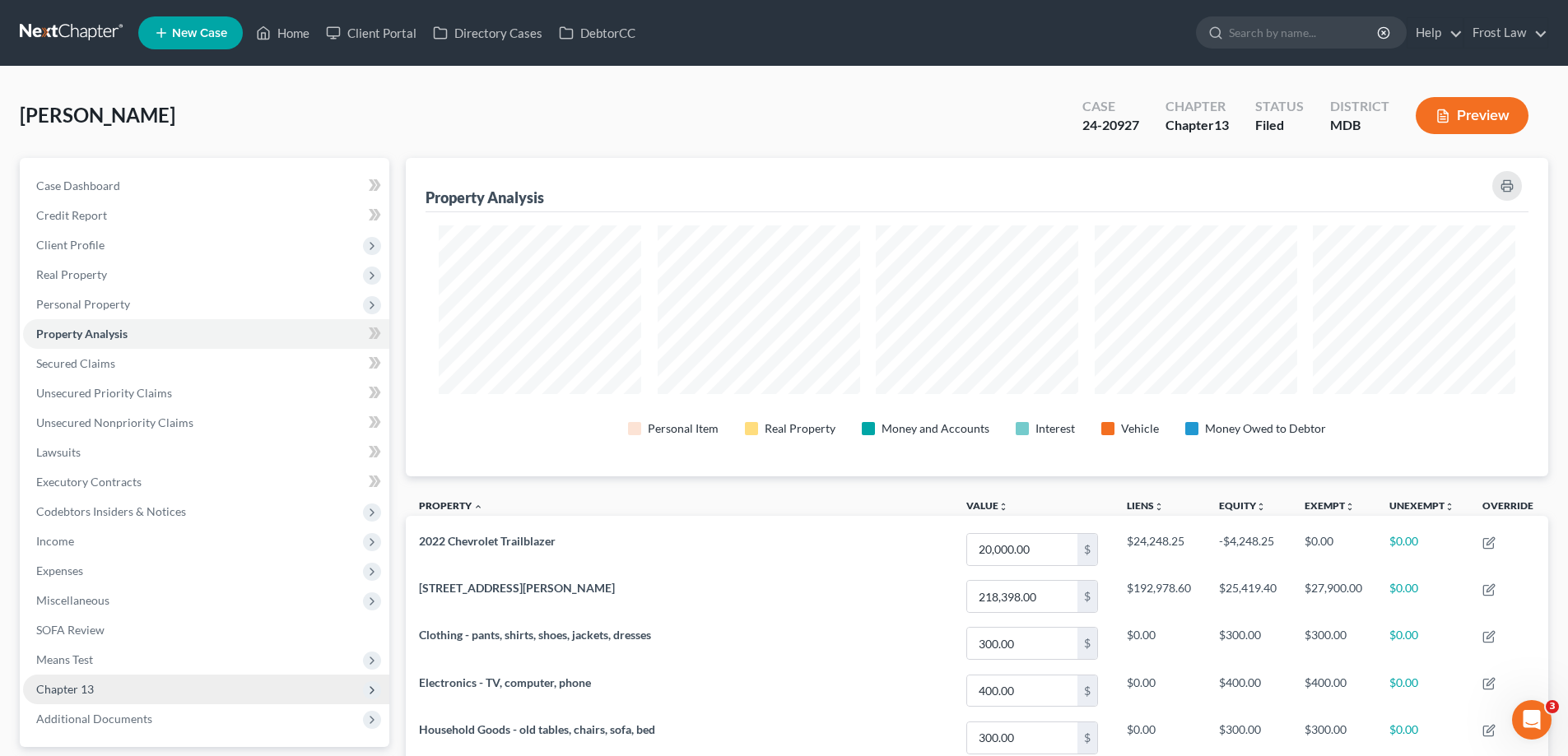
click at [175, 692] on span "Chapter 13" at bounding box center [206, 689] width 367 height 30
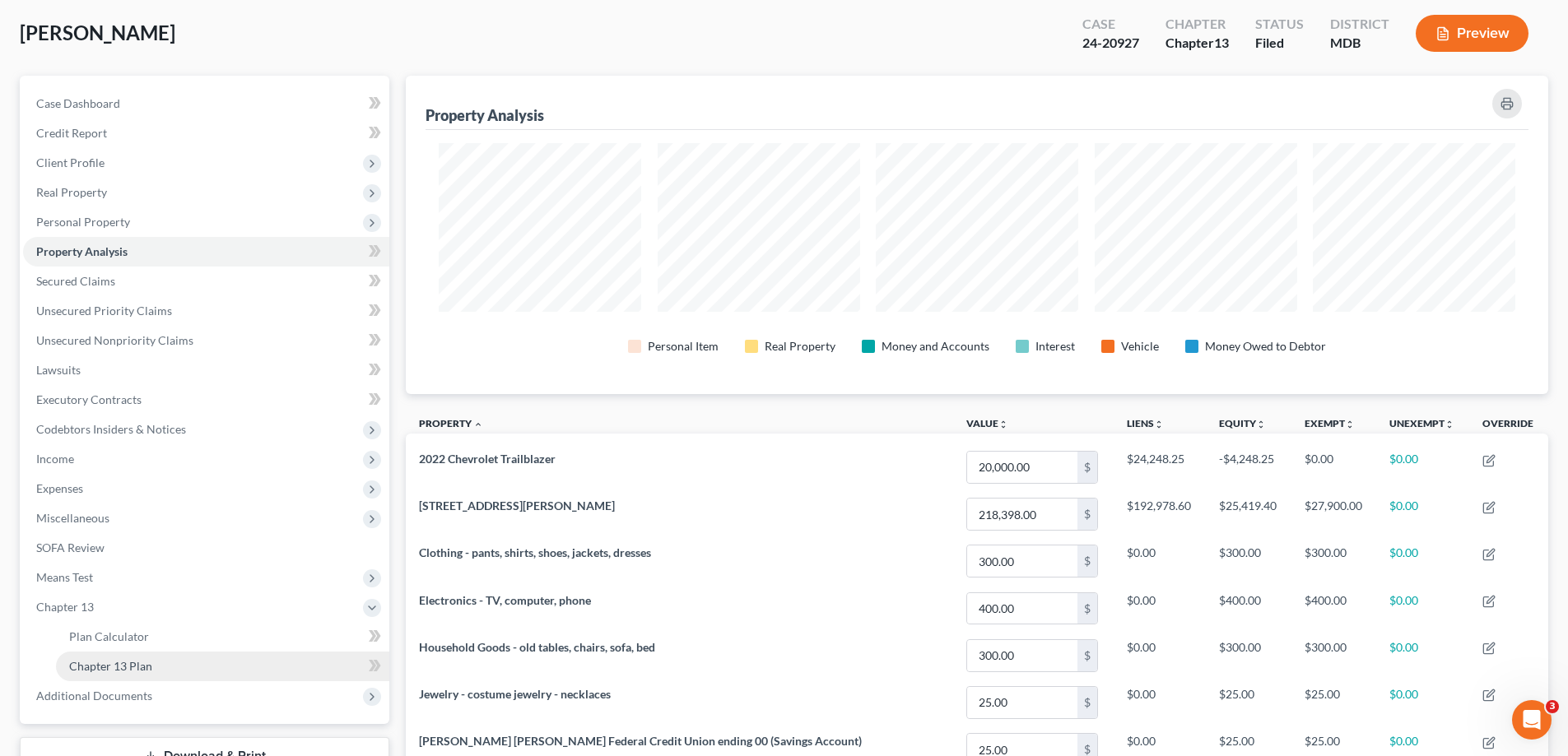
click at [169, 661] on link "Chapter 13 Plan" at bounding box center [222, 666] width 334 height 30
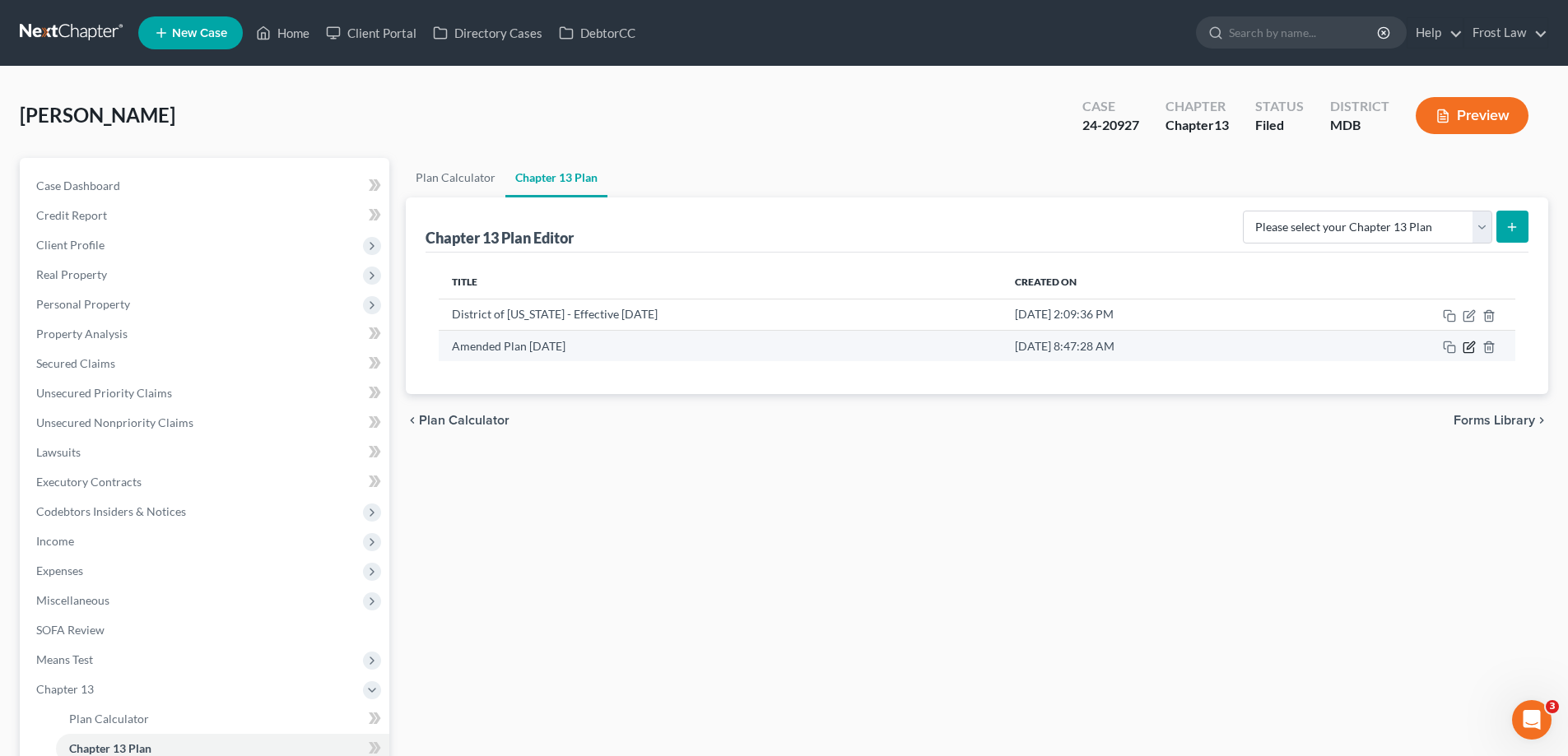
click at [1469, 350] on icon "button" at bounding box center [1469, 347] width 14 height 14
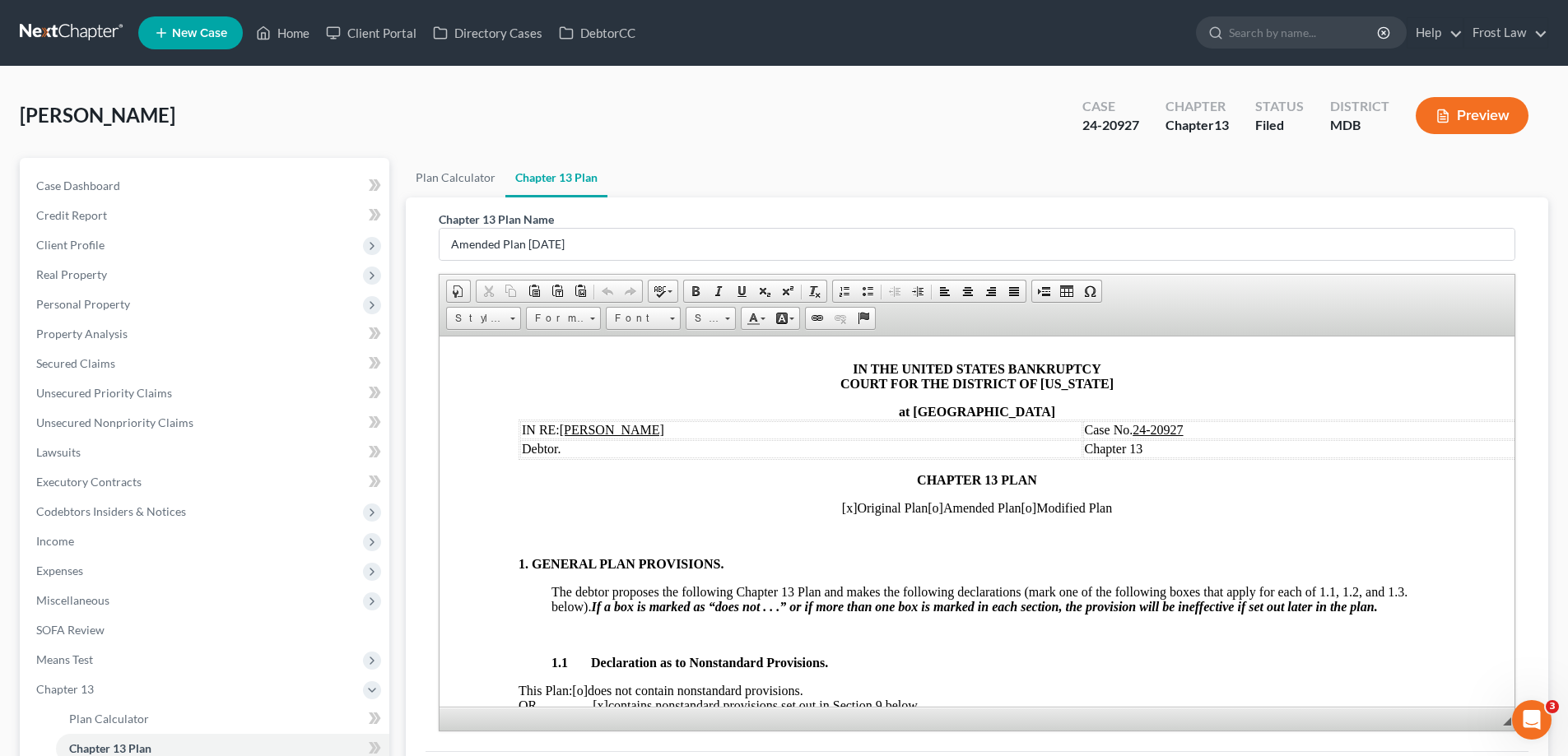
scroll to position [82, 0]
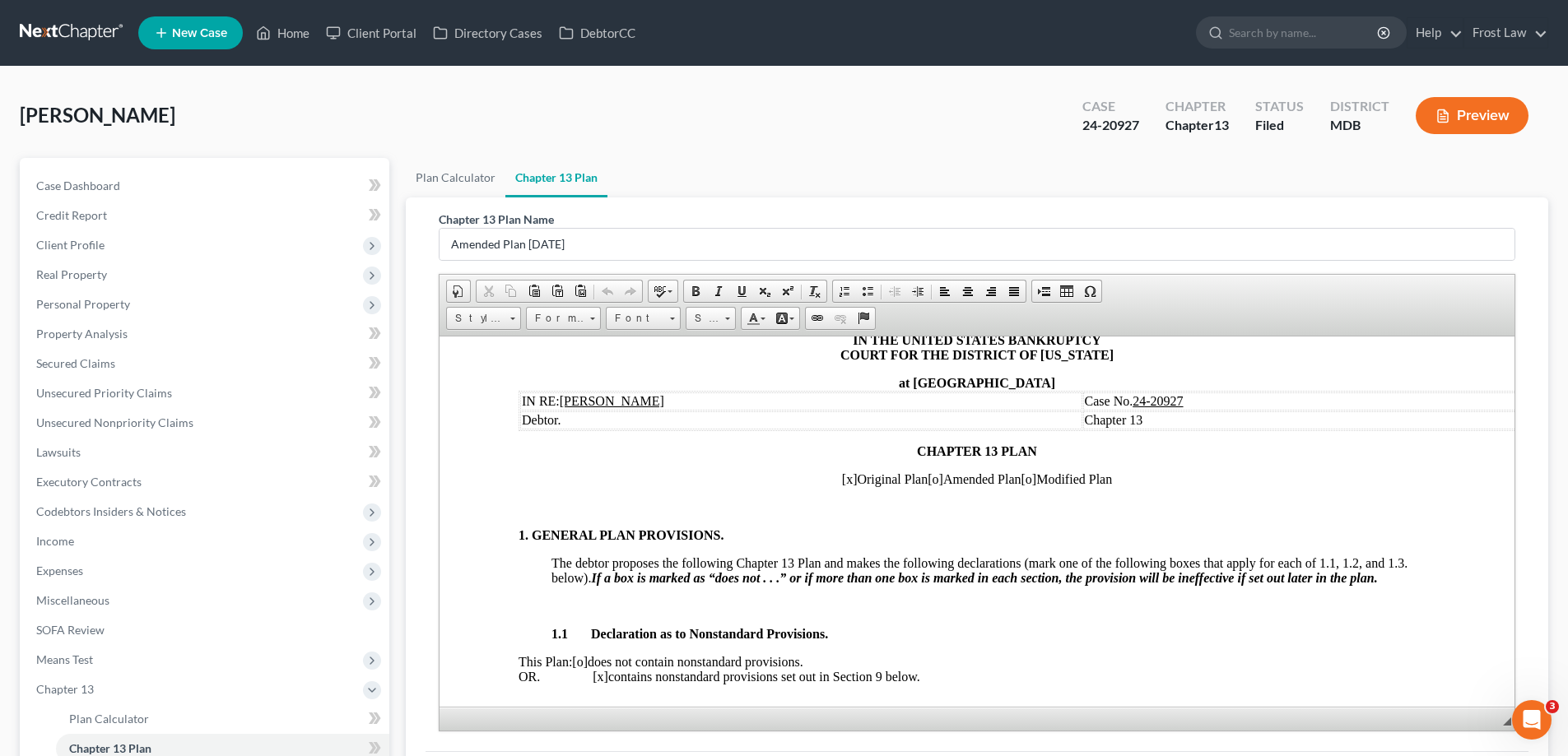
click at [842, 482] on span "[x]" at bounding box center [849, 478] width 15 height 14
click at [930, 479] on span "[o]" at bounding box center [935, 478] width 15 height 14
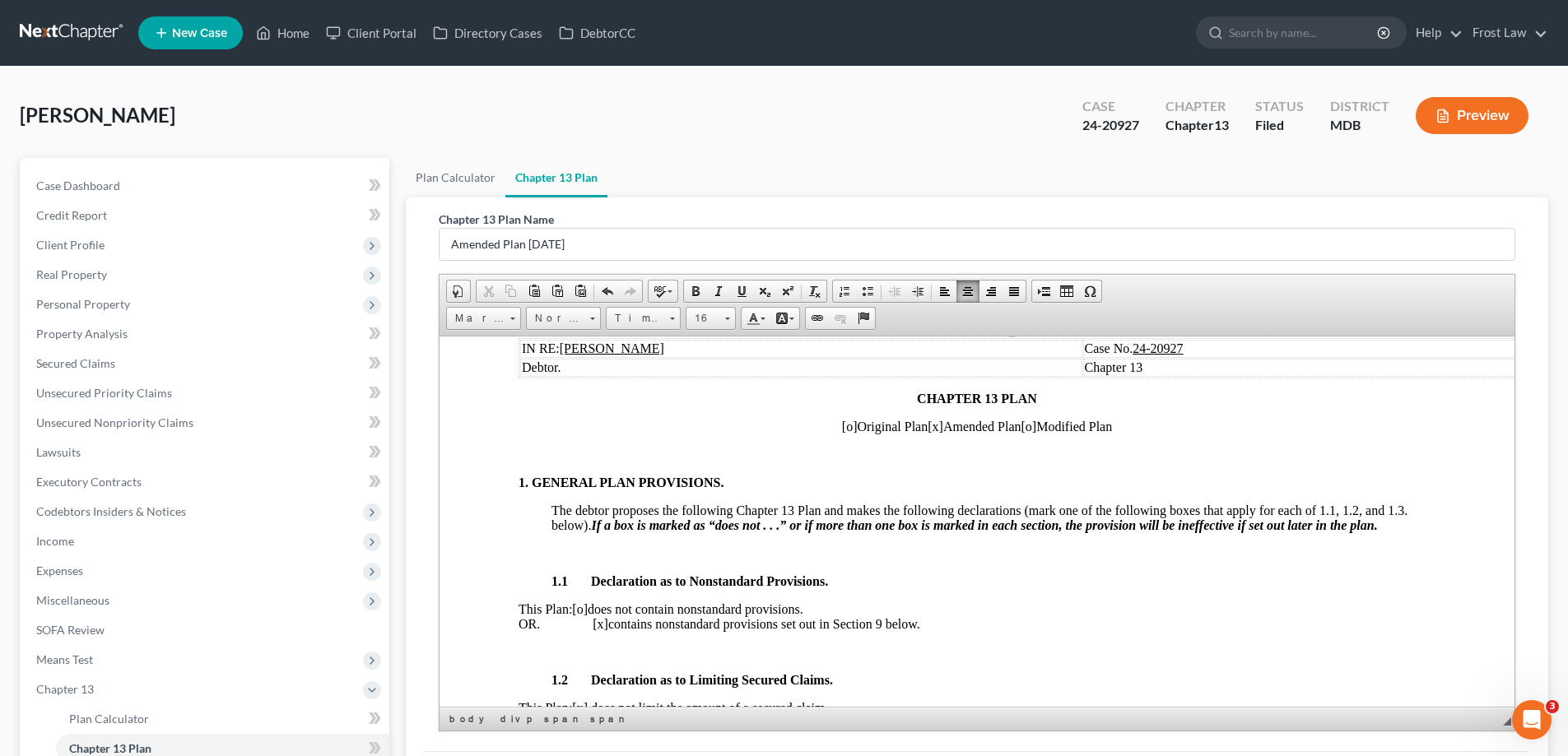
scroll to position [164, 0]
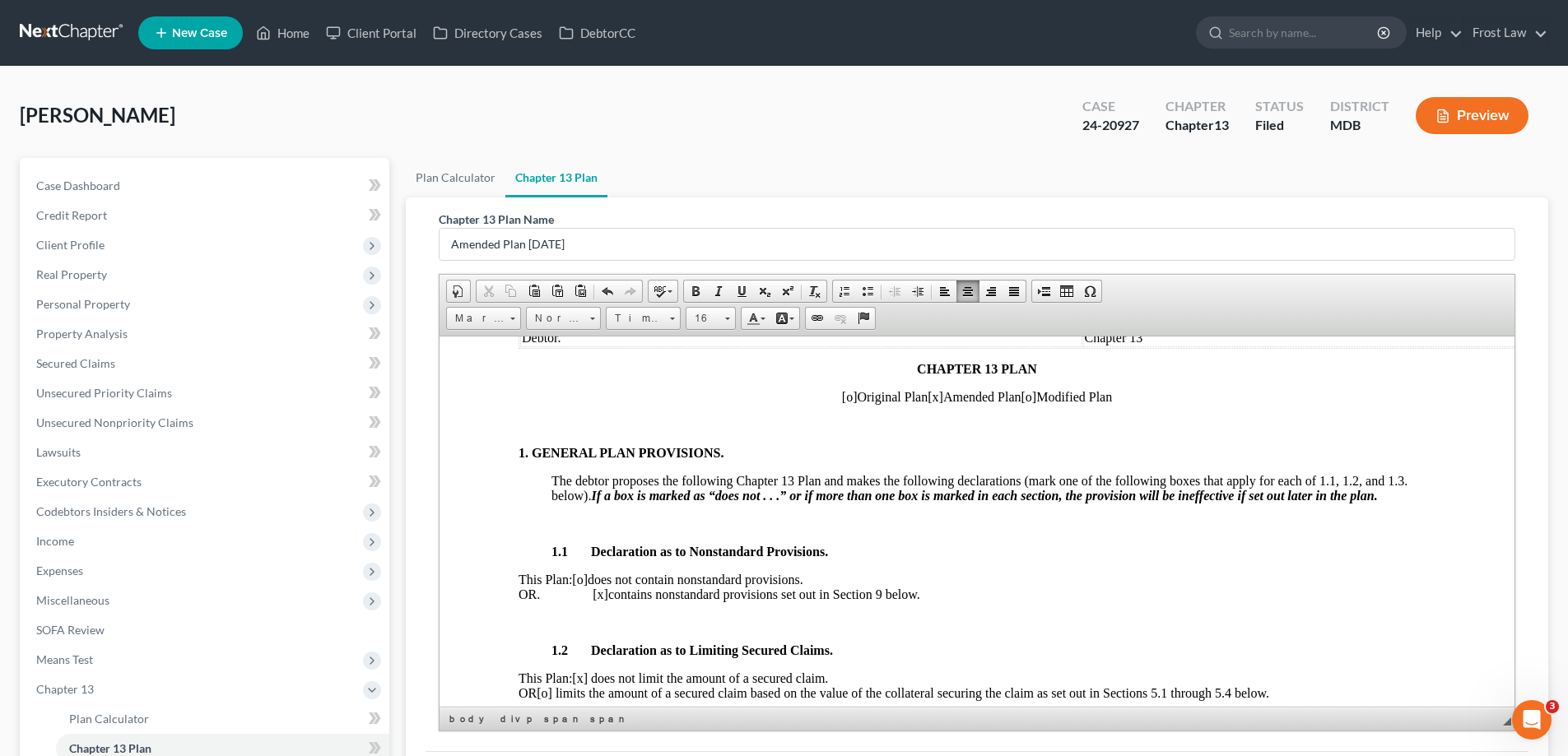
click at [600, 594] on p "This Plan: [o] does not contain nonstandard provisions. OR. [x] contains nonsta…" at bounding box center [977, 586] width 917 height 30
click at [587, 576] on span "[o]" at bounding box center [579, 578] width 15 height 14
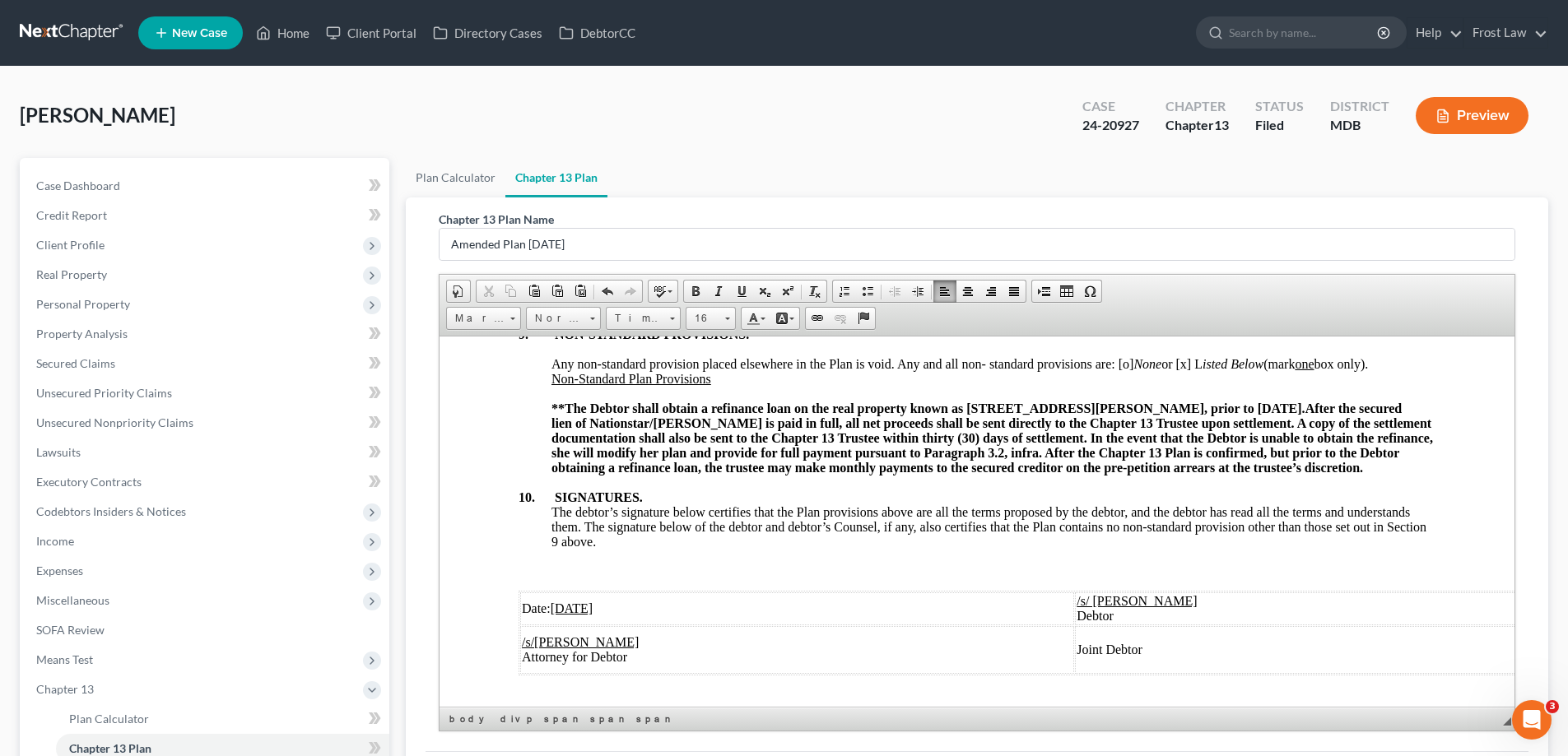
scroll to position [5358, 0]
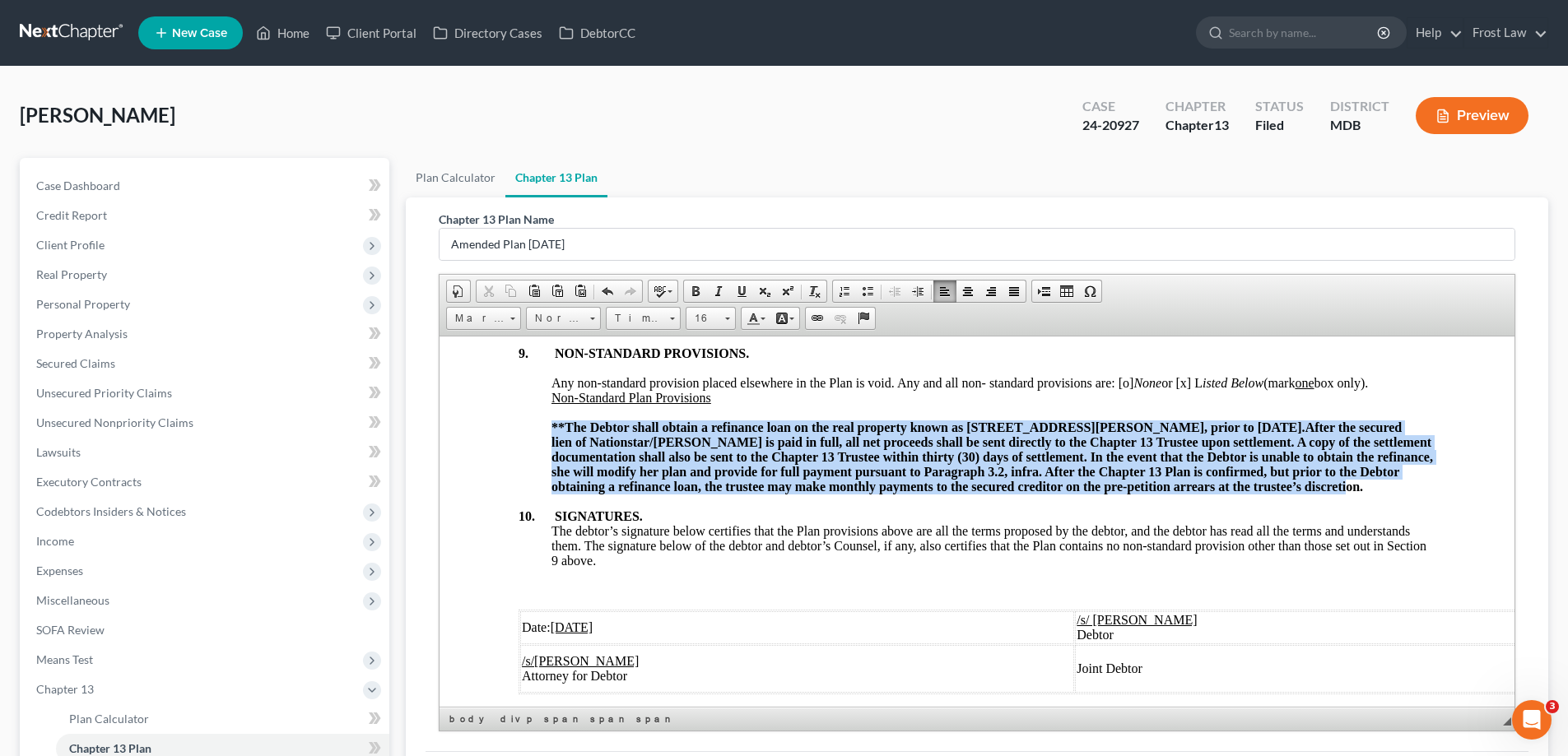
drag, startPoint x: 619, startPoint y: 519, endPoint x: 542, endPoint y: 435, distance: 114.0
click at [542, 435] on div "8. REVESTING PROPERTY OF THE ESTATE Title to the debtor’s property shall revest…" at bounding box center [977, 497] width 917 height 449
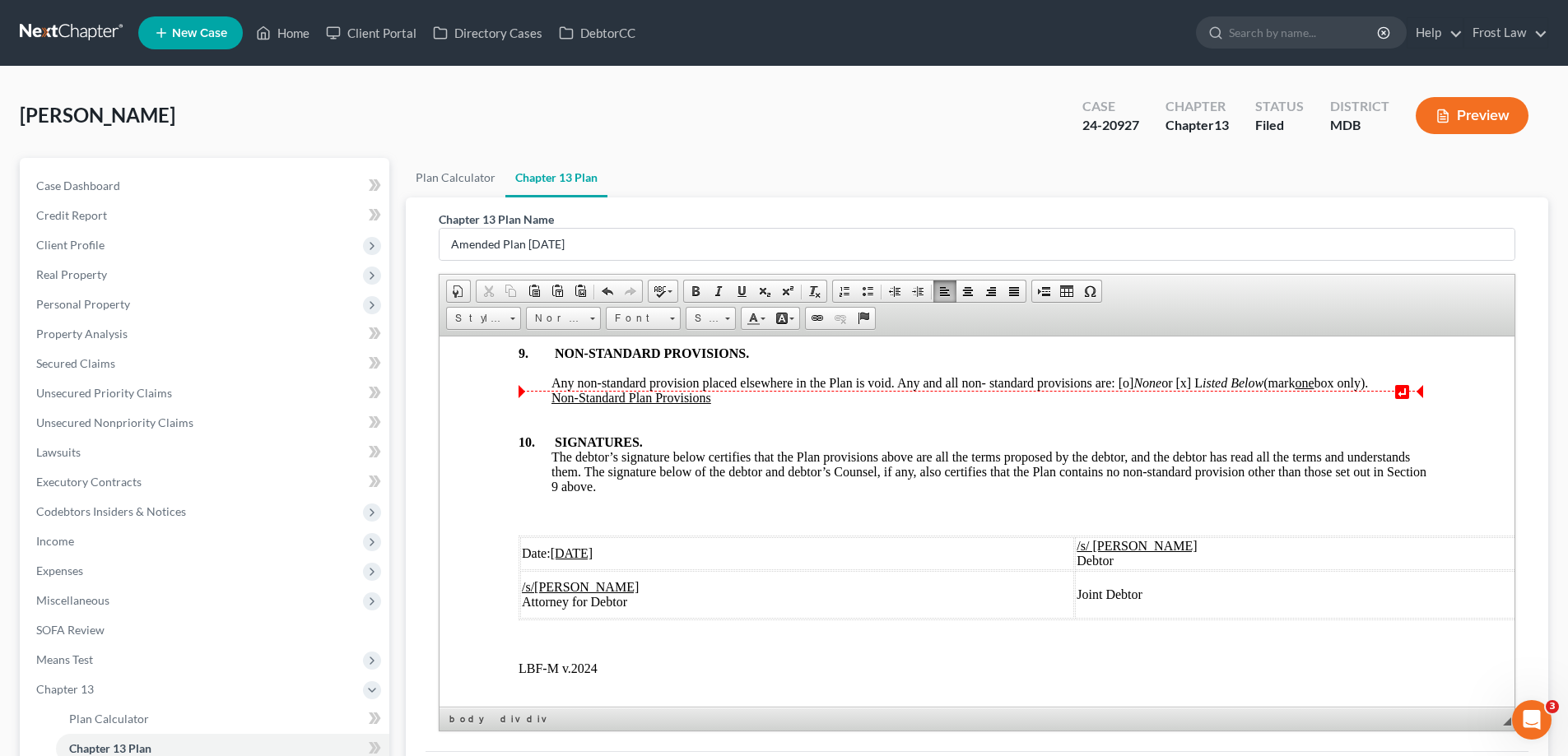
click at [1128, 389] on span "Any non-standard provision placed elsewhere in the Plan is void. Any and all no…" at bounding box center [960, 382] width 816 height 14
click at [1192, 389] on span "Any non-standard provision placed elsewhere in the Plan is void. Any and all no…" at bounding box center [960, 382] width 816 height 14
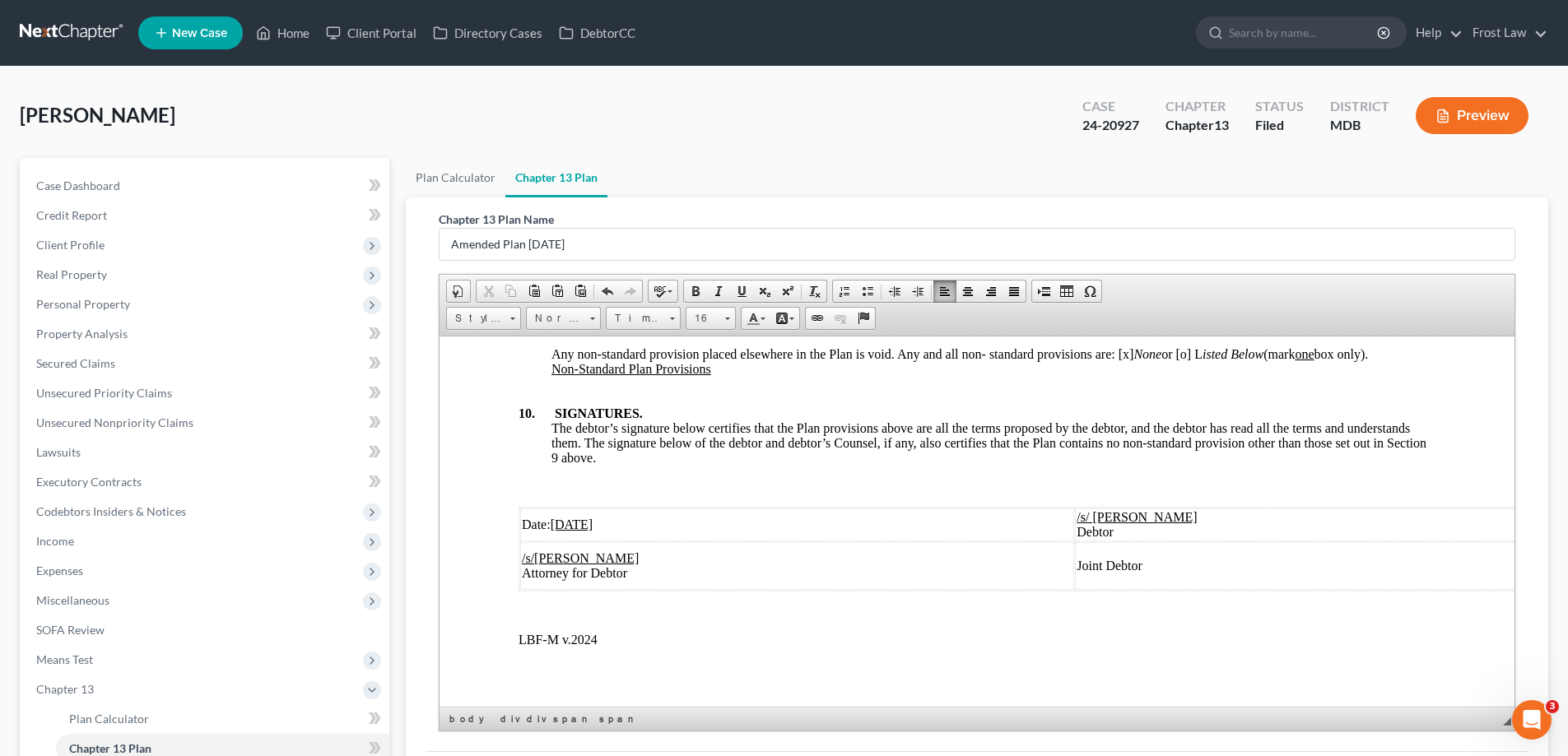
scroll to position [5433, 0]
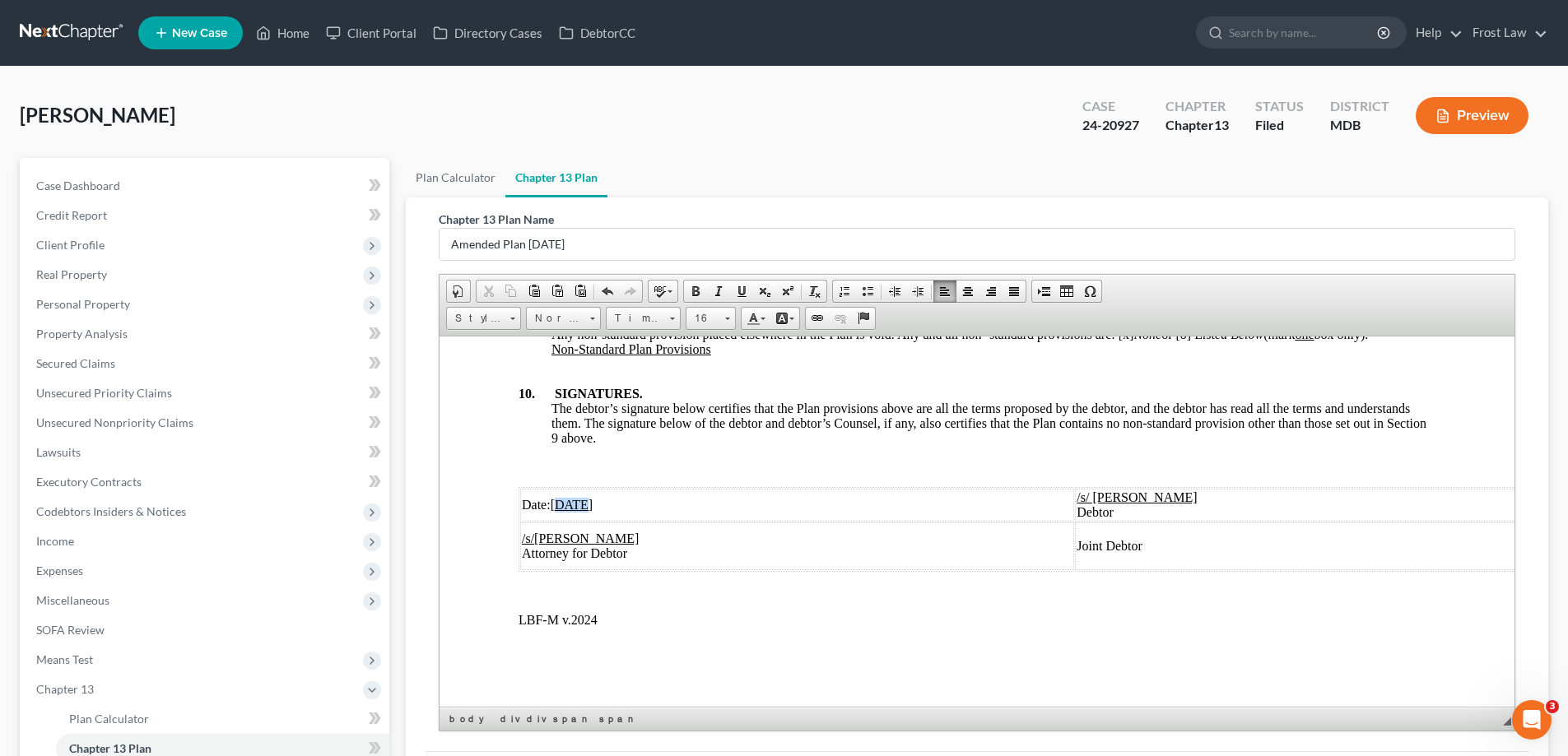
drag, startPoint x: 583, startPoint y: 494, endPoint x: 560, endPoint y: 491, distance: 23.2
click at [560, 497] on u "[DATE]" at bounding box center [572, 504] width 43 height 14
click at [559, 497] on u "010/2025" at bounding box center [575, 504] width 49 height 14
click at [563, 497] on u "10/2025" at bounding box center [572, 504] width 43 height 14
click at [720, 534] on td "/s/[PERSON_NAME] Attorney for Debtor" at bounding box center [797, 544] width 554 height 47
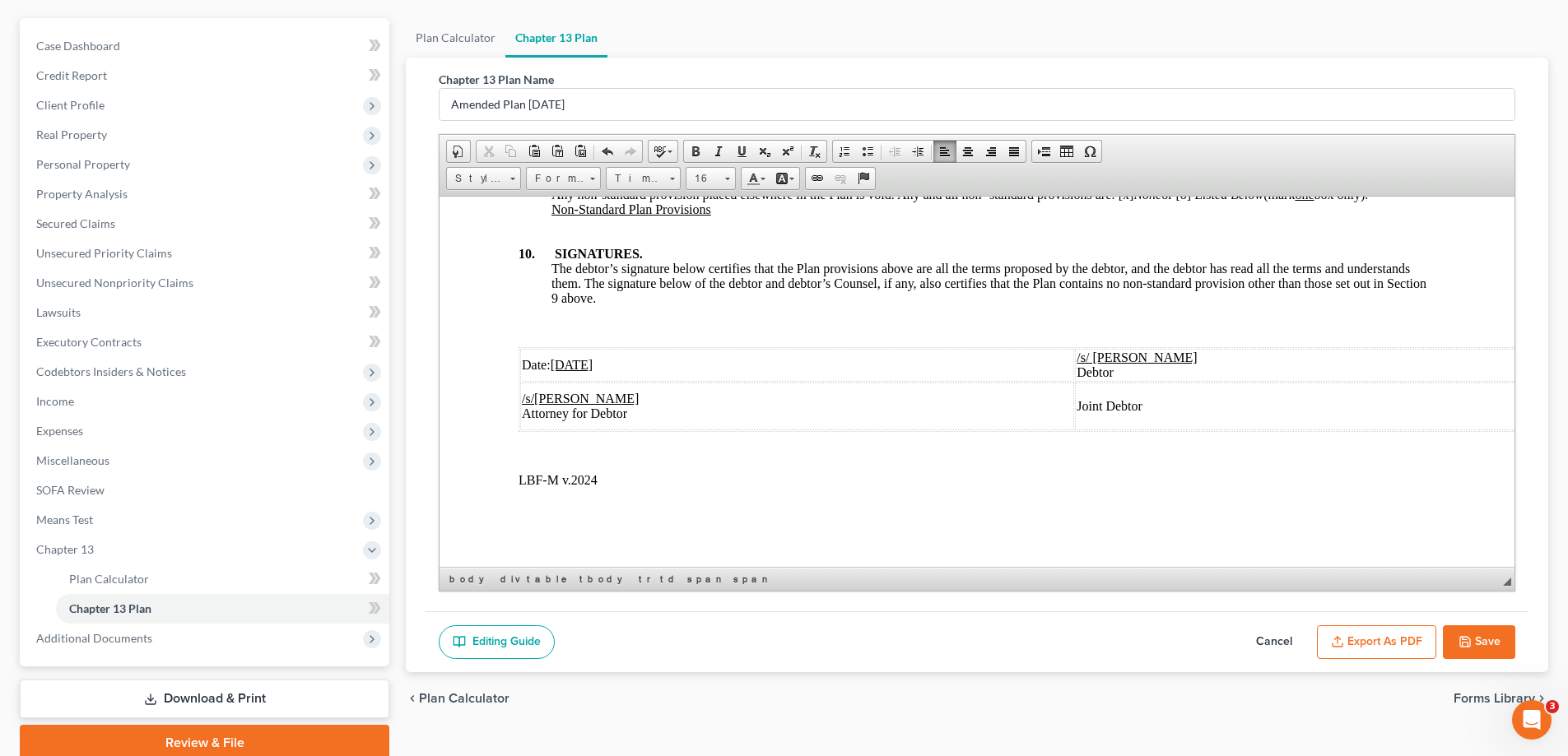
scroll to position [207, 0]
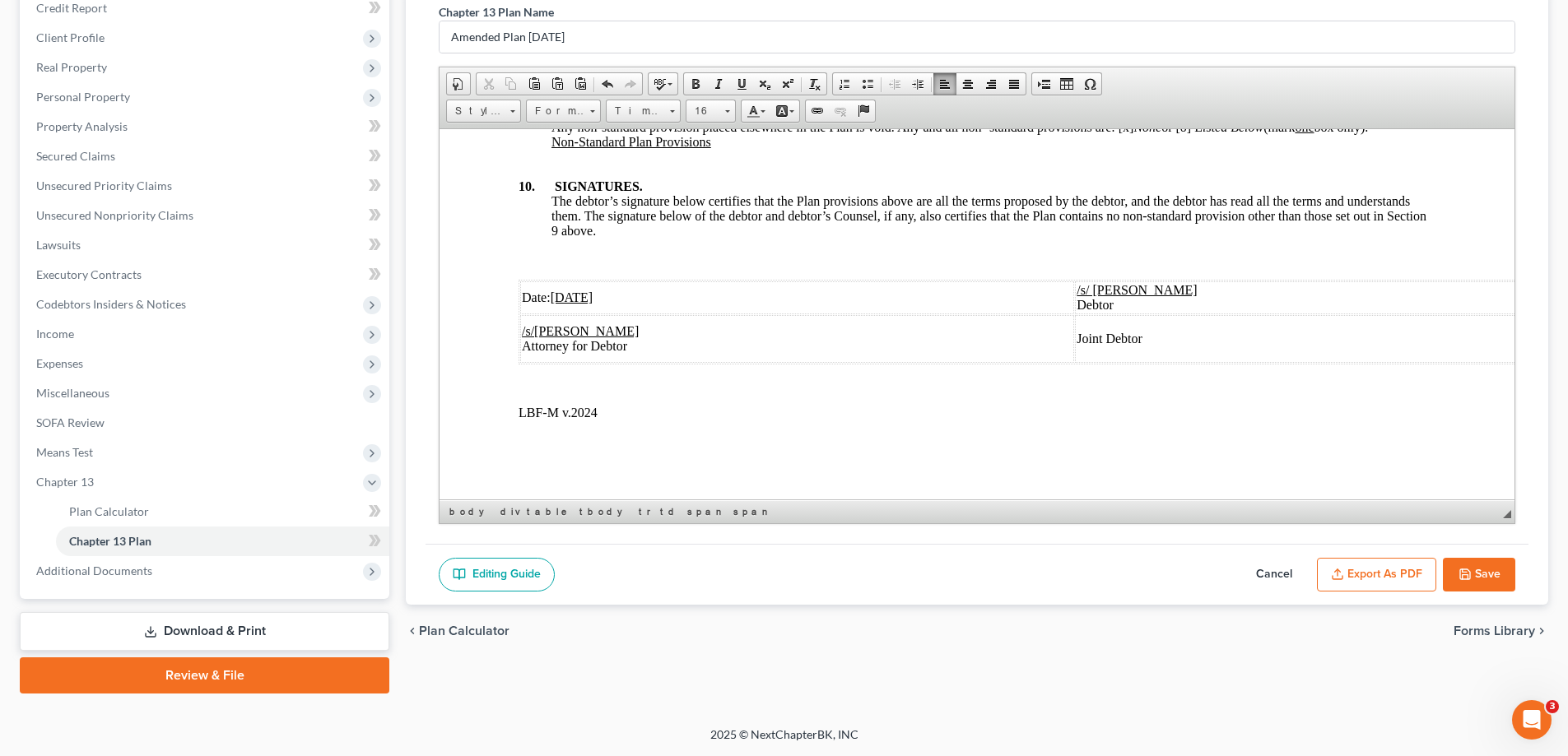
click at [1483, 567] on button "Save" at bounding box center [1478, 575] width 73 height 35
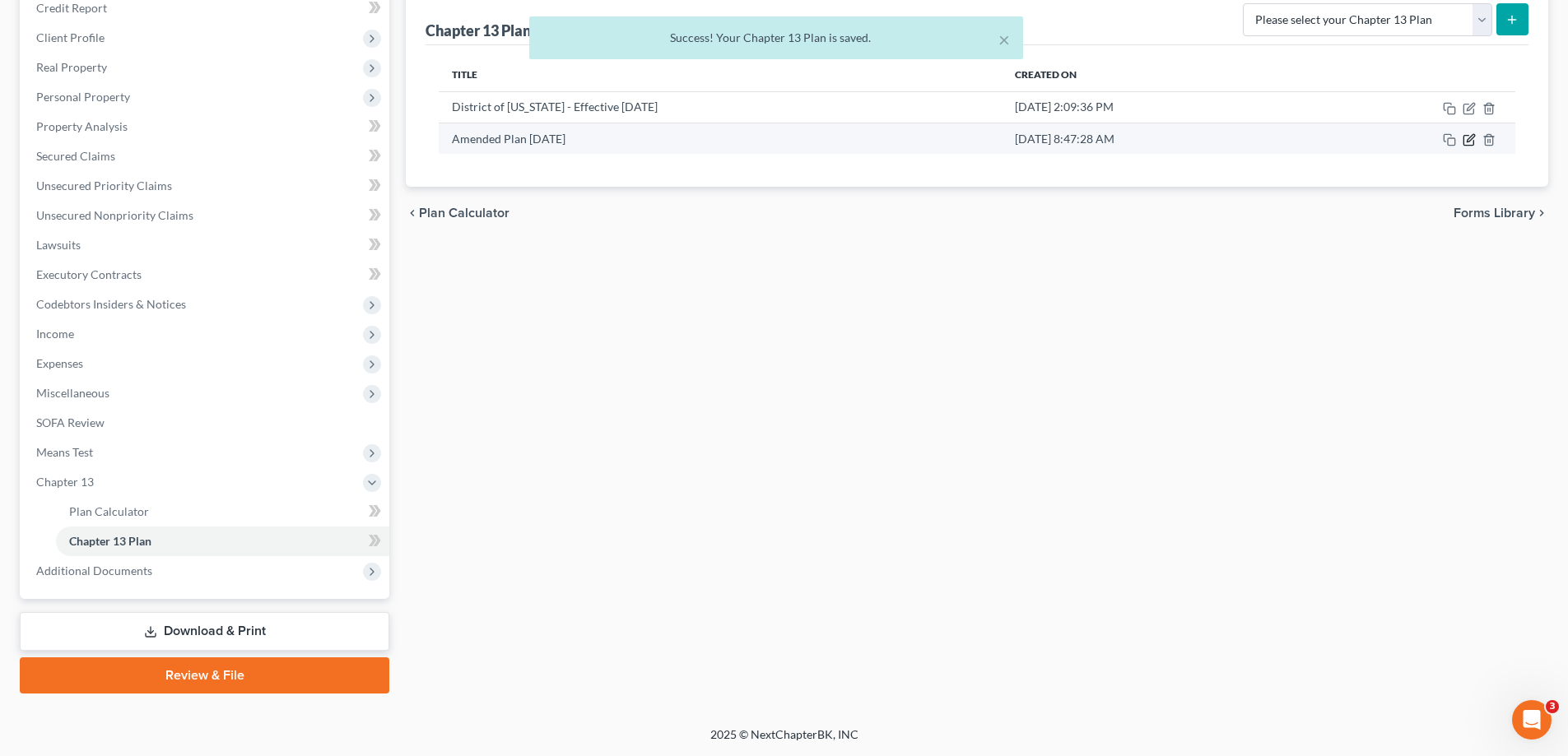
click at [1471, 139] on icon "button" at bounding box center [1470, 138] width 8 height 8
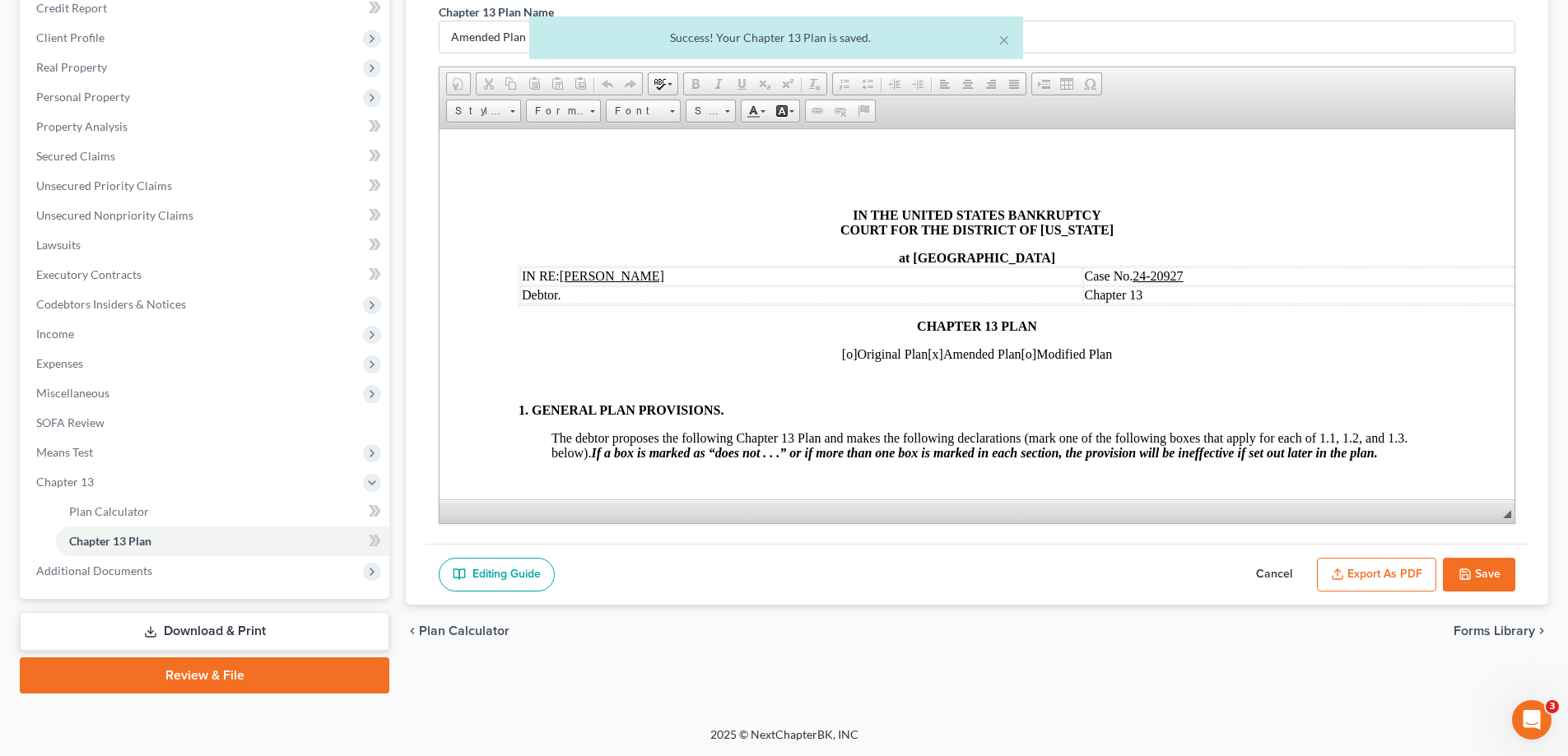
scroll to position [0, 0]
click at [1381, 573] on button "Export as PDF" at bounding box center [1376, 575] width 119 height 35
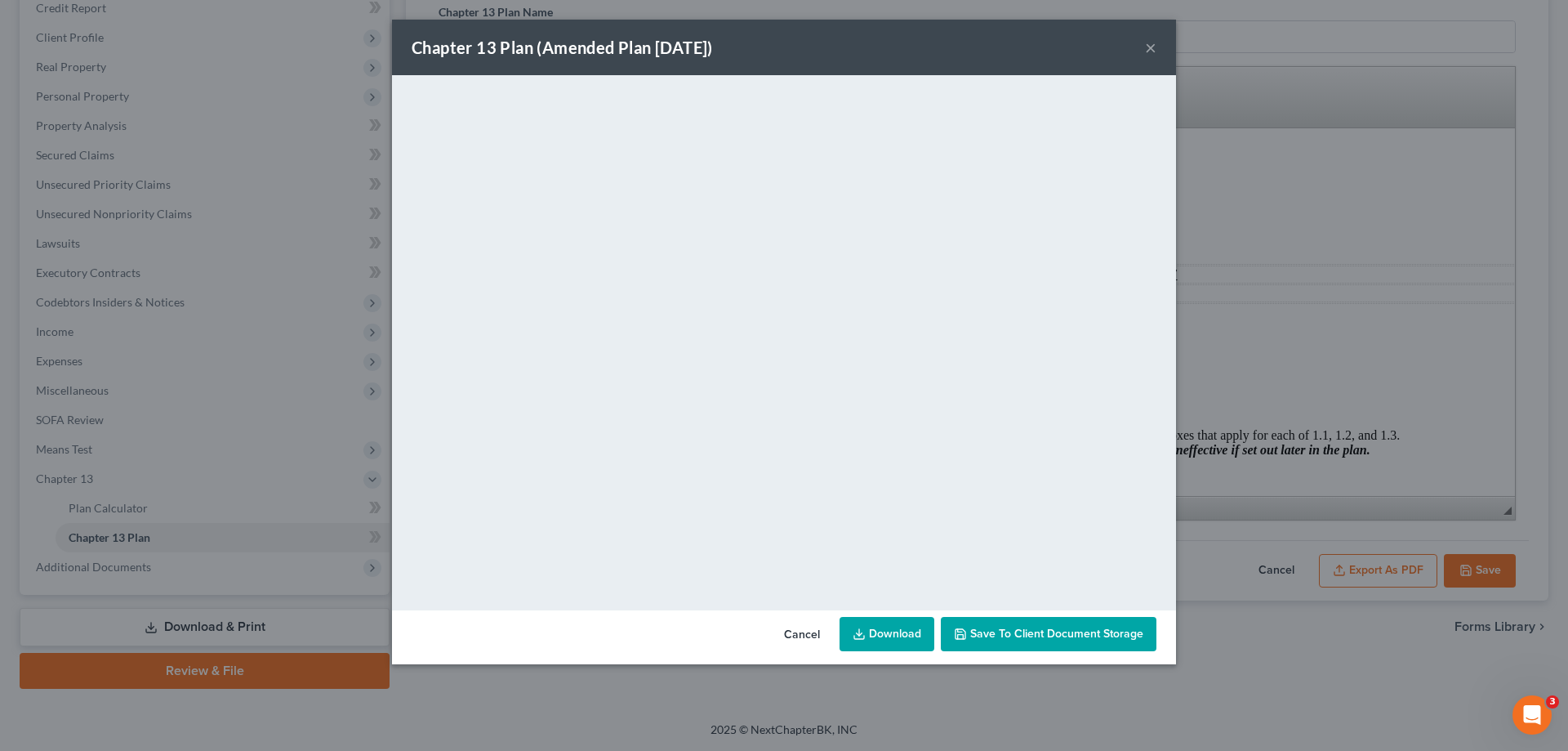
click at [1148, 45] on button "×" at bounding box center [1151, 47] width 12 height 19
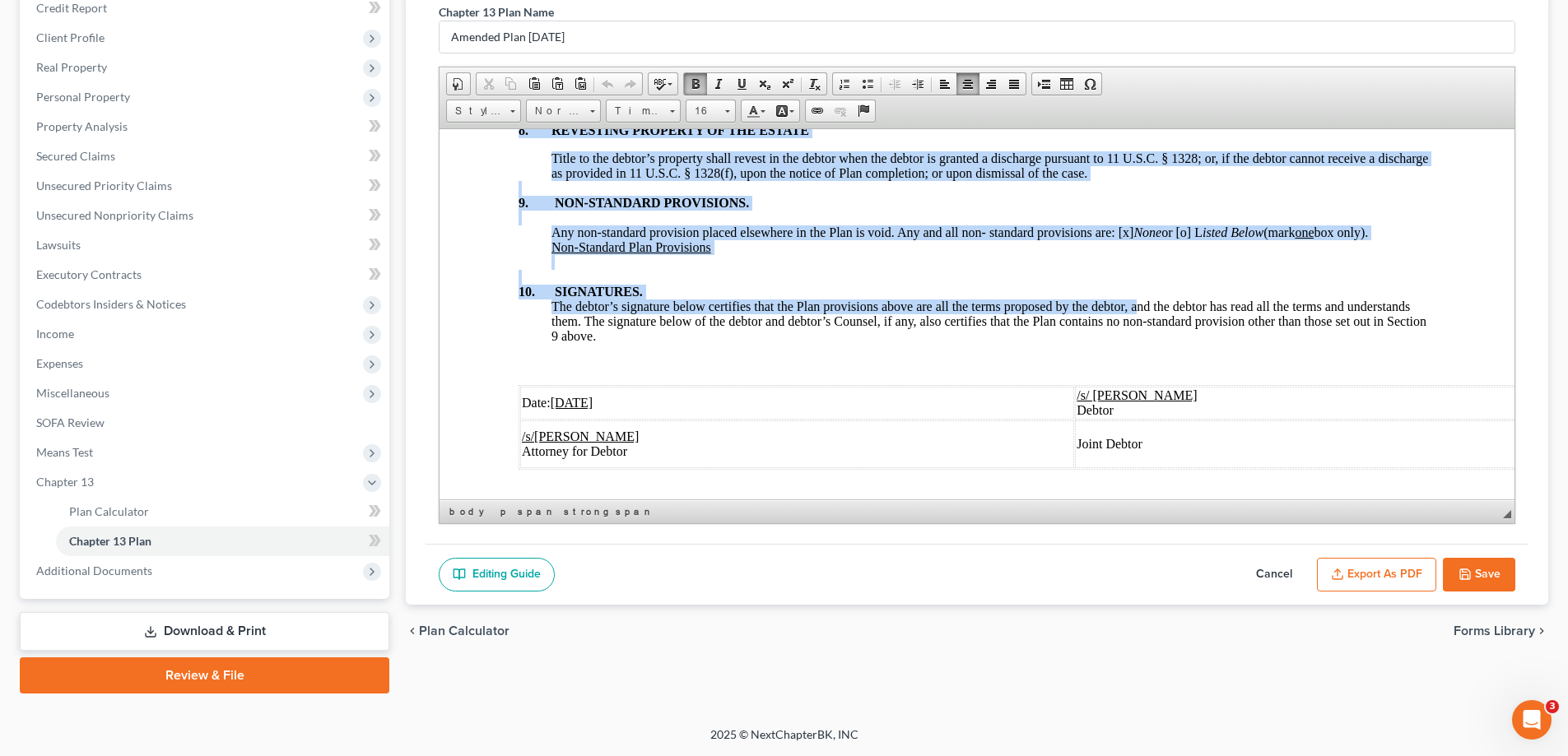
scroll to position [5433, 0]
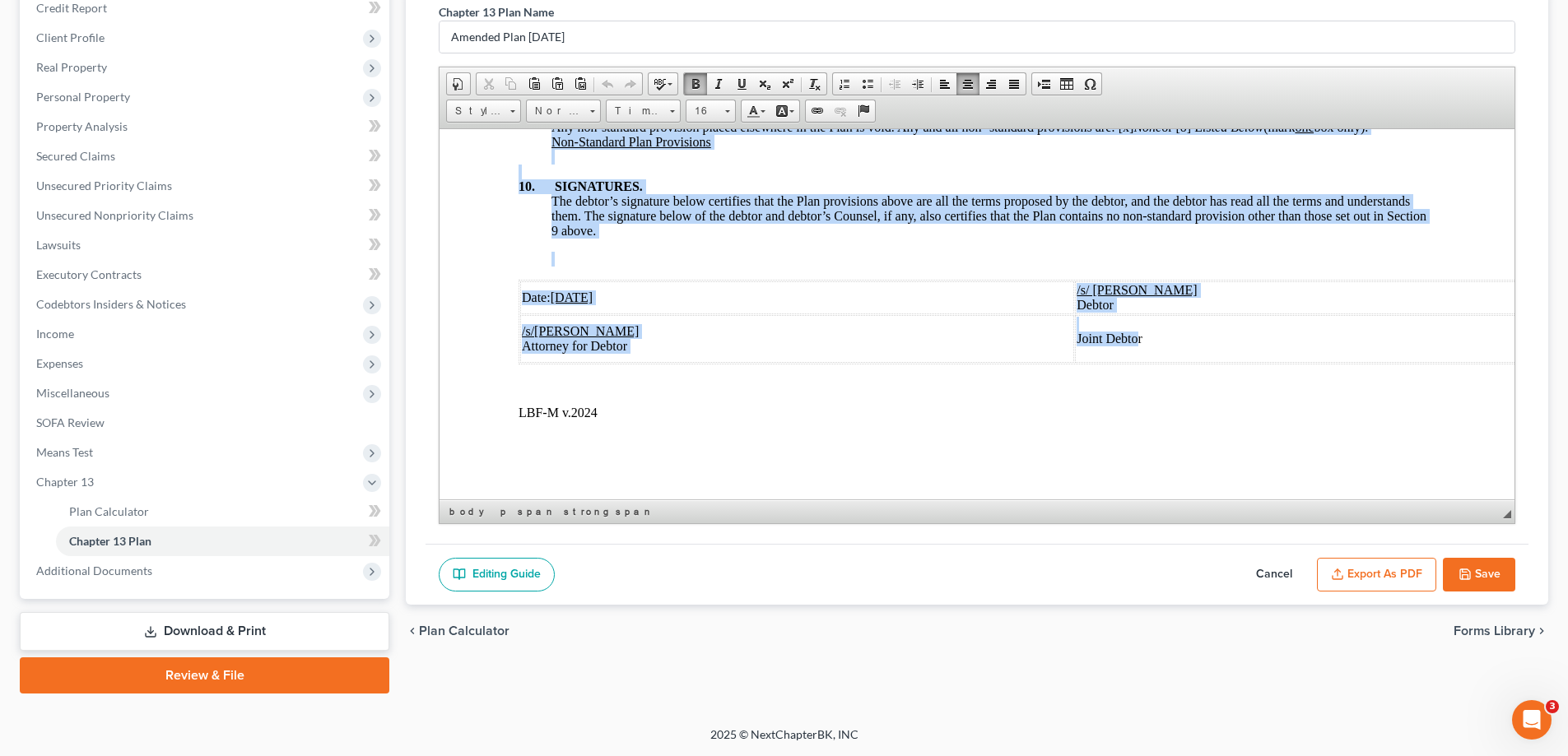
drag, startPoint x: 830, startPoint y: 218, endPoint x: 1127, endPoint y: 320, distance: 314.0
click at [725, 113] on span at bounding box center [727, 109] width 4 height 15
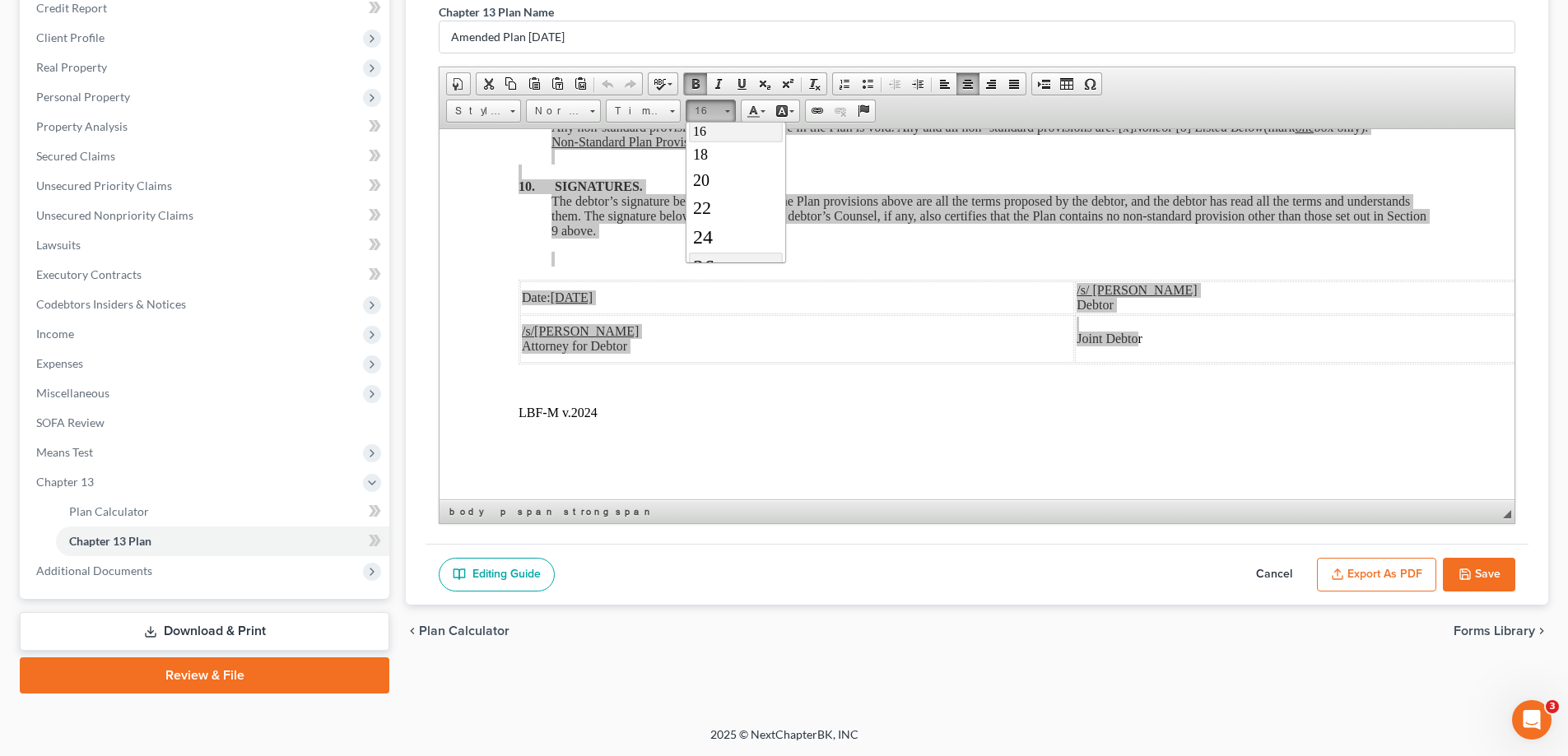
scroll to position [160, 0]
drag, startPoint x: 740, startPoint y: 233, endPoint x: 1251, endPoint y: 301, distance: 515.5
click at [740, 233] on link "24" at bounding box center [735, 232] width 94 height 29
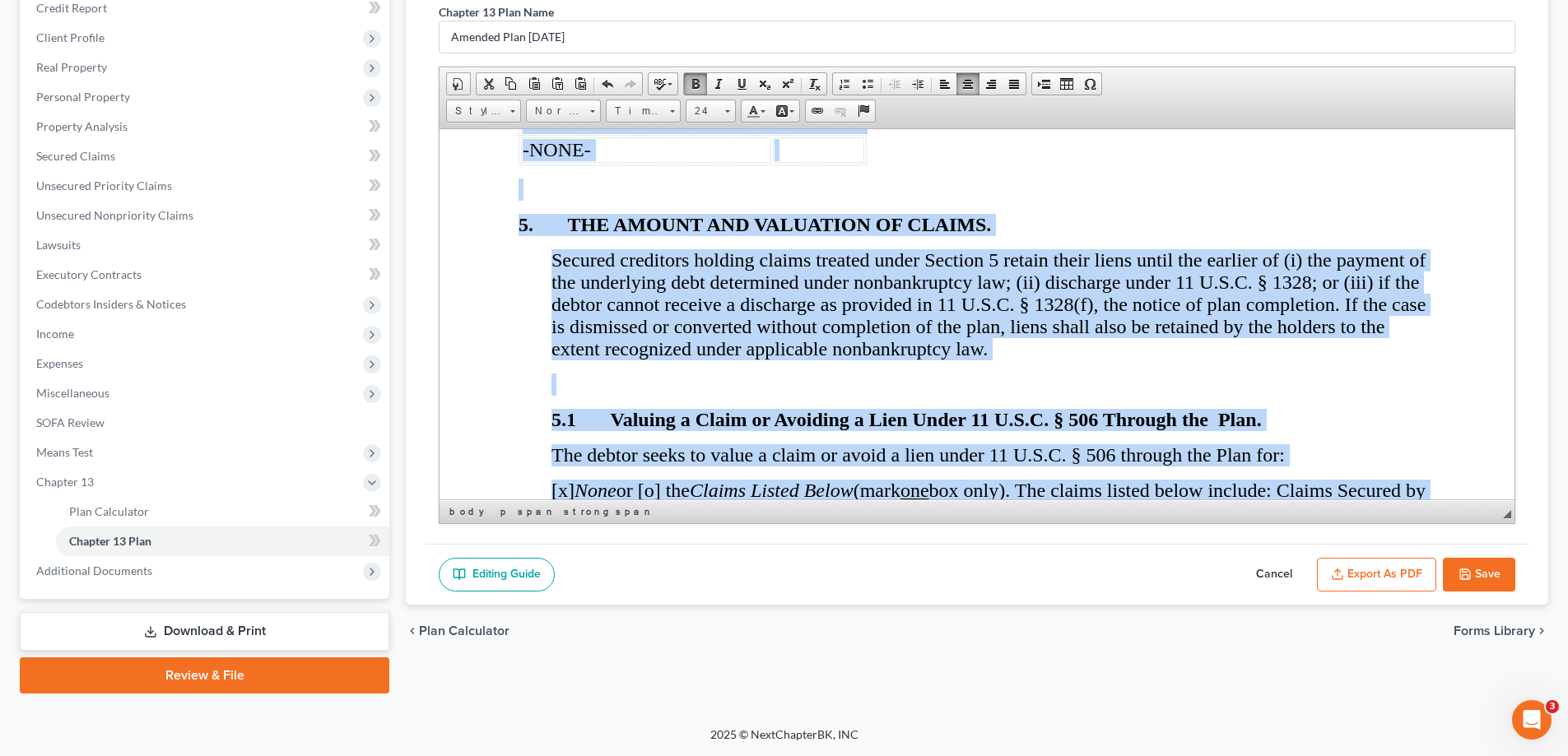
scroll to position [7894, 64]
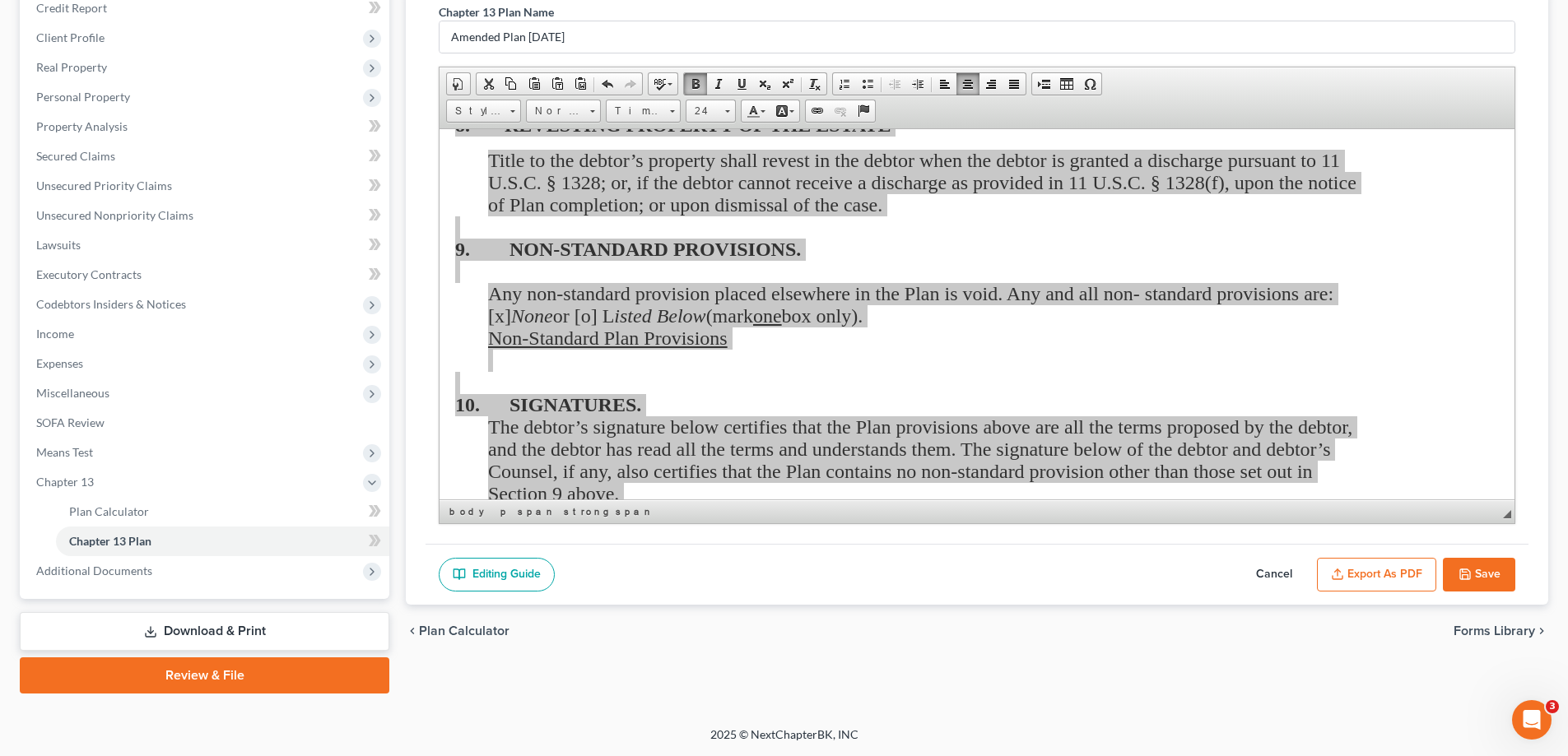
click at [1478, 586] on button "Save" at bounding box center [1478, 575] width 73 height 35
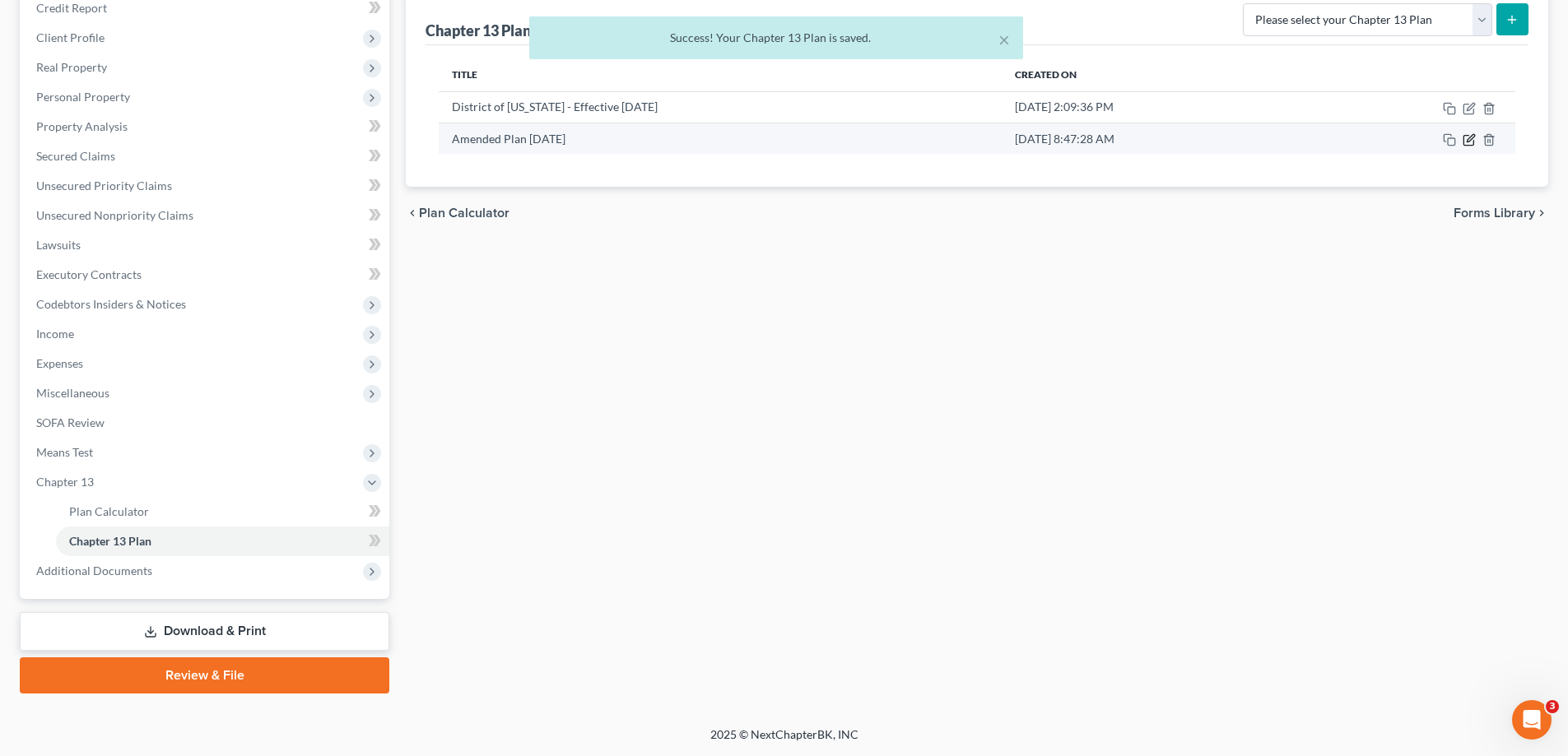
click at [1469, 144] on icon "button" at bounding box center [1469, 140] width 14 height 14
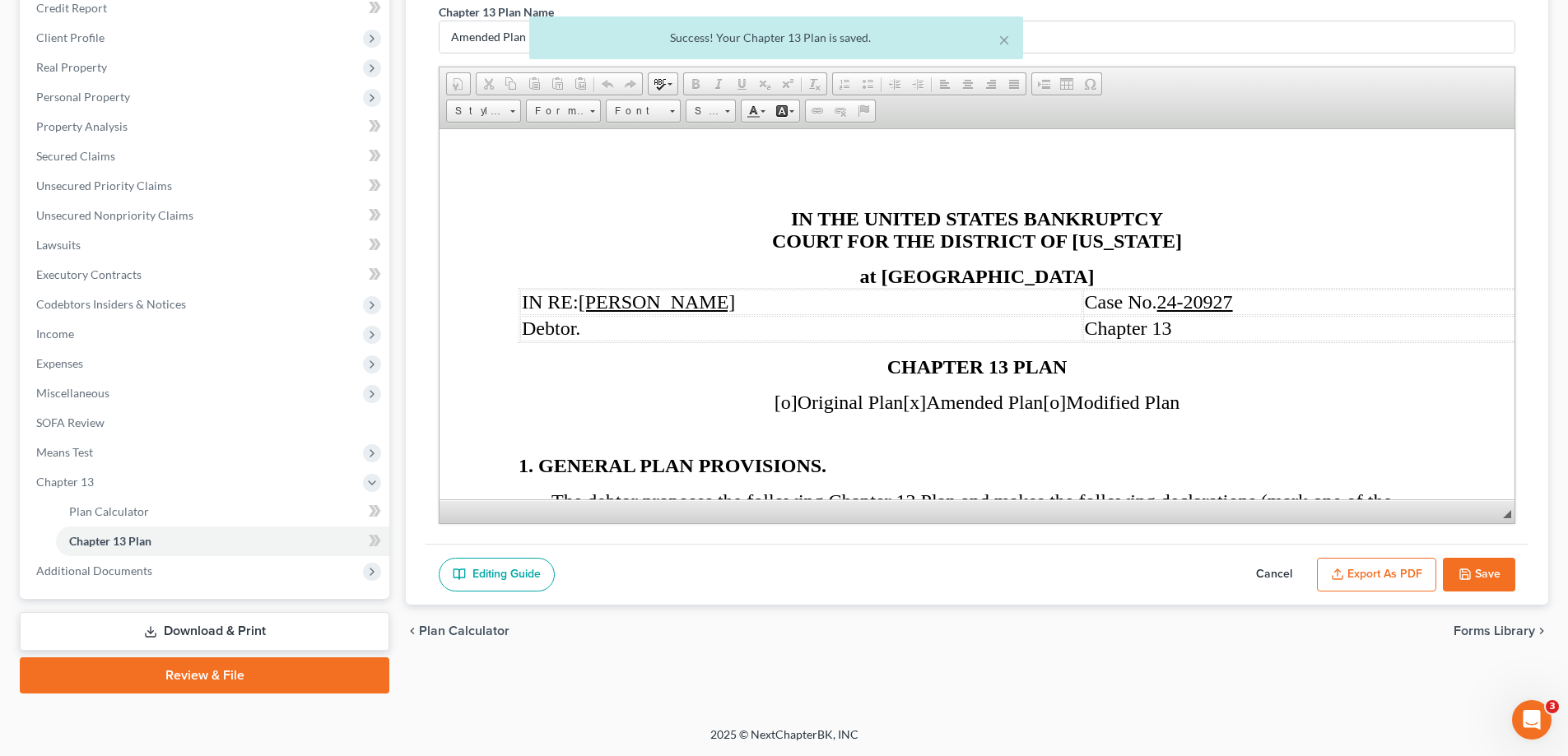
scroll to position [0, 0]
click at [1391, 558] on button "Export as PDF" at bounding box center [1376, 575] width 119 height 35
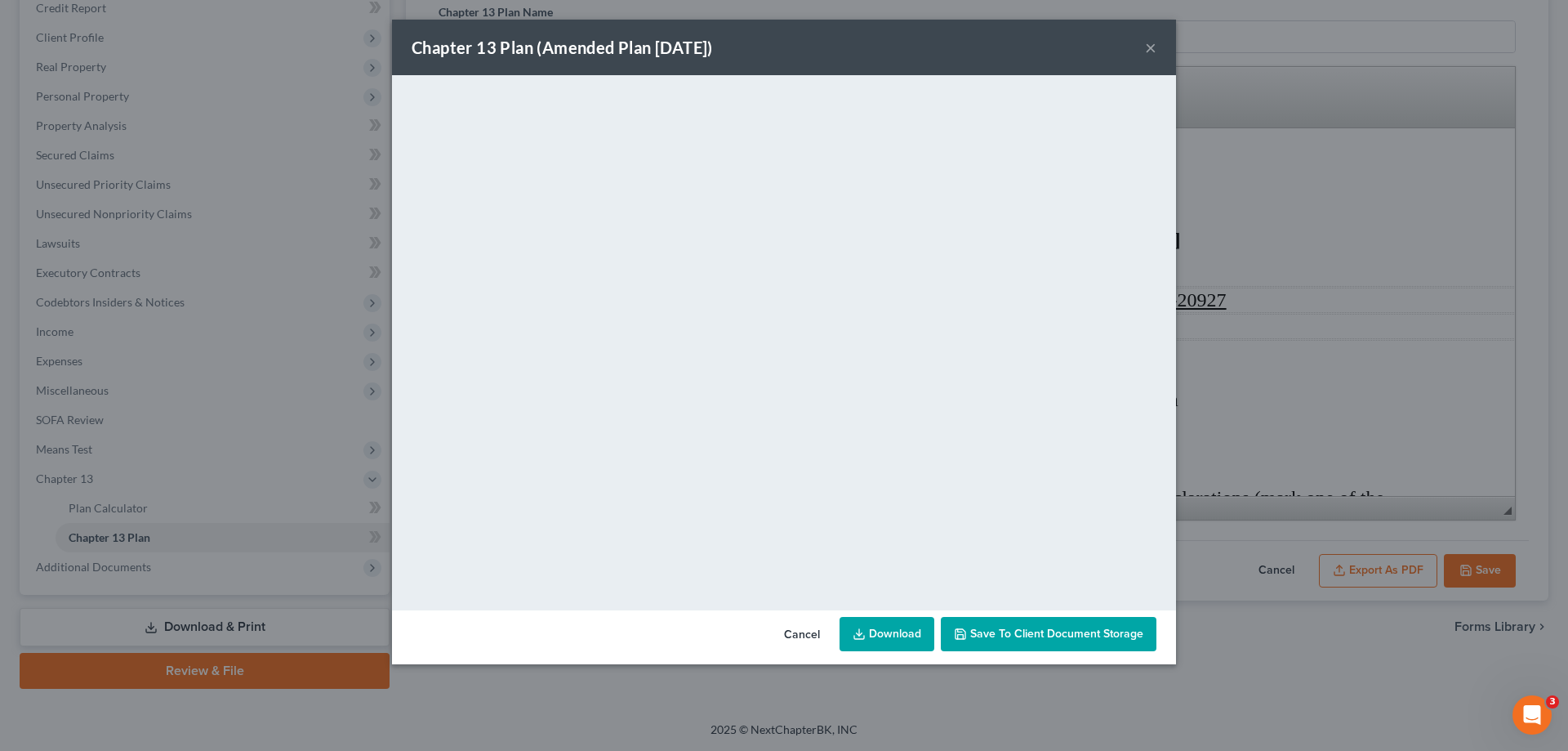
click at [1147, 46] on button "×" at bounding box center [1151, 47] width 12 height 19
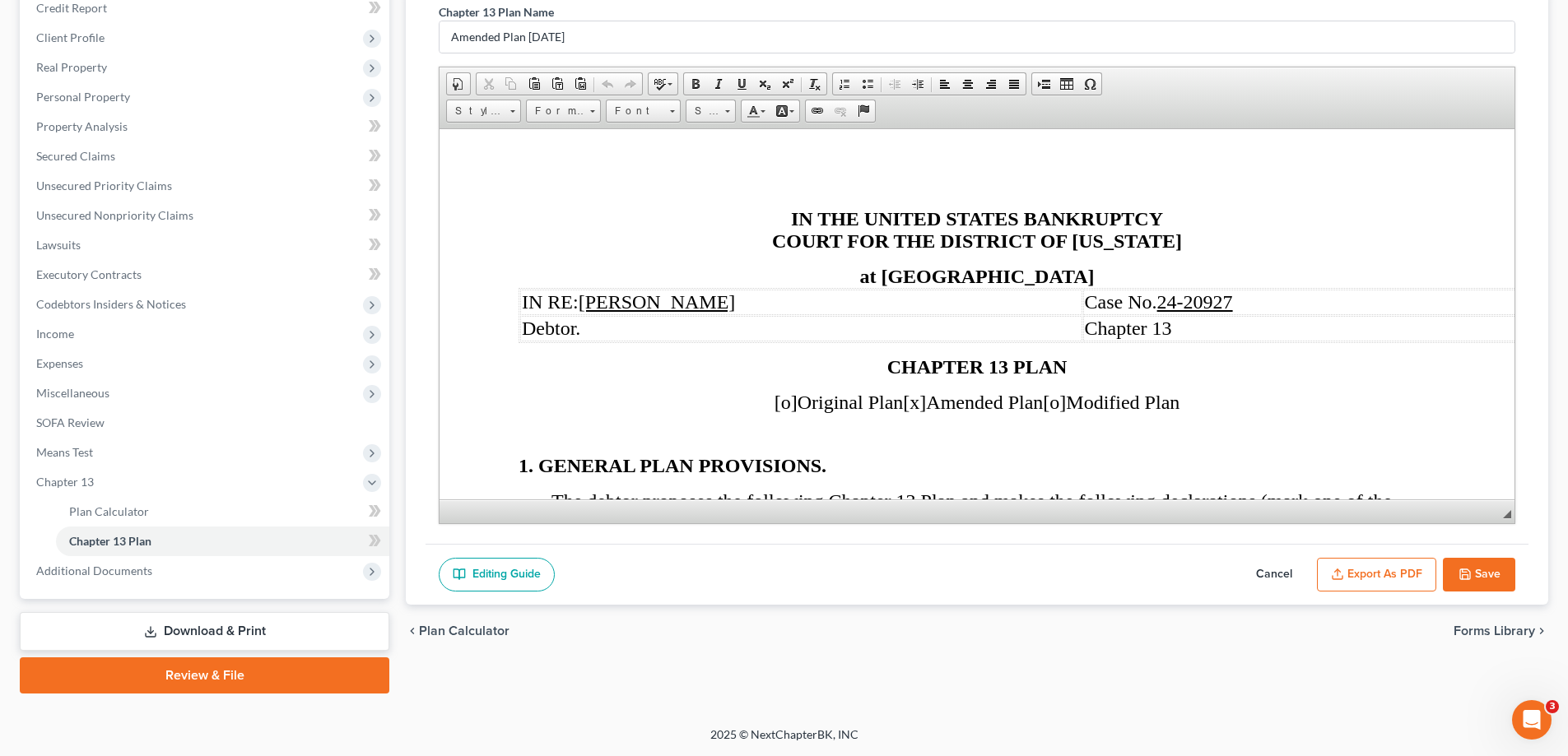
click at [1493, 579] on button "Save" at bounding box center [1478, 575] width 73 height 35
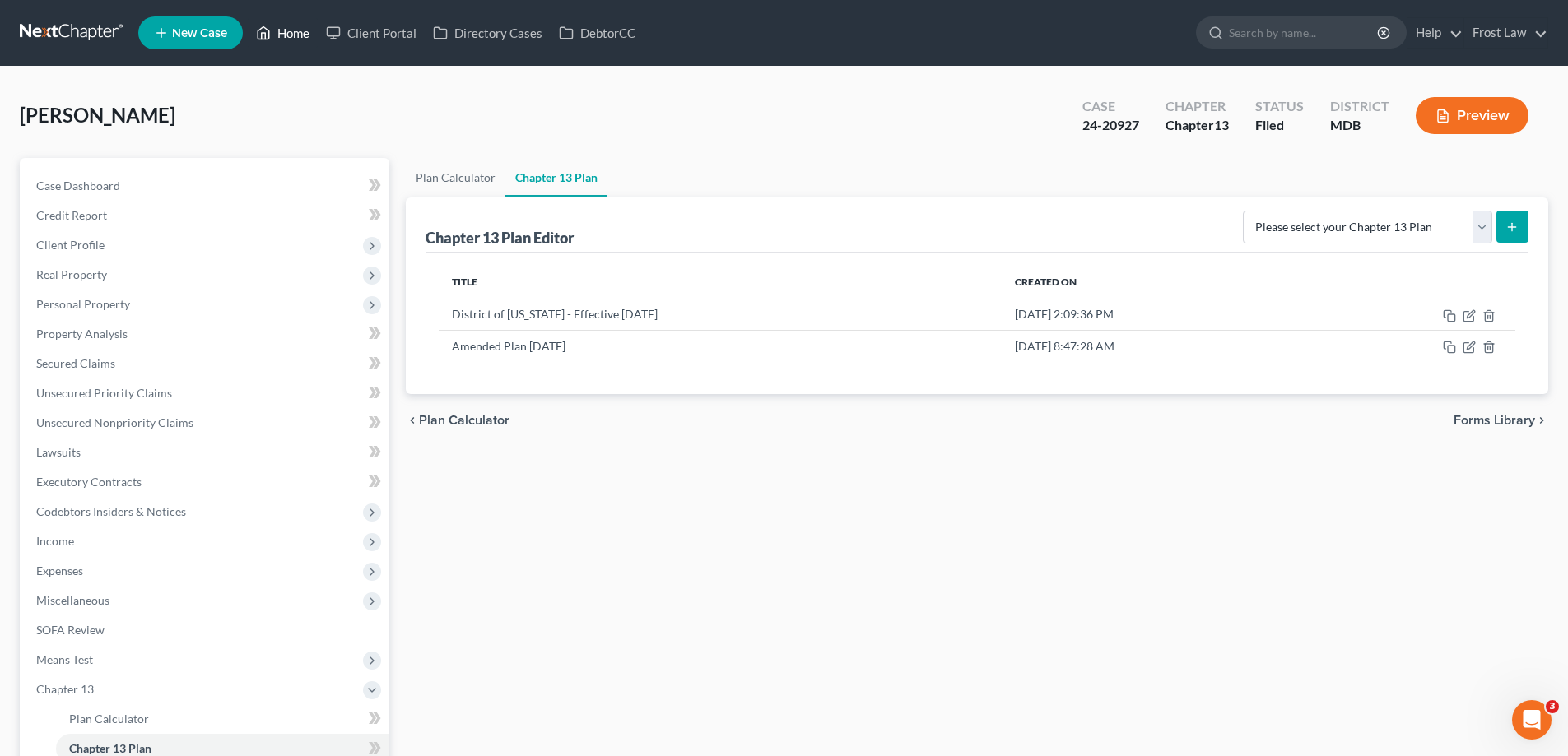
click at [296, 42] on link "Home" at bounding box center [282, 33] width 70 height 30
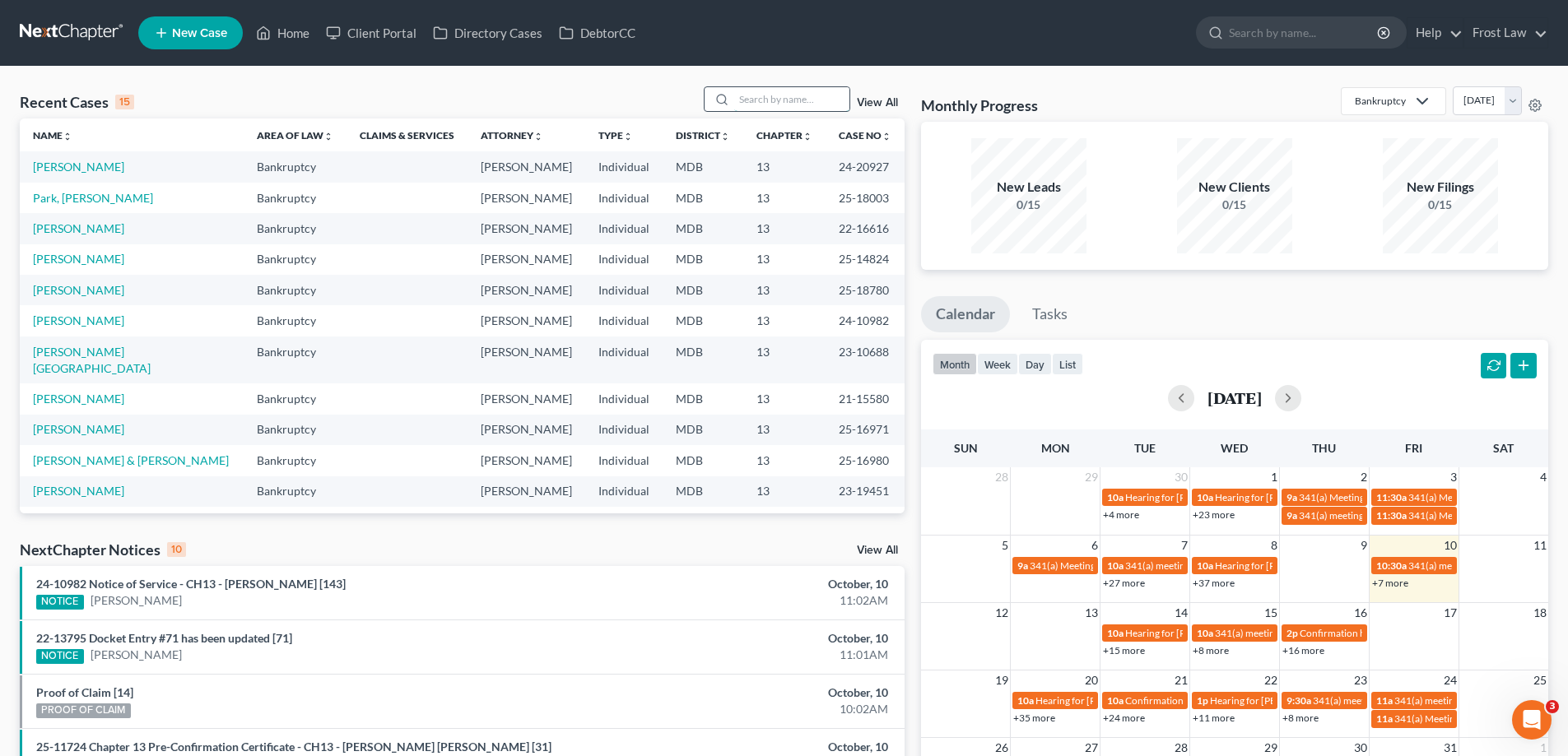
click at [774, 106] on input "search" at bounding box center [791, 99] width 115 height 24
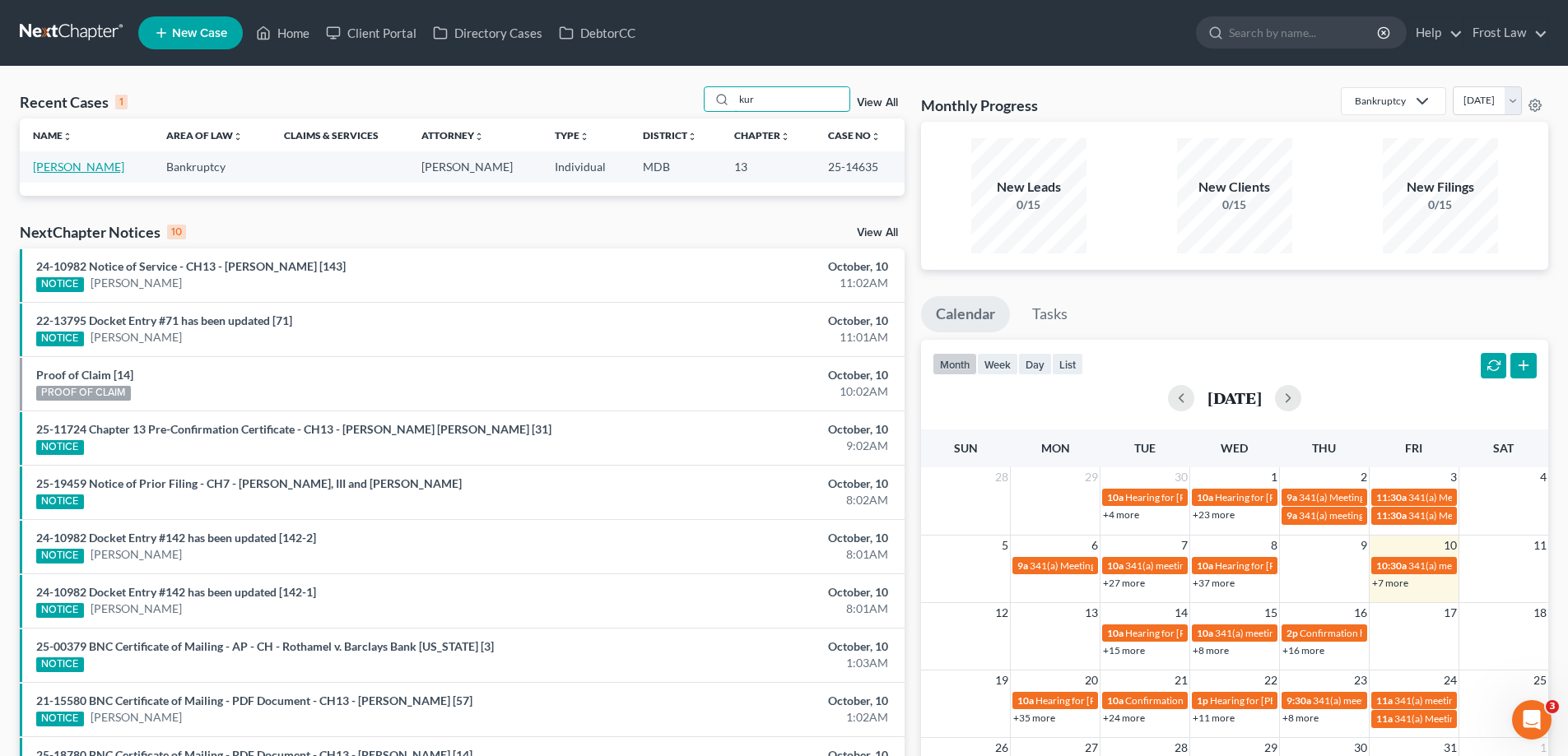
type input "kur"
click at [85, 160] on link "[PERSON_NAME]" at bounding box center [78, 166] width 91 height 14
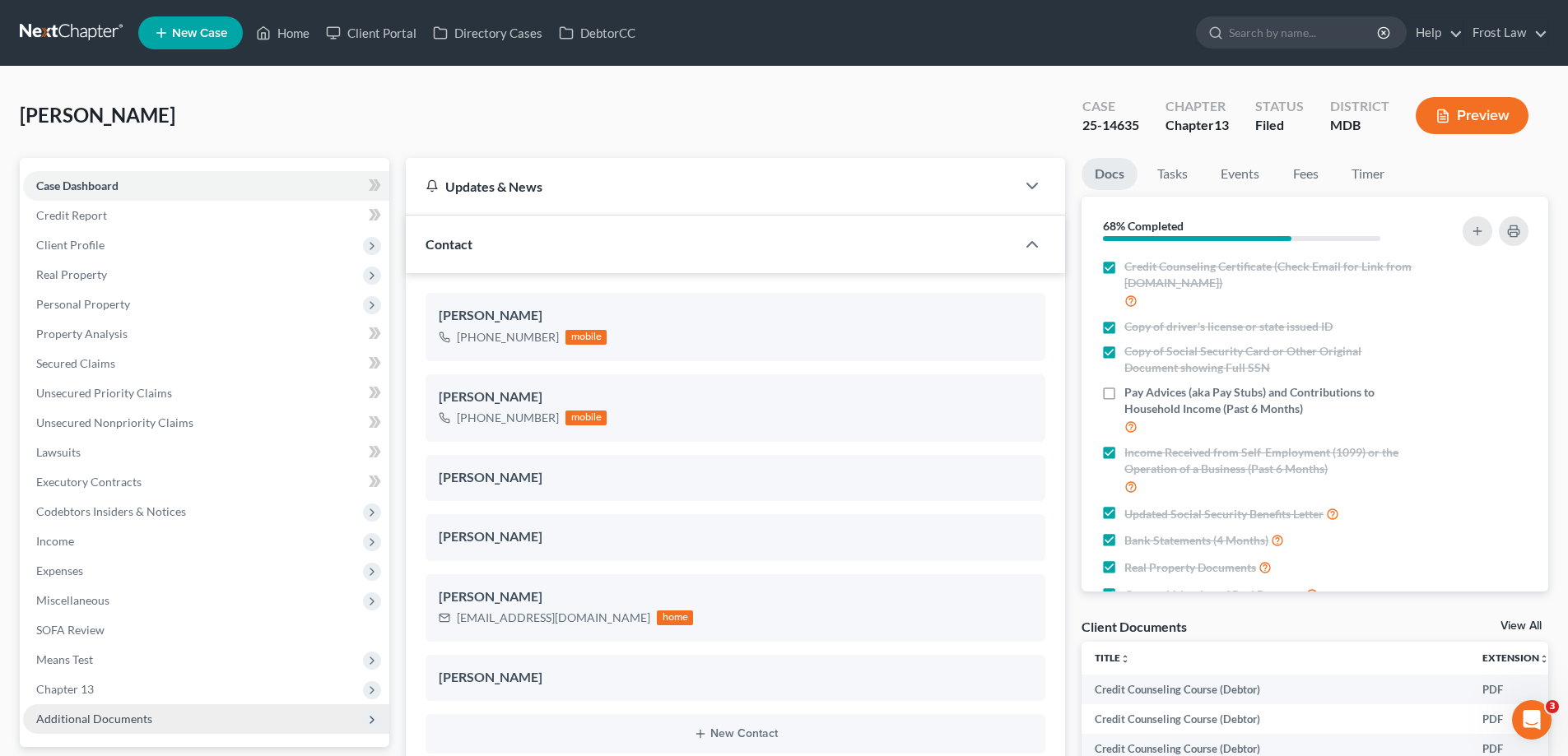
click at [116, 721] on span "Additional Documents" at bounding box center [94, 718] width 116 height 14
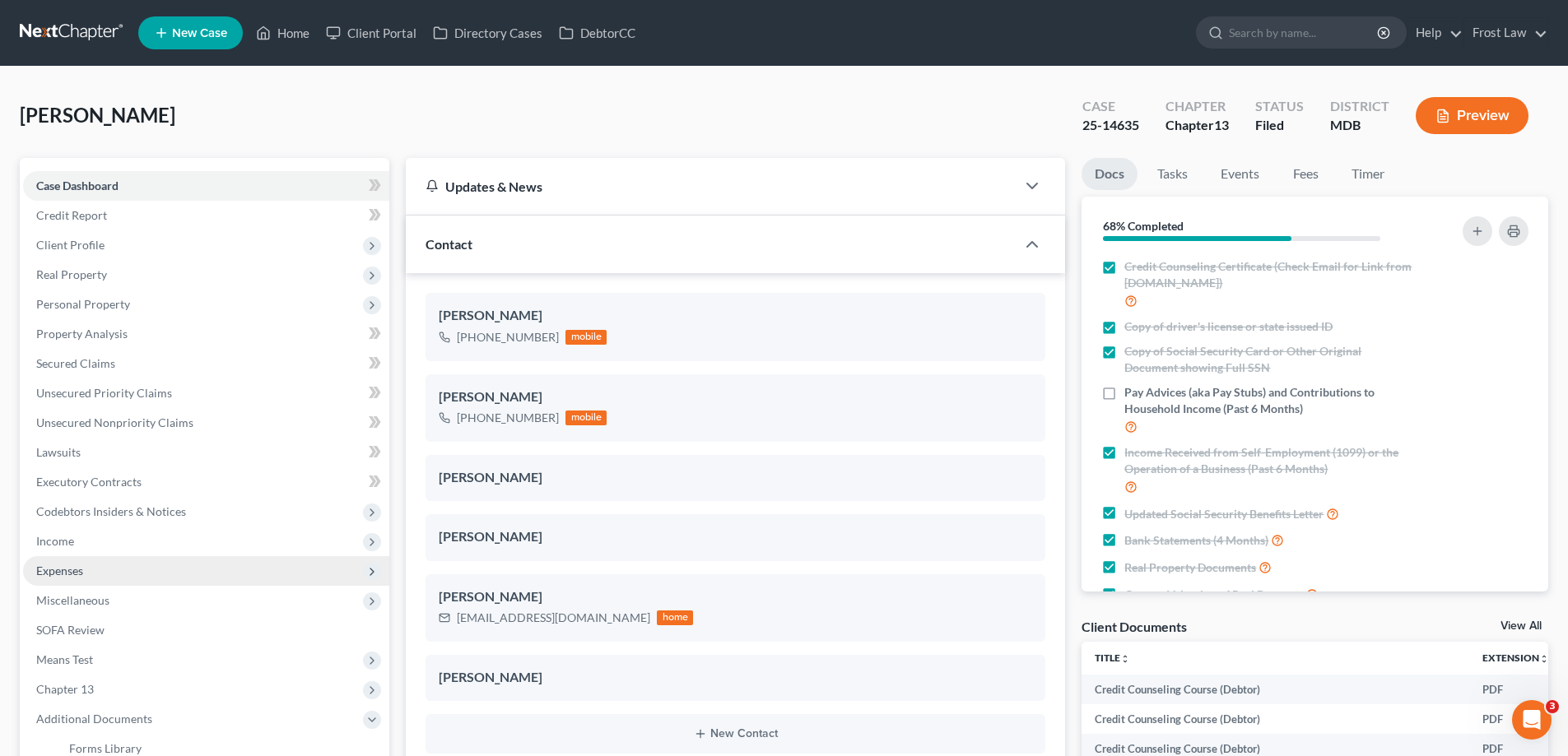
scroll to position [267, 0]
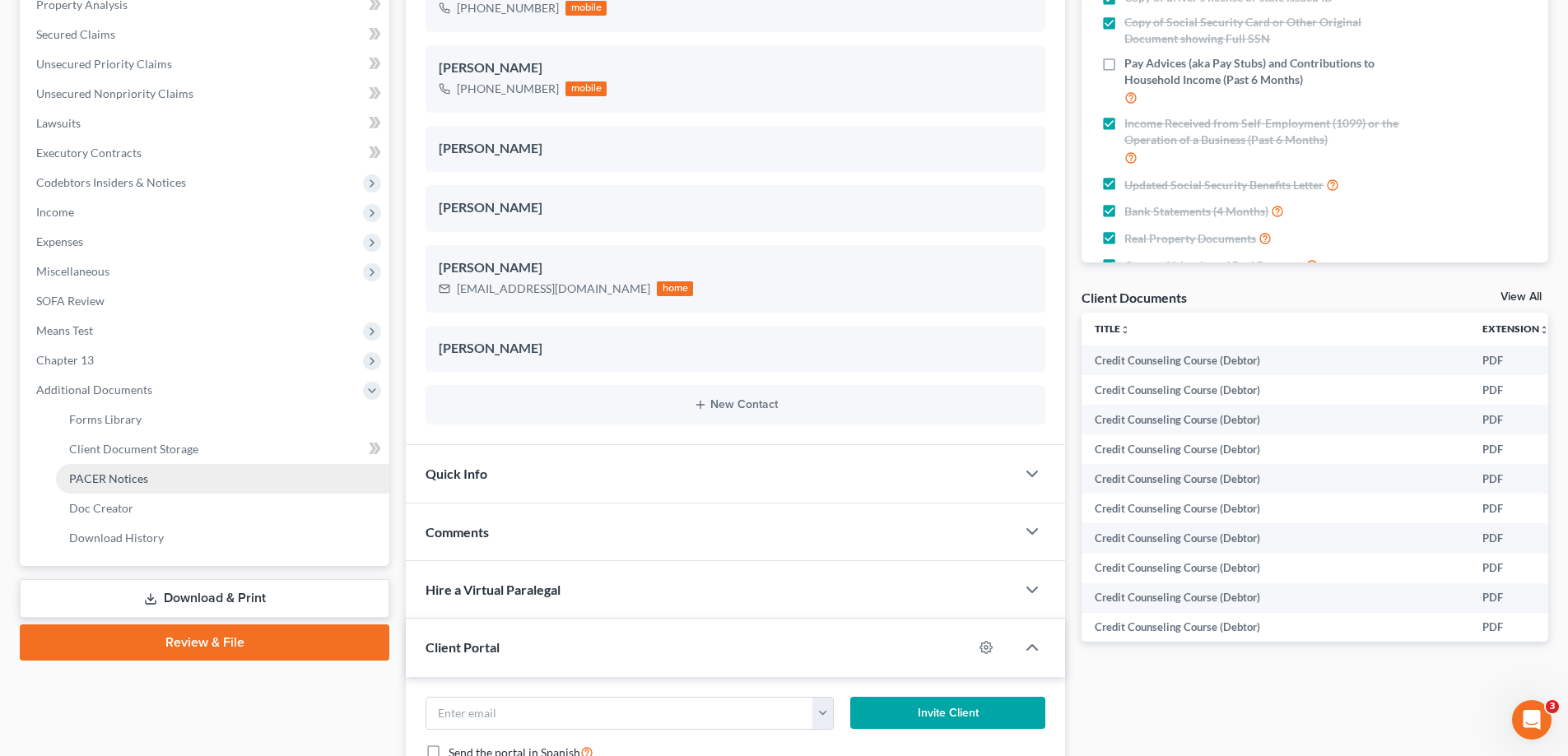
click at [131, 470] on link "PACER Notices" at bounding box center [222, 479] width 334 height 30
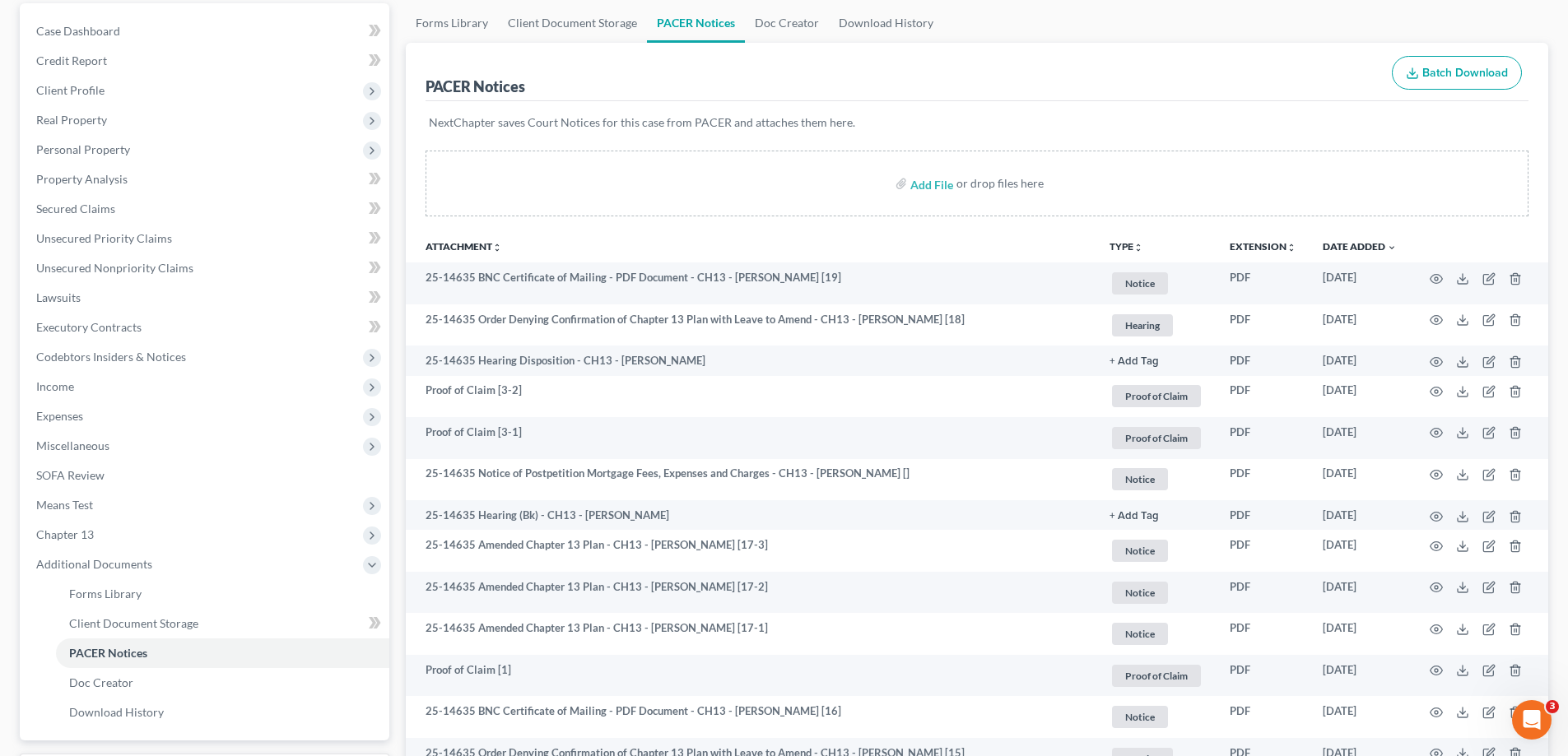
scroll to position [164, 0]
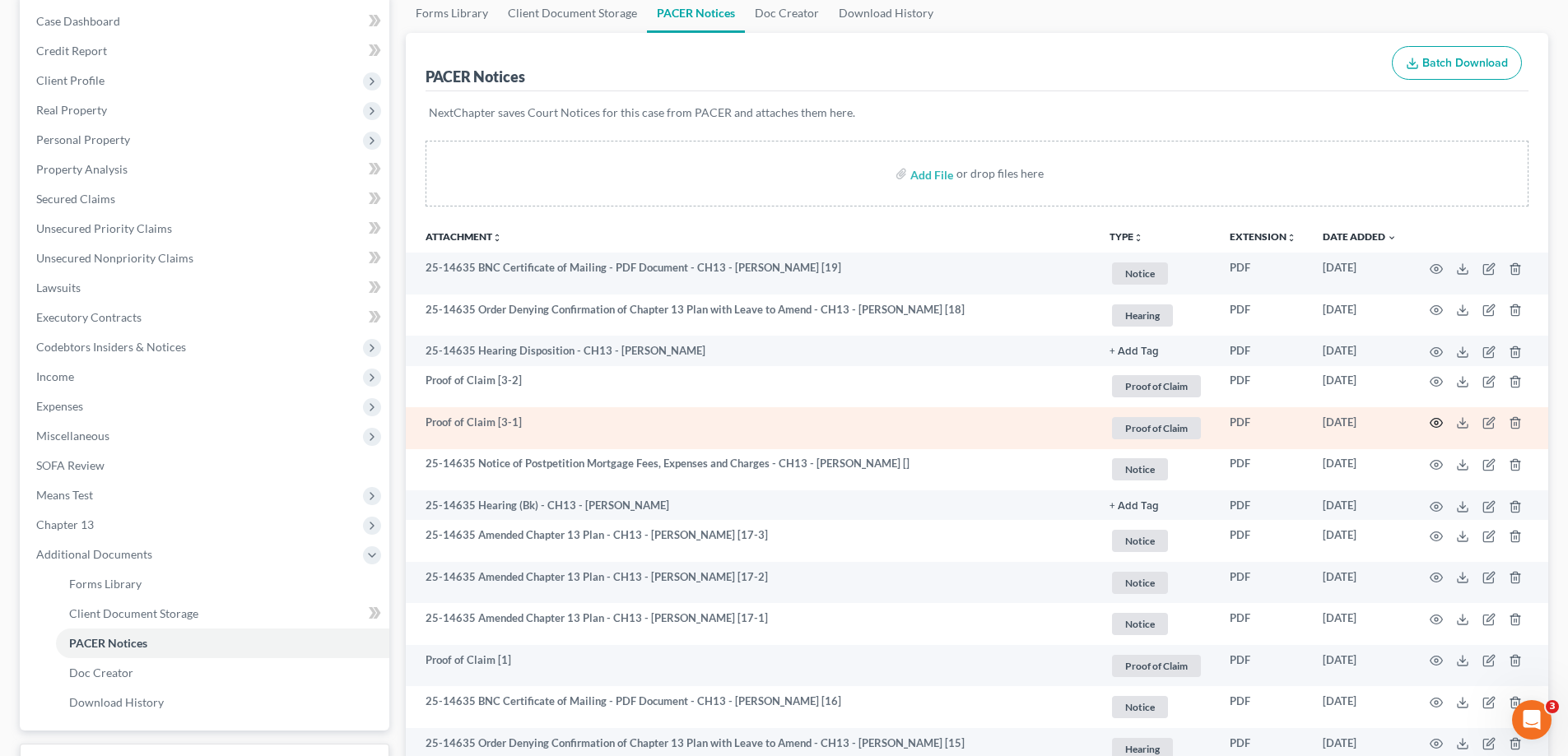
click at [1438, 423] on icon "button" at bounding box center [1436, 422] width 14 height 14
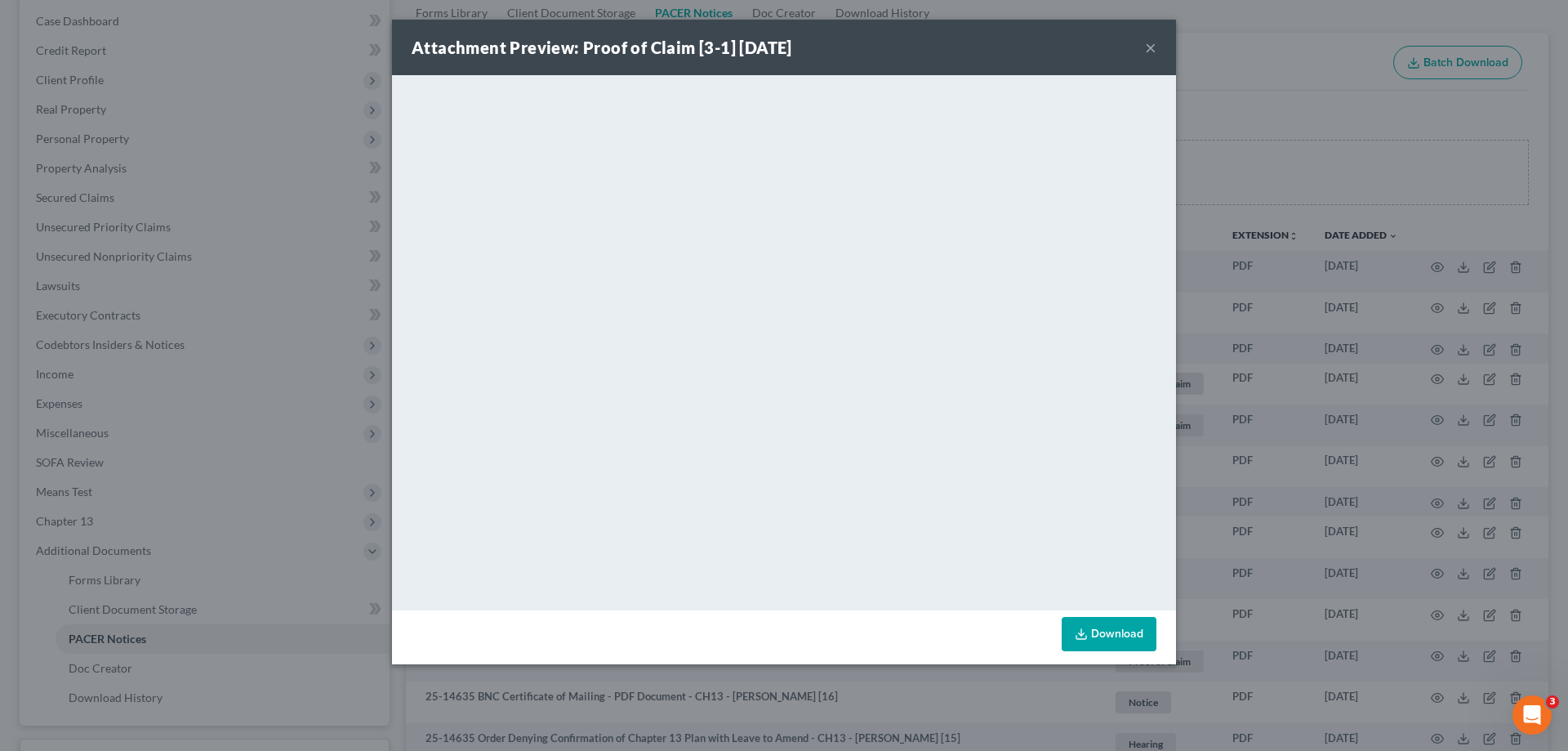
click at [1150, 46] on button "×" at bounding box center [1151, 47] width 12 height 19
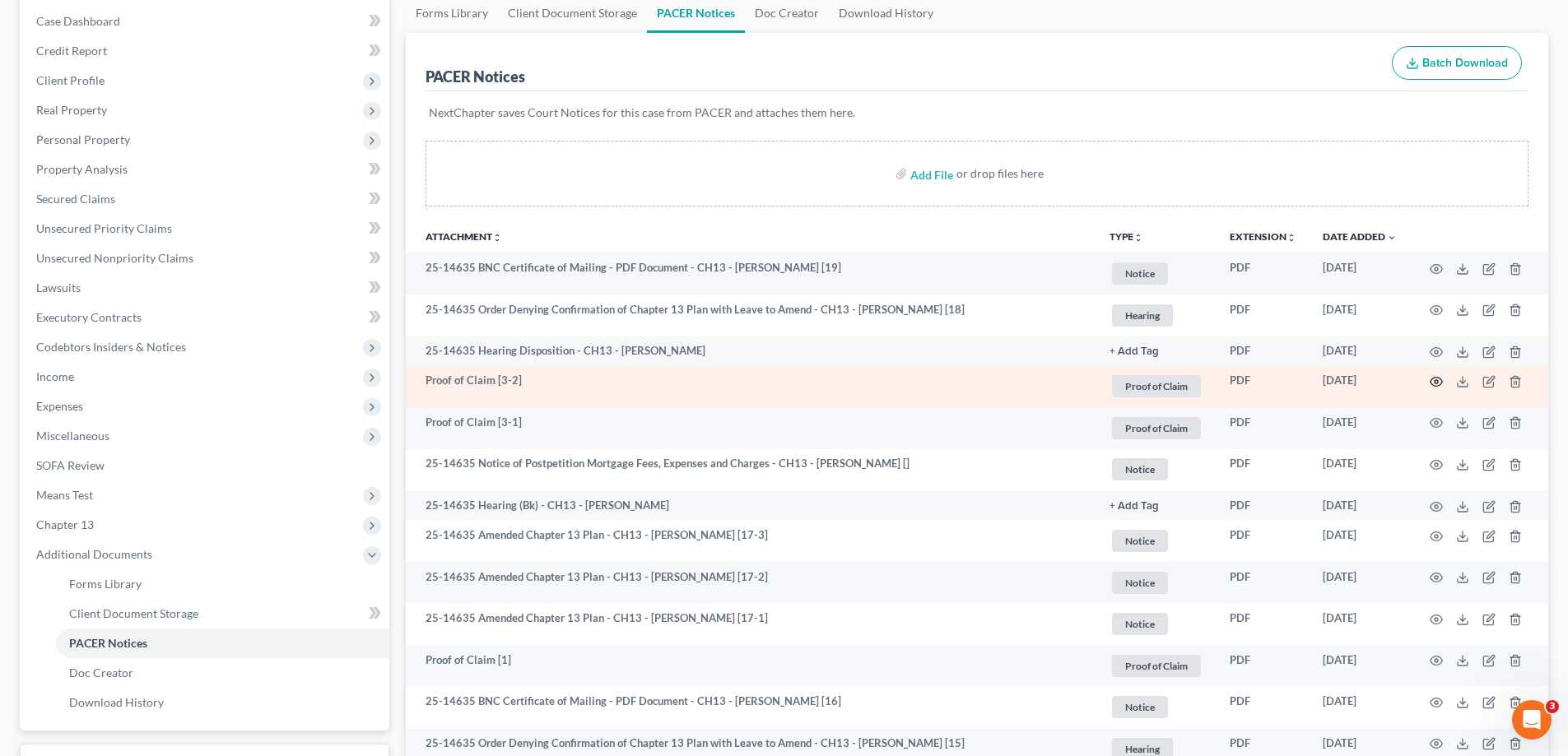
click at [1436, 383] on circle "button" at bounding box center [1435, 381] width 3 height 3
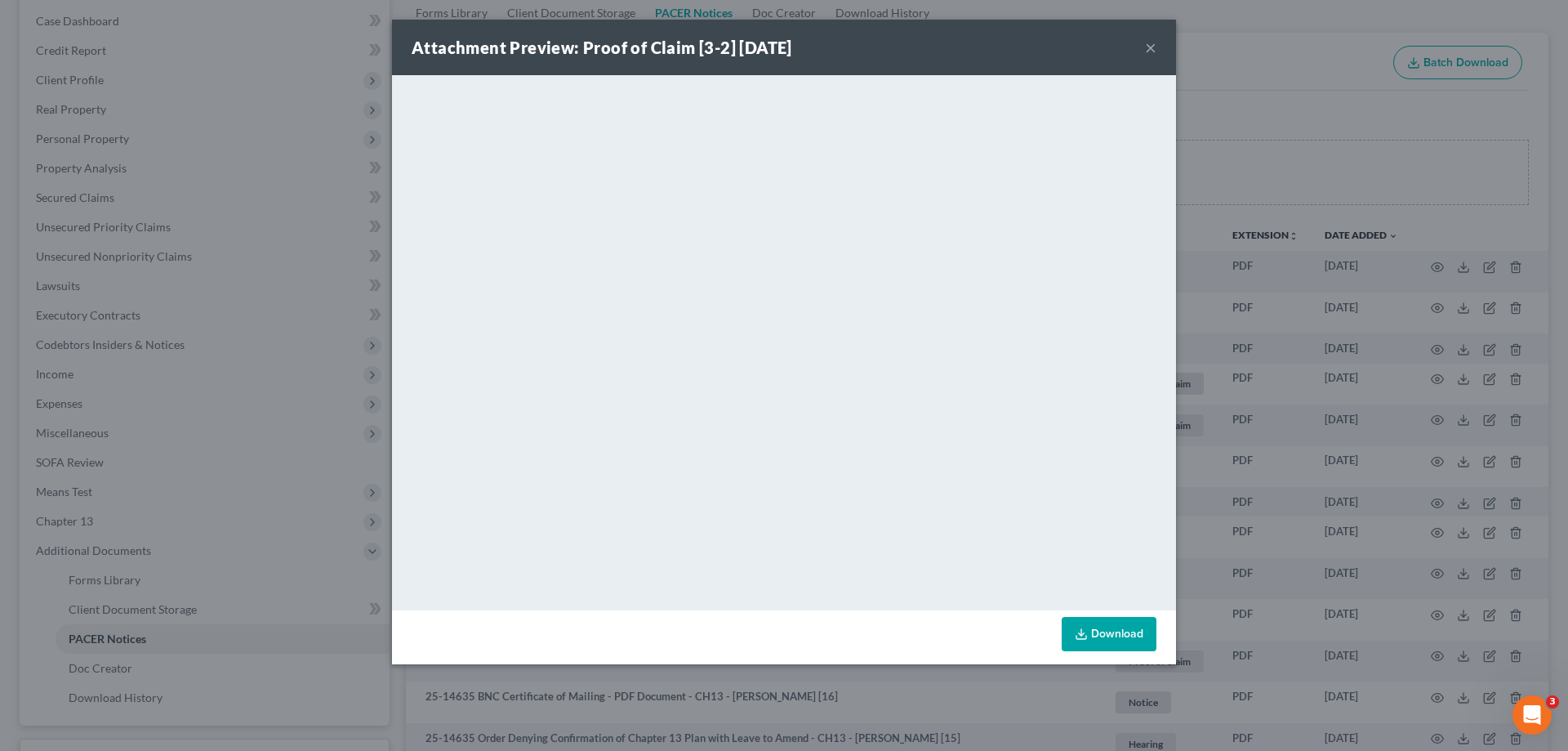
click at [1147, 46] on button "×" at bounding box center [1151, 47] width 12 height 19
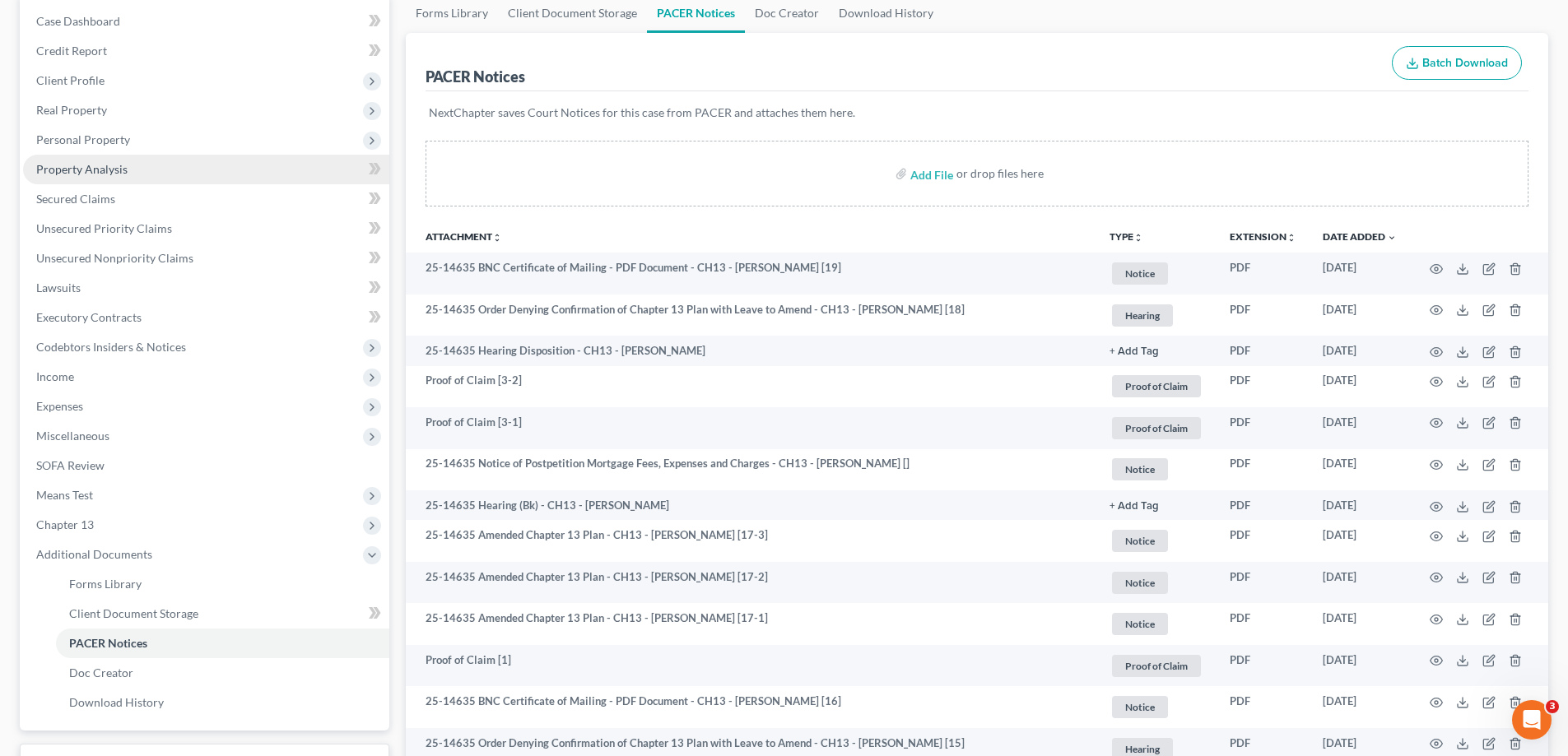
click at [138, 166] on link "Property Analysis" at bounding box center [206, 169] width 367 height 30
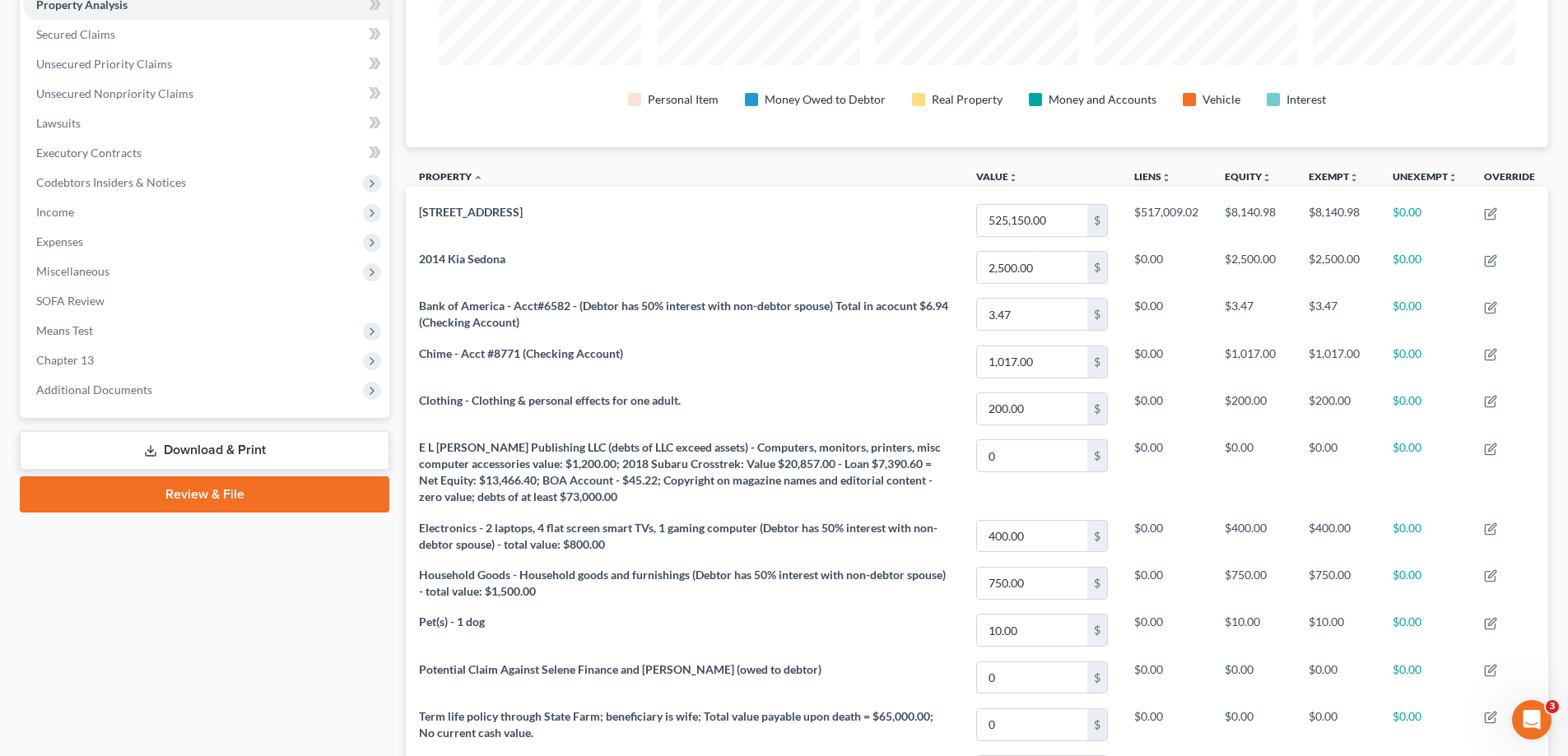
scroll to position [411, 0]
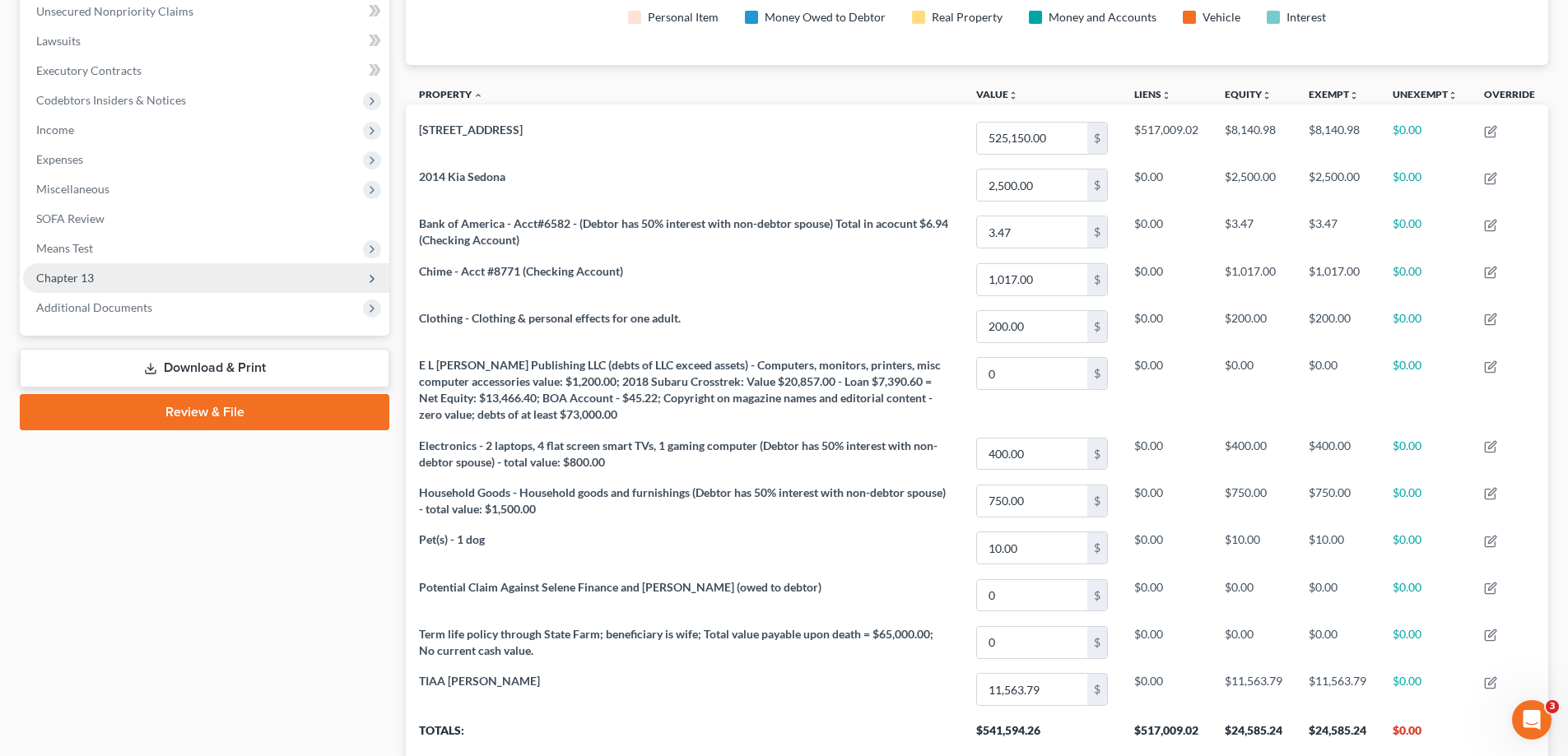
click at [122, 281] on span "Chapter 13" at bounding box center [206, 277] width 367 height 30
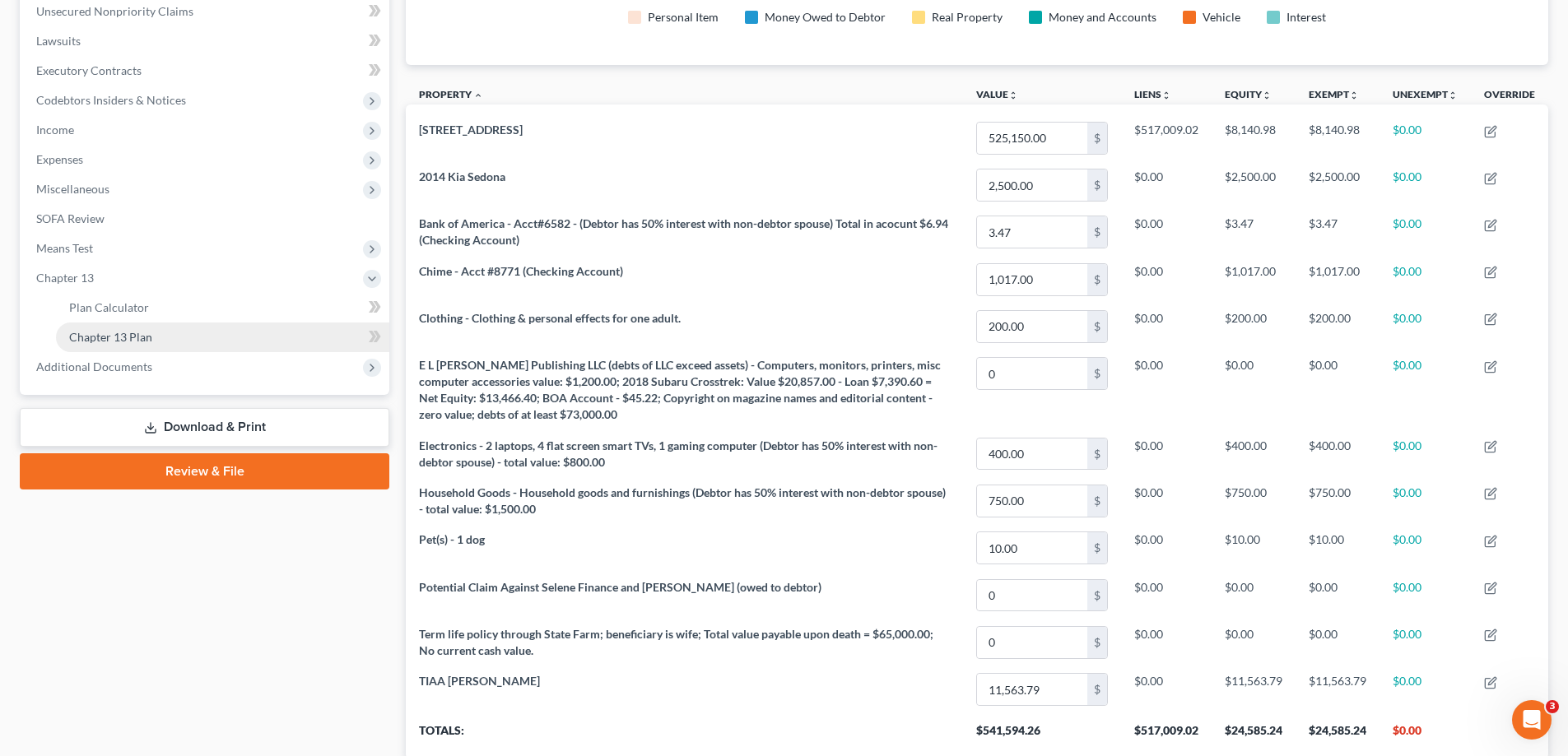
click at [194, 335] on link "Chapter 13 Plan" at bounding box center [222, 337] width 334 height 30
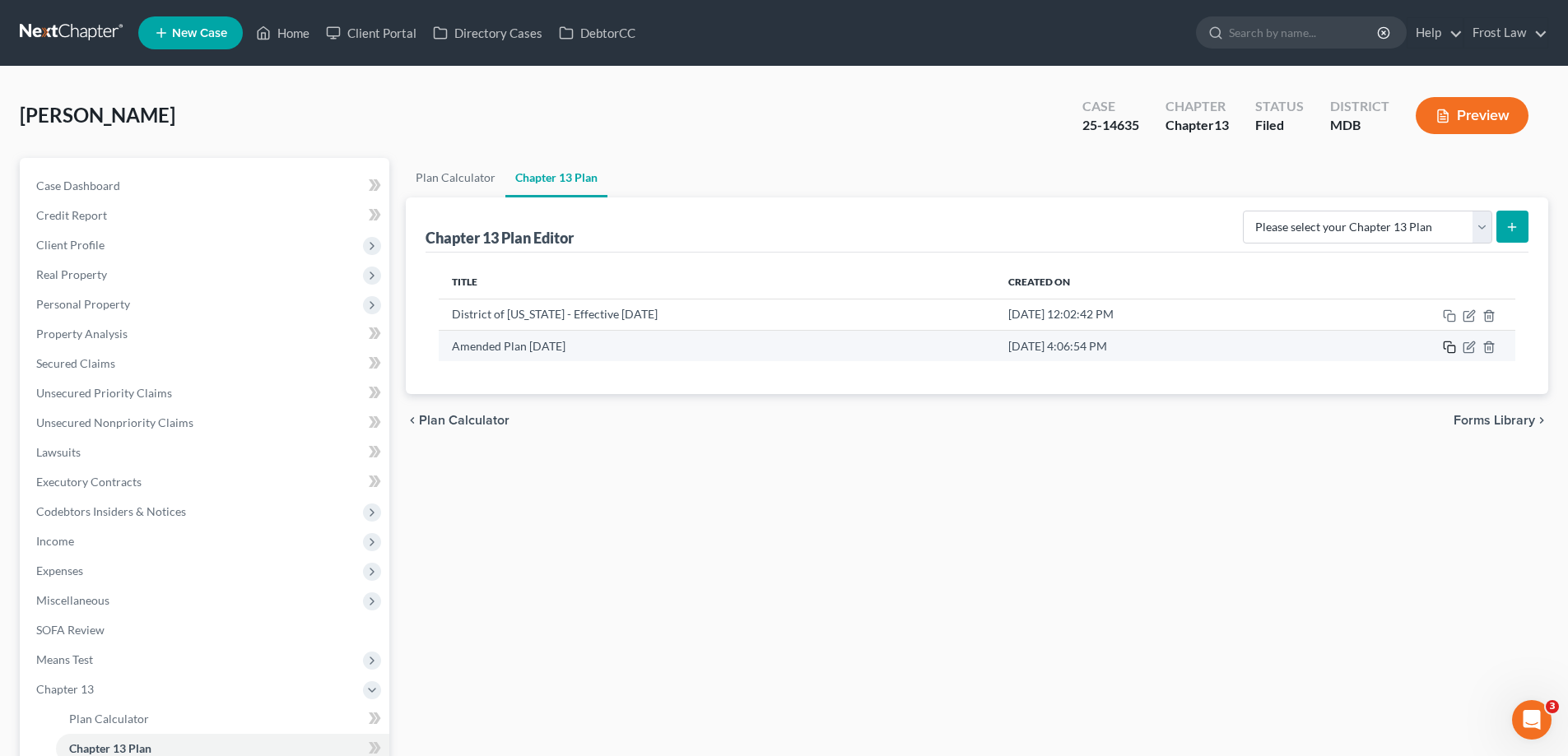
click at [1448, 350] on icon "button" at bounding box center [1449, 347] width 14 height 14
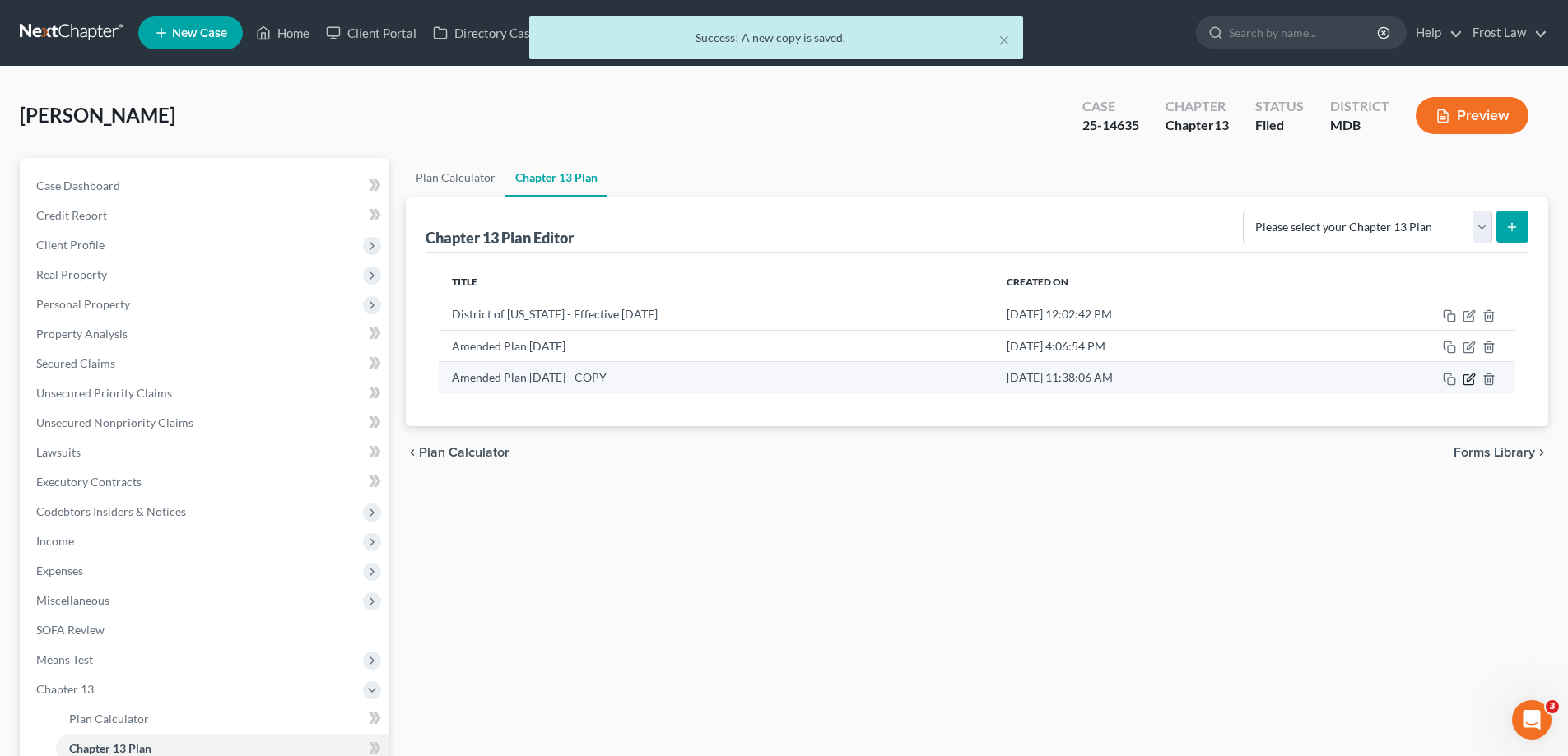
click at [1468, 376] on icon "button" at bounding box center [1469, 379] width 14 height 14
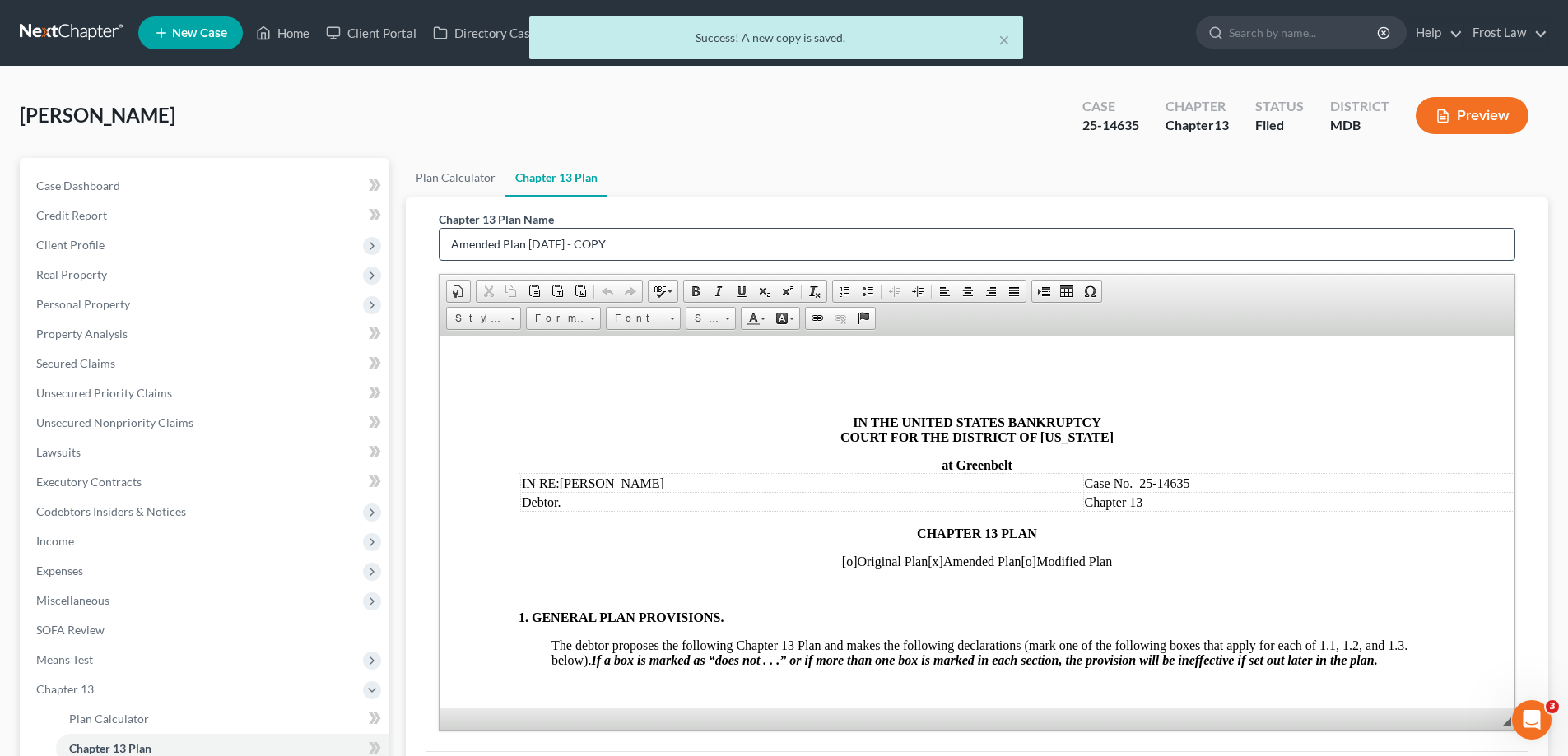
drag, startPoint x: 632, startPoint y: 246, endPoint x: 526, endPoint y: 245, distance: 106.0
click at [526, 245] on input "Amended Plan [DATE] - COPY" at bounding box center [976, 245] width 1075 height 31
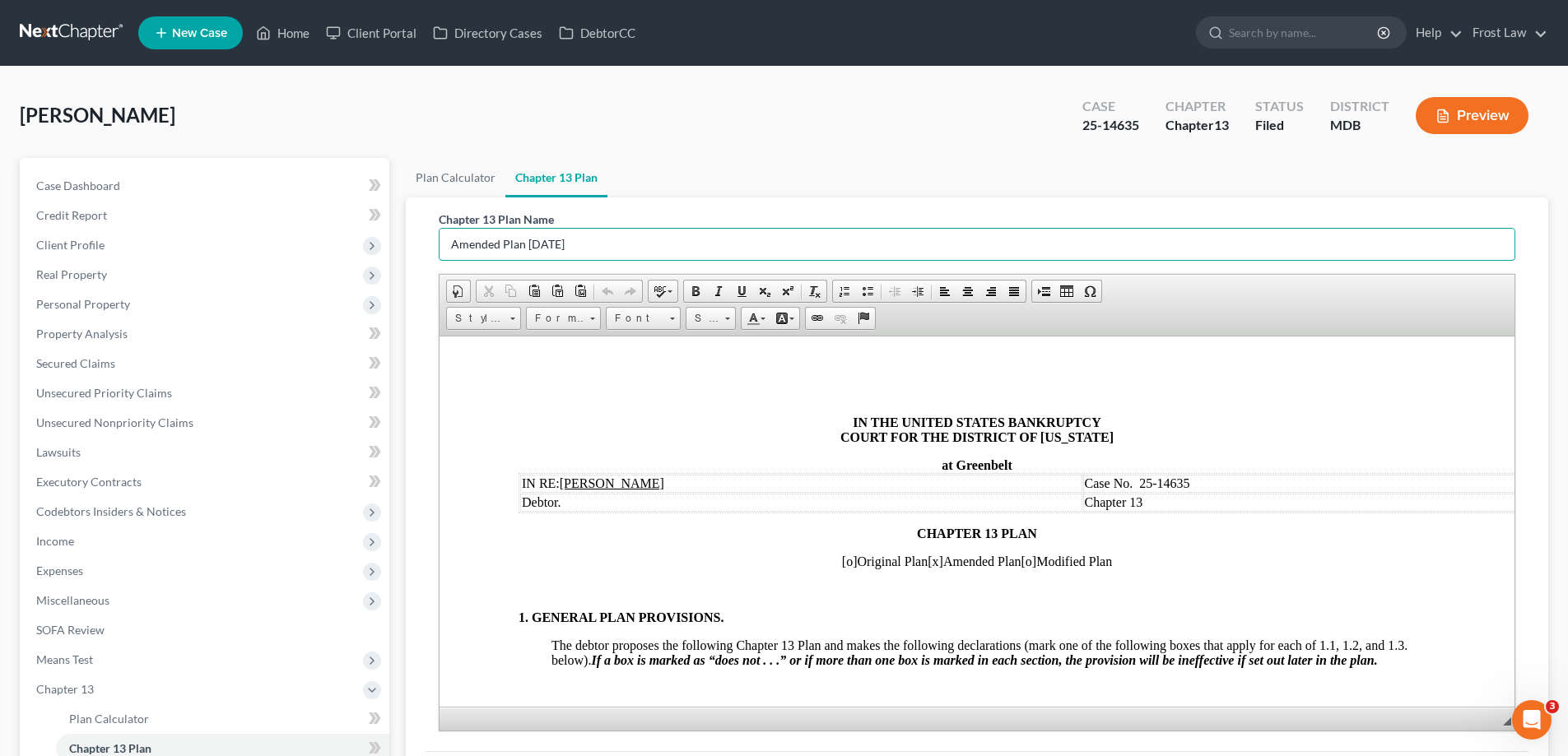
type input "Amended Plan [DATE]"
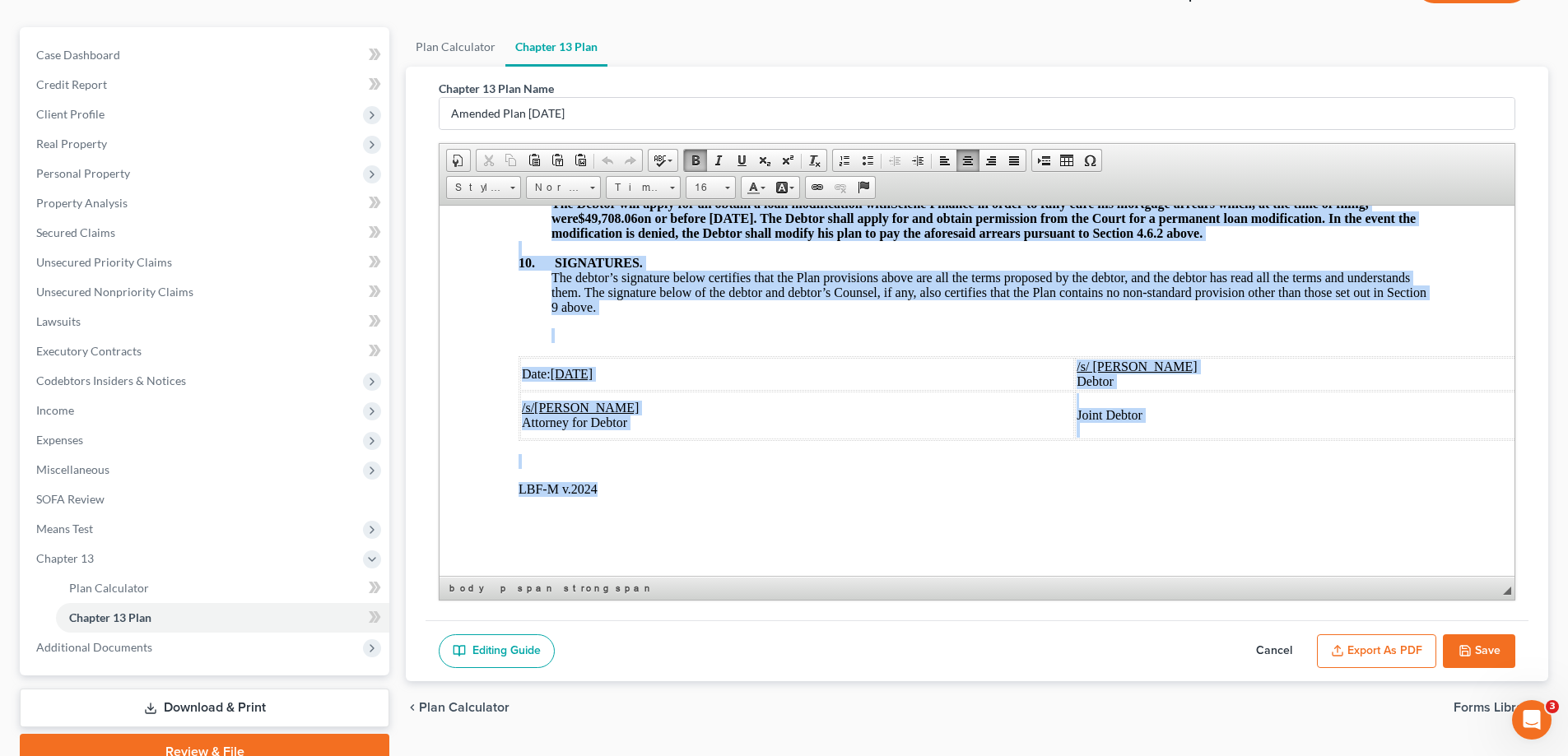
scroll to position [207, 0]
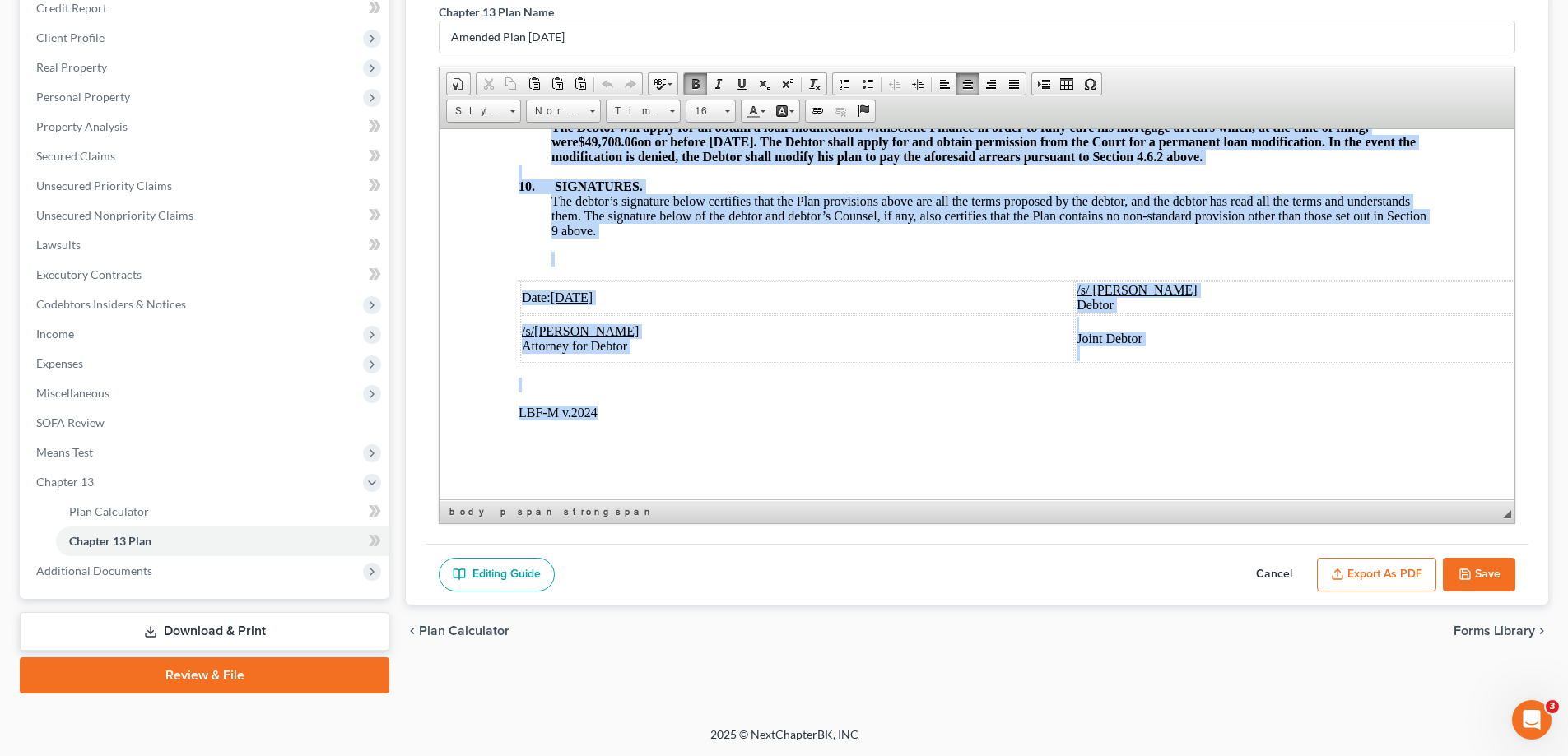
drag, startPoint x: 833, startPoint y: 212, endPoint x: 1076, endPoint y: 401, distance: 307.8
click at [723, 112] on link "16" at bounding box center [711, 111] width 50 height 23
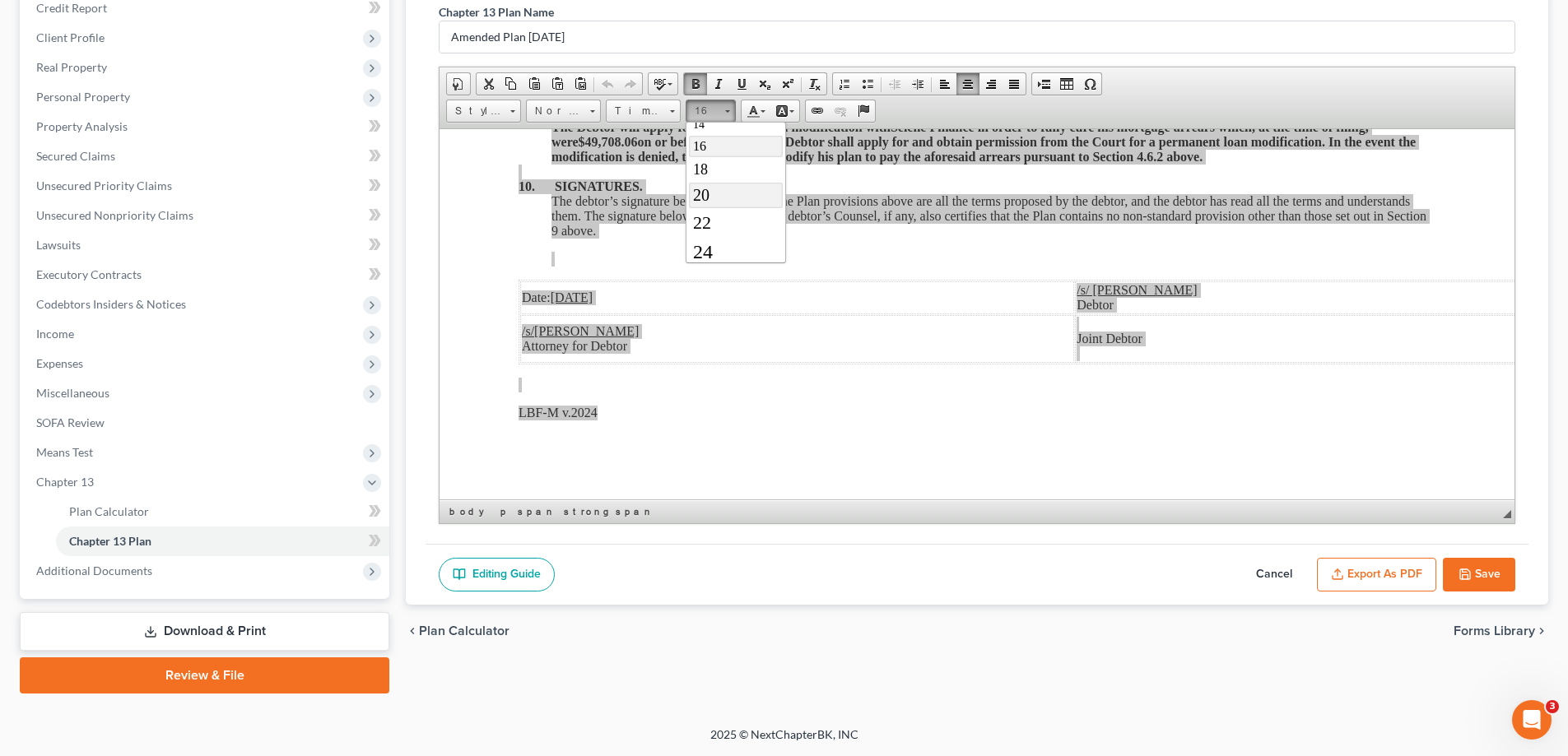
scroll to position [176, 0]
click at [722, 242] on link "26" at bounding box center [735, 246] width 94 height 31
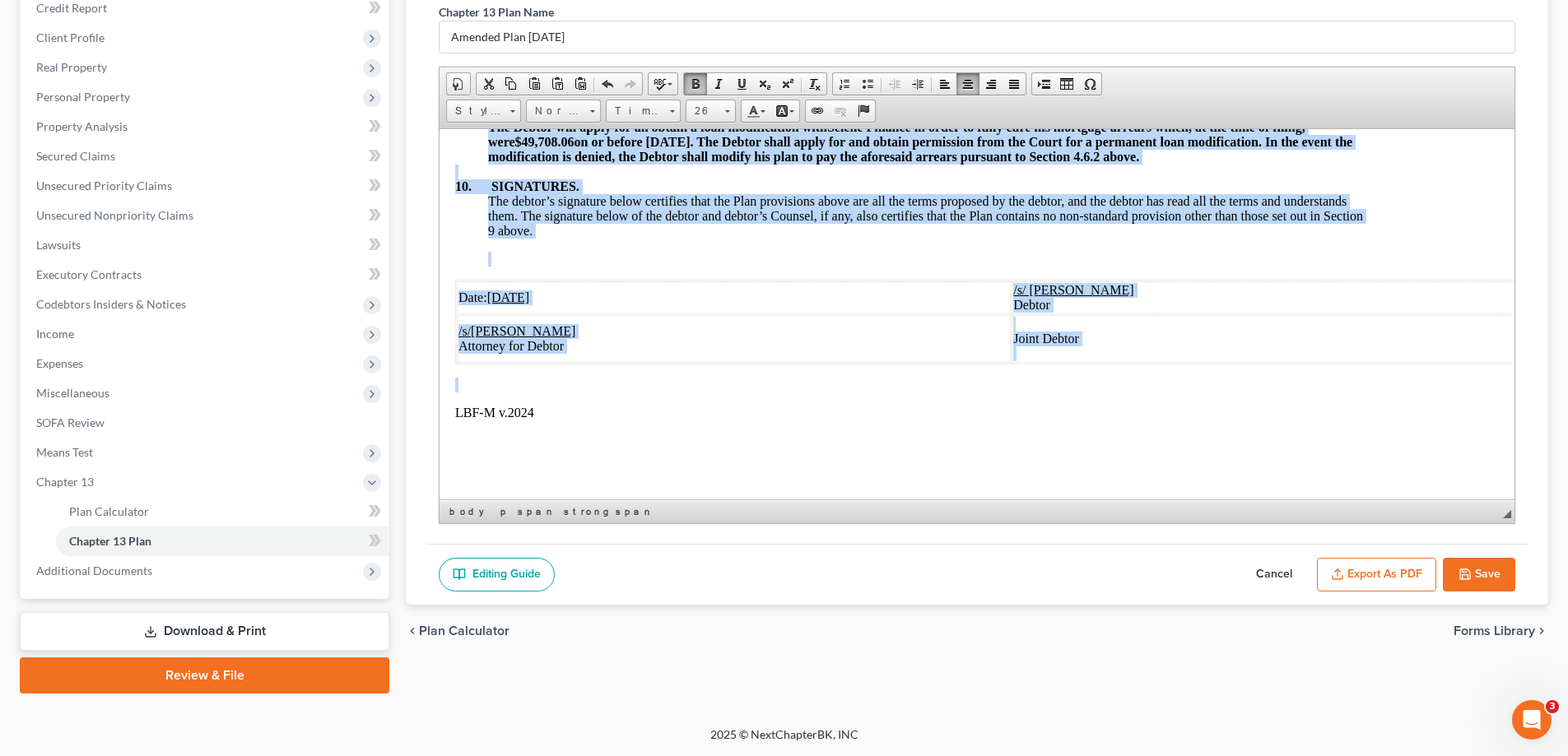
scroll to position [0, 0]
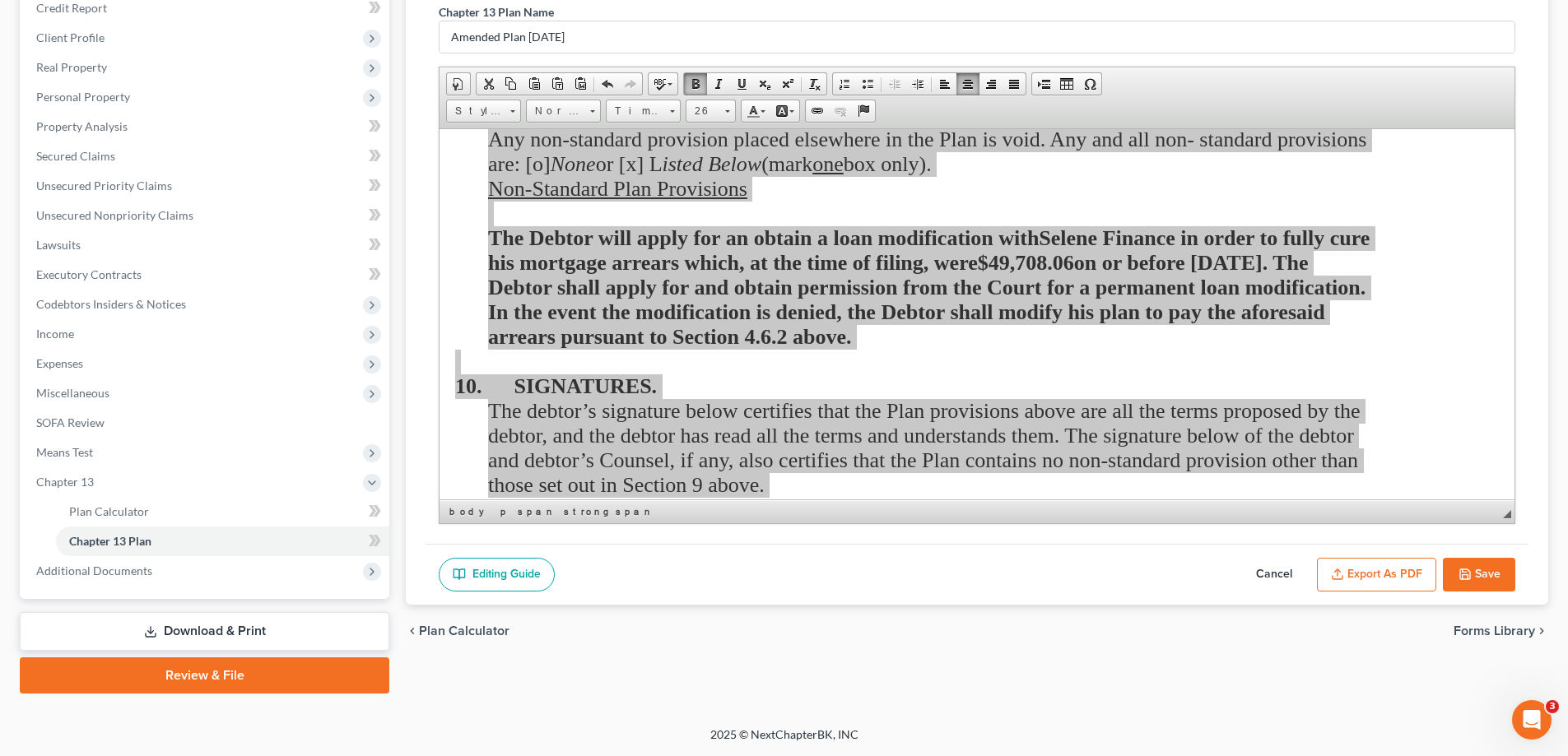
click at [1491, 570] on button "Save" at bounding box center [1478, 575] width 73 height 35
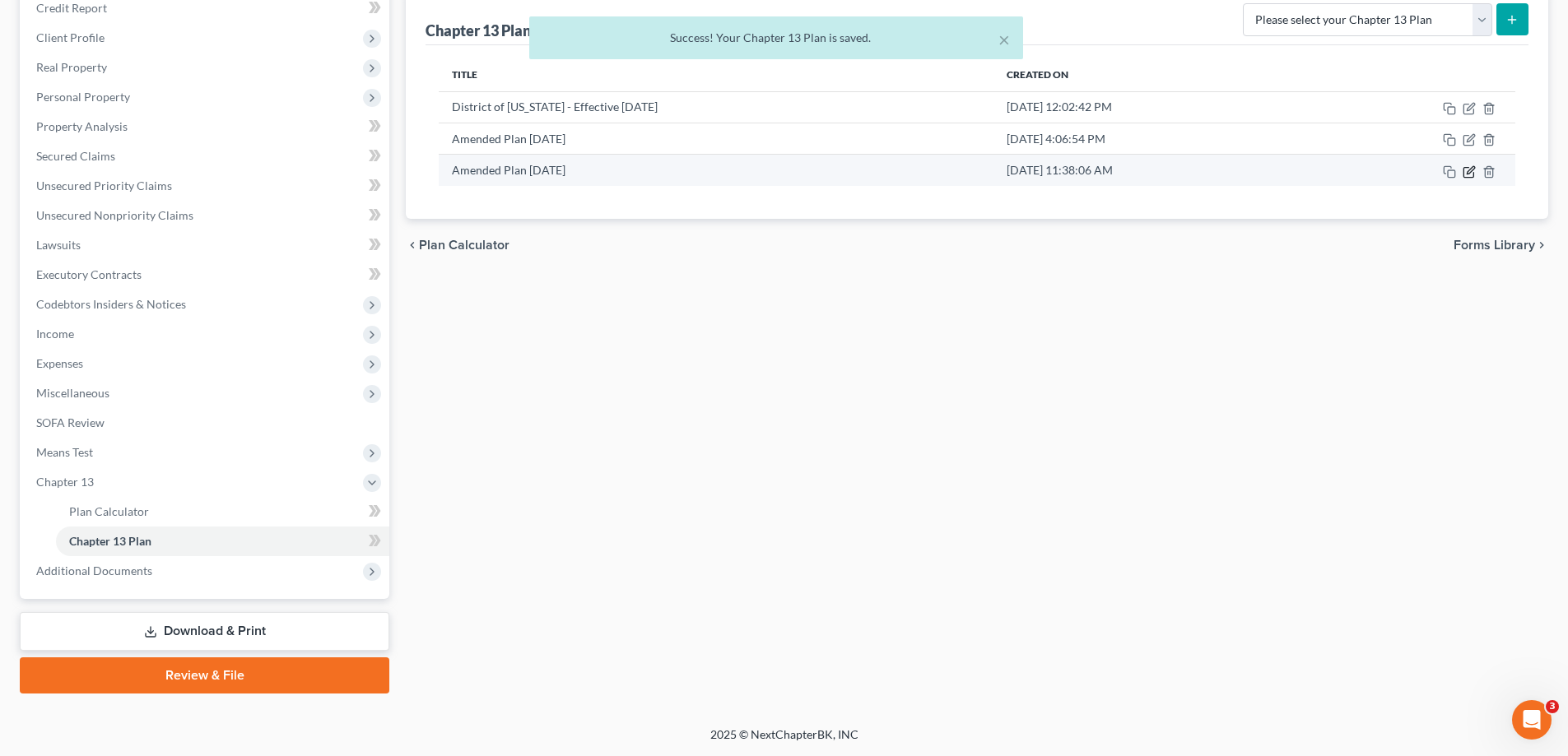
click at [1465, 175] on icon "button" at bounding box center [1469, 172] width 14 height 14
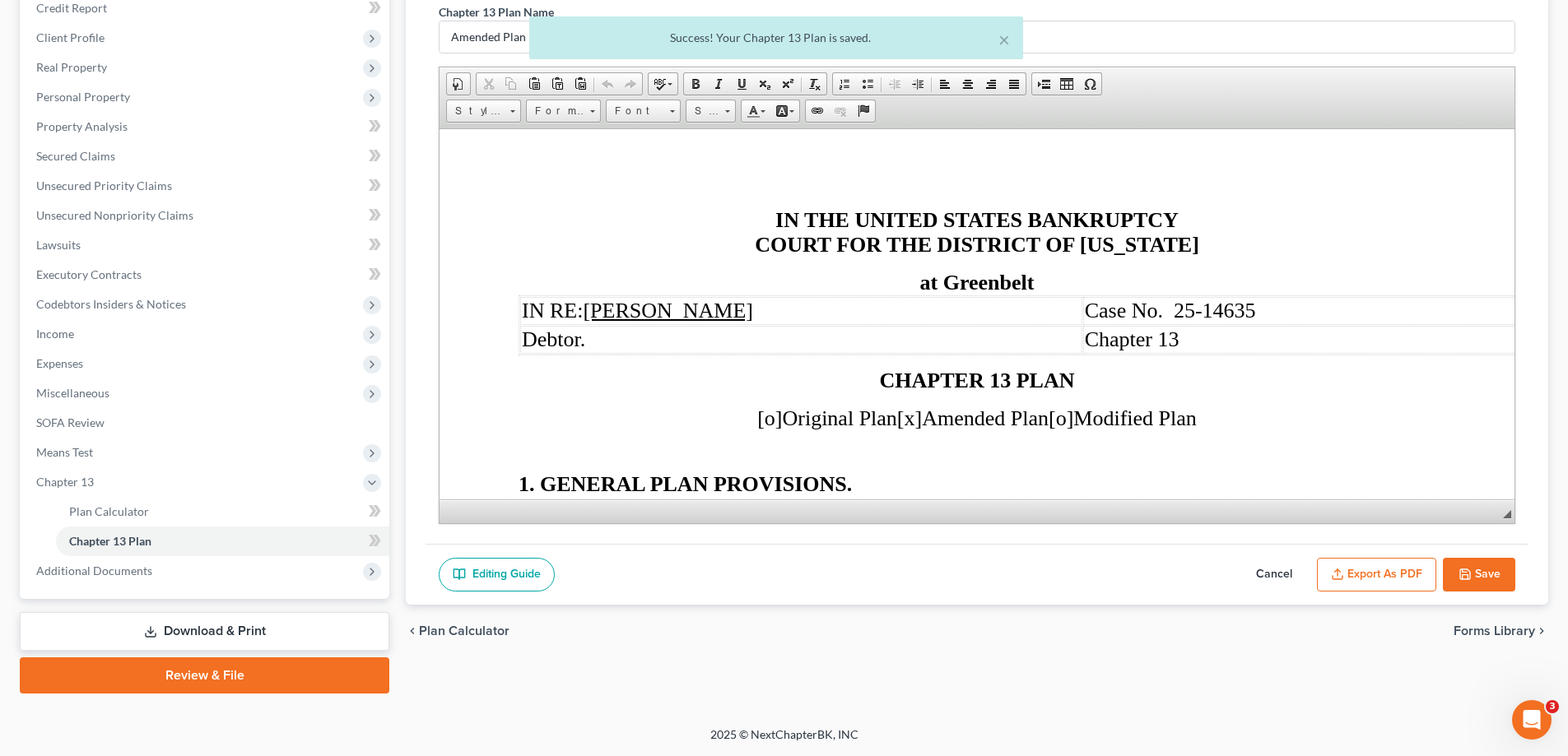
click at [1379, 561] on button "Export as PDF" at bounding box center [1376, 575] width 119 height 35
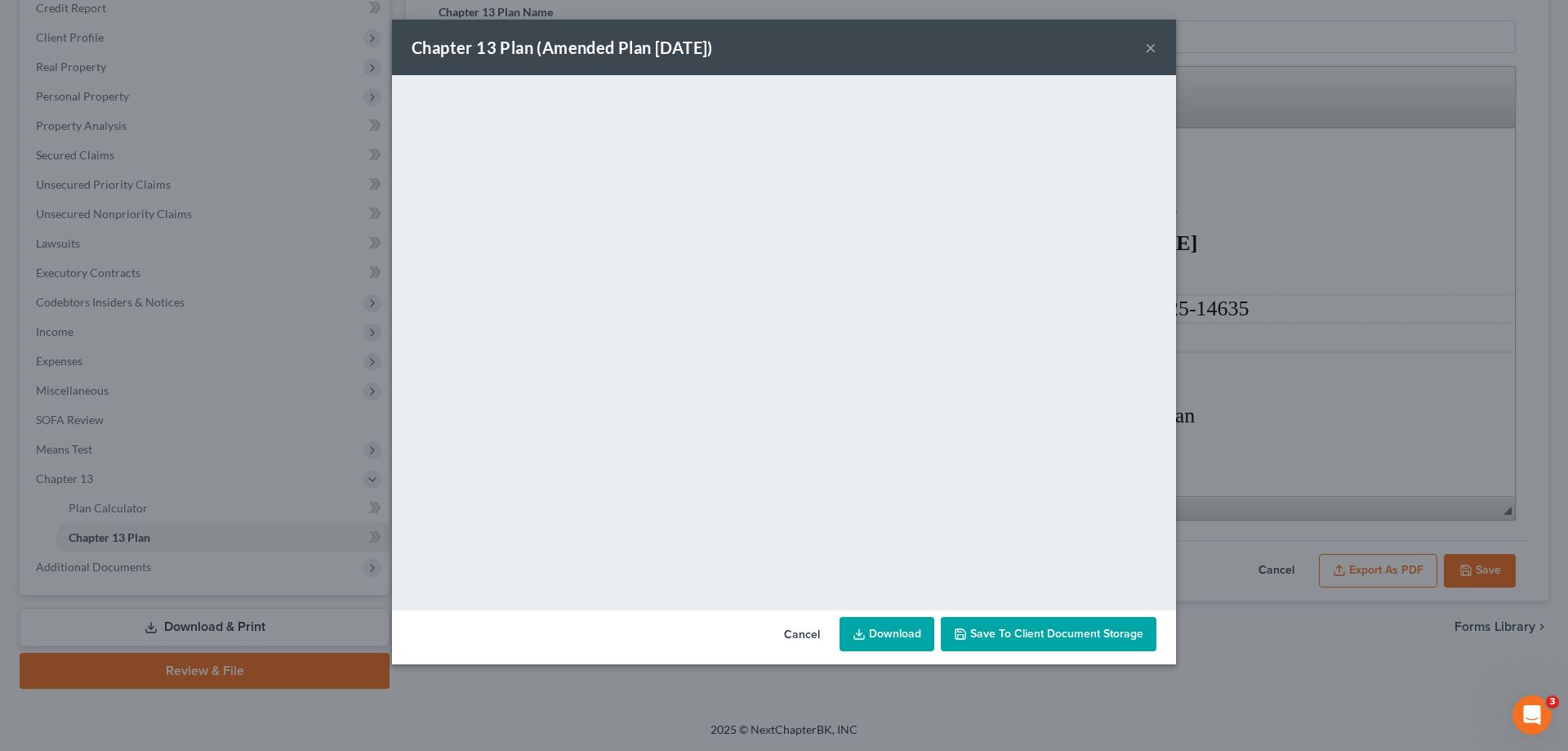
click at [1155, 47] on button "×" at bounding box center [1151, 47] width 12 height 19
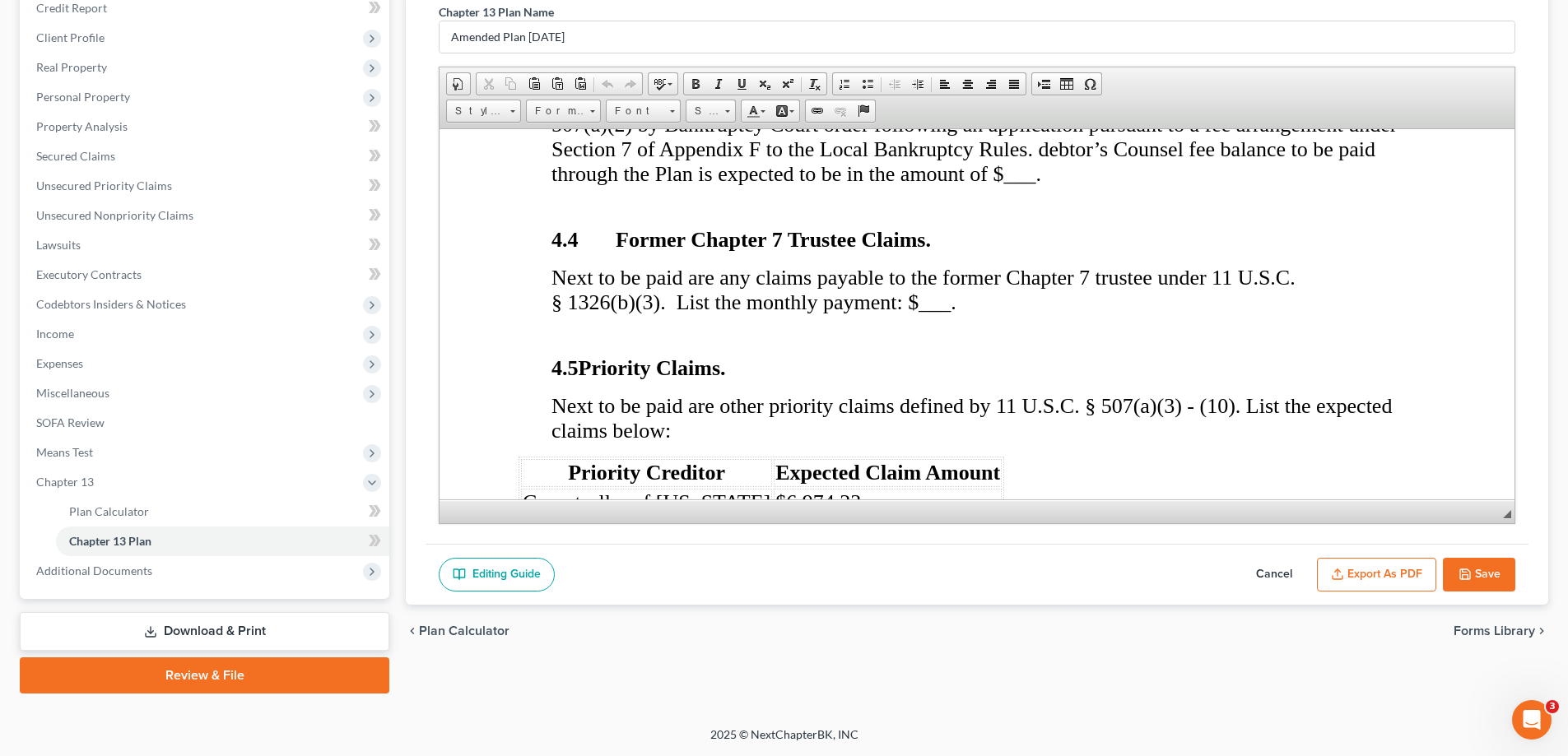
scroll to position [3126, 0]
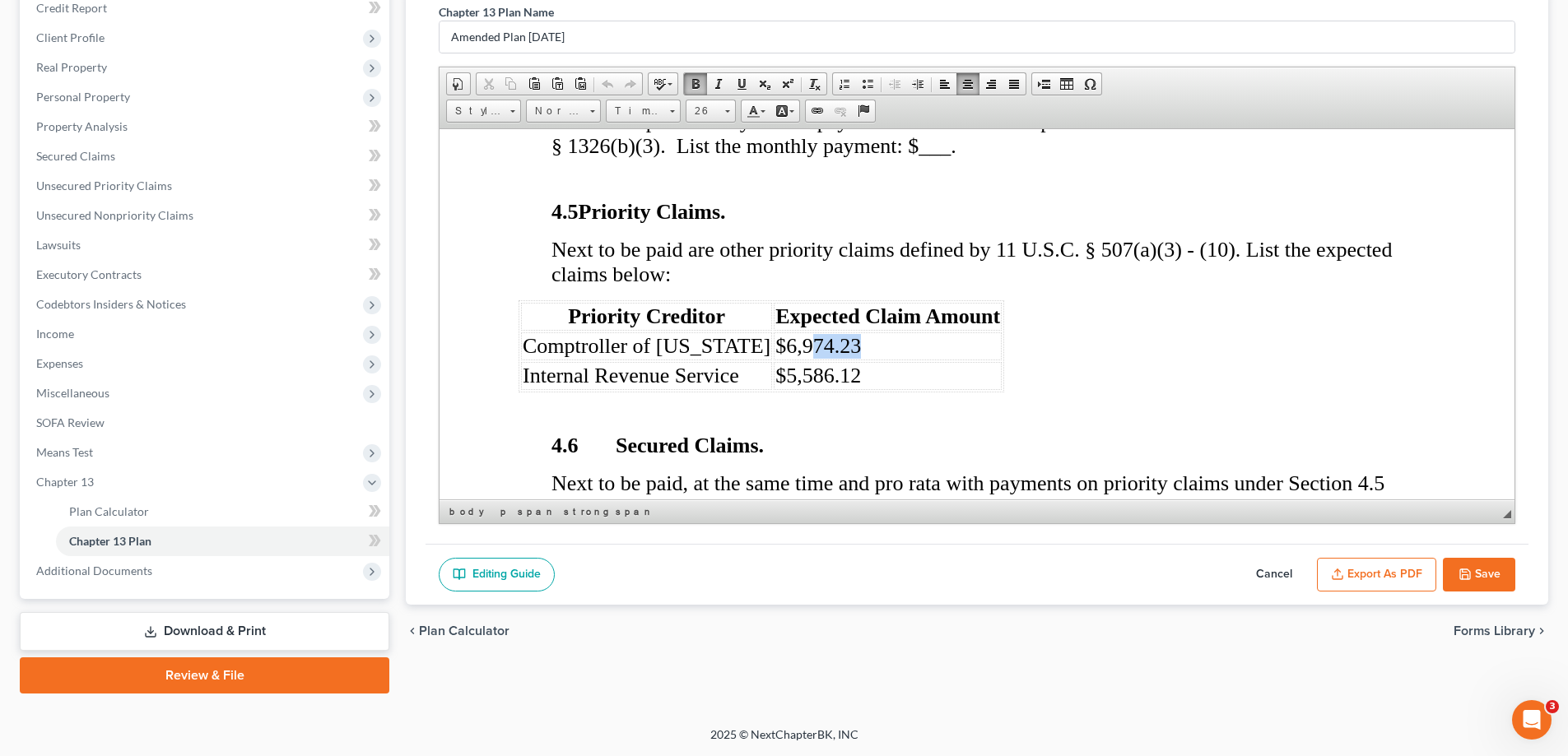
drag, startPoint x: 834, startPoint y: 375, endPoint x: 782, endPoint y: 376, distance: 52.0
click at [782, 360] on td "$6,974.23" at bounding box center [888, 345] width 228 height 28
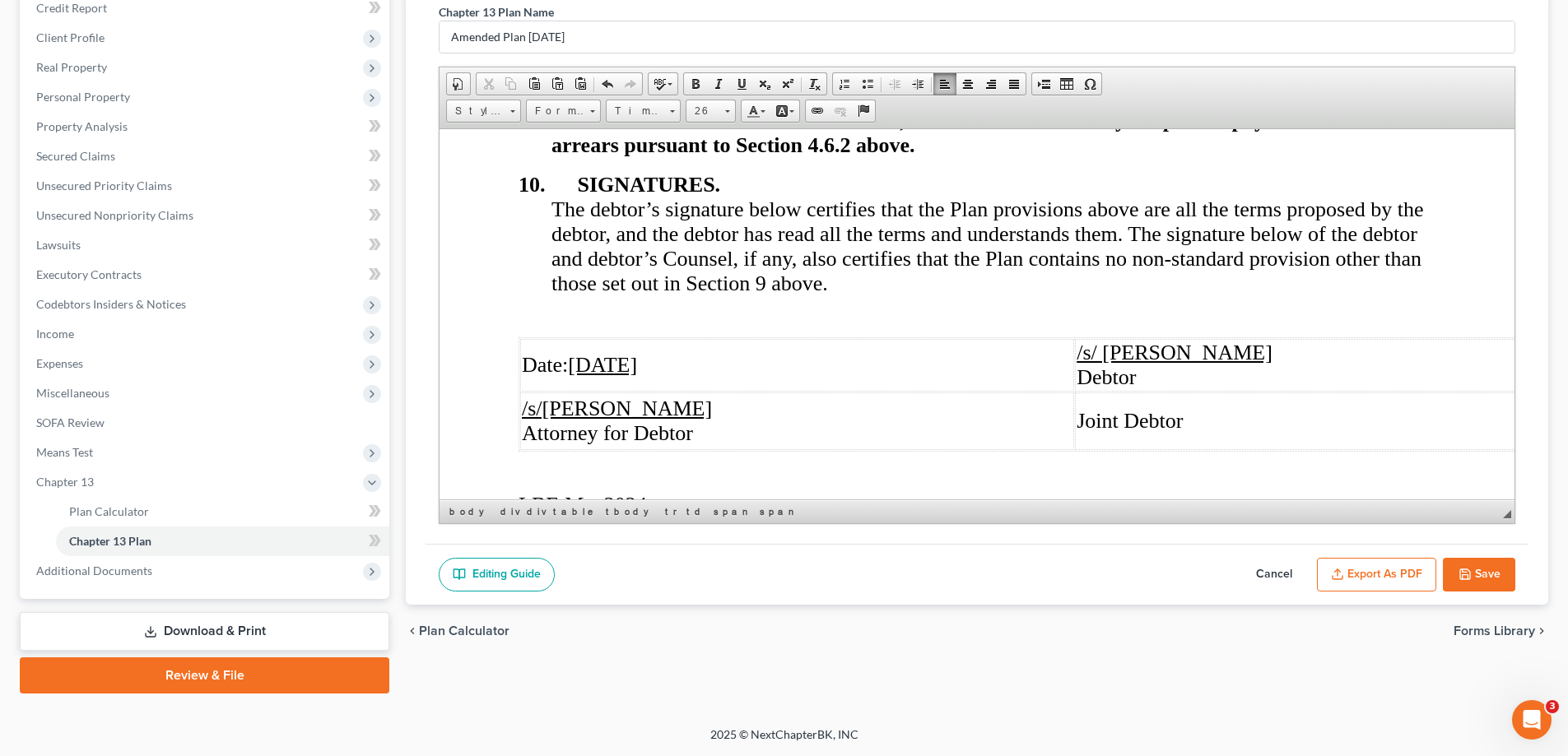
scroll to position [8795, 0]
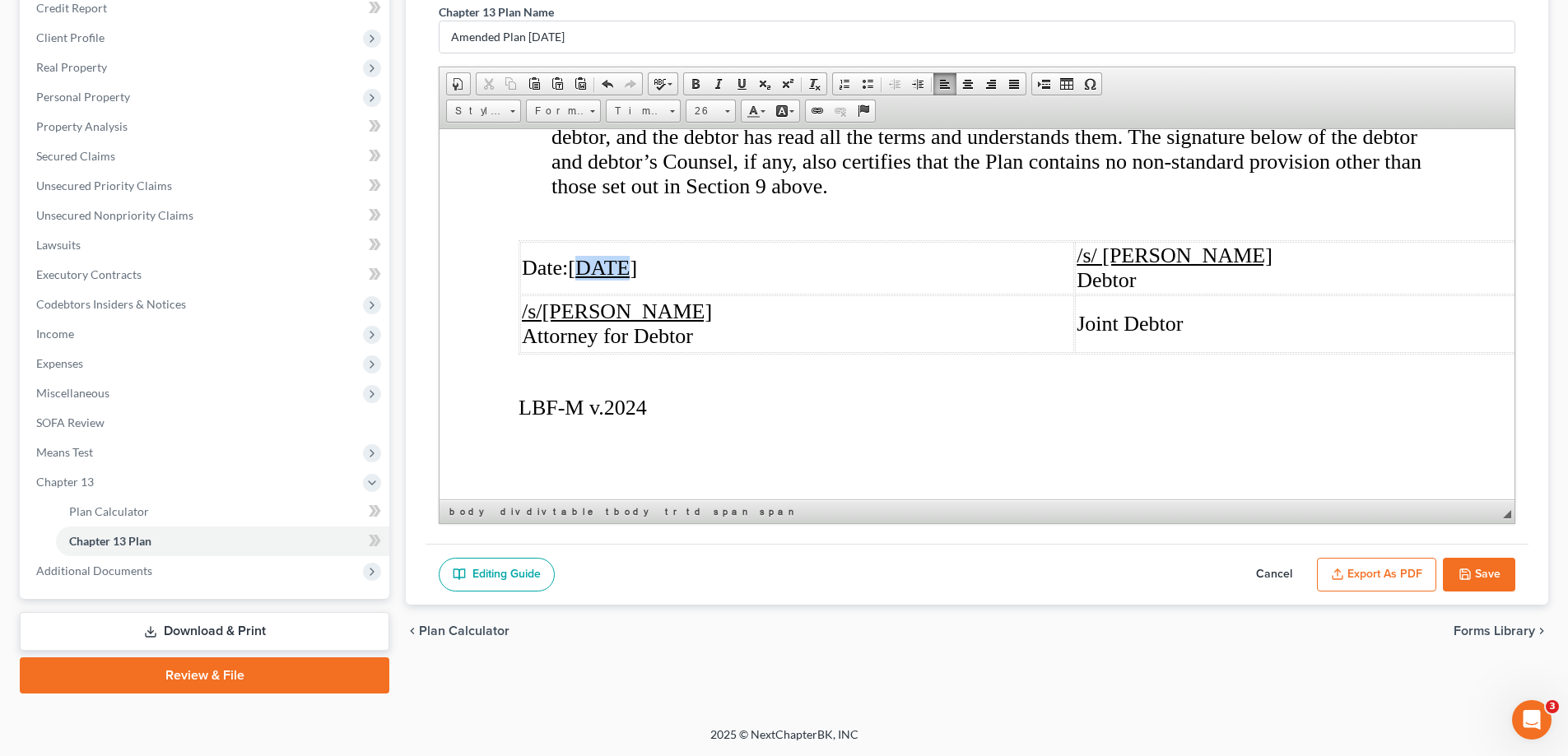
drag, startPoint x: 620, startPoint y: 256, endPoint x: 586, endPoint y: 255, distance: 34.0
click at [586, 255] on u "[DATE]" at bounding box center [602, 267] width 69 height 24
click at [586, 256] on u "010/10/2025" at bounding box center [621, 267] width 107 height 24
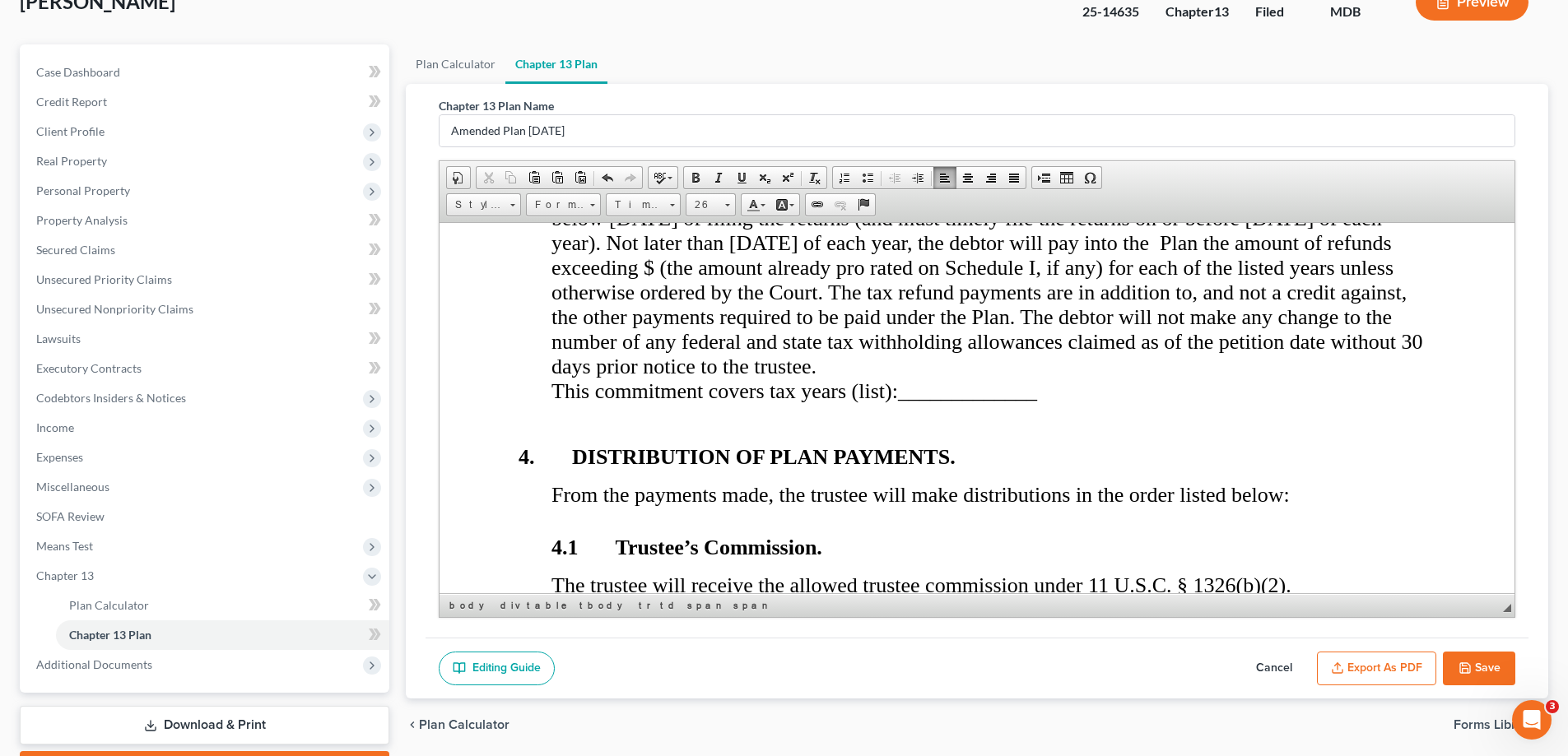
scroll to position [0, 0]
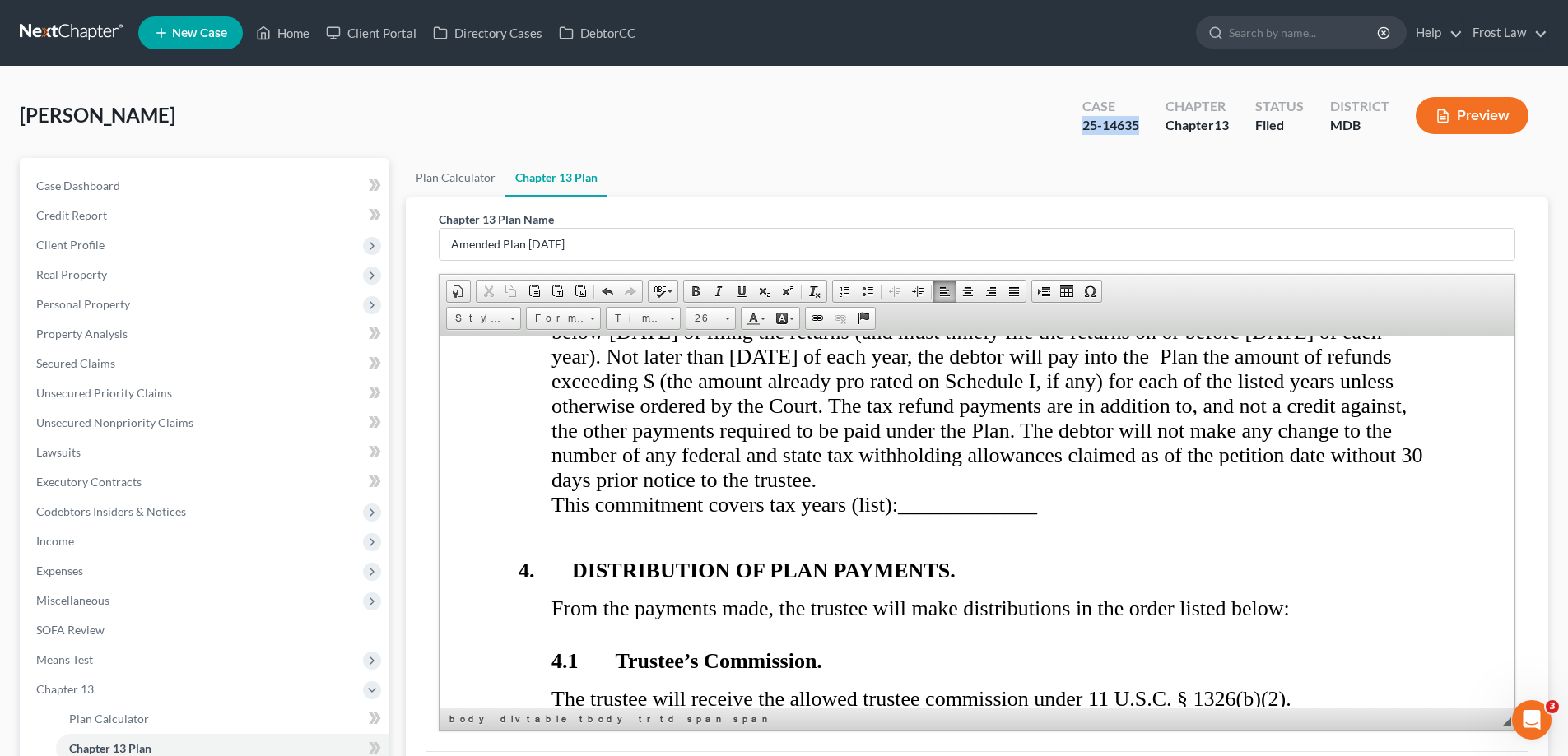
drag, startPoint x: 1138, startPoint y: 125, endPoint x: 1067, endPoint y: 128, distance: 71.1
click at [1069, 128] on div "Case 25-14635" at bounding box center [1110, 117] width 83 height 48
copy div "25-14635"
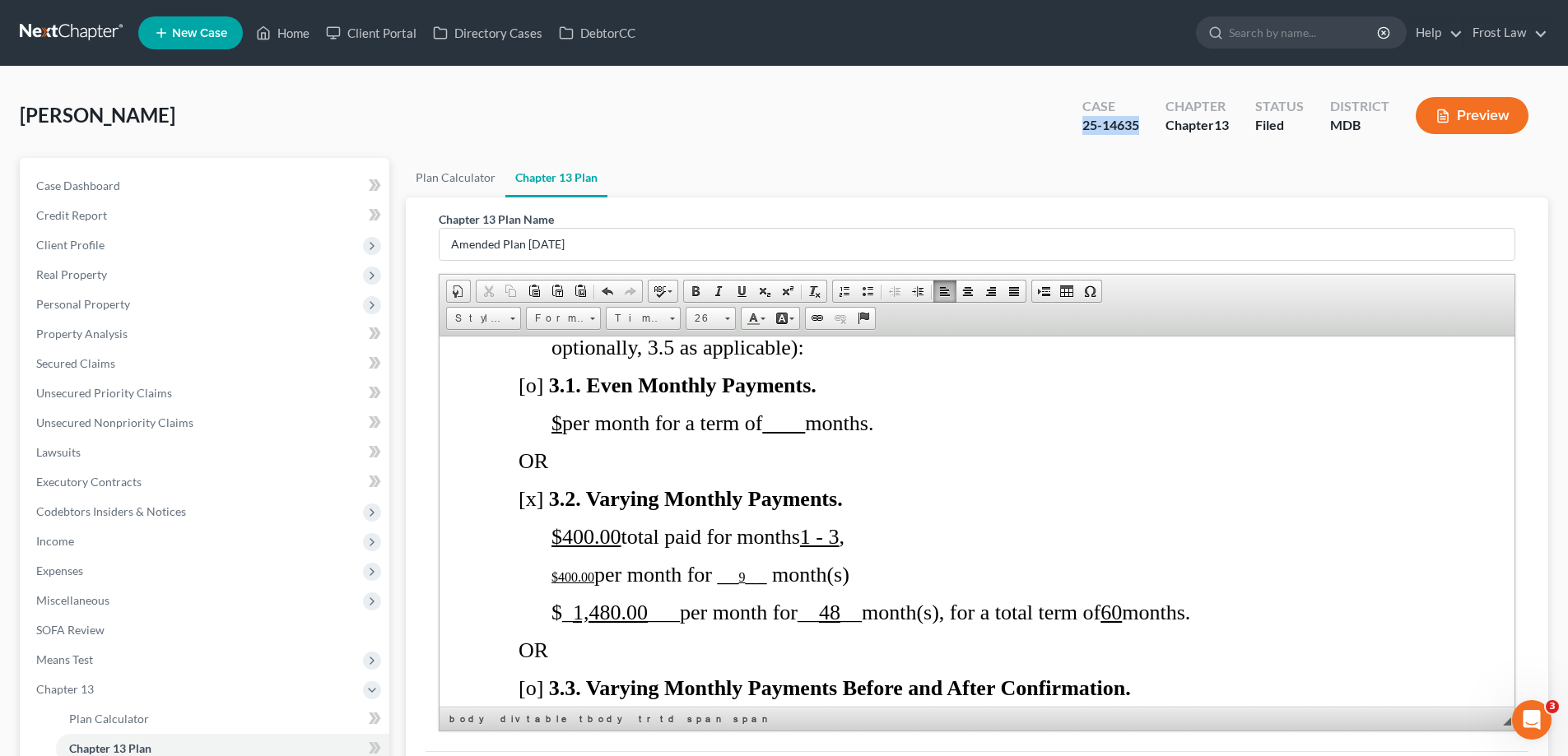
scroll to position [1556, 0]
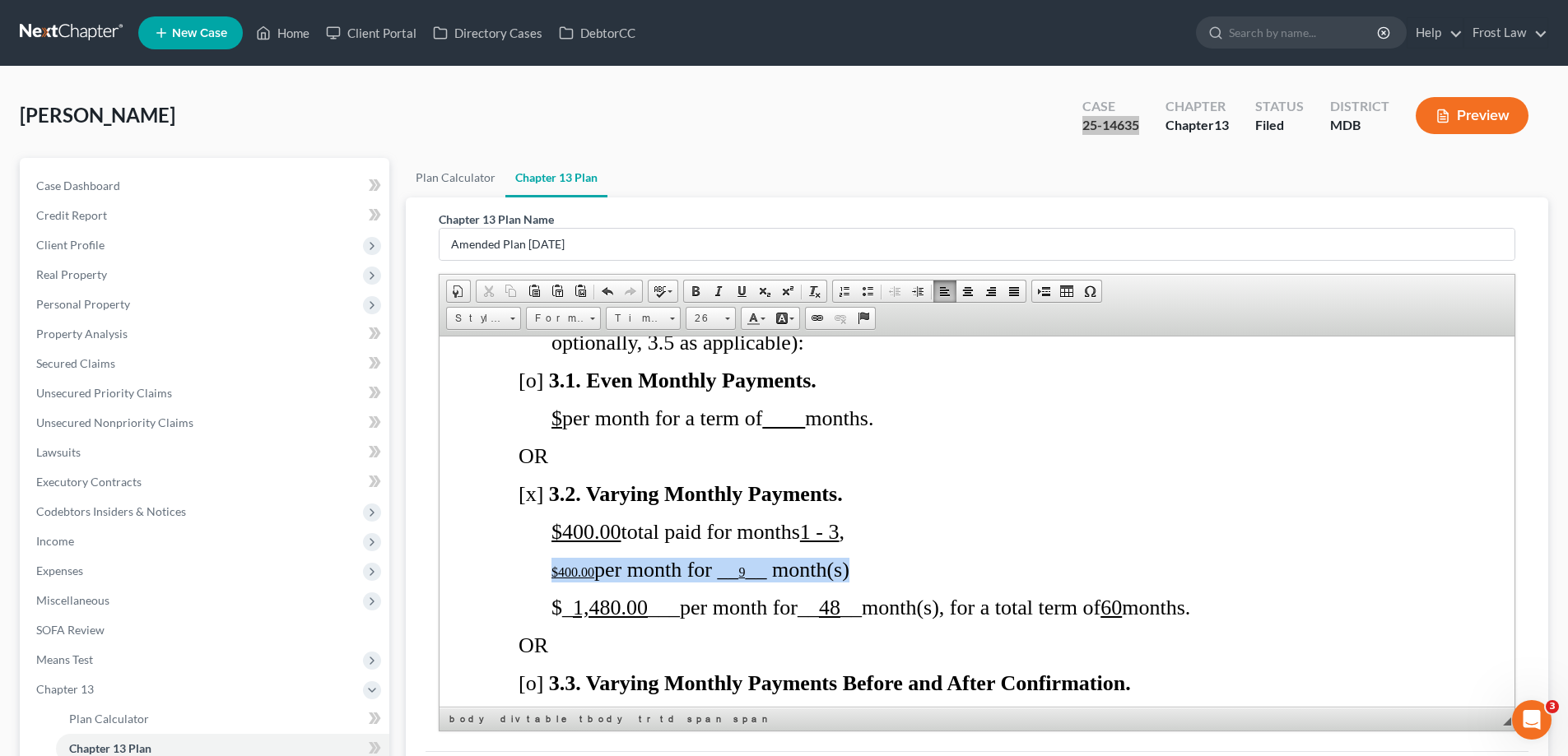
drag, startPoint x: 544, startPoint y: 598, endPoint x: 854, endPoint y: 602, distance: 310.0
click at [698, 319] on span "26" at bounding box center [703, 318] width 33 height 21
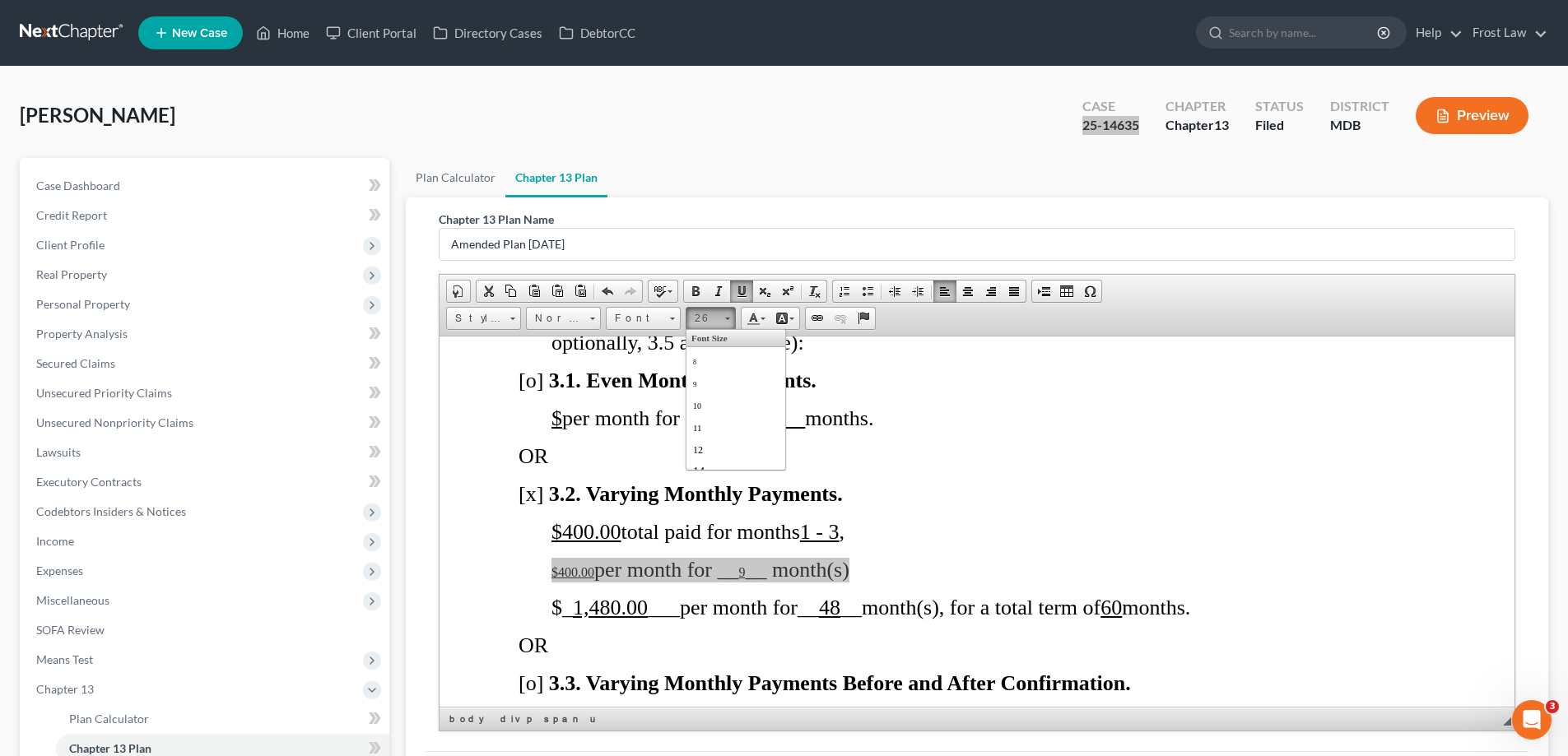
scroll to position [230, 0]
click at [712, 399] on span "26" at bounding box center [703, 398] width 21 height 24
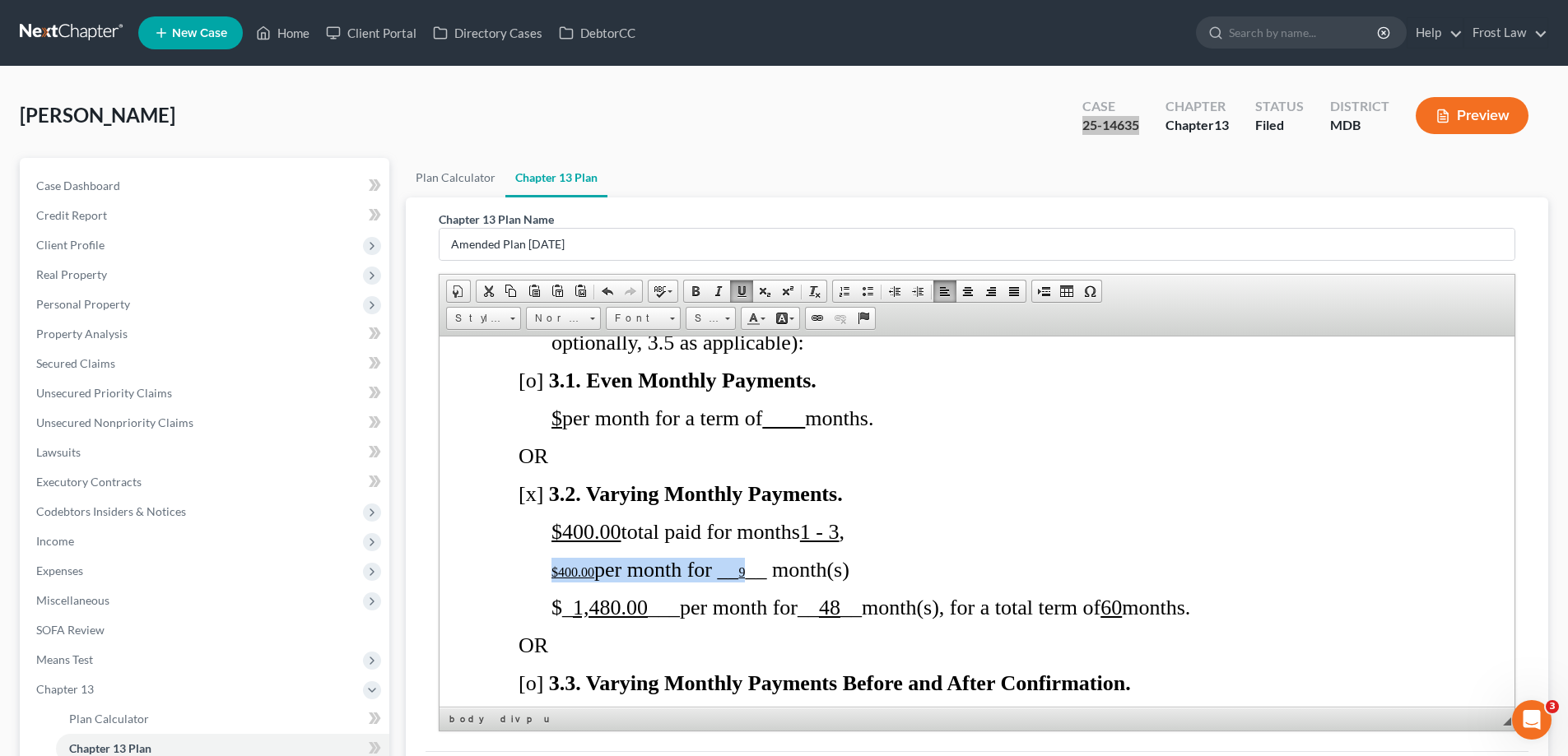
scroll to position [0, 0]
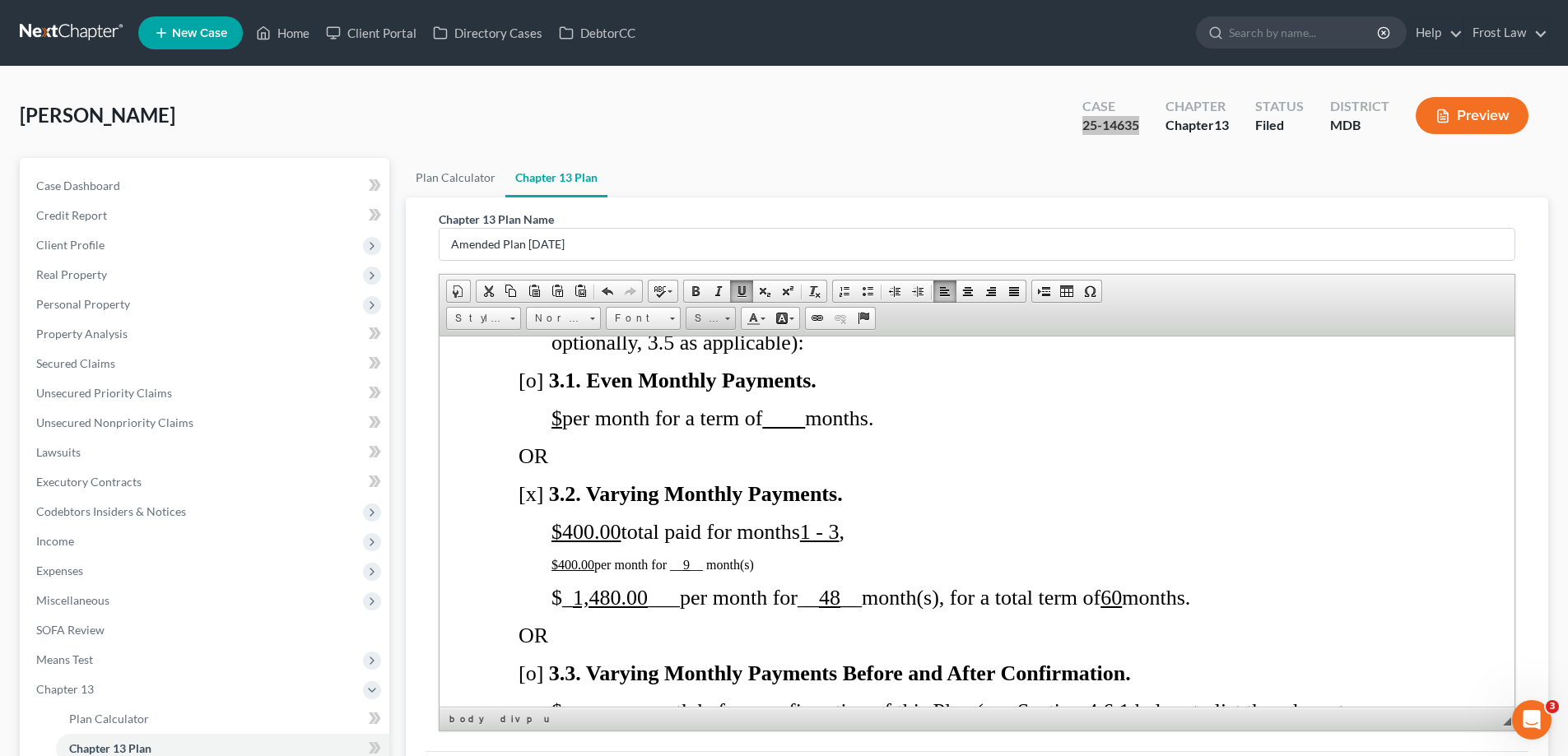
click at [714, 321] on span "Size" at bounding box center [703, 318] width 33 height 21
click at [705, 341] on link "26" at bounding box center [735, 328] width 94 height 31
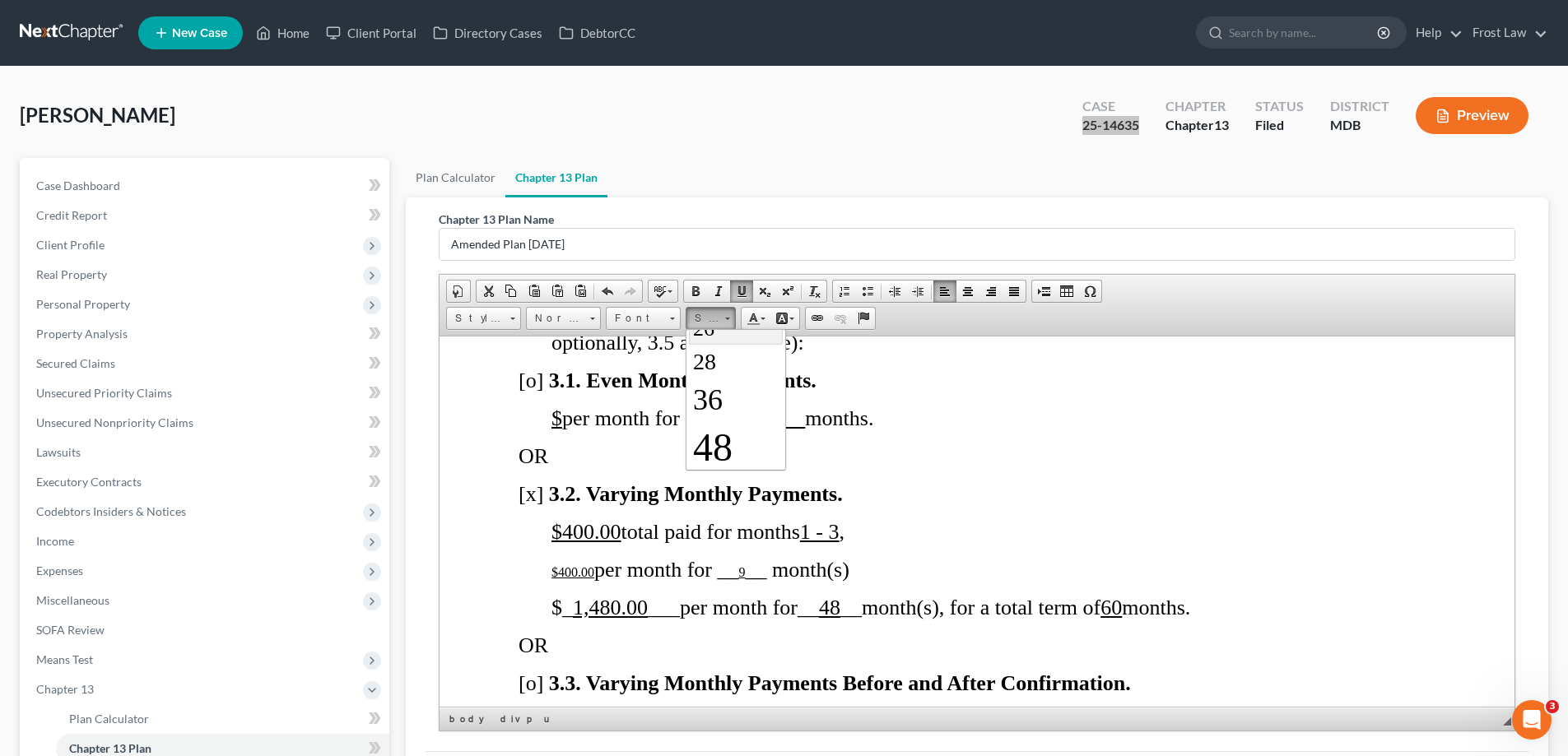
scroll to position [0, 0]
click at [586, 543] on u "$400.00" at bounding box center [586, 531] width 70 height 24
click at [574, 578] on u "$400.00" at bounding box center [573, 571] width 43 height 14
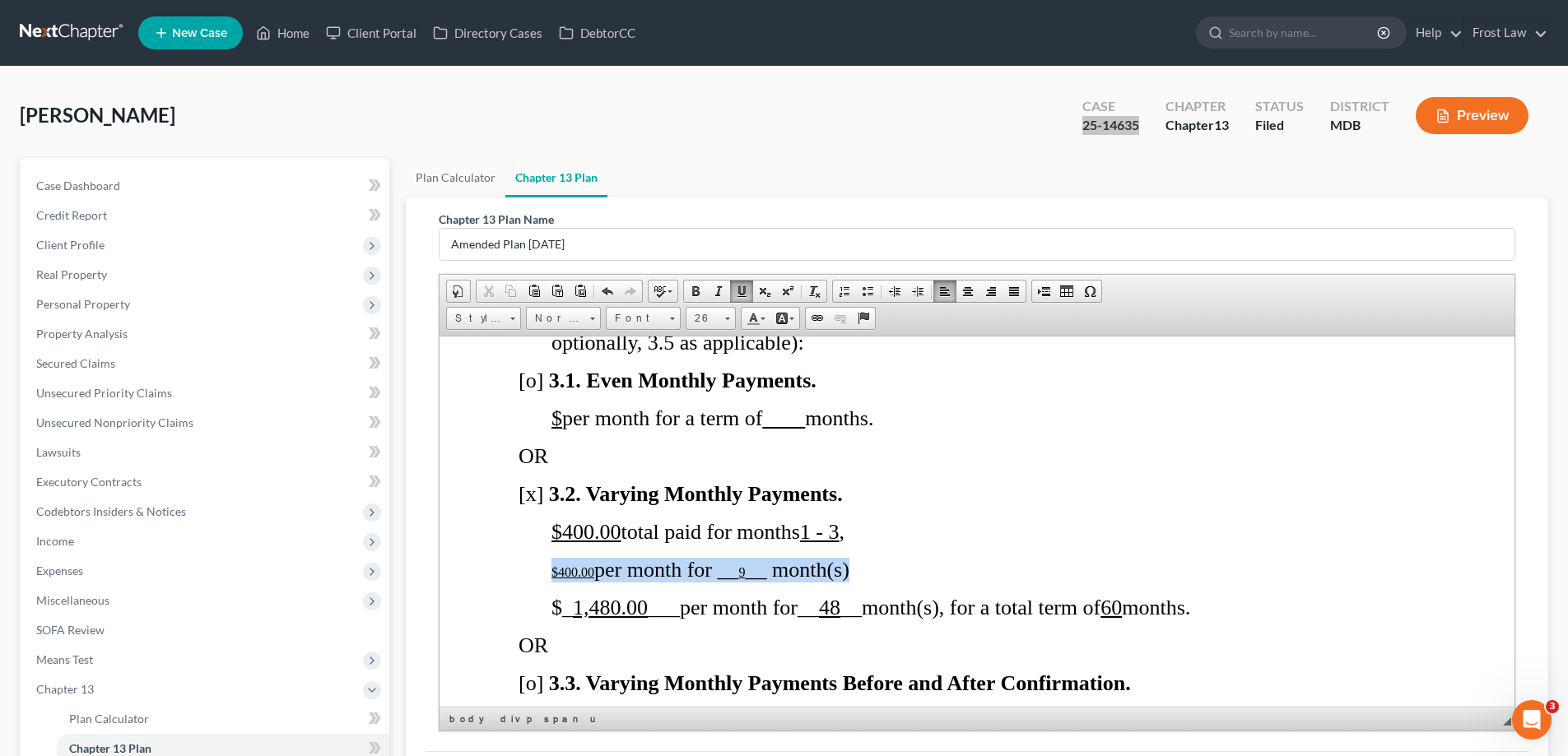
drag, startPoint x: 836, startPoint y: 598, endPoint x: 544, endPoint y: 599, distance: 292.0
click at [668, 322] on link "Font" at bounding box center [642, 318] width 74 height 23
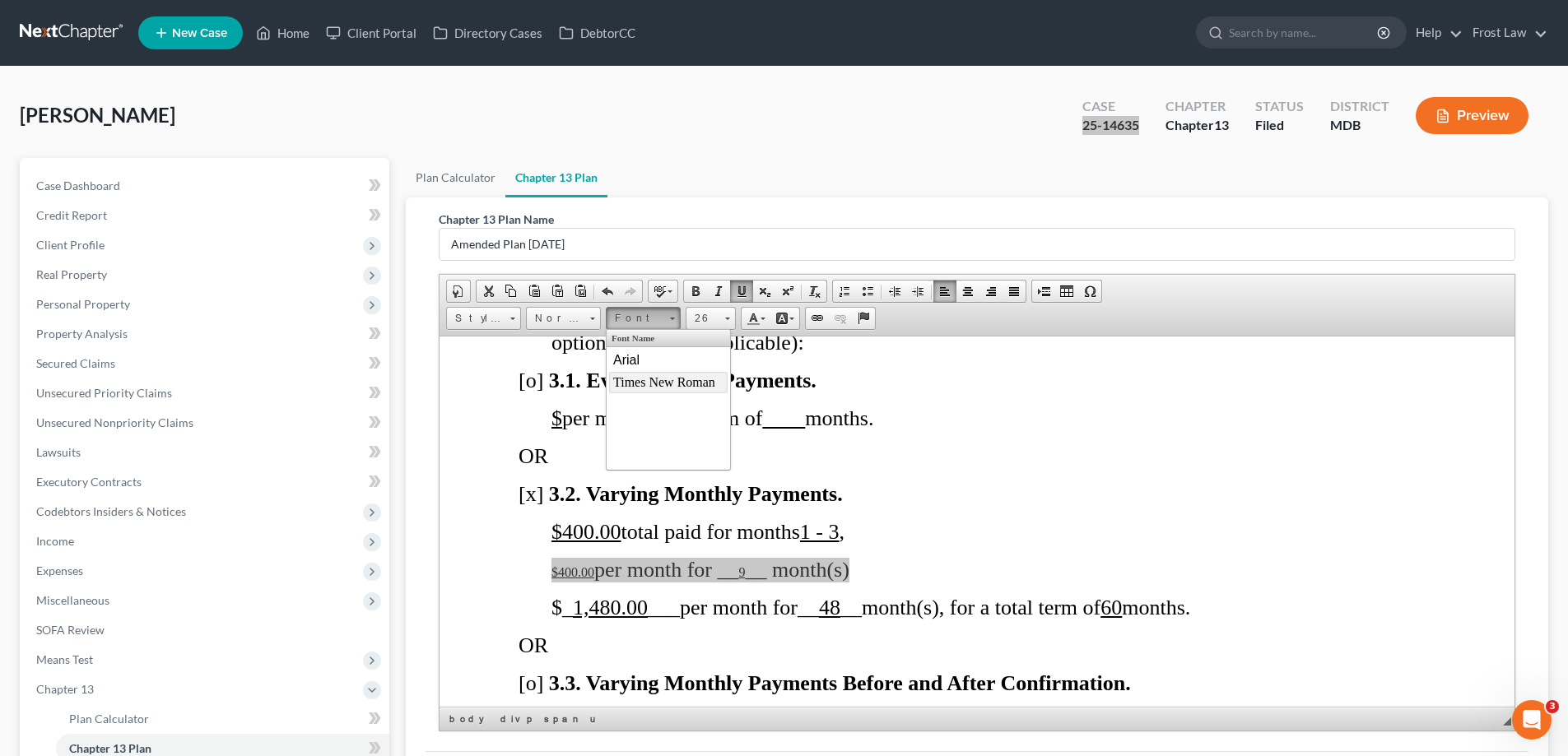
click at [660, 382] on span "Times New Roman" at bounding box center [664, 381] width 102 height 14
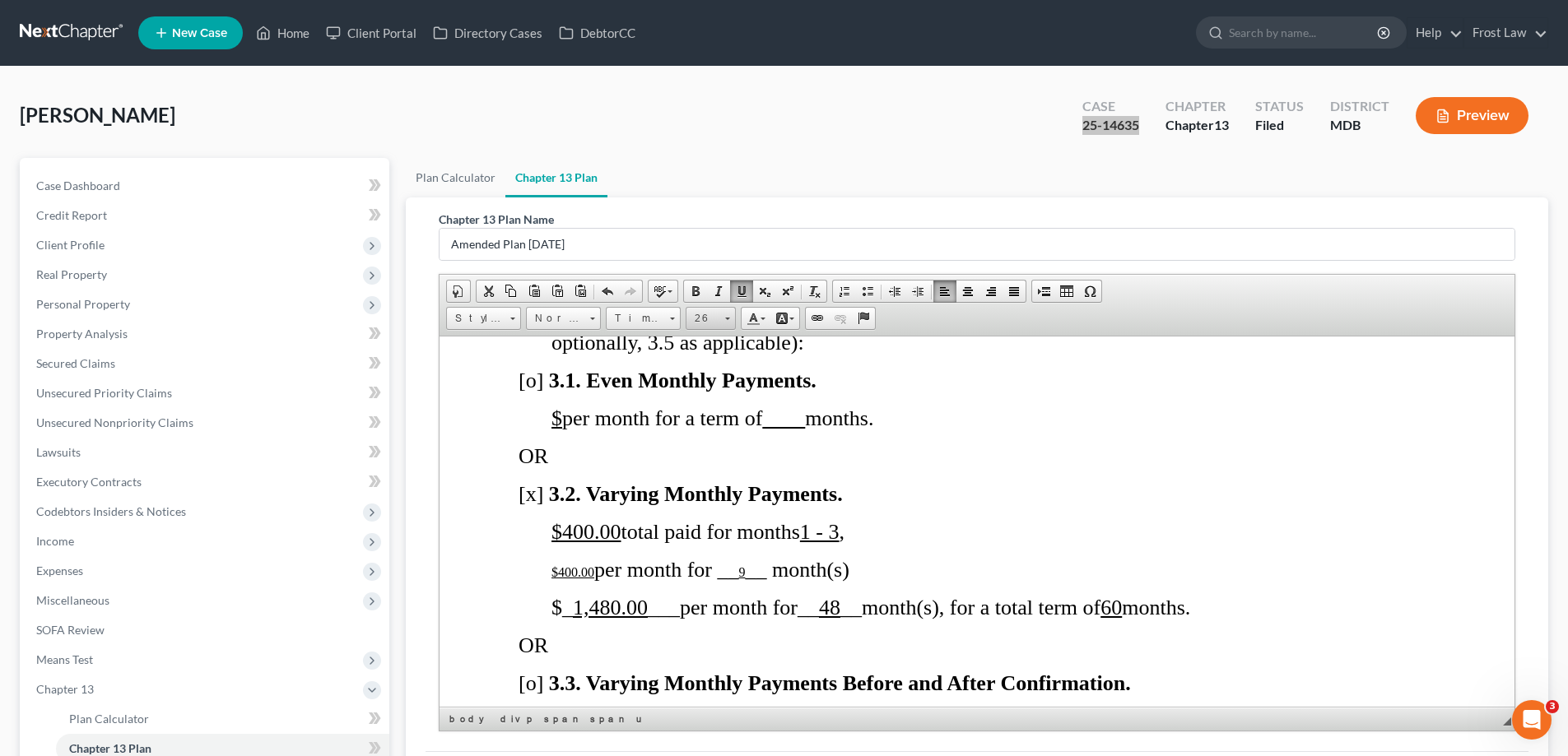
click at [699, 317] on span "26" at bounding box center [703, 318] width 33 height 21
click at [728, 402] on link "26" at bounding box center [735, 398] width 94 height 31
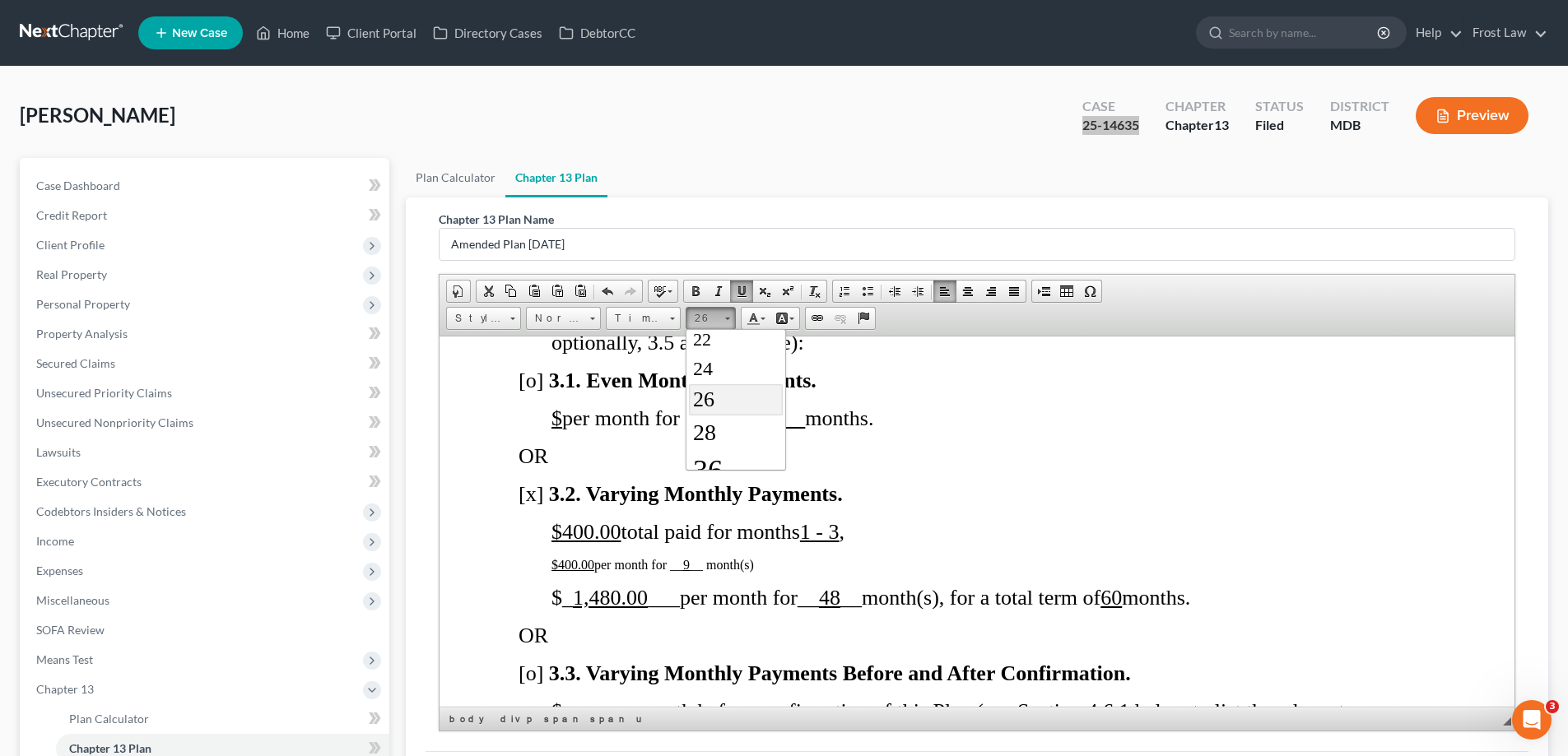
scroll to position [0, 0]
click at [725, 325] on link "Size" at bounding box center [711, 318] width 50 height 23
click at [720, 454] on link "26" at bounding box center [735, 465] width 94 height 31
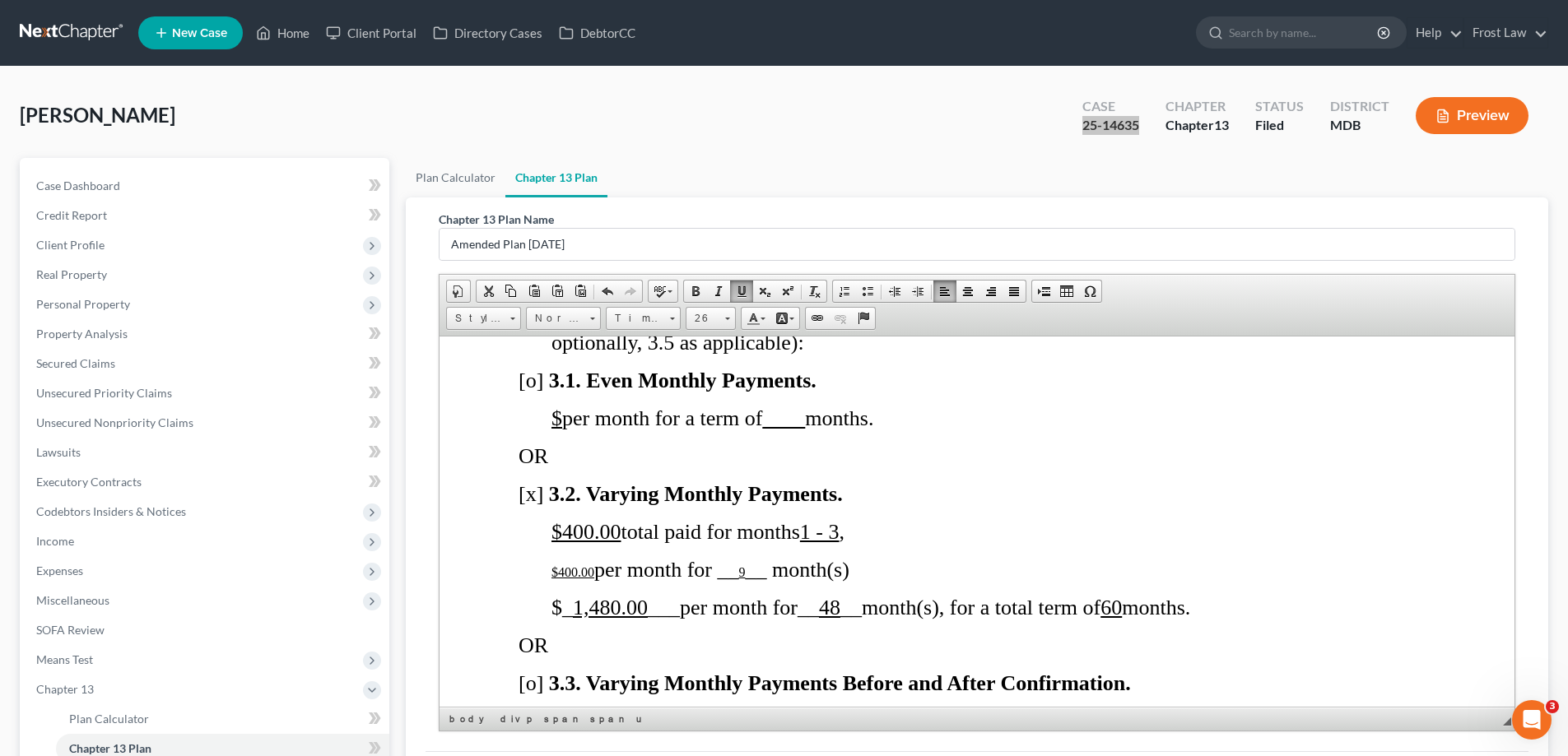
scroll to position [0, 0]
drag, startPoint x: 546, startPoint y: 556, endPoint x: 603, endPoint y: 579, distance: 61.5
copy span "$400.00"
drag, startPoint x: 543, startPoint y: 595, endPoint x: 594, endPoint y: 595, distance: 51.0
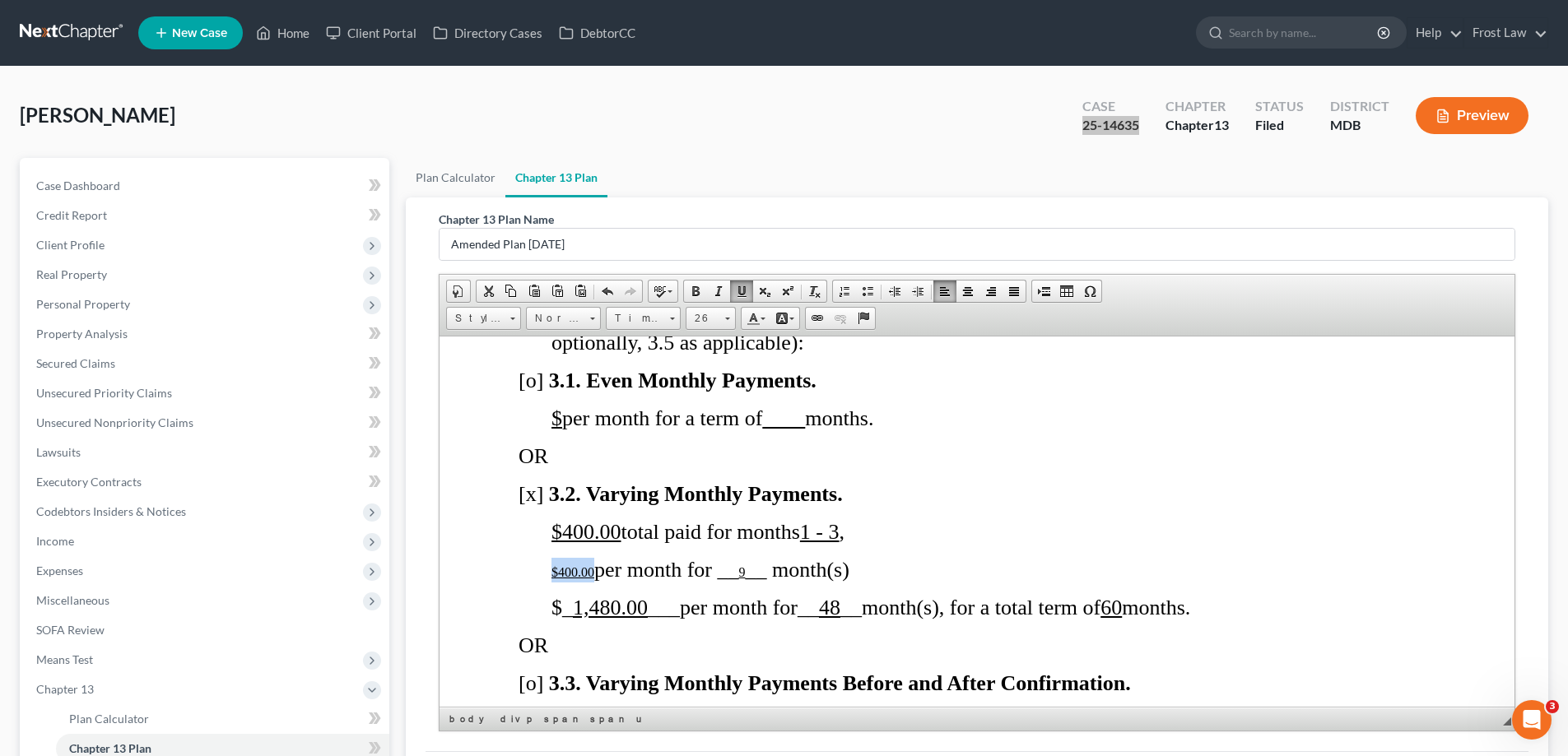
drag, startPoint x: 848, startPoint y: 553, endPoint x: 824, endPoint y: 554, distance: 24.0
click at [824, 543] on u "1 - 3" at bounding box center [819, 531] width 40 height 24
drag, startPoint x: 856, startPoint y: 630, endPoint x: 830, endPoint y: 633, distance: 26.2
click at [830, 619] on span "__ 48 __" at bounding box center [829, 606] width 64 height 24
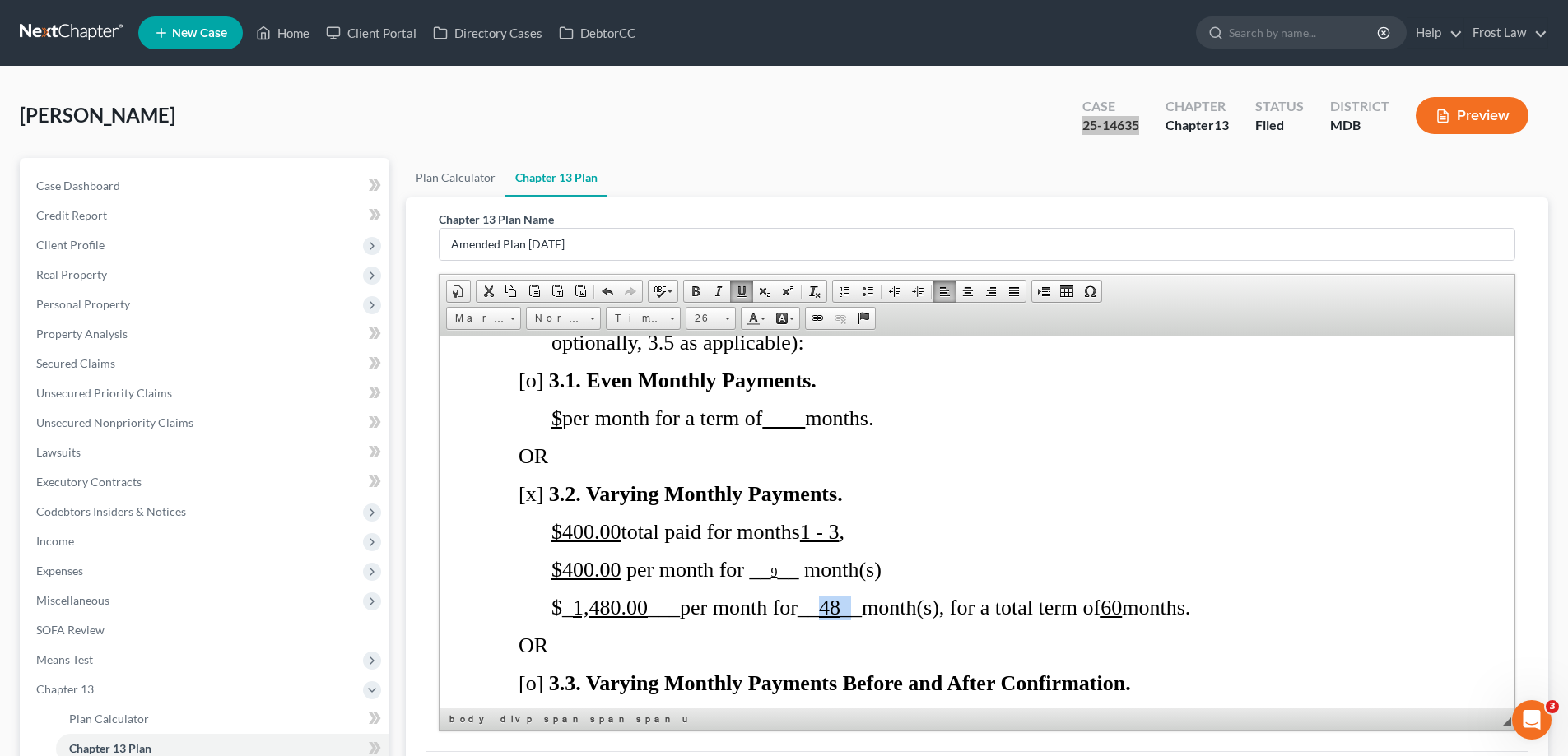
copy span "48 _"
drag, startPoint x: 781, startPoint y: 596, endPoint x: 769, endPoint y: 596, distance: 12.0
click at [769, 581] on span "per month for __ 9 __ month(s)" at bounding box center [754, 568] width 255 height 24
drag, startPoint x: 786, startPoint y: 593, endPoint x: 769, endPoint y: 596, distance: 17.3
click at [769, 581] on p "$400.00 per month for _ 48 __ month(s)" at bounding box center [993, 569] width 884 height 25
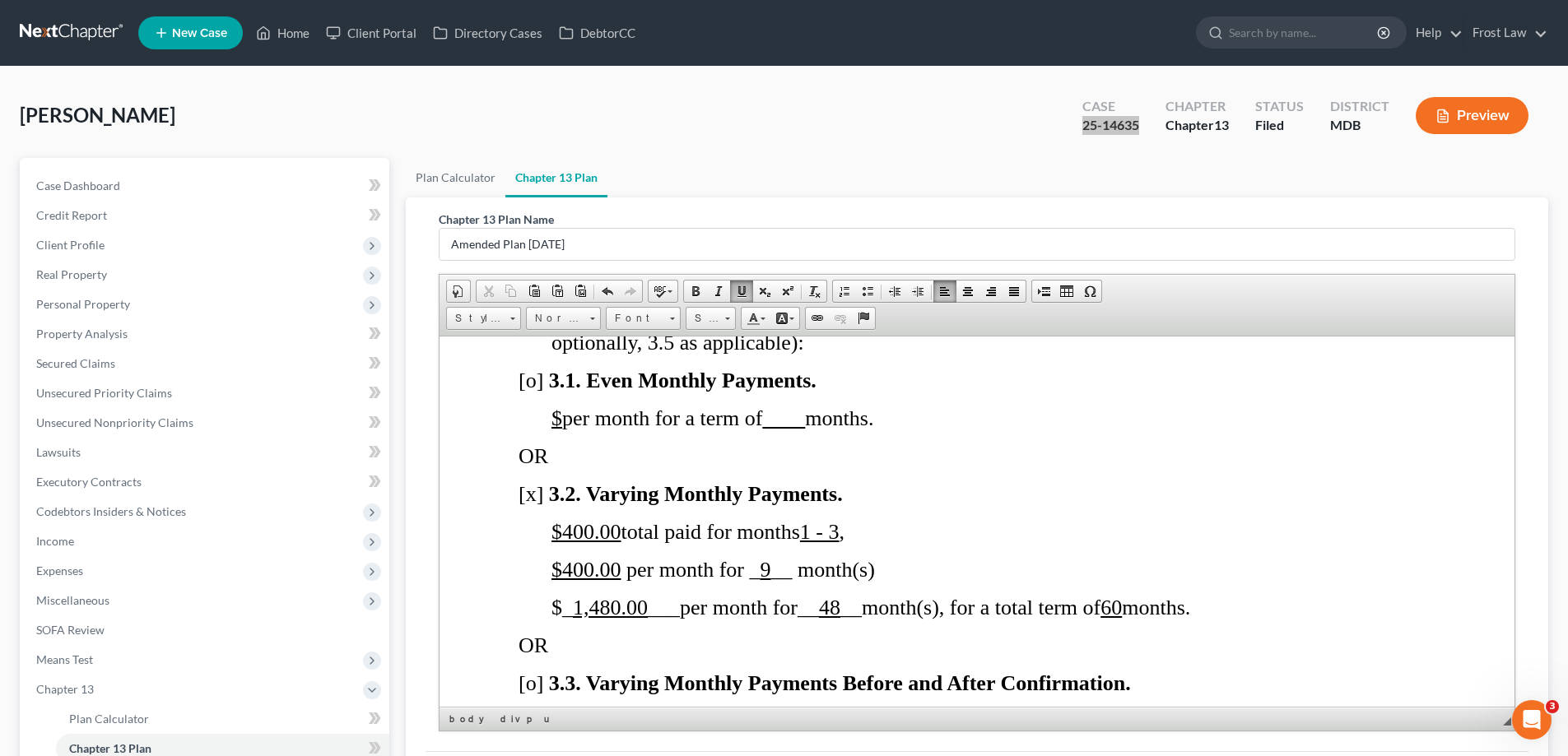
click at [571, 543] on u "$400.00" at bounding box center [586, 531] width 70 height 24
click at [840, 543] on u "1 - 3" at bounding box center [819, 531] width 40 height 24
click at [770, 581] on u "9" at bounding box center [764, 568] width 11 height 24
drag, startPoint x: 620, startPoint y: 633, endPoint x: 596, endPoint y: 632, distance: 24.0
click at [596, 619] on u "1,480.00" at bounding box center [609, 606] width 74 height 24
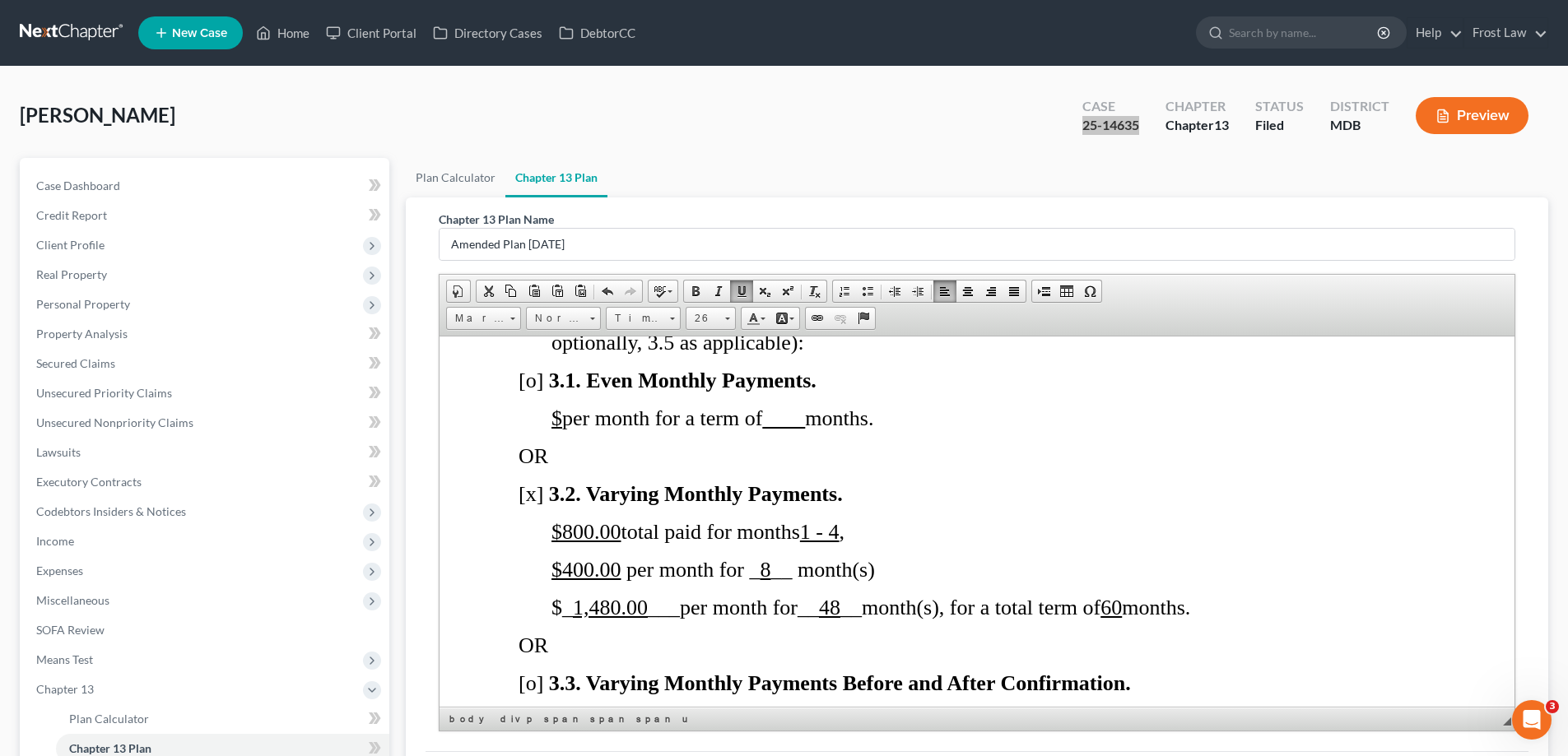
click at [705, 657] on p "OR" at bounding box center [977, 645] width 917 height 25
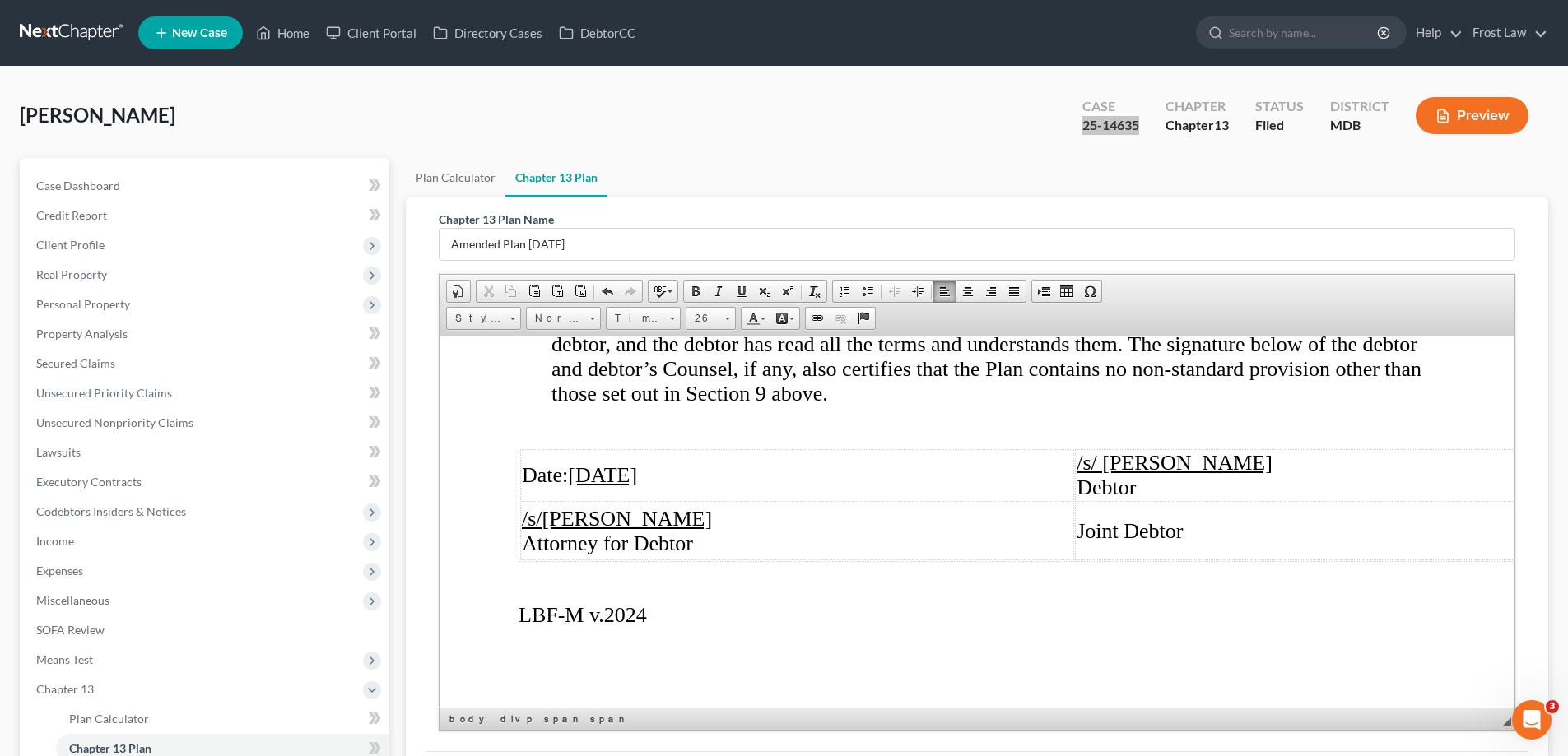
scroll to position [207, 0]
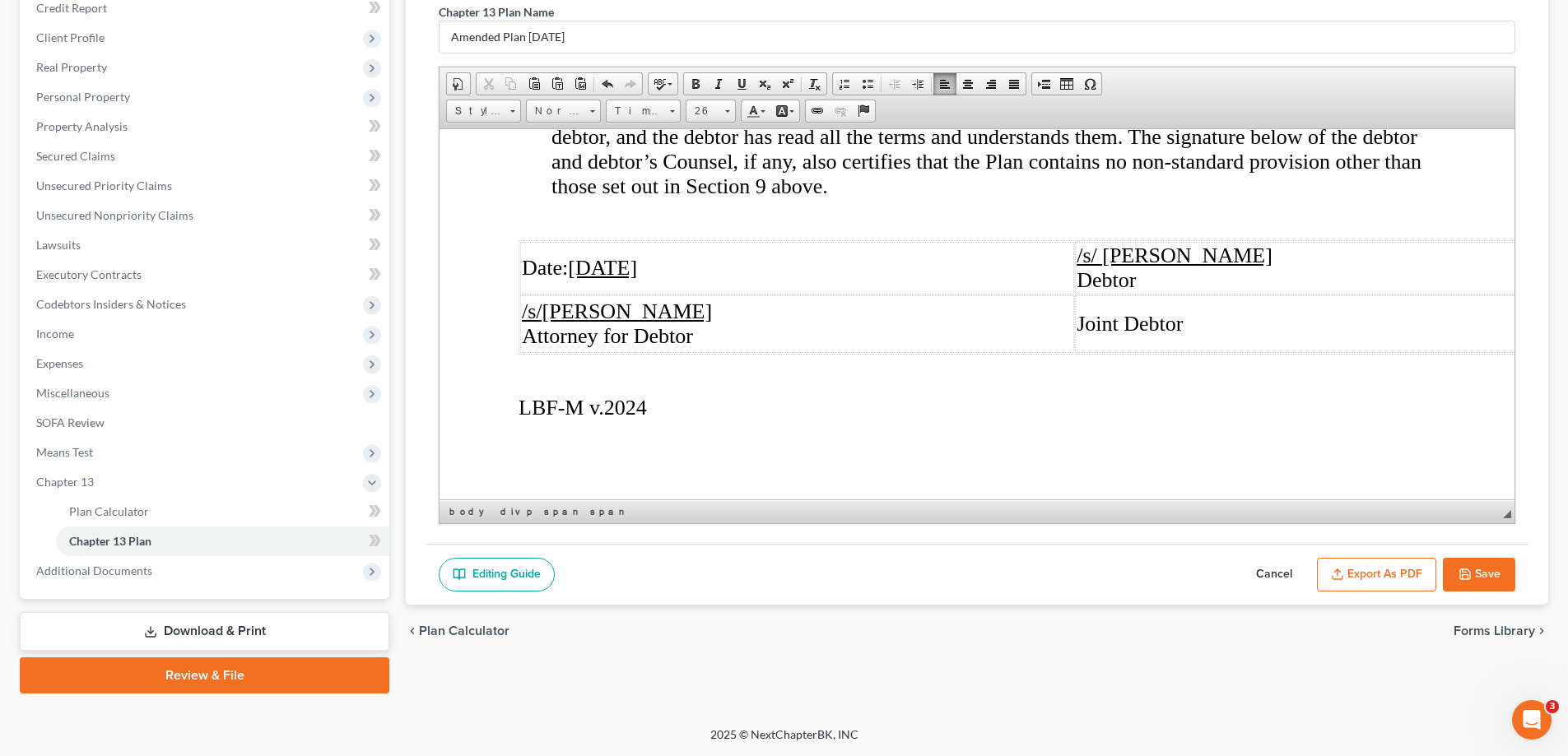
click at [1481, 559] on button "Save" at bounding box center [1478, 575] width 73 height 35
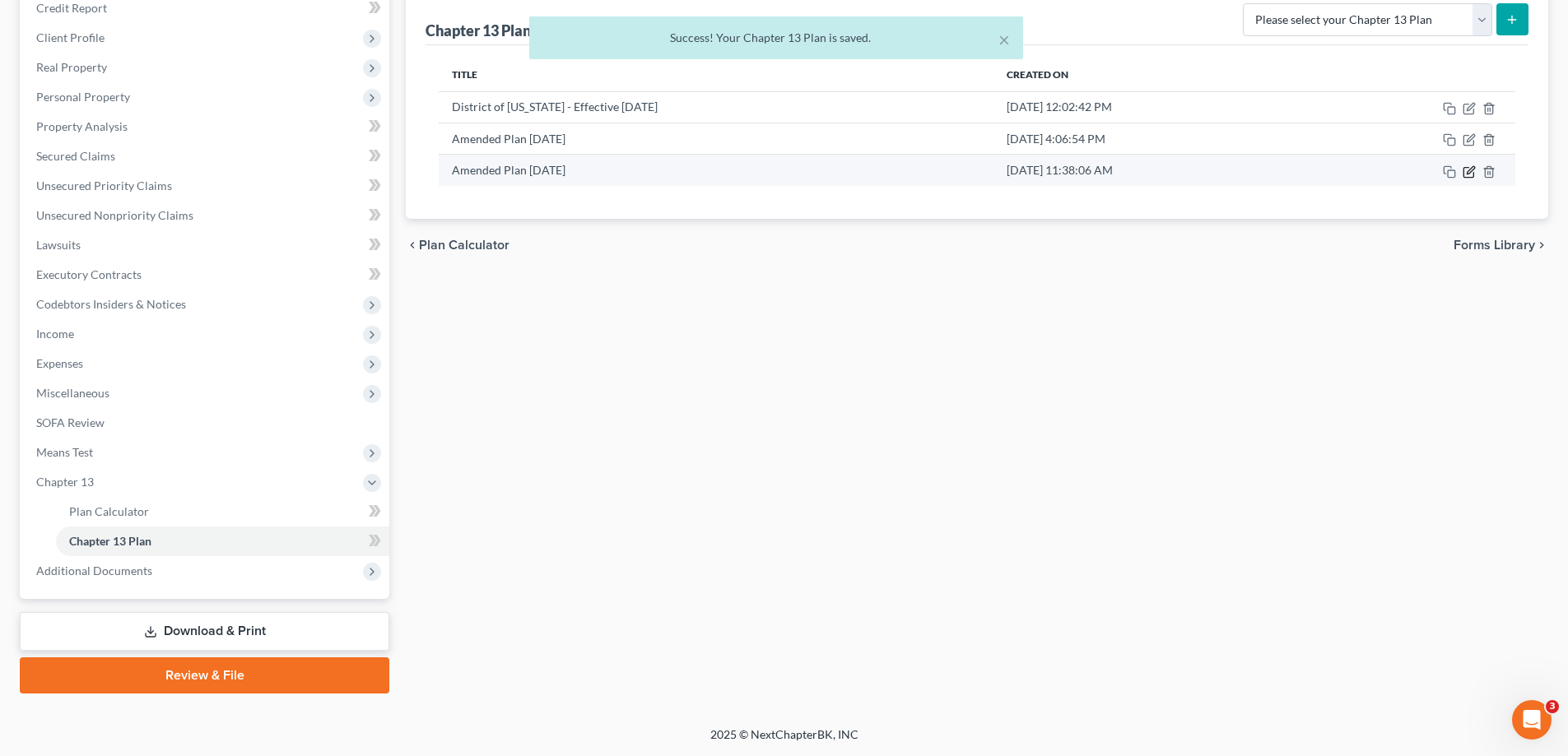
click at [1469, 175] on icon "button" at bounding box center [1469, 172] width 14 height 14
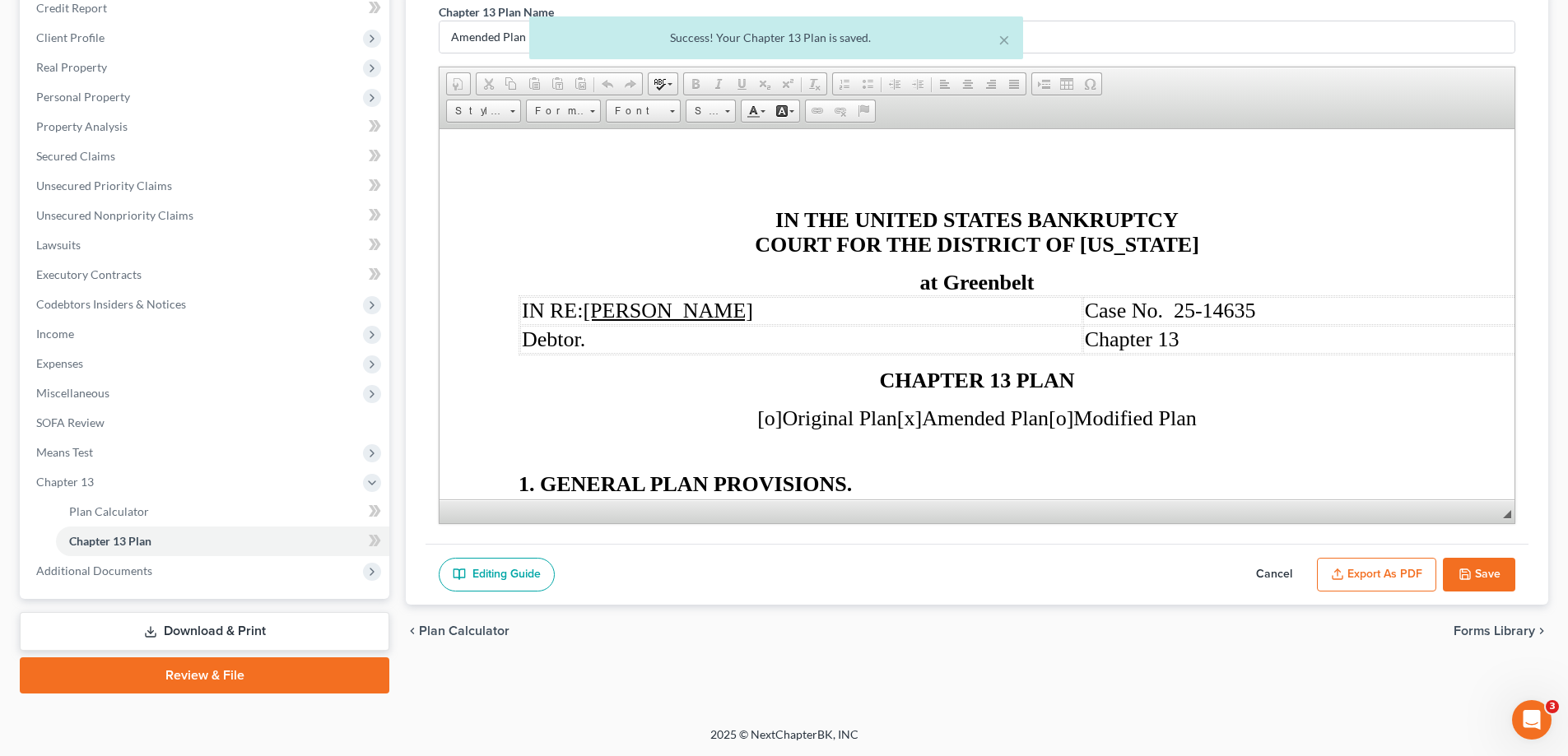
scroll to position [0, 0]
click at [1354, 560] on button "Export as PDF" at bounding box center [1376, 575] width 119 height 35
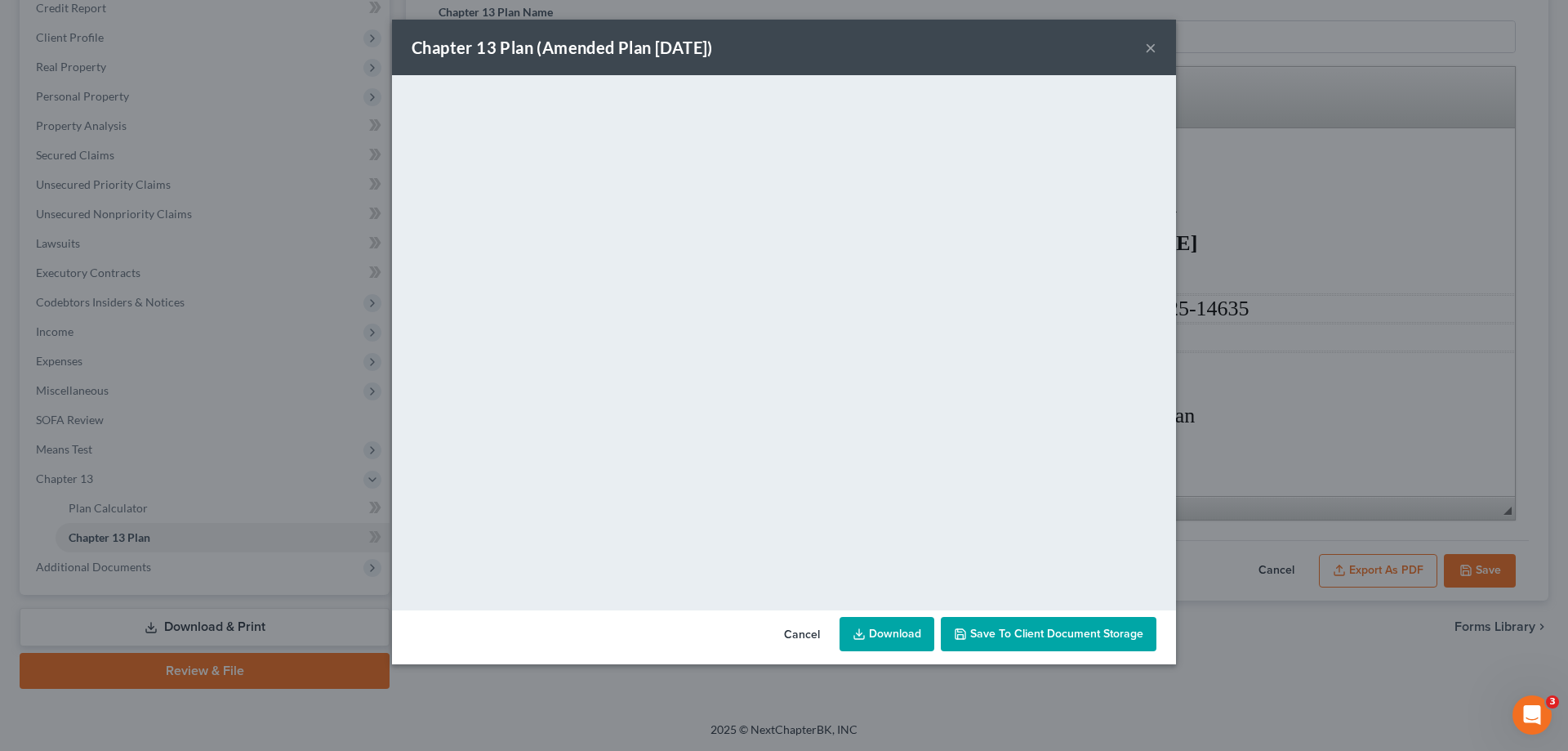
click at [1152, 45] on button "×" at bounding box center [1151, 47] width 12 height 19
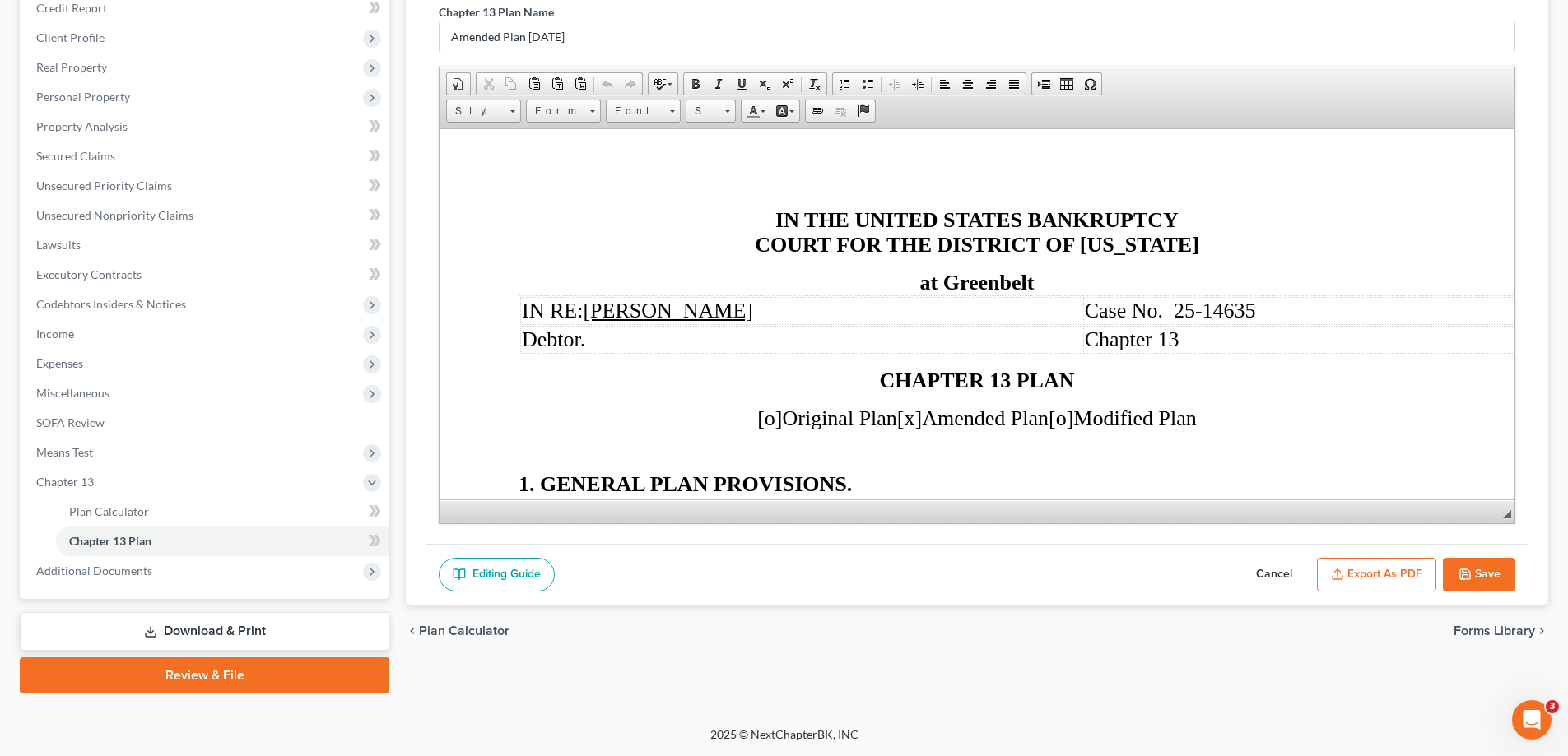
click at [1483, 568] on button "Save" at bounding box center [1478, 575] width 73 height 35
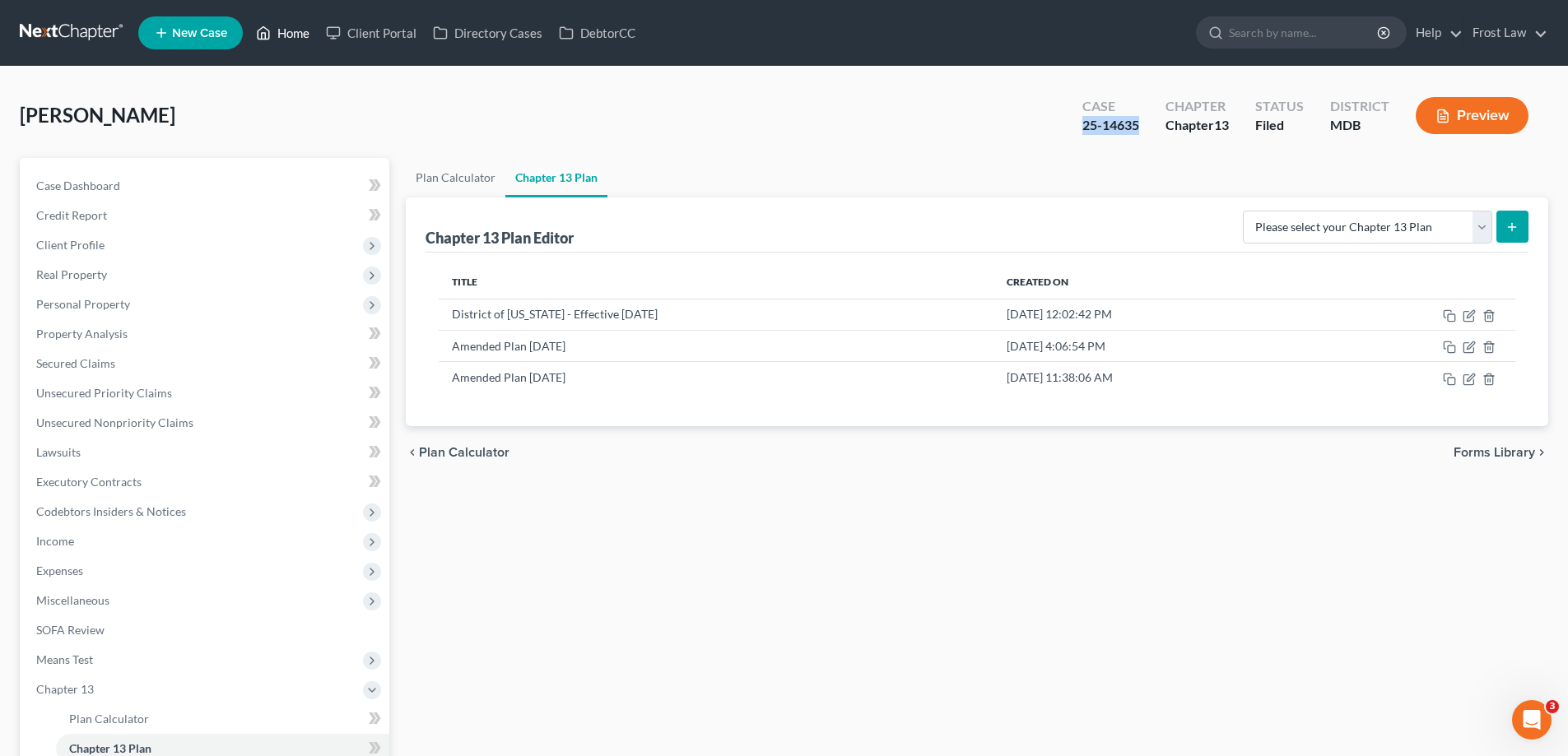
drag, startPoint x: 297, startPoint y: 34, endPoint x: 312, endPoint y: 39, distance: 15.8
click at [297, 35] on link "Home" at bounding box center [282, 33] width 70 height 30
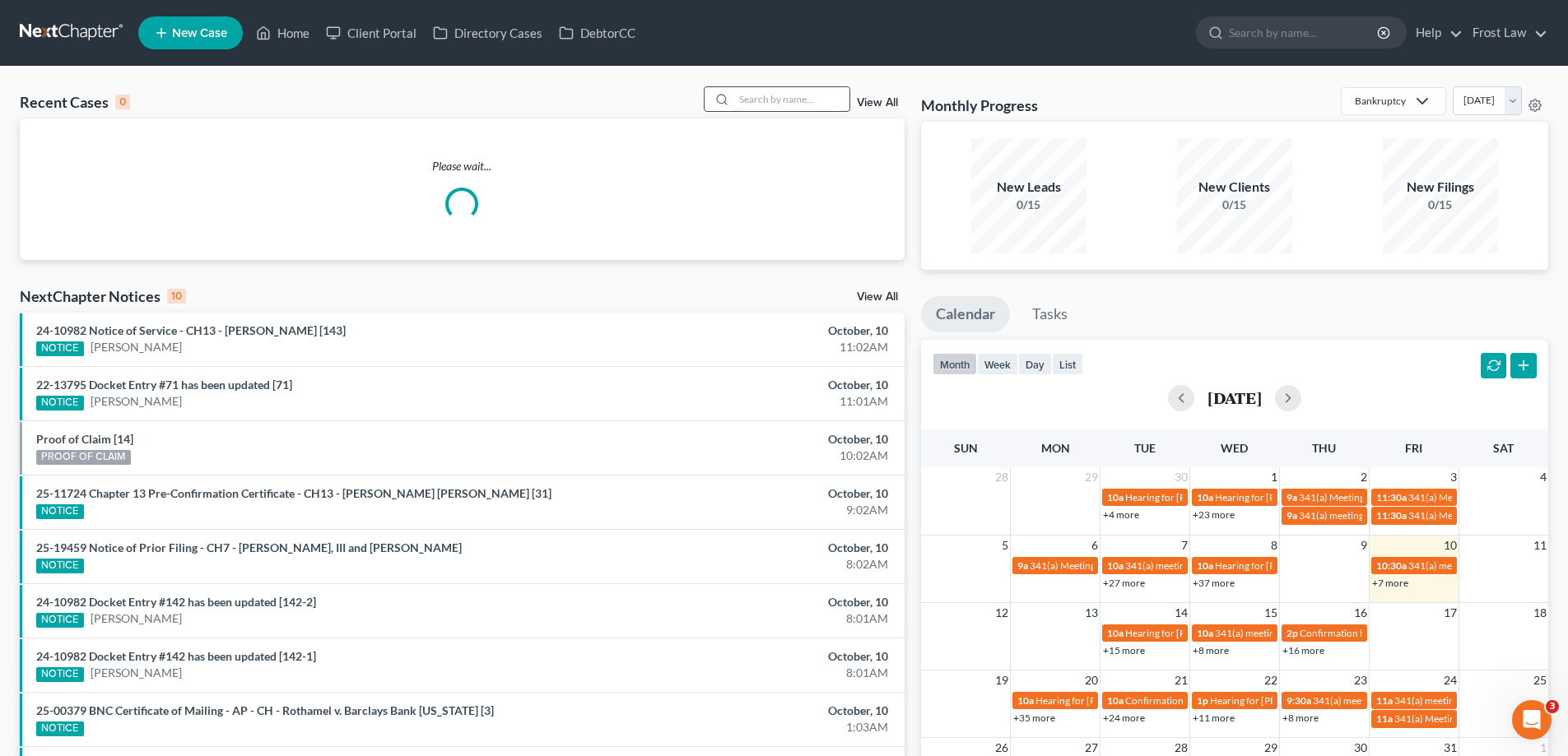
click at [811, 104] on input "search" at bounding box center [791, 99] width 115 height 24
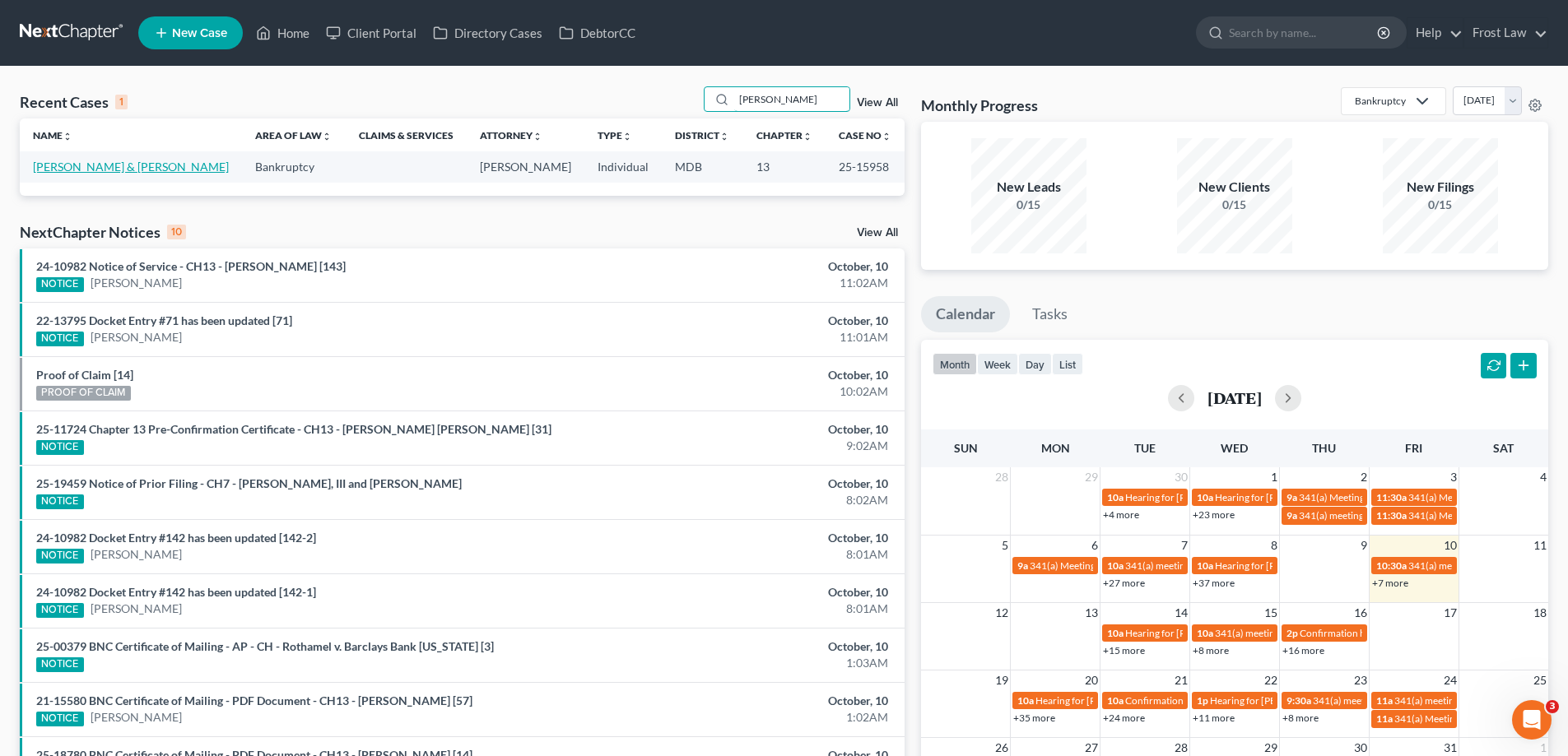
type input "[PERSON_NAME]"
click at [107, 168] on link "[PERSON_NAME] & [PERSON_NAME]" at bounding box center [131, 166] width 195 height 14
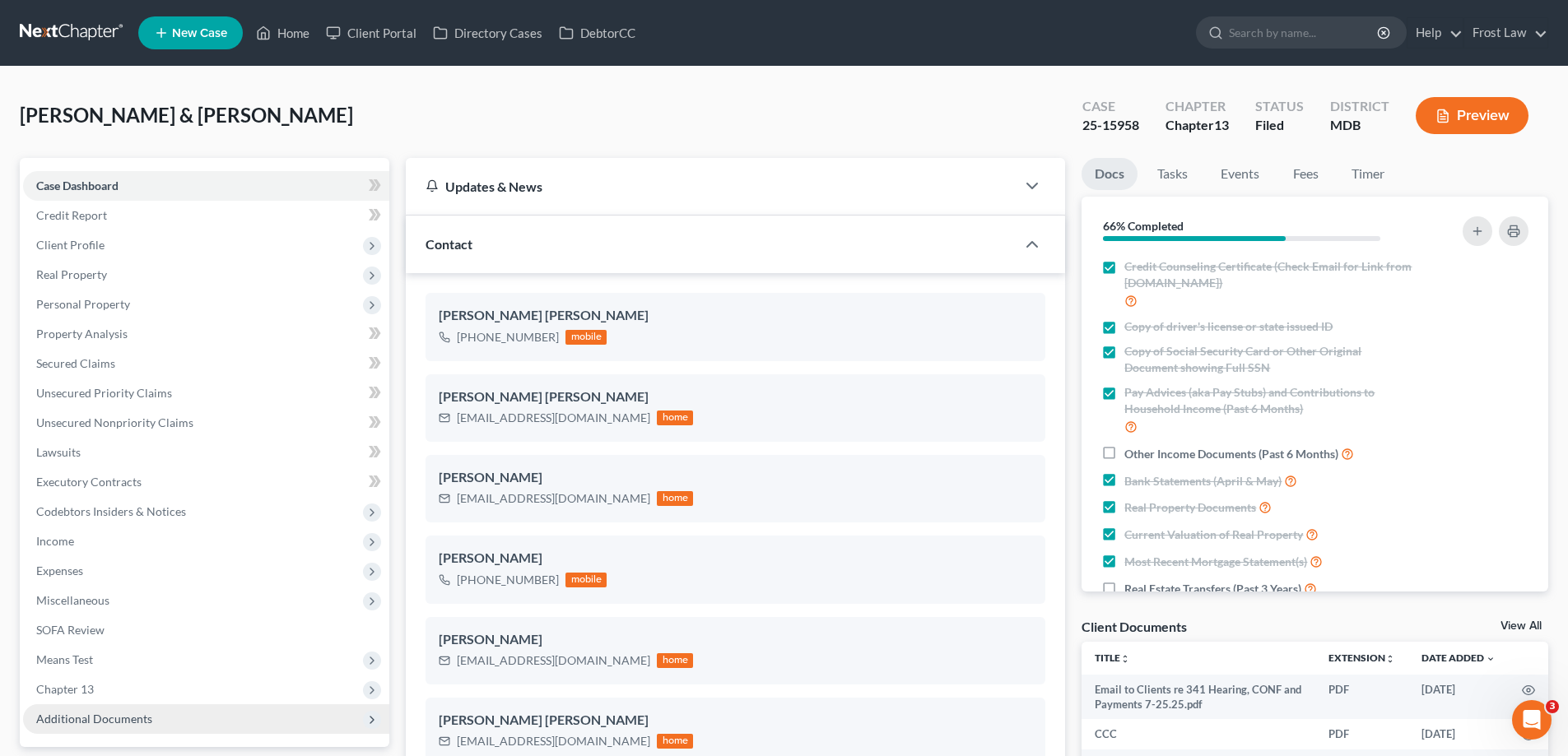
scroll to position [329, 0]
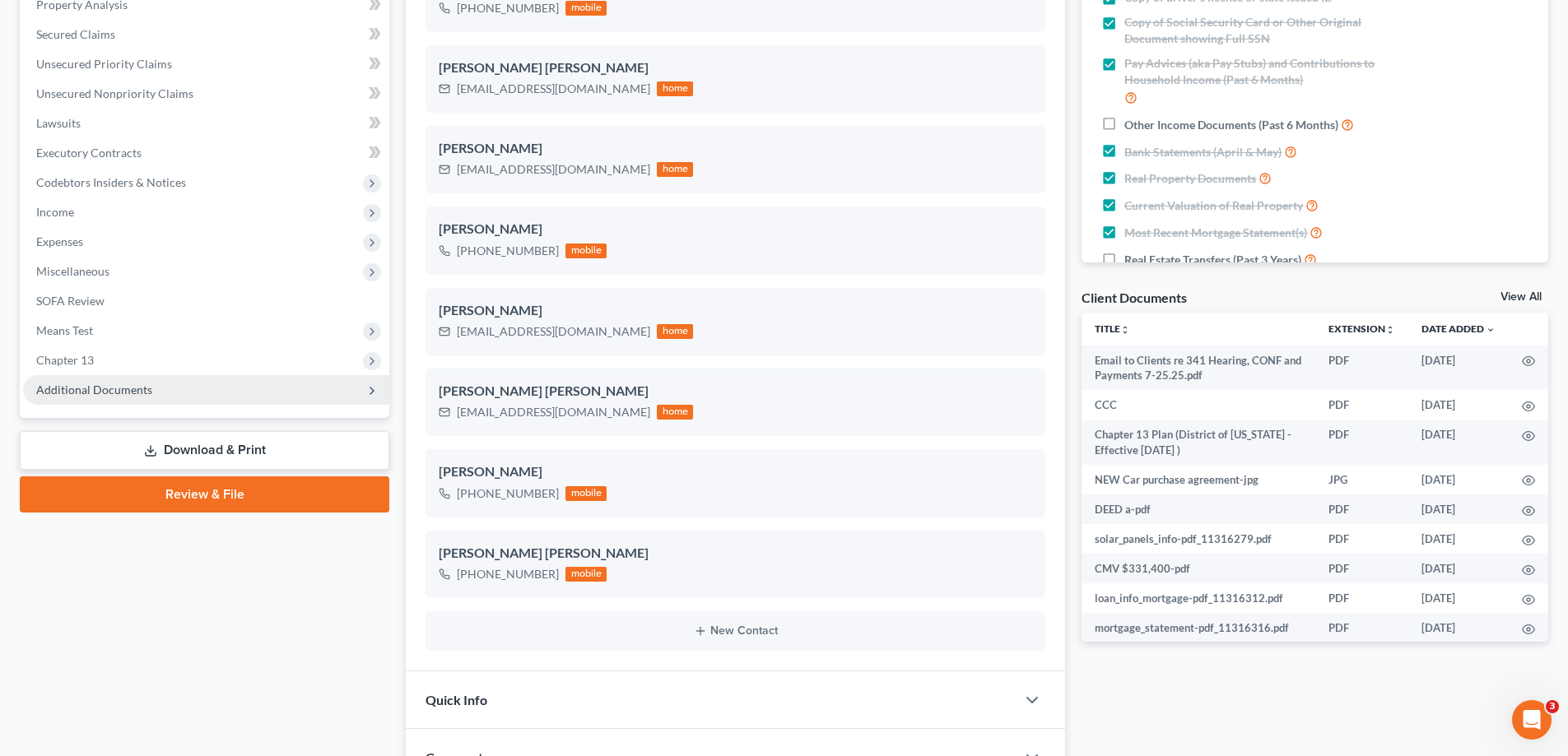
click at [163, 394] on span "Additional Documents" at bounding box center [206, 390] width 367 height 30
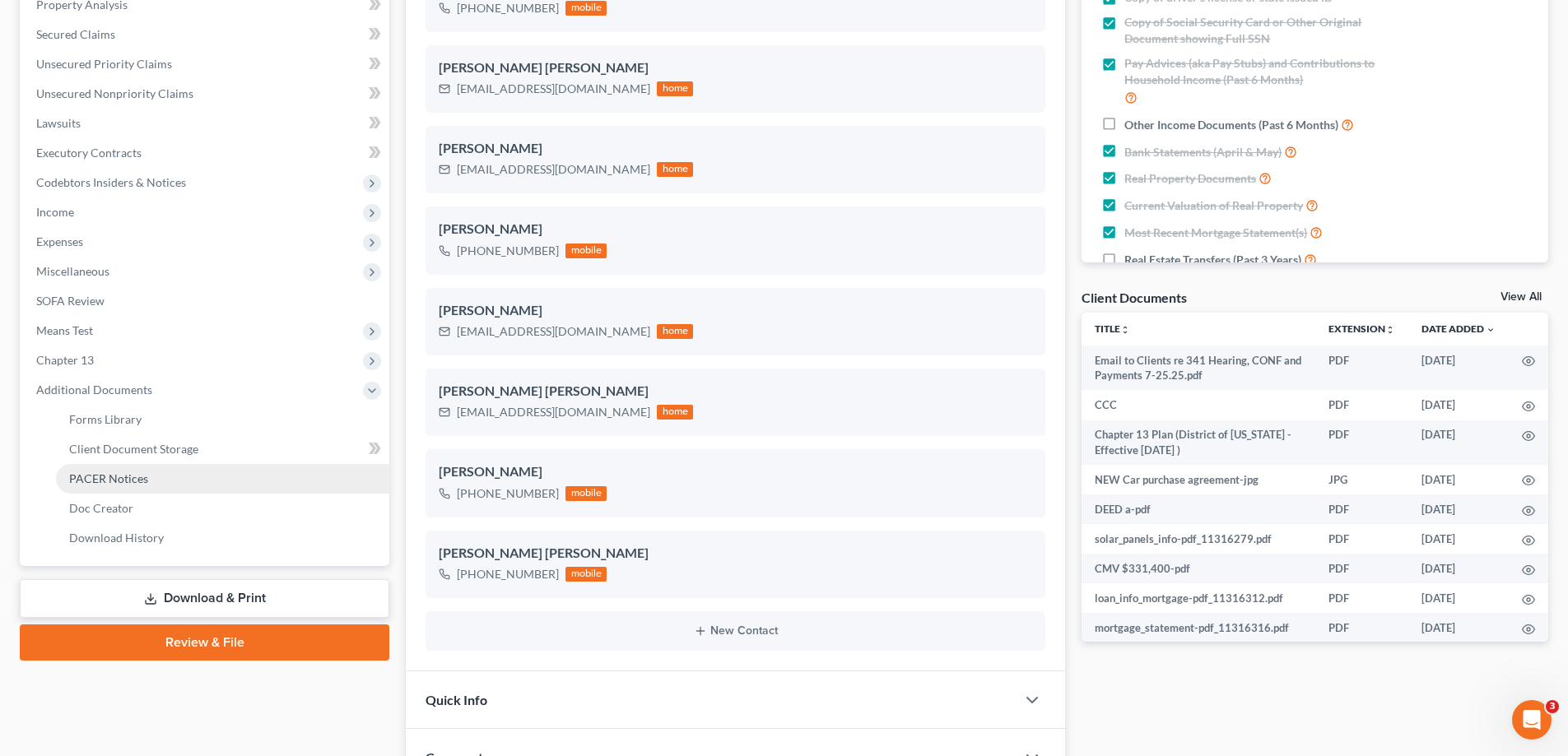
click at [175, 470] on link "PACER Notices" at bounding box center [222, 479] width 334 height 30
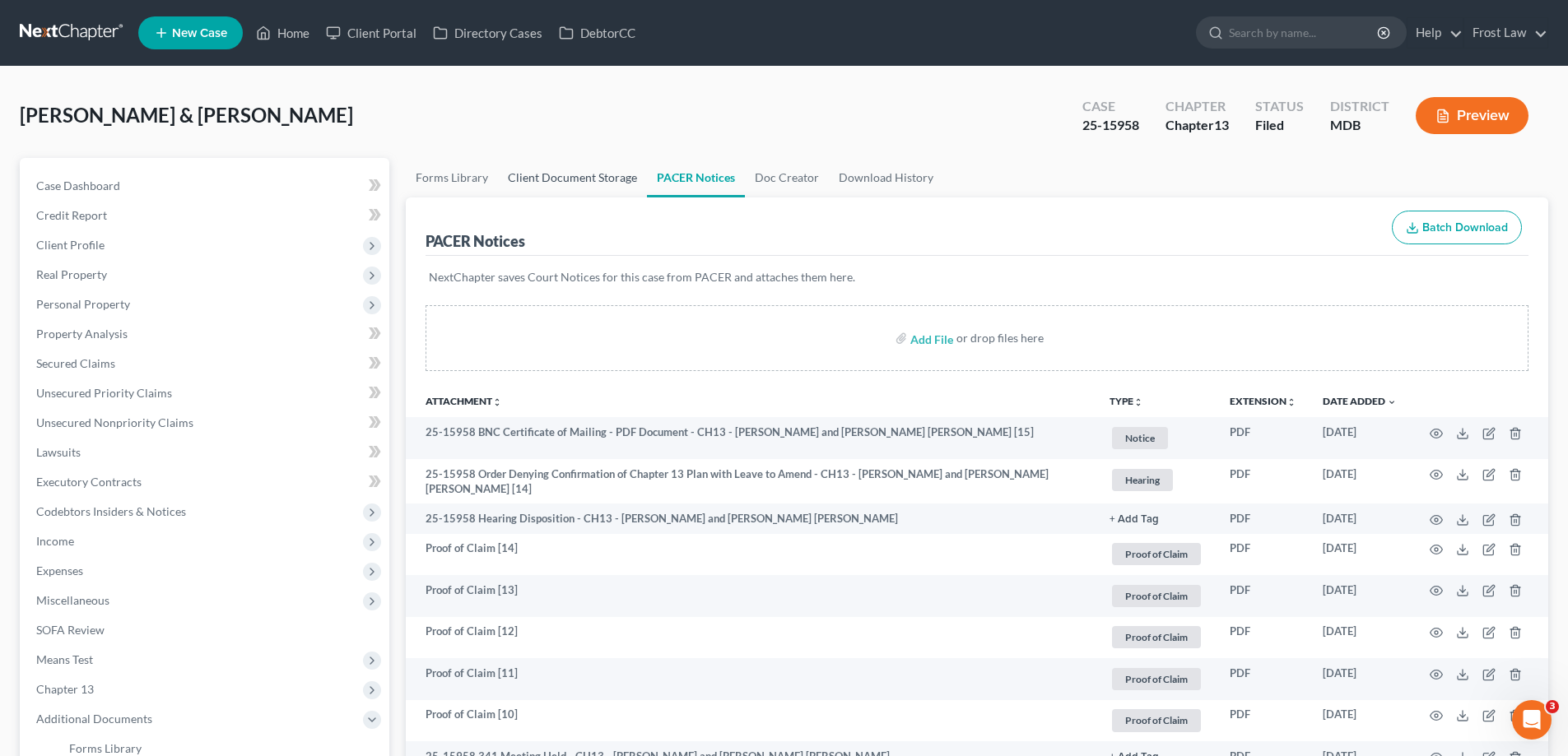
click at [583, 187] on link "Client Document Storage" at bounding box center [573, 177] width 149 height 40
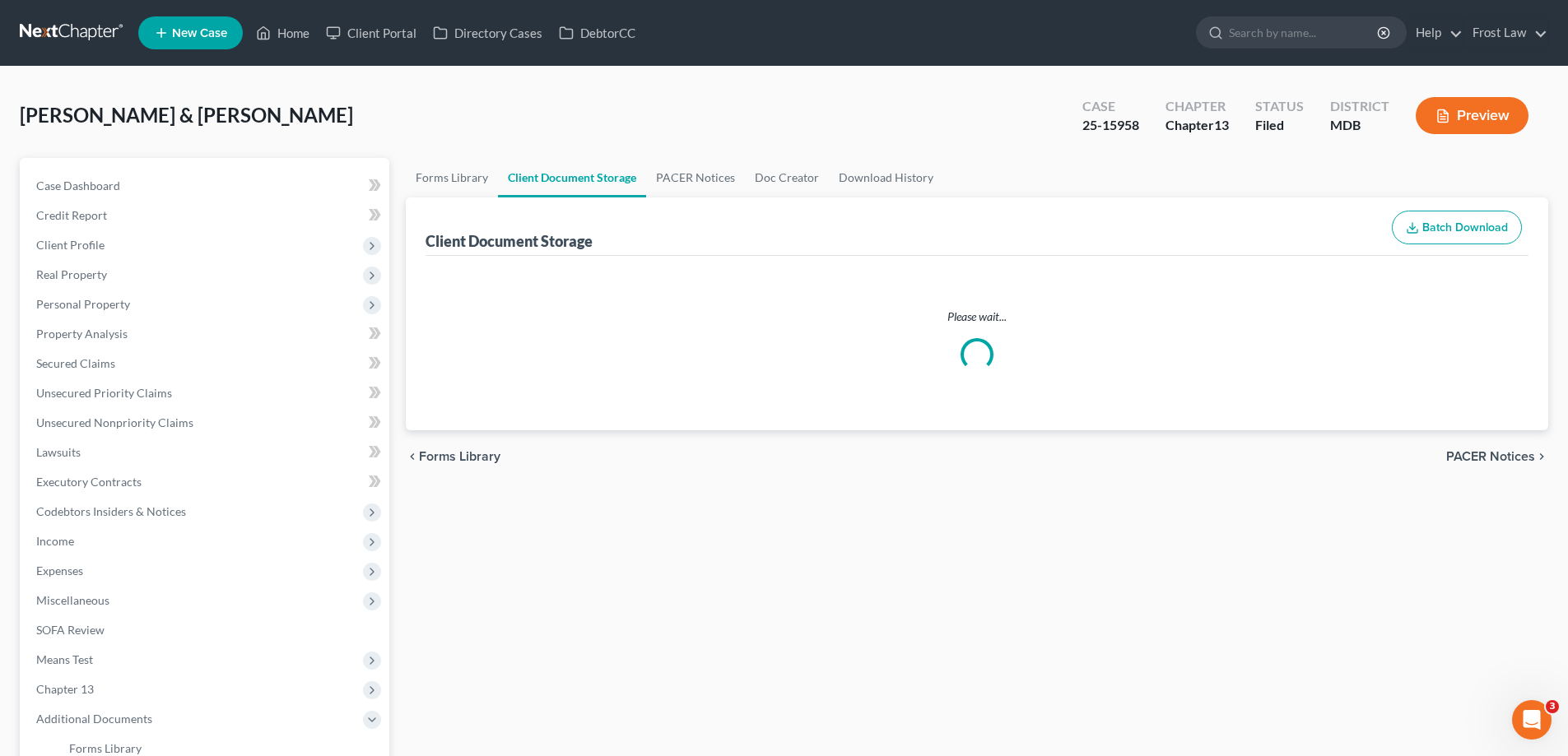
select select "14"
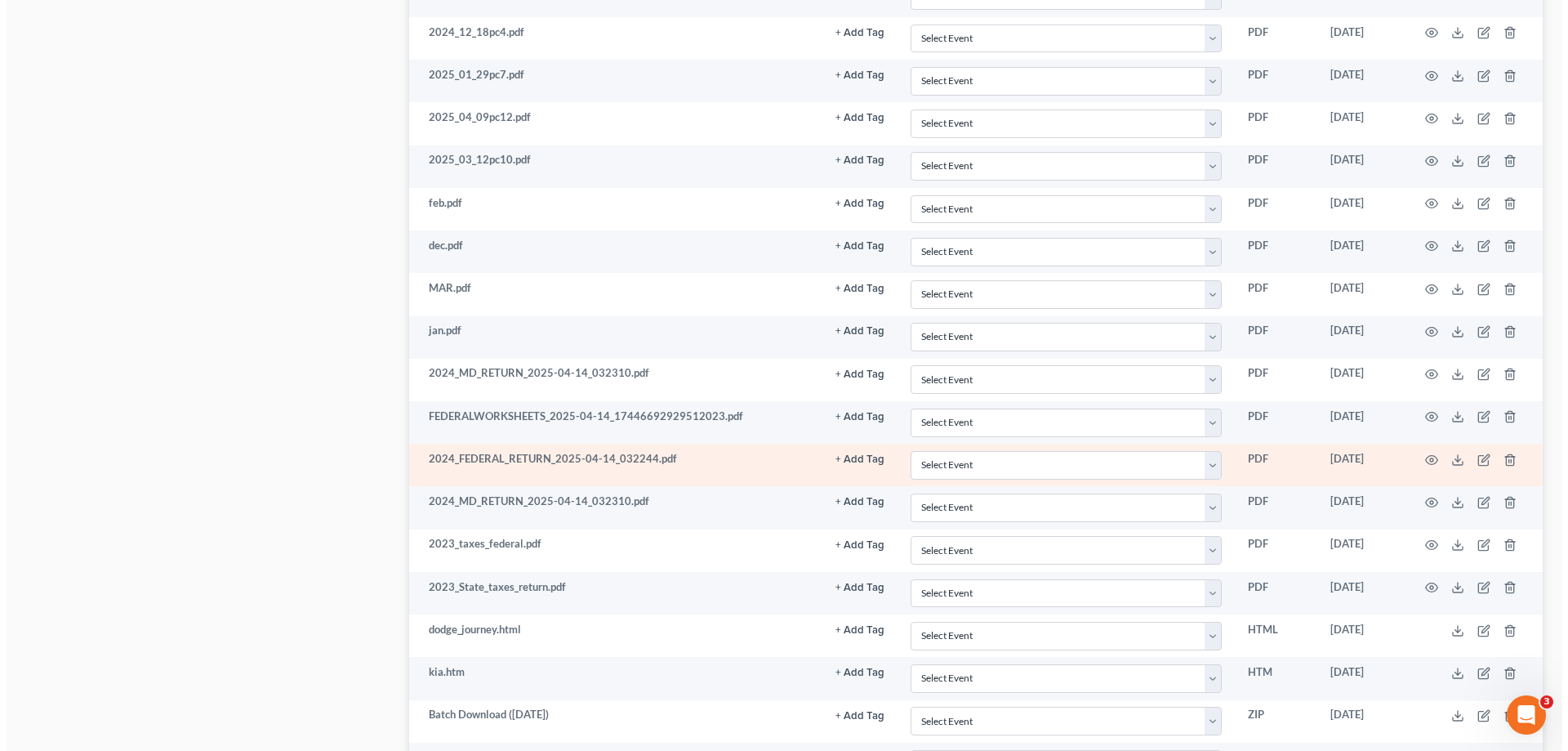
scroll to position [3023, 0]
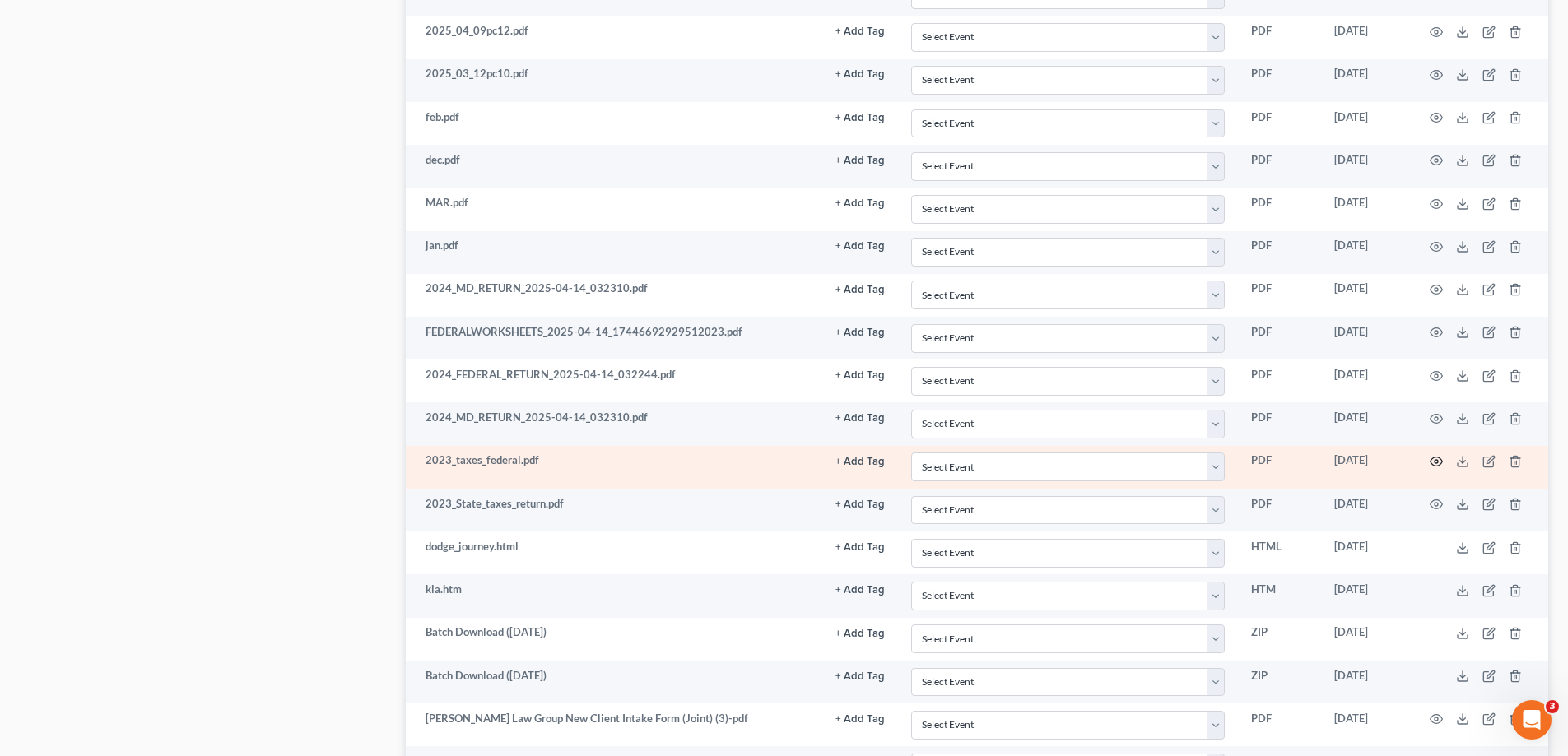
click at [1432, 462] on icon "button" at bounding box center [1436, 461] width 14 height 14
